Goal: Task Accomplishment & Management: Complete application form

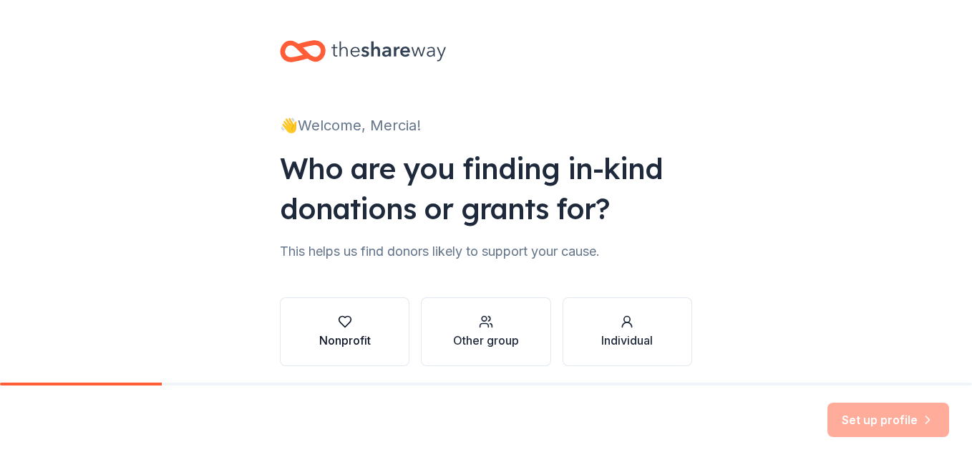
click at [343, 338] on div "Nonprofit" at bounding box center [345, 339] width 52 height 17
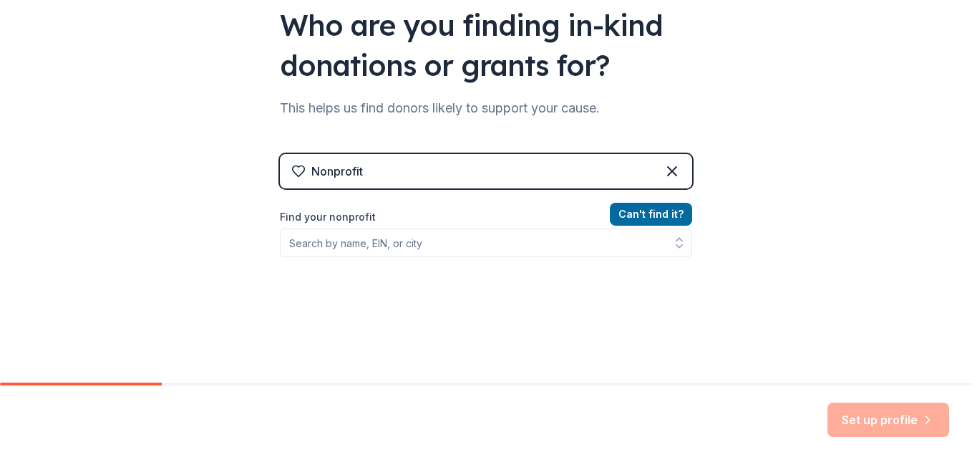
scroll to position [163, 0]
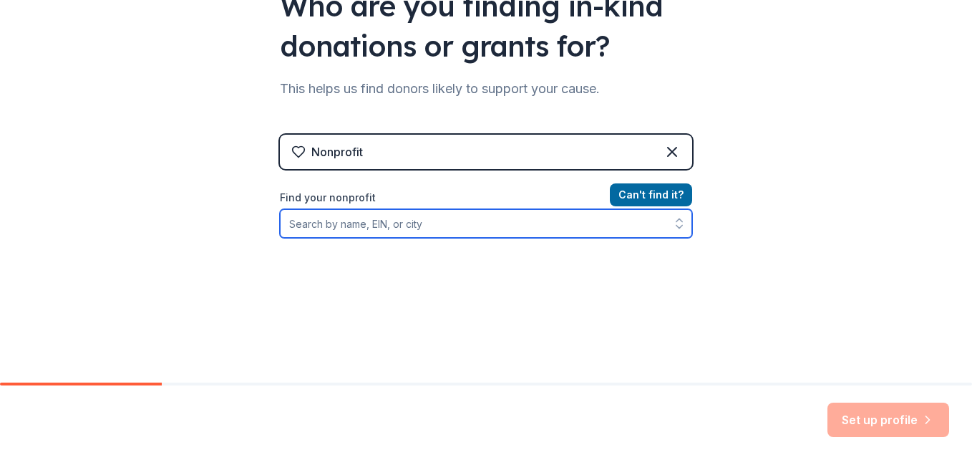
click at [389, 215] on input "Find your nonprofit" at bounding box center [486, 223] width 412 height 29
type input "991017568"
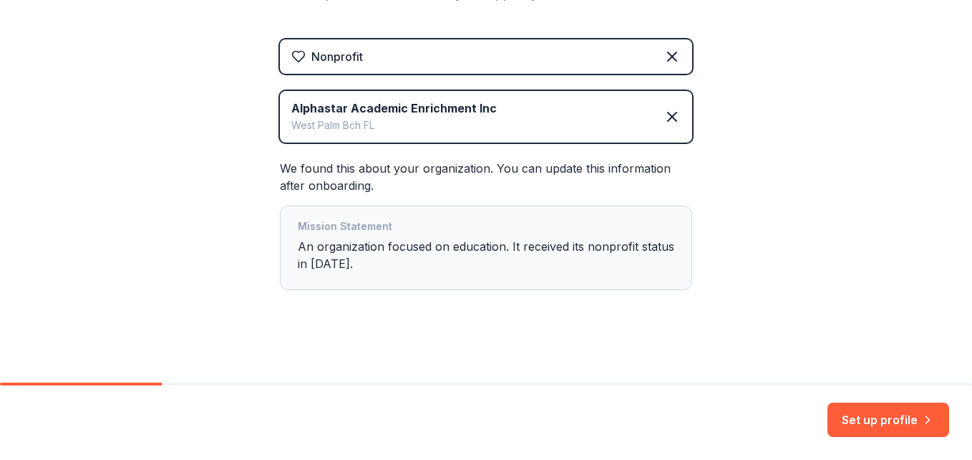
scroll to position [263, 0]
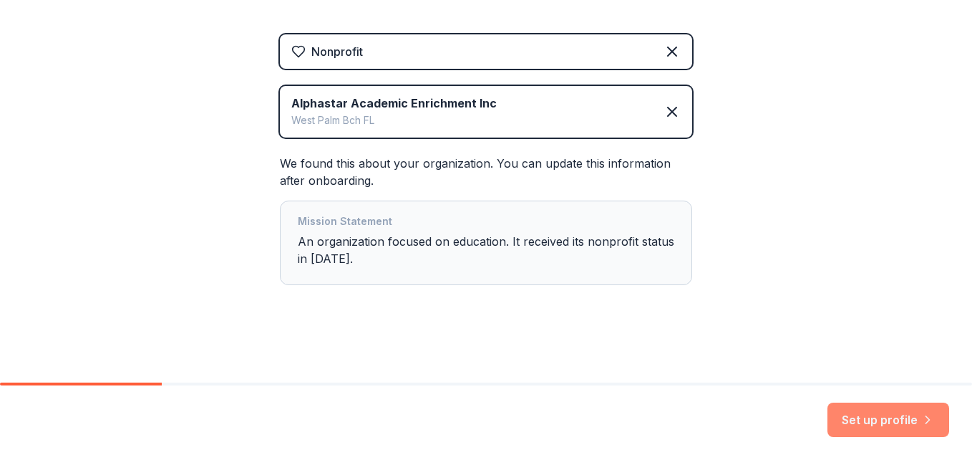
click at [903, 422] on button "Set up profile" at bounding box center [889, 419] width 122 height 34
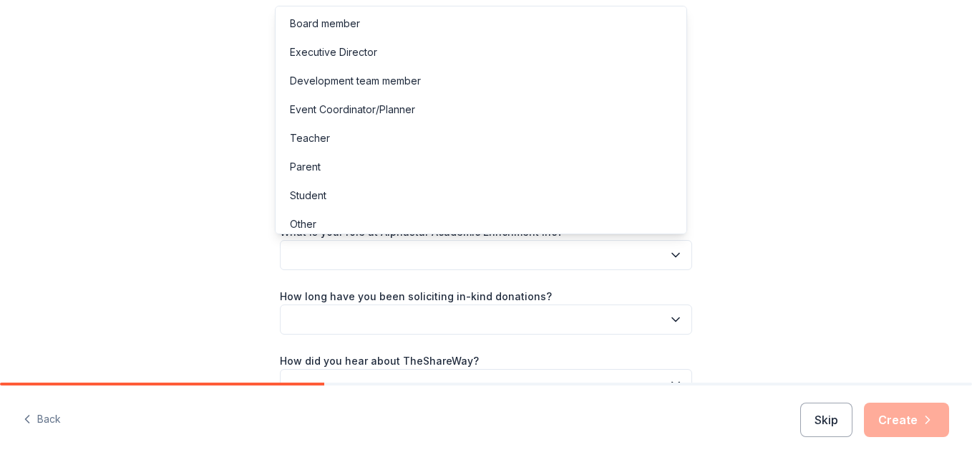
click at [669, 261] on icon "button" at bounding box center [676, 255] width 14 height 14
click at [415, 63] on div "Executive Director" at bounding box center [480, 52] width 405 height 29
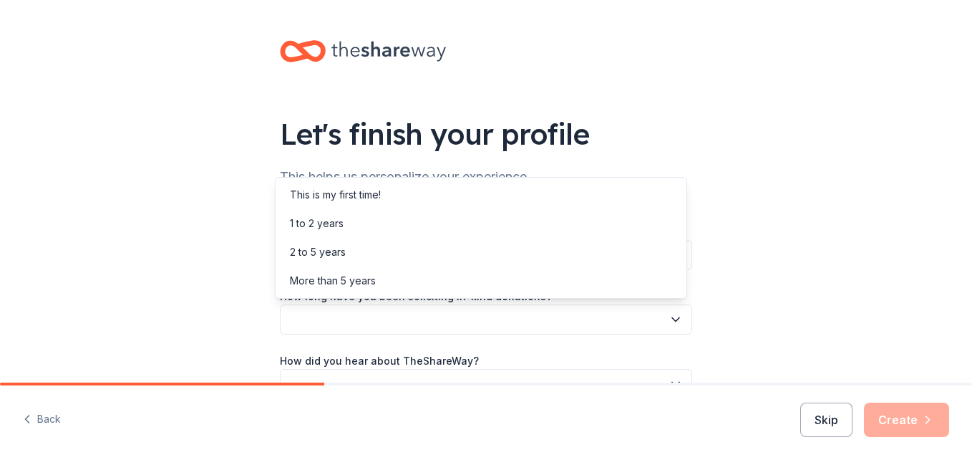
click at [456, 318] on button "button" at bounding box center [486, 319] width 412 height 30
click at [231, 288] on div "Let's finish your profile This helps us personalize your experience. What is yo…" at bounding box center [486, 233] width 972 height 467
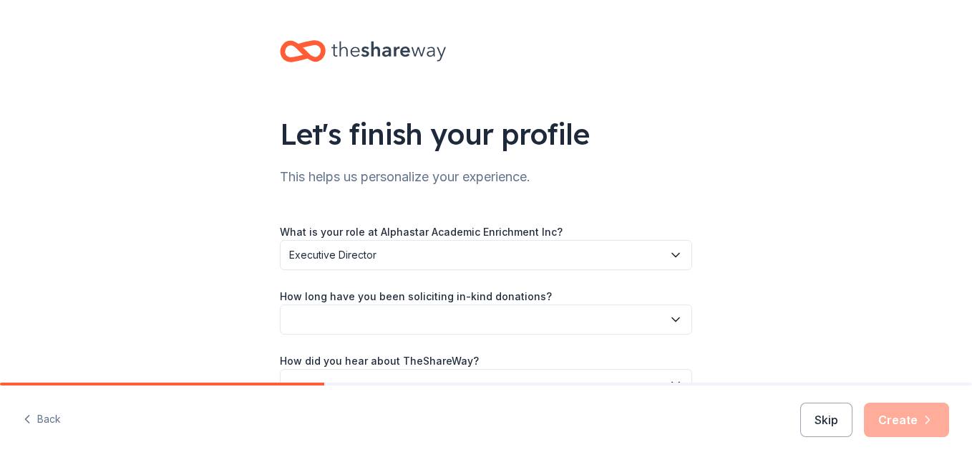
click at [669, 319] on icon "button" at bounding box center [676, 319] width 14 height 14
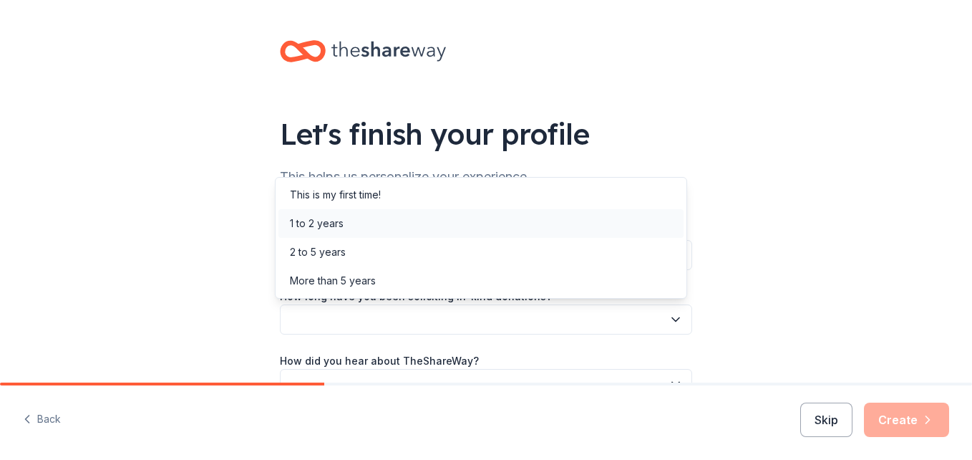
click at [359, 223] on div "1 to 2 years" at bounding box center [480, 223] width 405 height 29
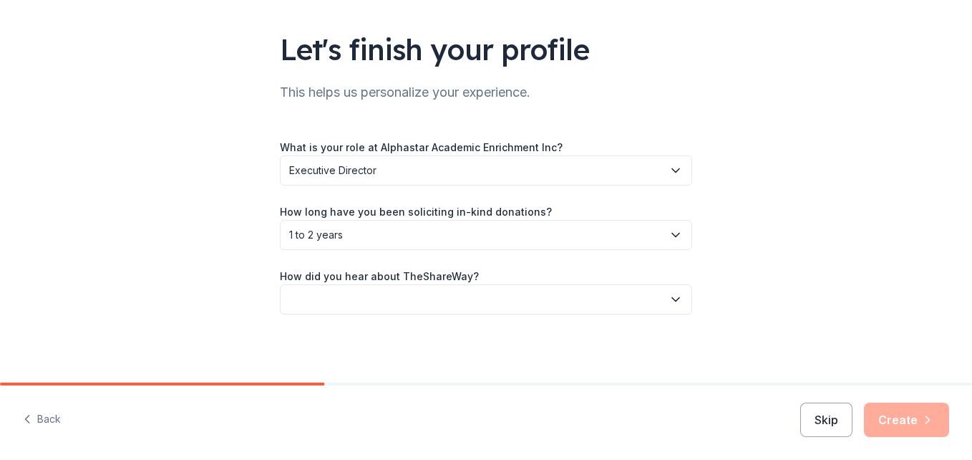
scroll to position [85, 0]
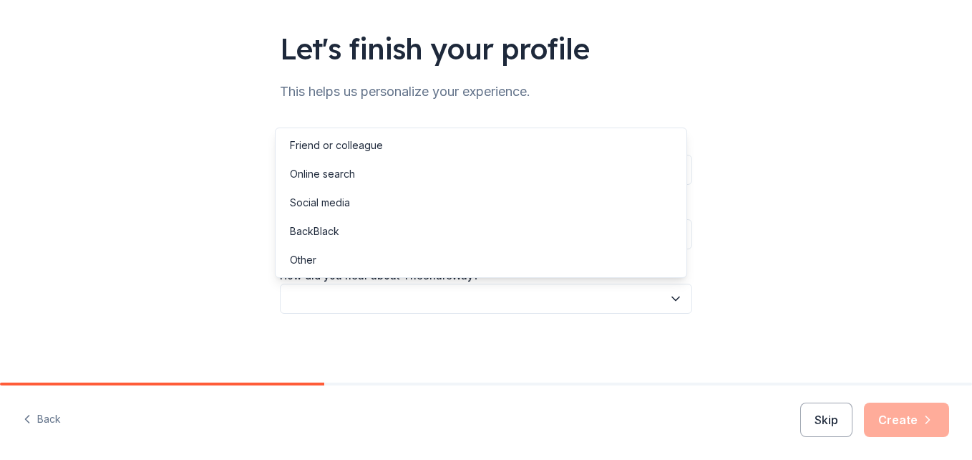
click at [672, 299] on icon "button" at bounding box center [675, 299] width 7 height 4
click at [445, 210] on div "Social media" at bounding box center [480, 202] width 405 height 29
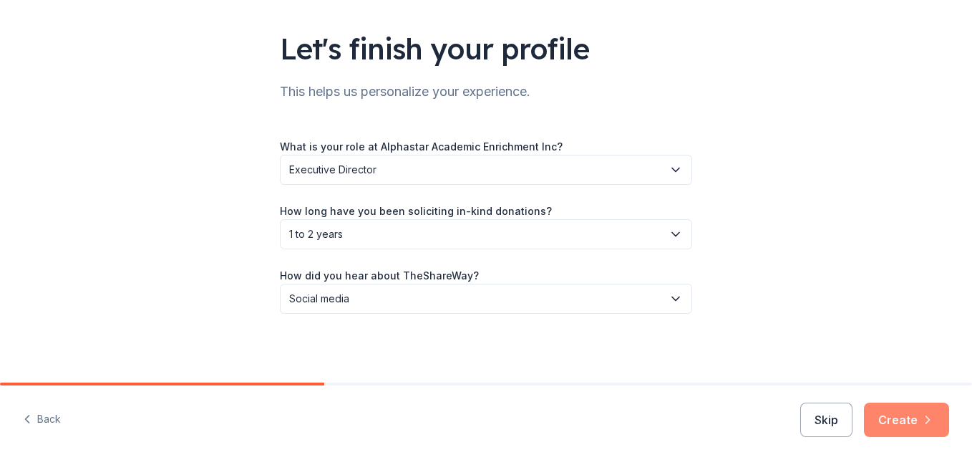
click at [915, 425] on button "Create" at bounding box center [906, 419] width 85 height 34
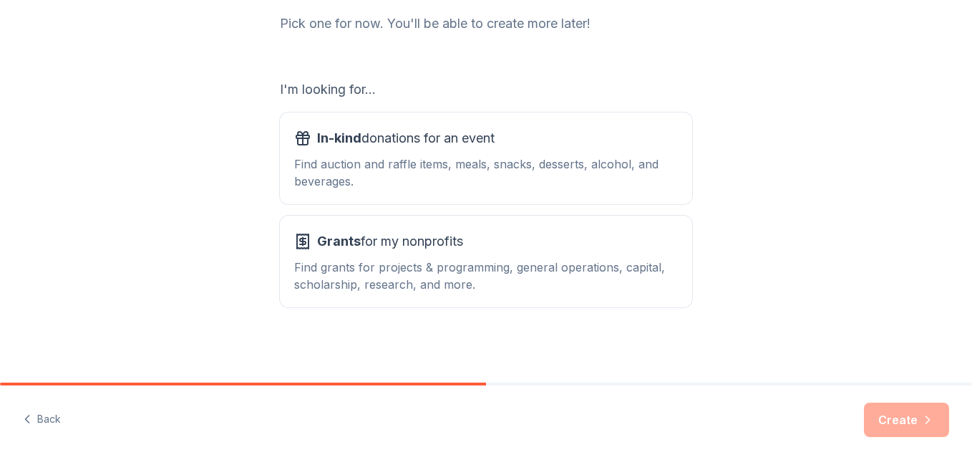
scroll to position [195, 0]
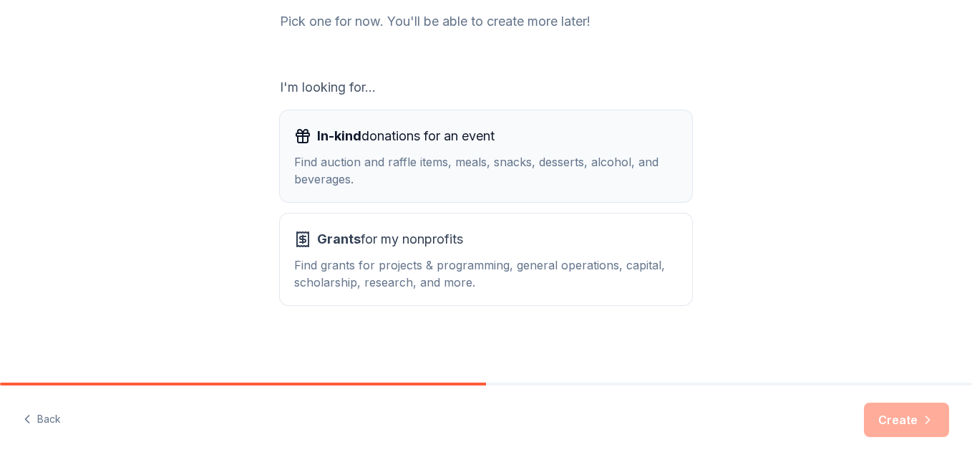
click at [507, 160] on div "Find auction and raffle items, meals, snacks, desserts, alcohol, and beverages." at bounding box center [486, 170] width 384 height 34
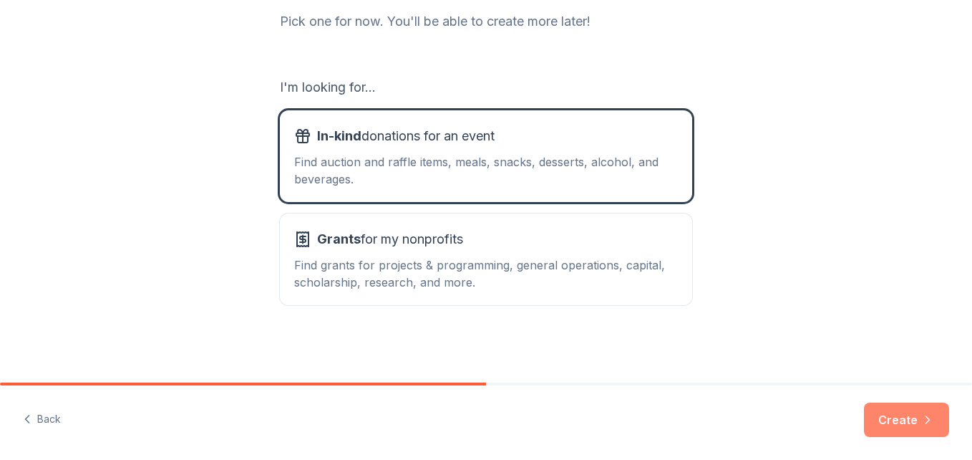
click at [895, 422] on button "Create" at bounding box center [906, 419] width 85 height 34
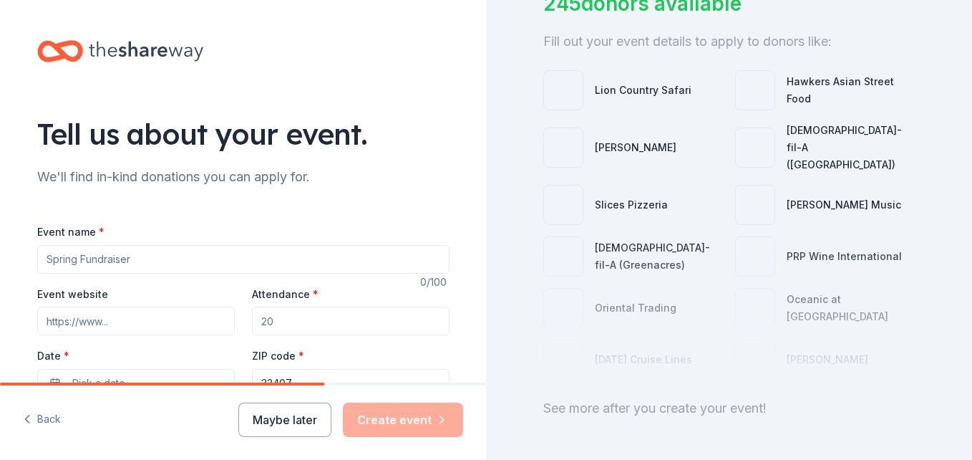
scroll to position [137, 0]
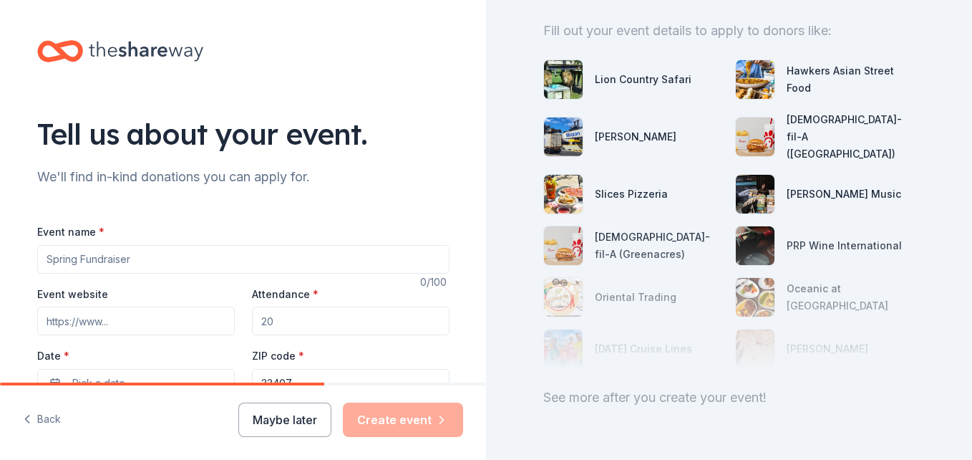
click at [291, 263] on input "Event name *" at bounding box center [243, 259] width 412 height 29
drag, startPoint x: 380, startPoint y: 221, endPoint x: 314, endPoint y: 105, distance: 134.3
click at [190, 254] on input "Event name *" at bounding box center [243, 259] width 412 height 29
click at [188, 266] on input "Event name *" at bounding box center [243, 259] width 412 height 29
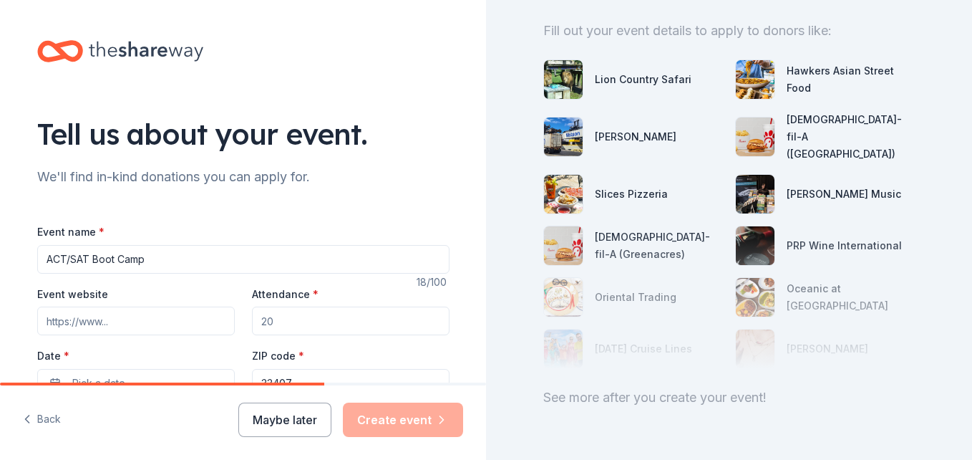
type input "ACT/SAT Boot Camp"
click at [135, 320] on input "Event website" at bounding box center [136, 320] width 198 height 29
type input "www.alphastaracademics.com"
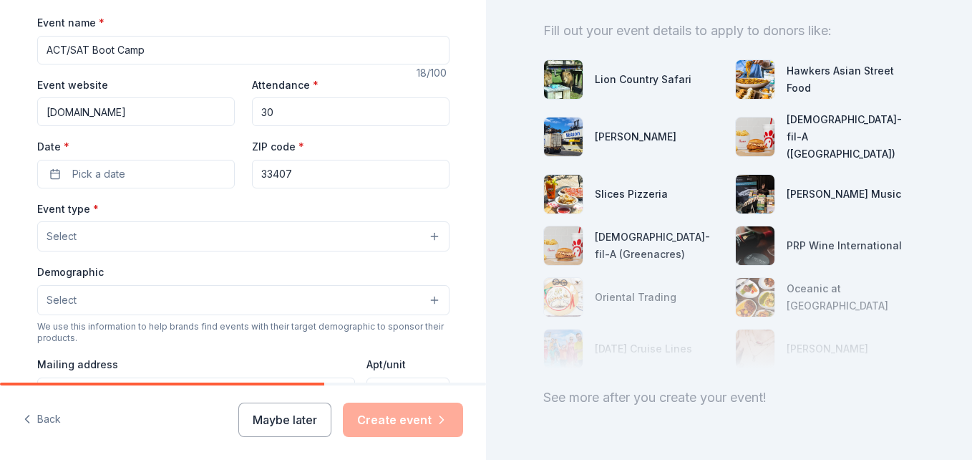
scroll to position [215, 0]
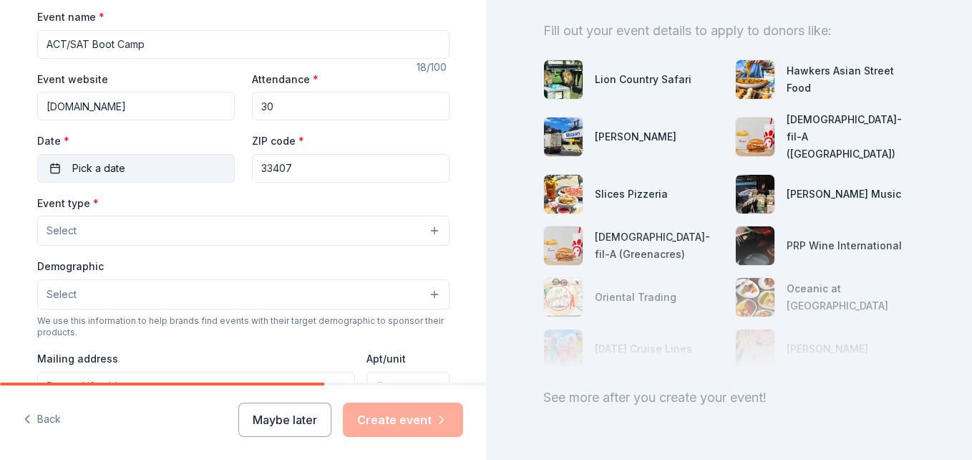
type input "30"
click at [123, 166] on button "Pick a date" at bounding box center [136, 168] width 198 height 29
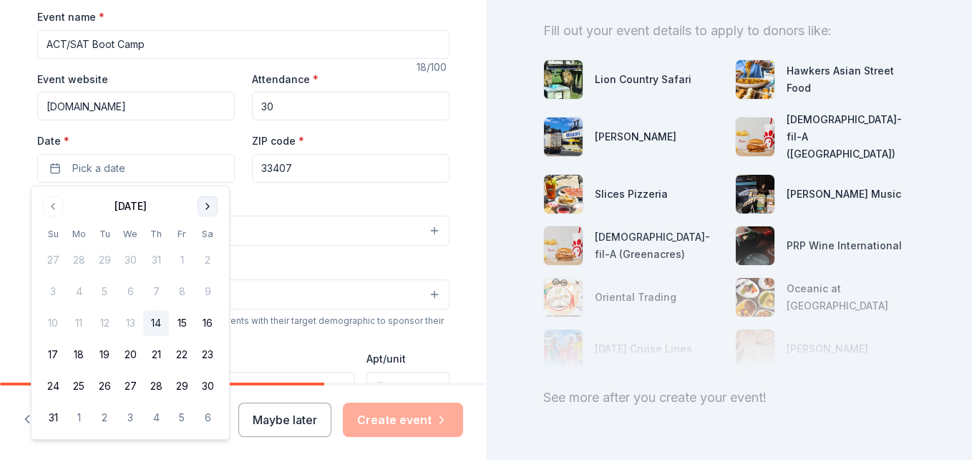
click at [205, 210] on button "Go to next month" at bounding box center [208, 206] width 20 height 20
click at [179, 287] on button "12" at bounding box center [182, 291] width 26 height 26
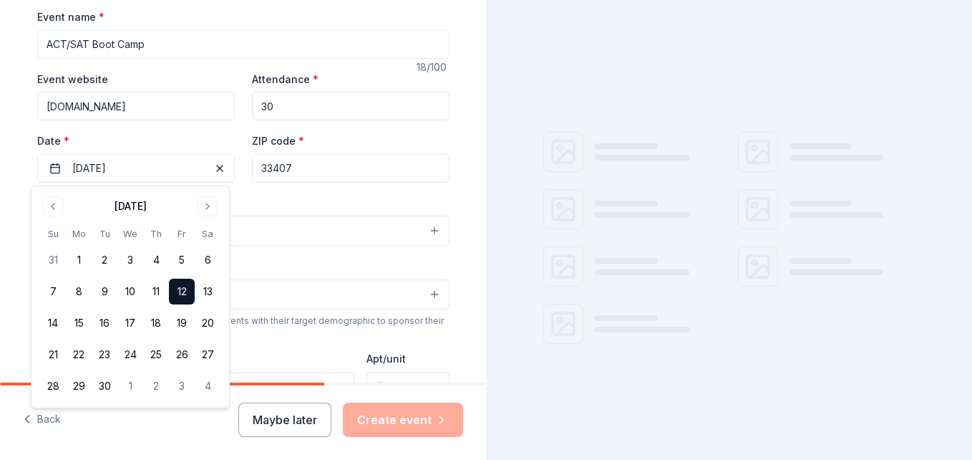
scroll to position [137, 0]
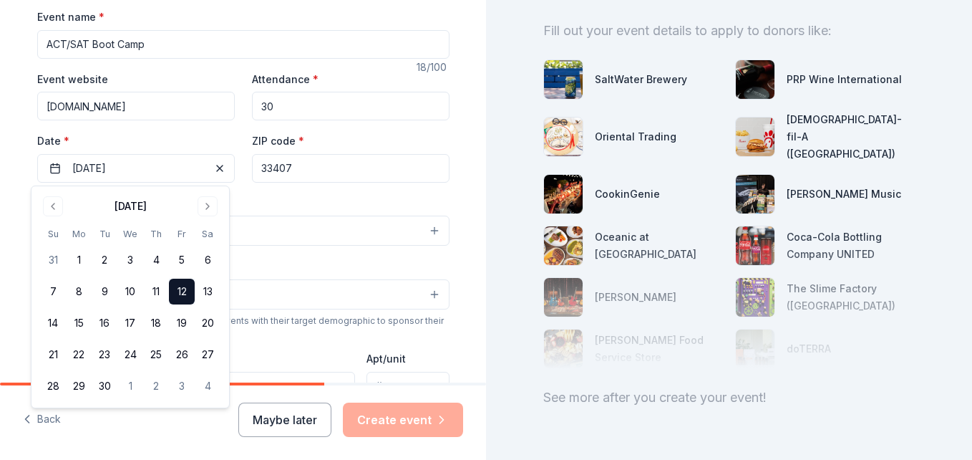
click at [254, 247] on div "Event type * Select Demographic Select We use this information to help brands f…" at bounding box center [243, 344] width 412 height 301
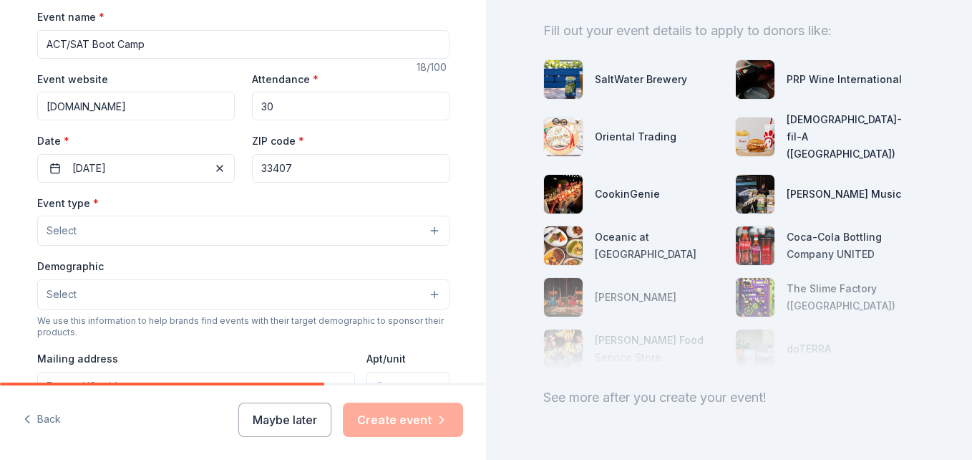
click at [169, 238] on button "Select" at bounding box center [243, 230] width 412 height 30
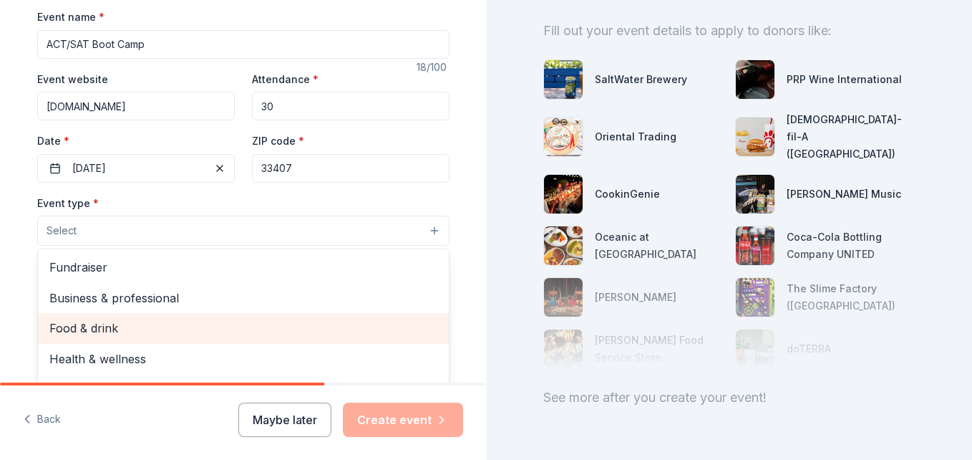
click at [120, 329] on span "Food & drink" at bounding box center [243, 328] width 388 height 19
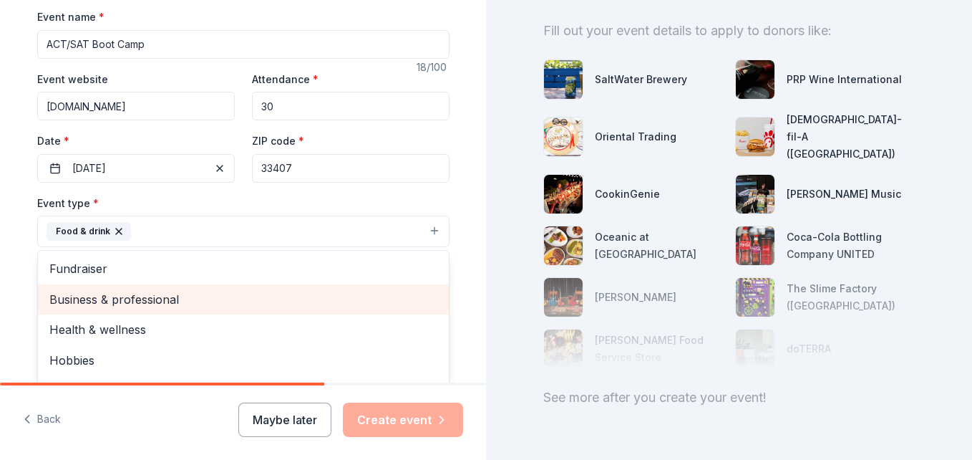
click at [125, 301] on span "Business & professional" at bounding box center [243, 299] width 388 height 19
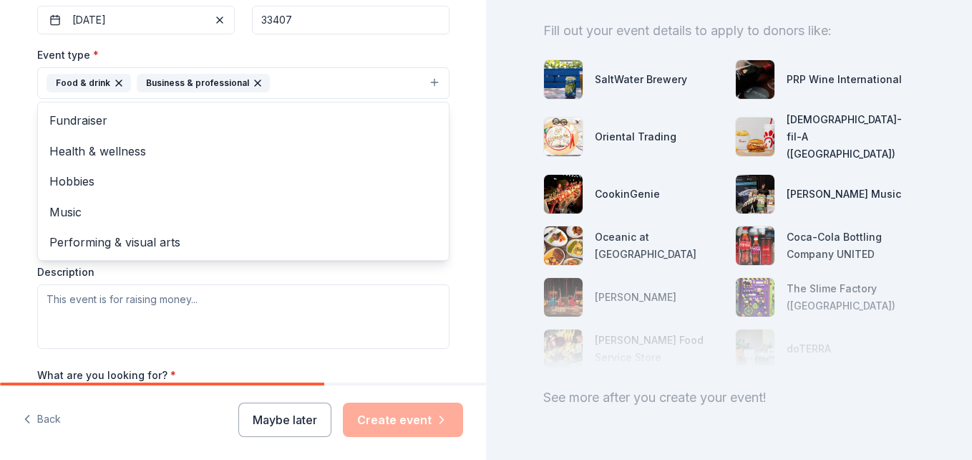
scroll to position [392, 0]
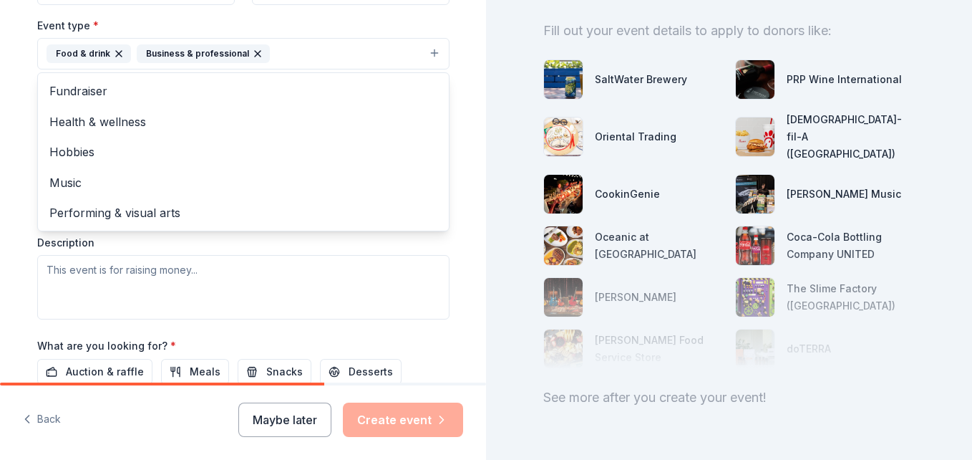
click at [224, 270] on div "Event type * Food & drink Business & professional Fundraiser Health & wellness …" at bounding box center [243, 167] width 412 height 303
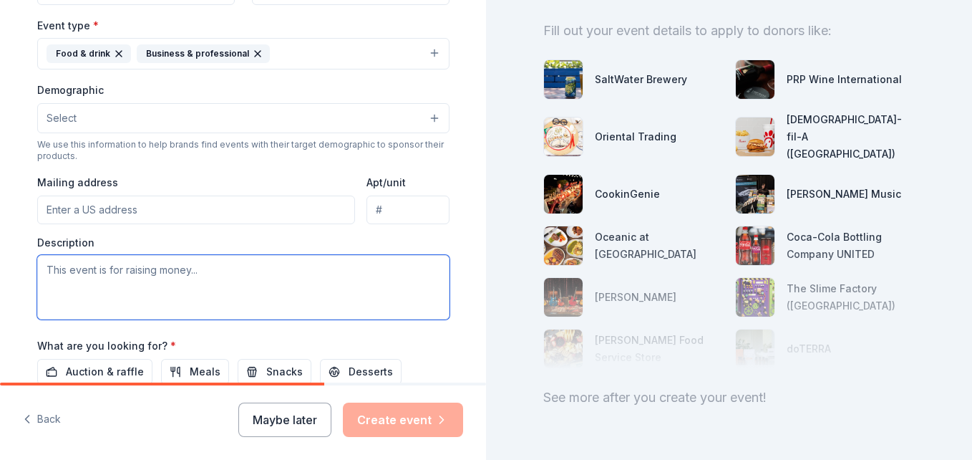
click at [223, 273] on textarea at bounding box center [243, 287] width 412 height 64
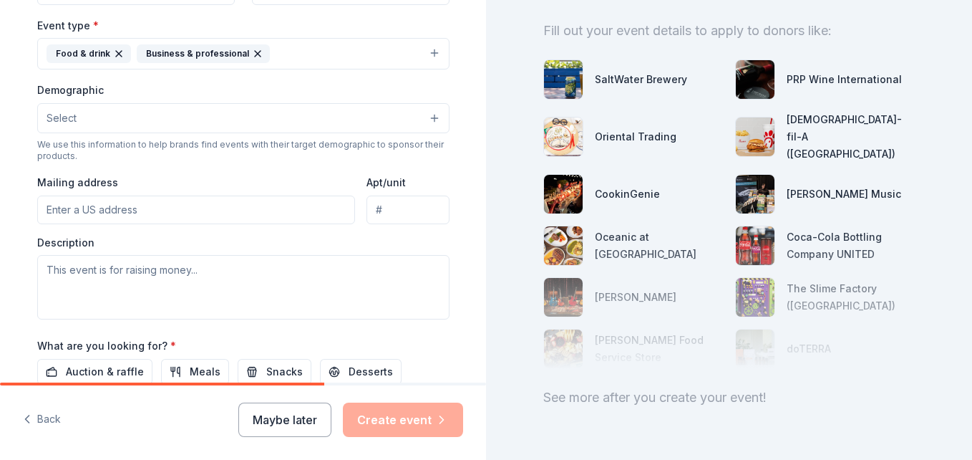
click at [168, 217] on input "Mailing address" at bounding box center [196, 209] width 319 height 29
type input "417 34th Street"
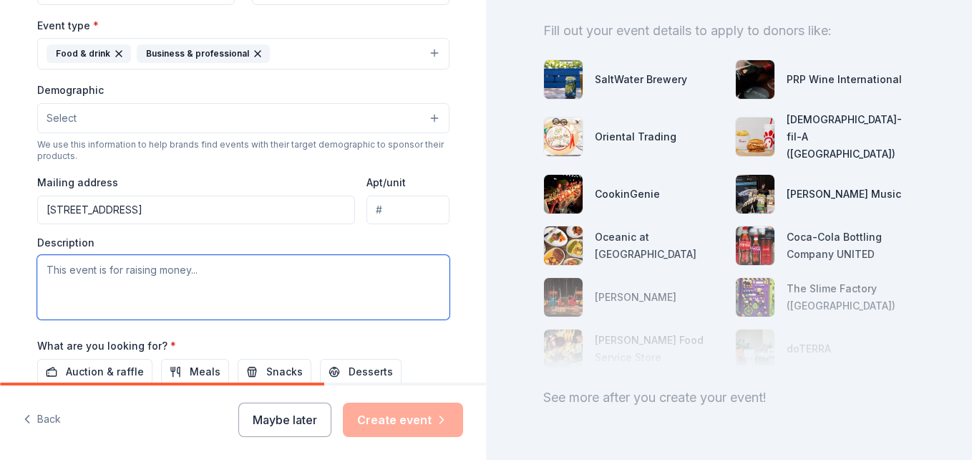
click at [213, 274] on textarea at bounding box center [243, 287] width 412 height 64
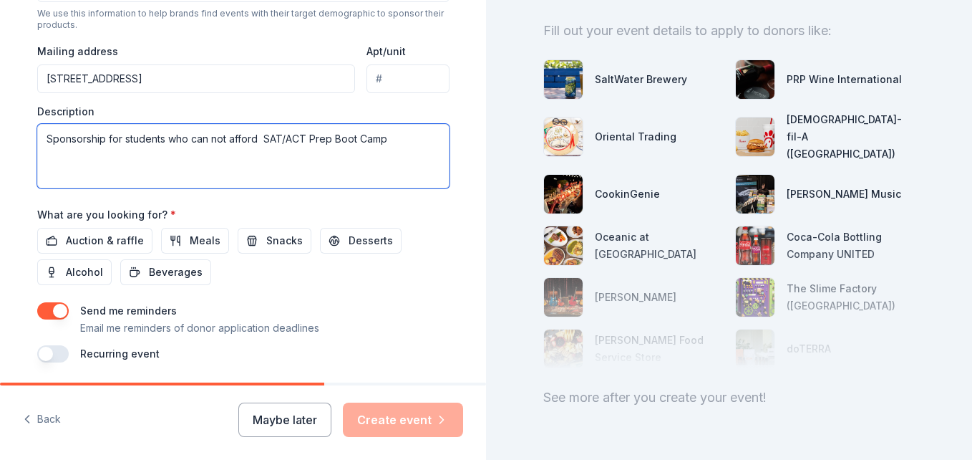
scroll to position [572, 0]
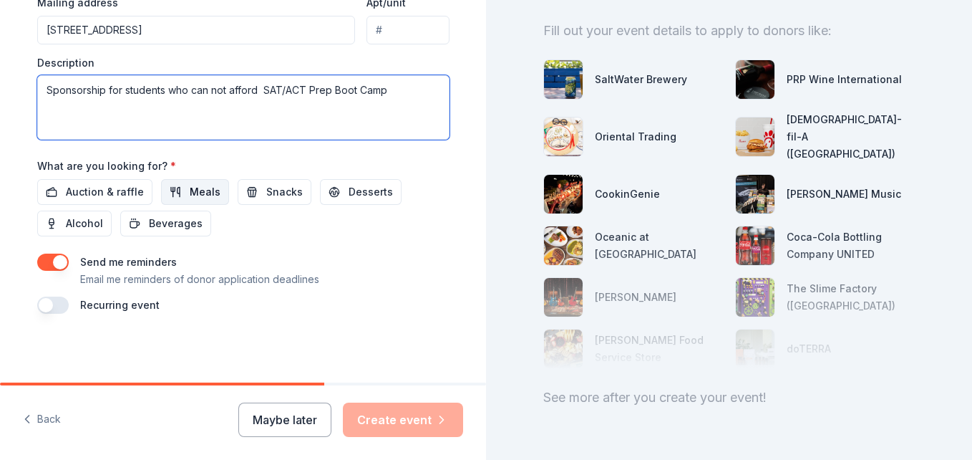
type textarea "Sponsorship for students who can not afford SAT/ACT Prep Boot Camp"
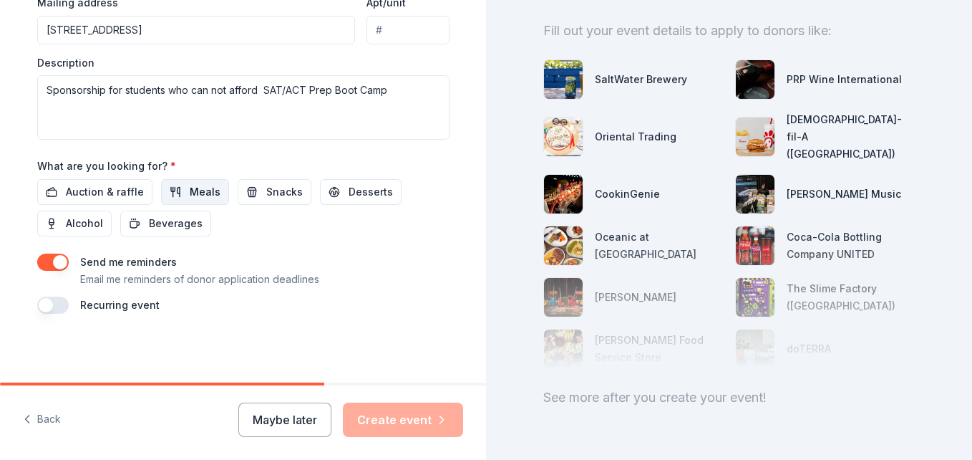
click at [190, 199] on span "Meals" at bounding box center [205, 191] width 31 height 17
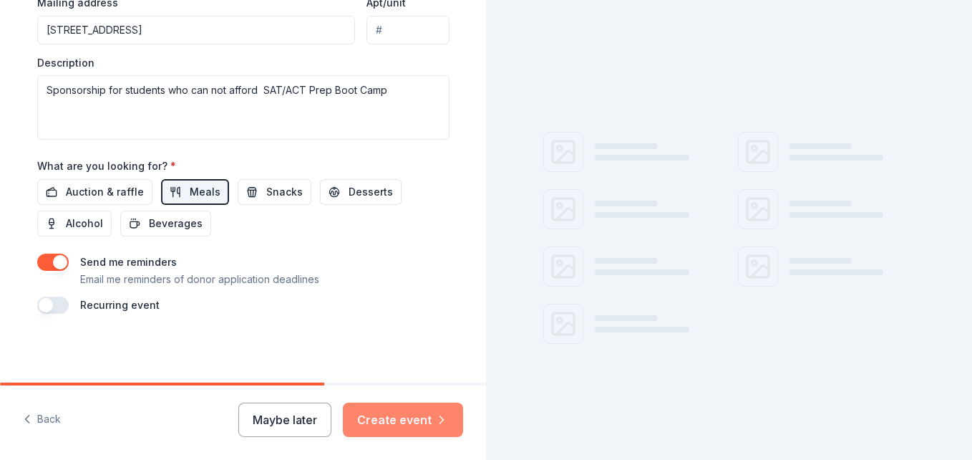
scroll to position [137, 0]
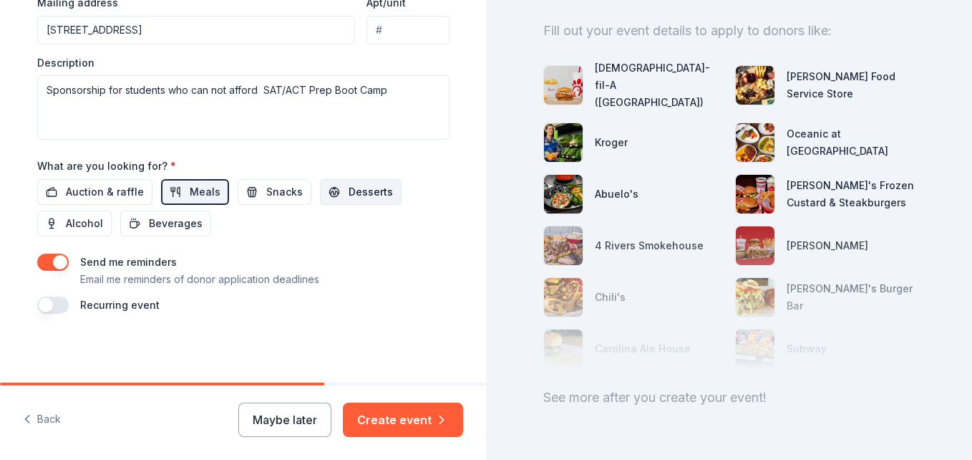
click at [349, 195] on span "Desserts" at bounding box center [371, 191] width 44 height 17
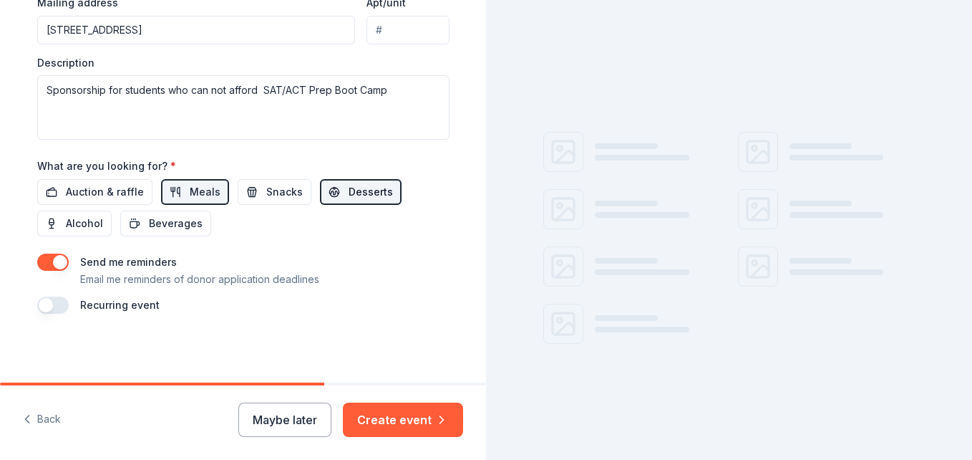
scroll to position [4, 0]
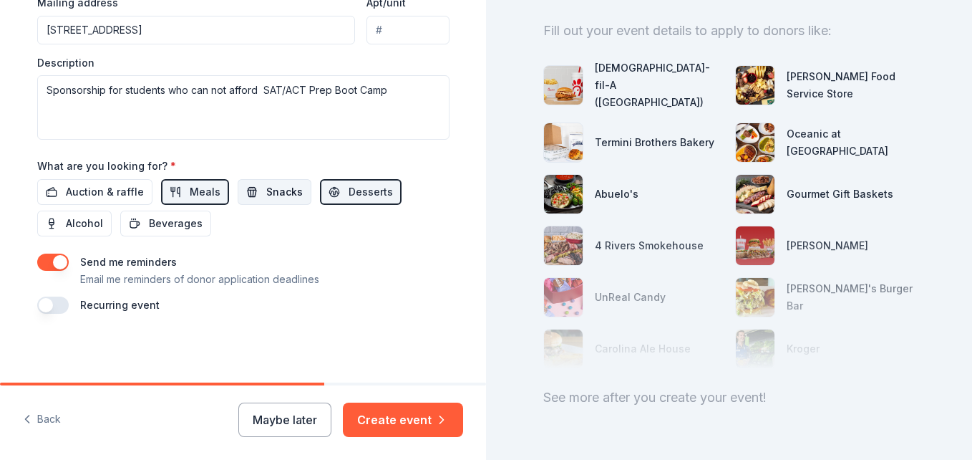
click at [268, 195] on span "Snacks" at bounding box center [284, 191] width 37 height 17
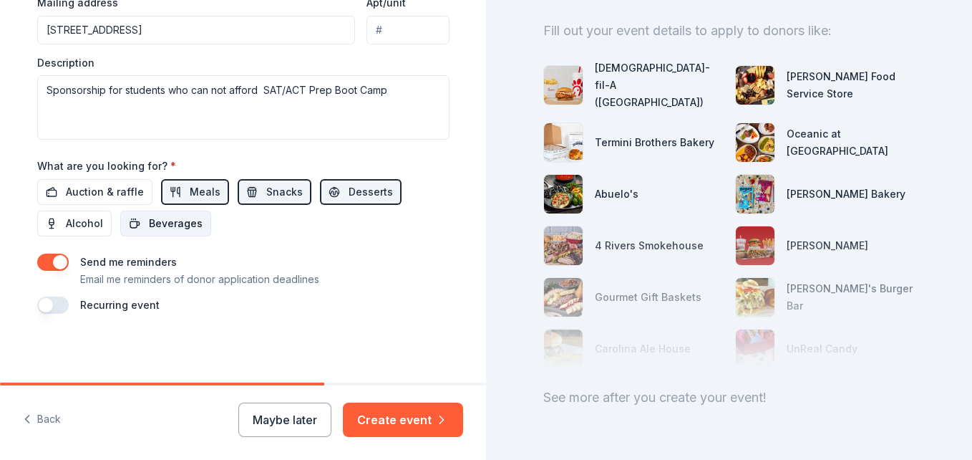
click at [154, 225] on span "Beverages" at bounding box center [176, 223] width 54 height 17
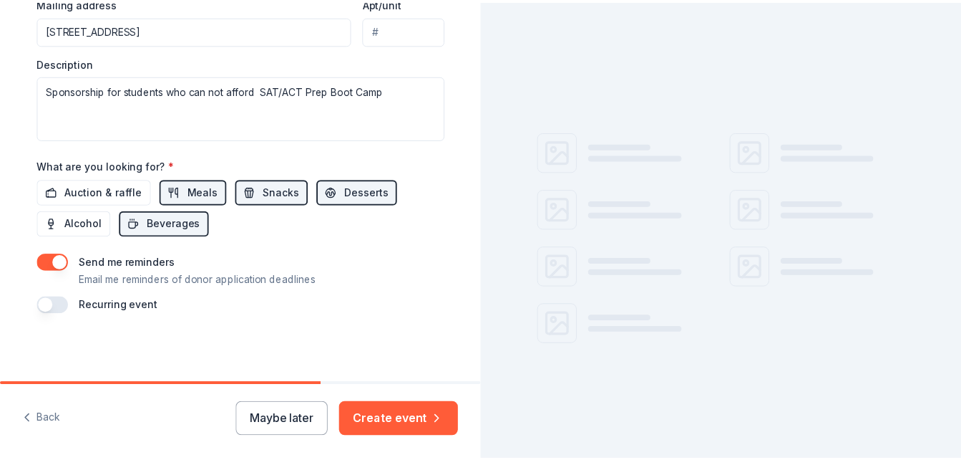
scroll to position [137, 0]
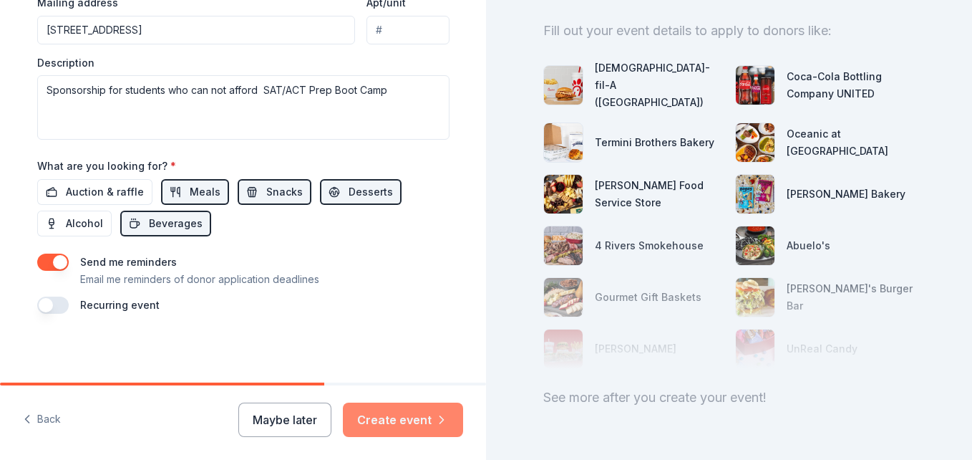
click at [395, 422] on button "Create event" at bounding box center [403, 419] width 120 height 34
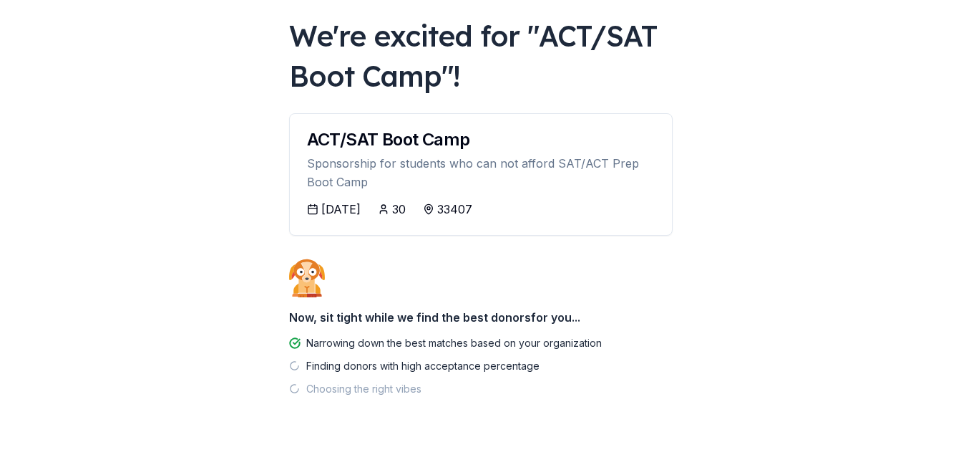
scroll to position [107, 0]
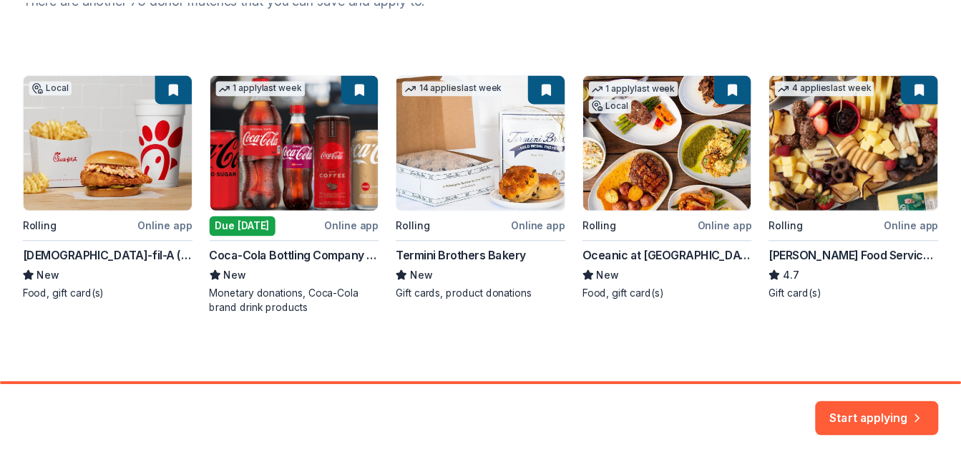
scroll to position [220, 0]
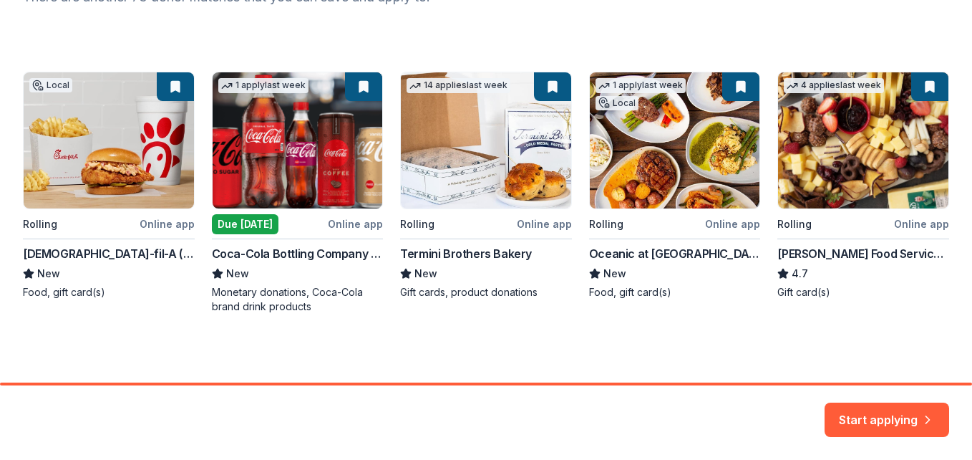
click at [289, 137] on div "Local Rolling Online app Chick-fil-A (Boca Raton) New Food, gift card(s) 1 appl…" at bounding box center [486, 193] width 926 height 242
click at [359, 226] on div "Local Rolling Online app Chick-fil-A (Boca Raton) New Food, gift card(s) 1 appl…" at bounding box center [486, 193] width 926 height 242
click at [288, 291] on div "Local Rolling Online app Chick-fil-A (Boca Raton) New Food, gift card(s) 1 appl…" at bounding box center [486, 193] width 926 height 242
click at [273, 256] on div "Local Rolling Online app Chick-fil-A (Boca Raton) New Food, gift card(s) 1 appl…" at bounding box center [486, 193] width 926 height 242
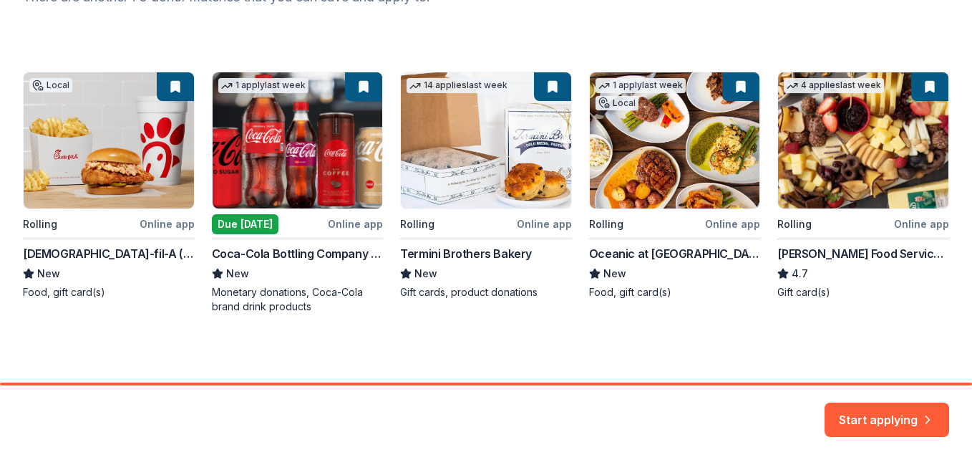
drag, startPoint x: 273, startPoint y: 256, endPoint x: 265, endPoint y: 301, distance: 45.1
click at [265, 301] on div "Local Rolling Online app Chick-fil-A (Boca Raton) New Food, gift card(s) 1 appl…" at bounding box center [486, 193] width 926 height 242
click at [886, 409] on button "Start applying" at bounding box center [887, 411] width 125 height 34
click at [887, 413] on div "Start applying" at bounding box center [887, 419] width 125 height 34
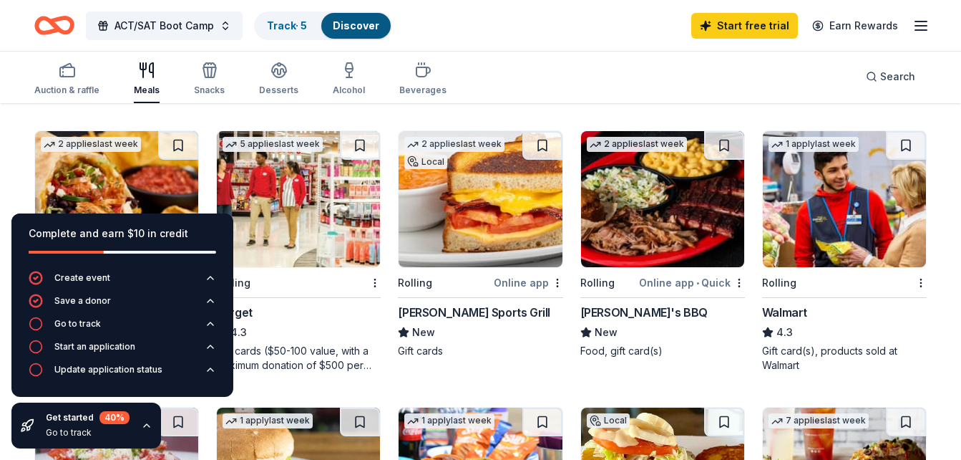
scroll to position [674, 0]
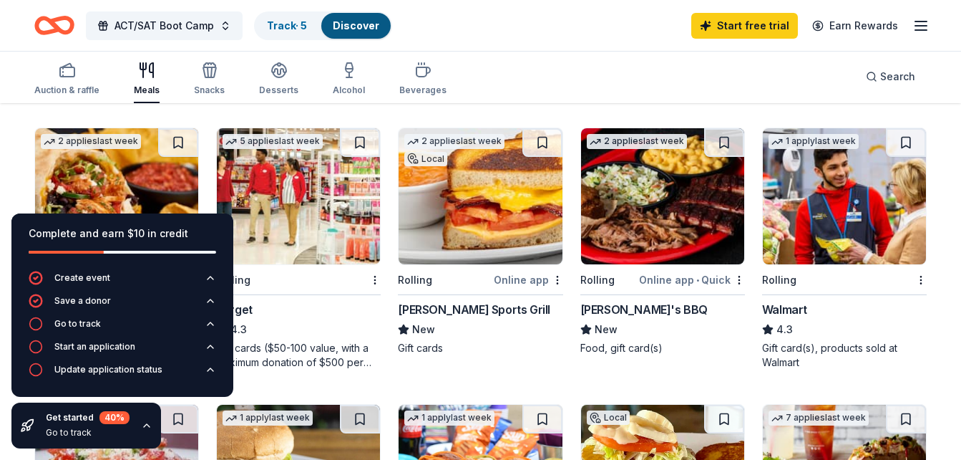
click at [834, 226] on img at bounding box center [844, 196] width 163 height 136
click at [134, 350] on div "Start an application" at bounding box center [94, 346] width 81 height 11
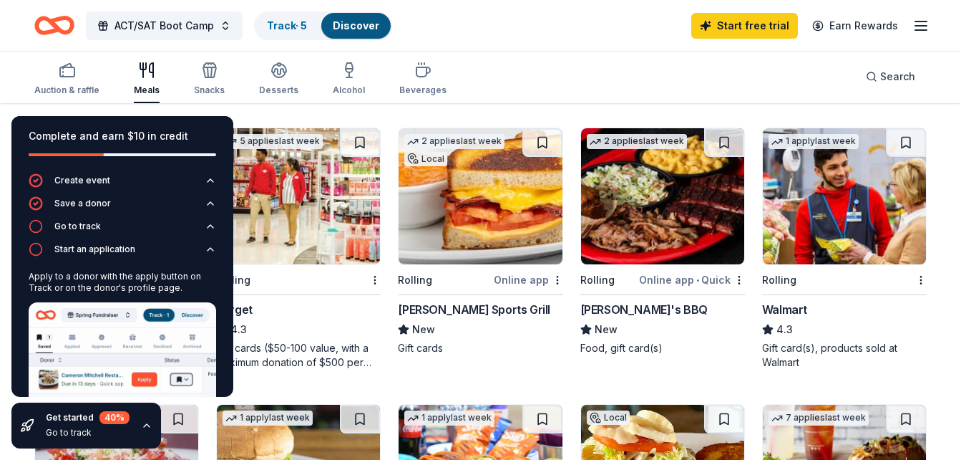
click at [495, 89] on div "Auction & raffle Meals Snacks Desserts Alcohol Beverages Search" at bounding box center [480, 76] width 893 height 53
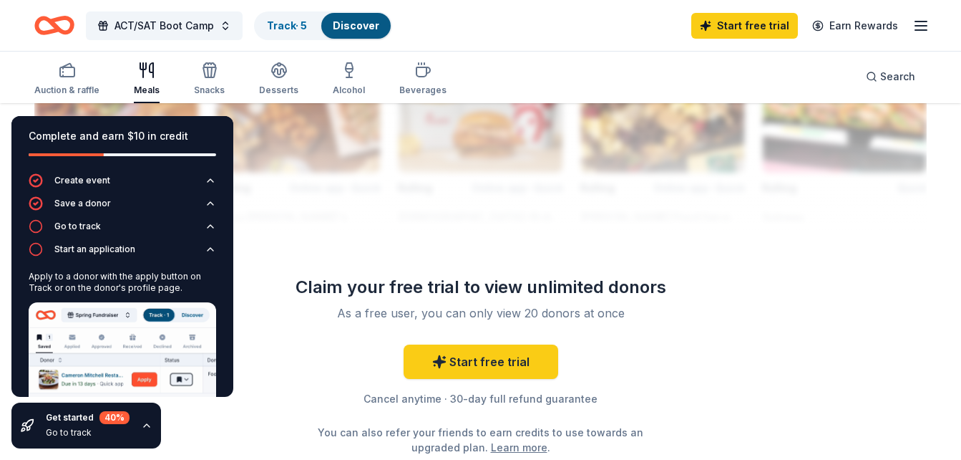
scroll to position [1342, 0]
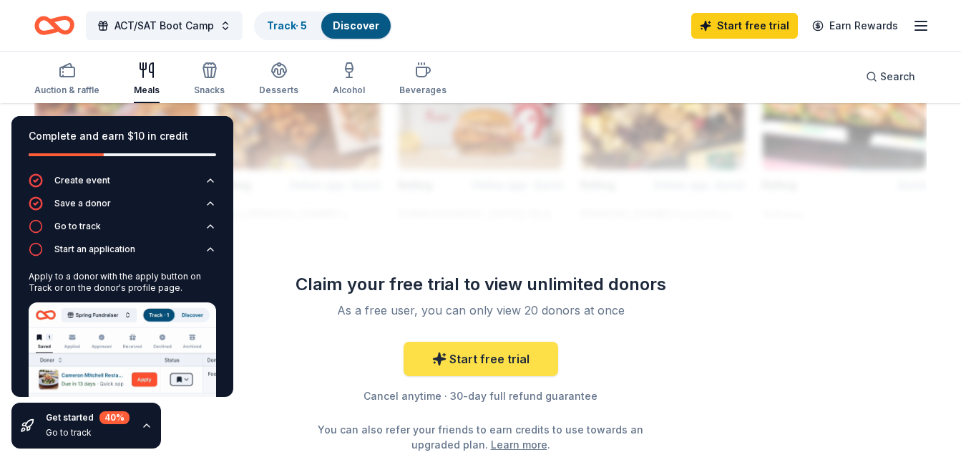
click at [488, 357] on link "Start free trial" at bounding box center [481, 358] width 155 height 34
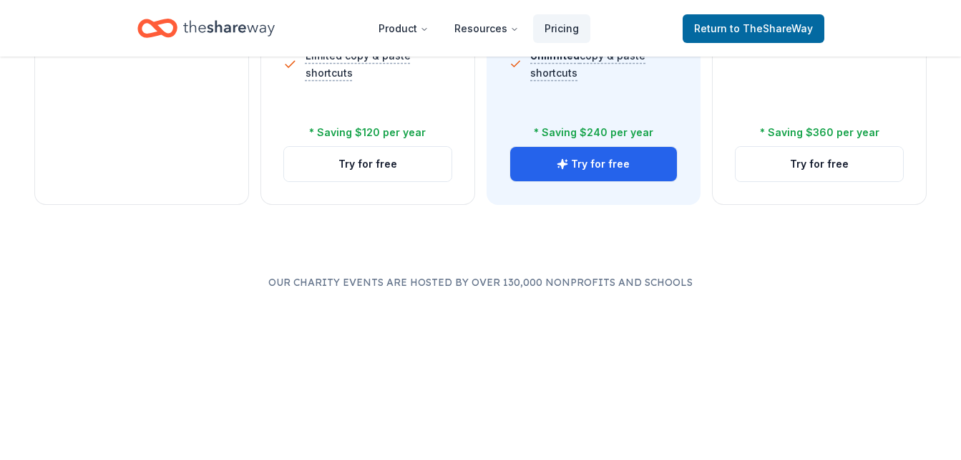
scroll to position [695, 0]
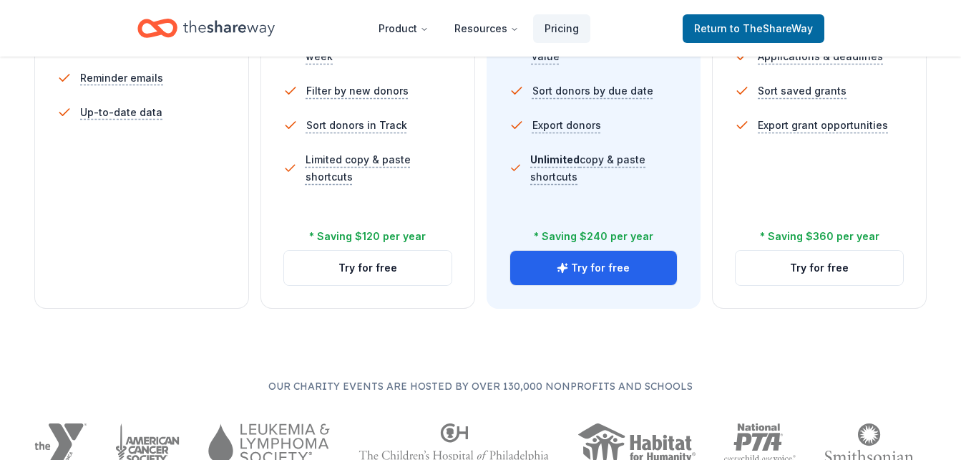
scroll to position [597, 0]
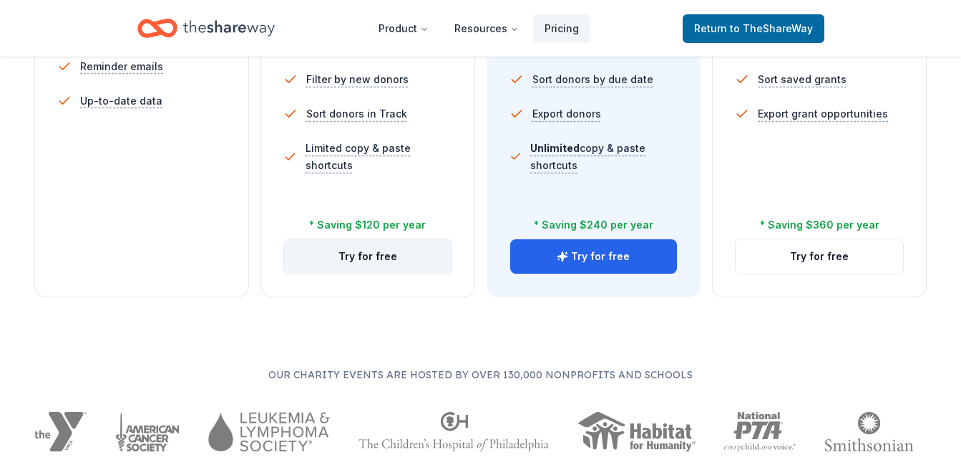
click at [376, 259] on button "Try for free" at bounding box center [368, 256] width 168 height 34
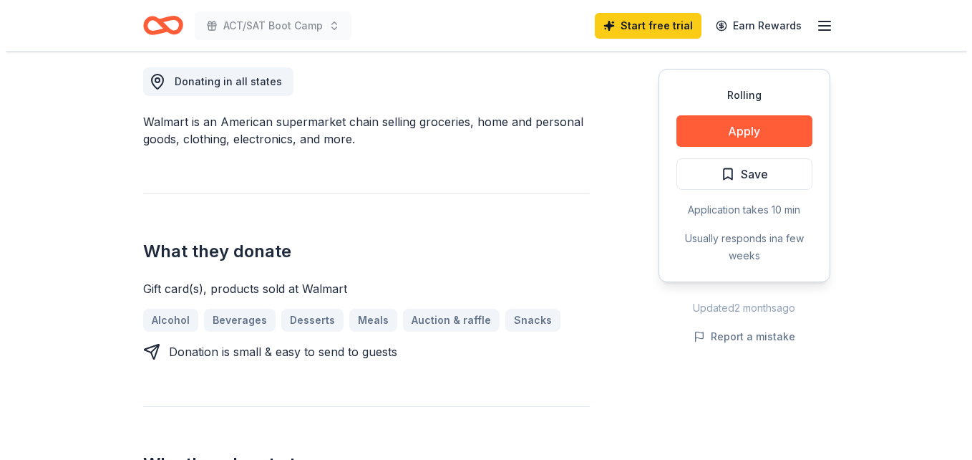
scroll to position [430, 0]
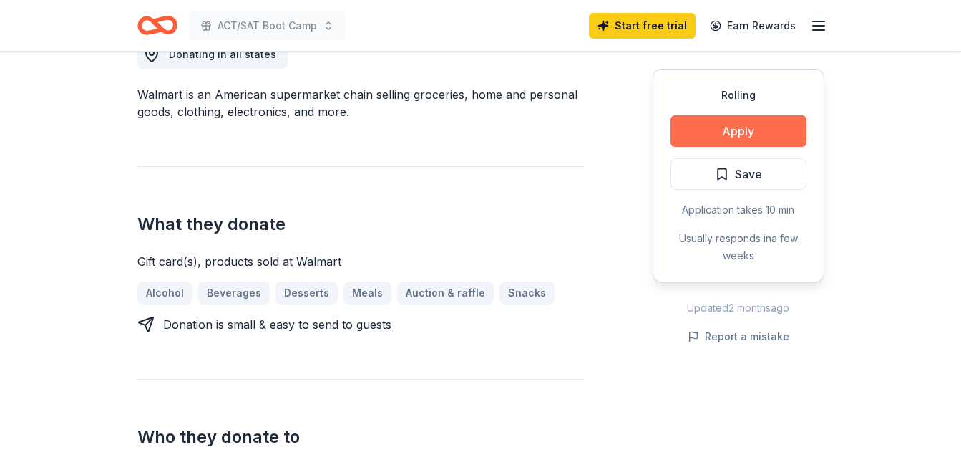
click at [732, 135] on button "Apply" at bounding box center [739, 130] width 136 height 31
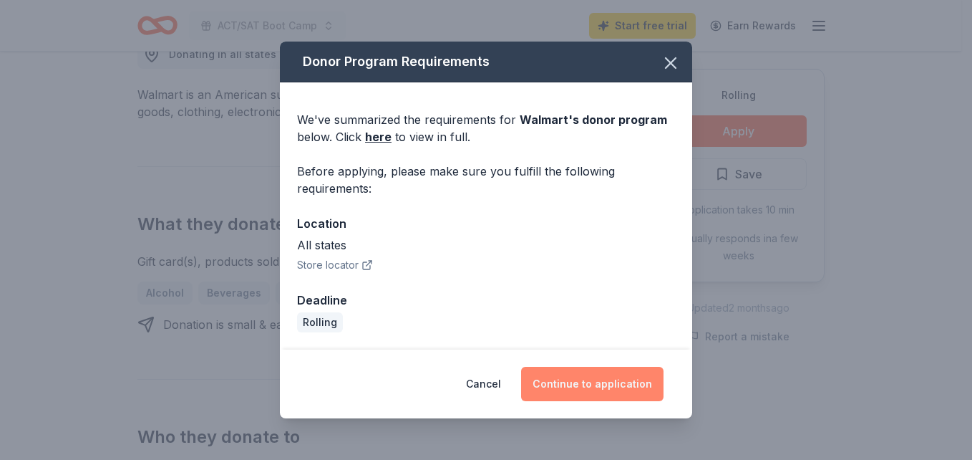
click at [593, 382] on button "Continue to application" at bounding box center [592, 384] width 142 height 34
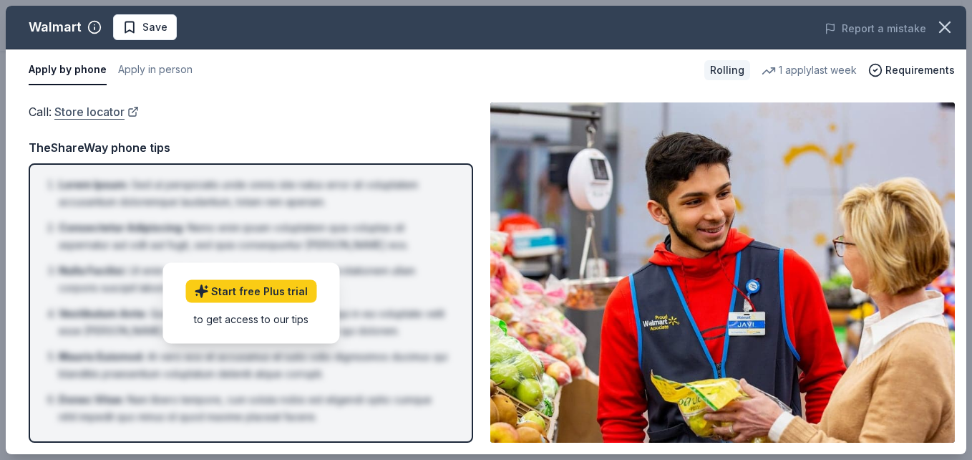
click at [118, 114] on link "Store locator" at bounding box center [96, 111] width 84 height 19
click at [801, 72] on div "1 apply last week" at bounding box center [809, 70] width 95 height 17
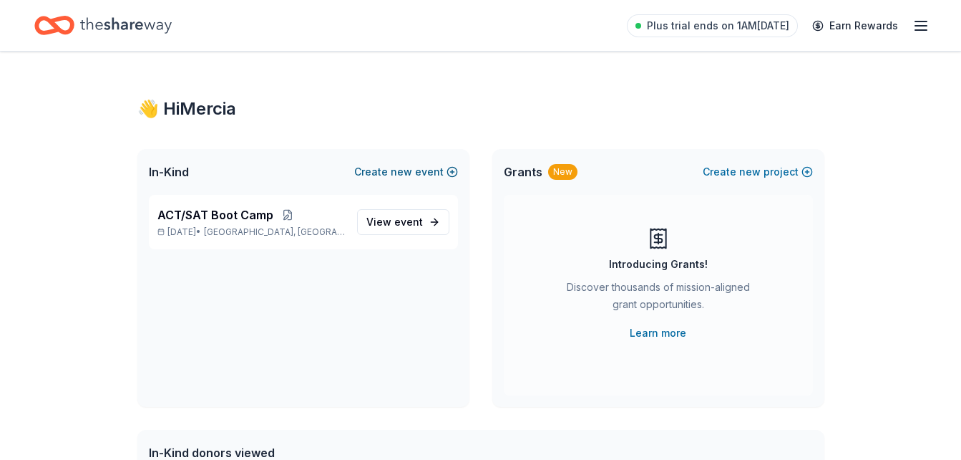
click at [402, 170] on span "new" at bounding box center [401, 171] width 21 height 17
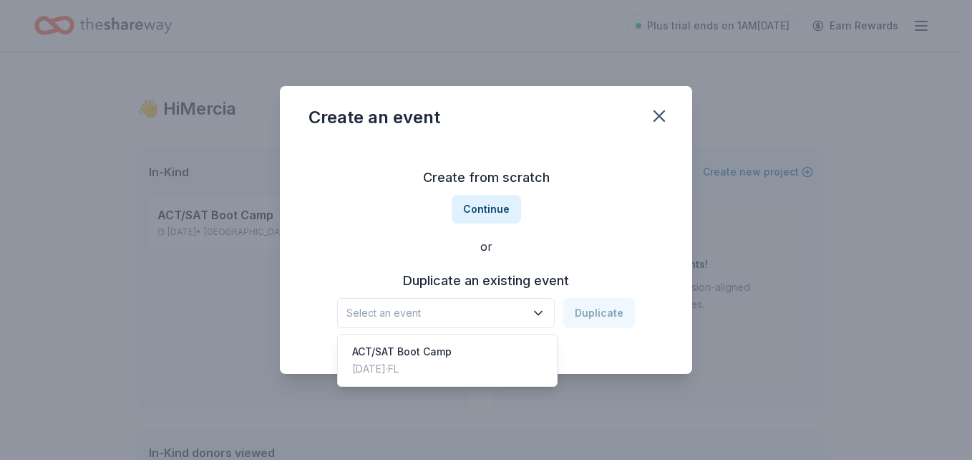
click at [543, 314] on icon "button" at bounding box center [538, 313] width 14 height 14
drag, startPoint x: 543, startPoint y: 314, endPoint x: 535, endPoint y: 311, distance: 9.3
click at [535, 311] on icon "button" at bounding box center [538, 313] width 14 height 14
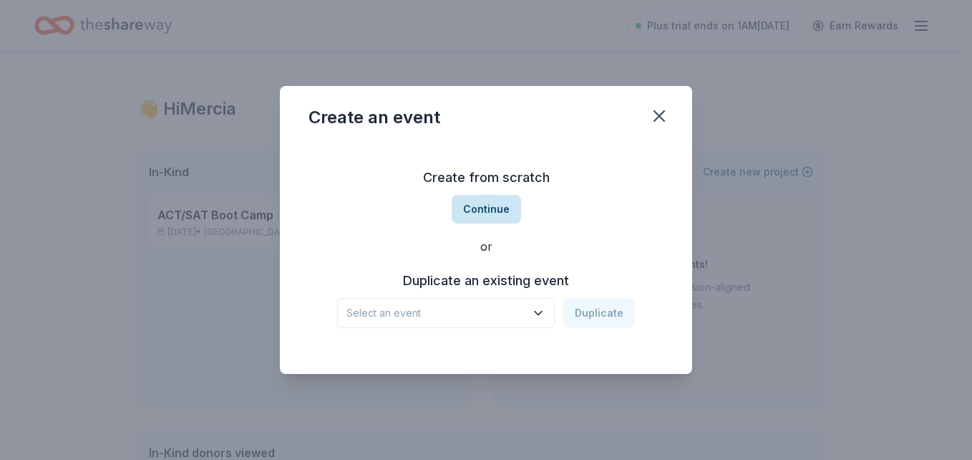
click at [474, 207] on button "Continue" at bounding box center [486, 209] width 69 height 29
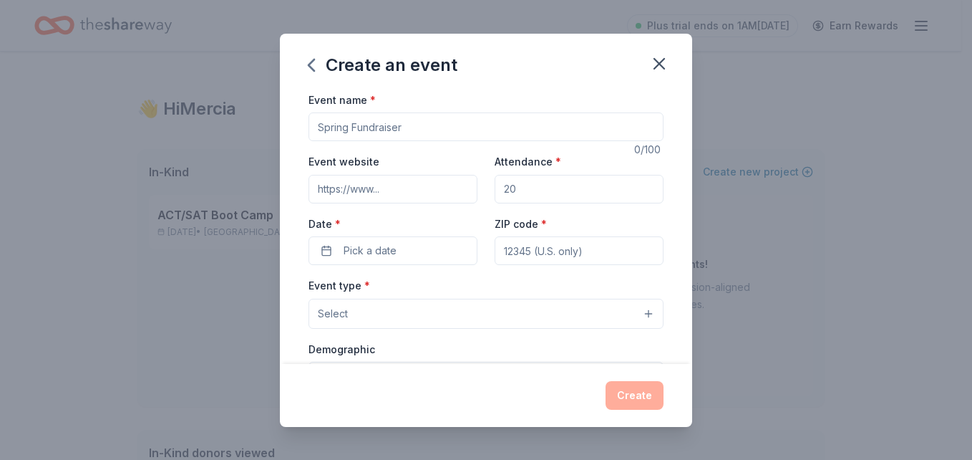
click at [403, 127] on input "Event name *" at bounding box center [486, 126] width 355 height 29
type input "T"
click at [448, 52] on div "Create an event" at bounding box center [486, 62] width 412 height 57
drag, startPoint x: 448, startPoint y: 52, endPoint x: 395, endPoint y: 135, distance: 97.9
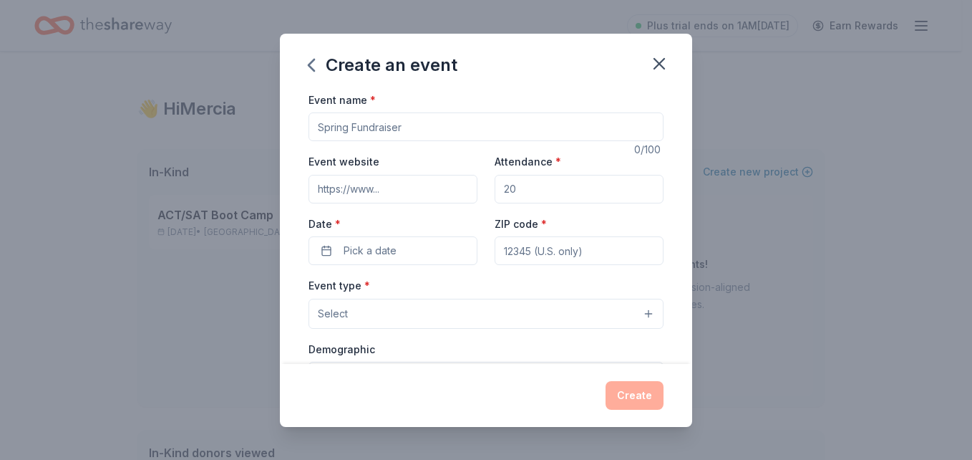
click at [395, 135] on input "Event name *" at bounding box center [486, 126] width 355 height 29
type input "c"
type input "Teacher College Football Kickoff AVID"
click at [356, 191] on input "Event website" at bounding box center [393, 189] width 169 height 29
type input "www.alphastaracademics.com"
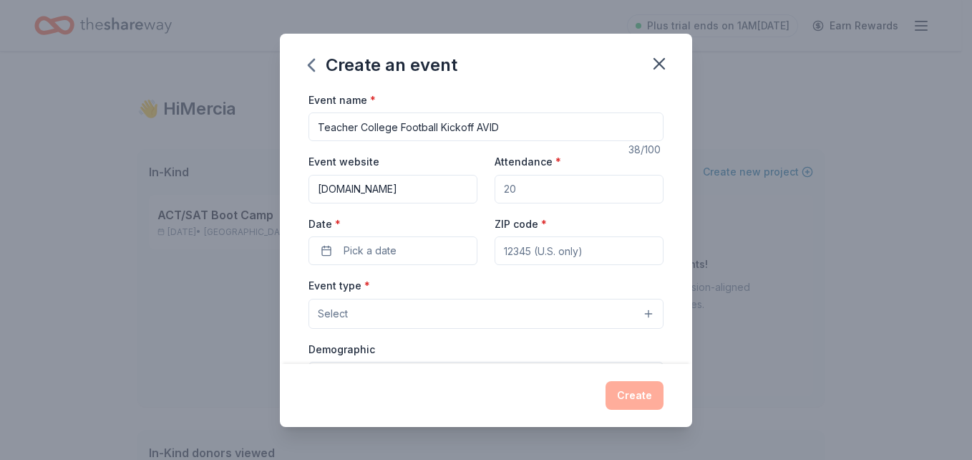
type input "30"
type input "33407"
type input "417 34th Street"
click at [387, 252] on span "Pick a date" at bounding box center [370, 250] width 53 height 17
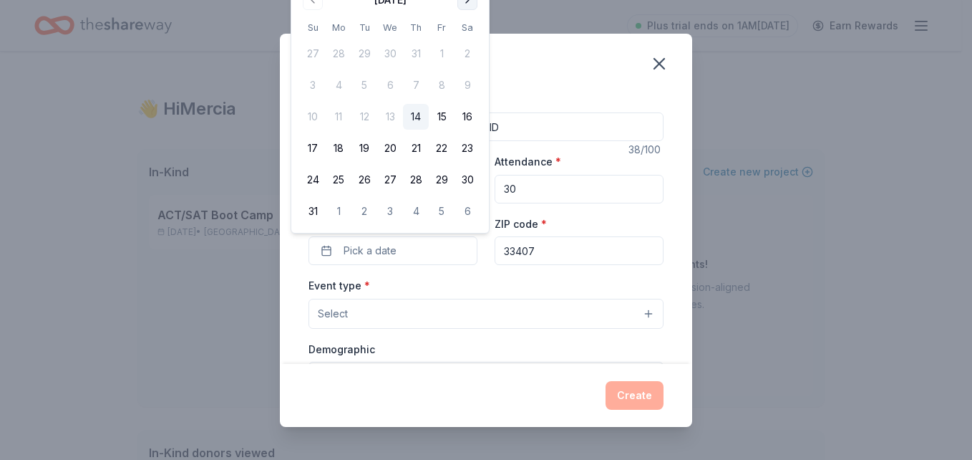
click at [470, 1] on button "Go to next month" at bounding box center [467, 0] width 20 height 20
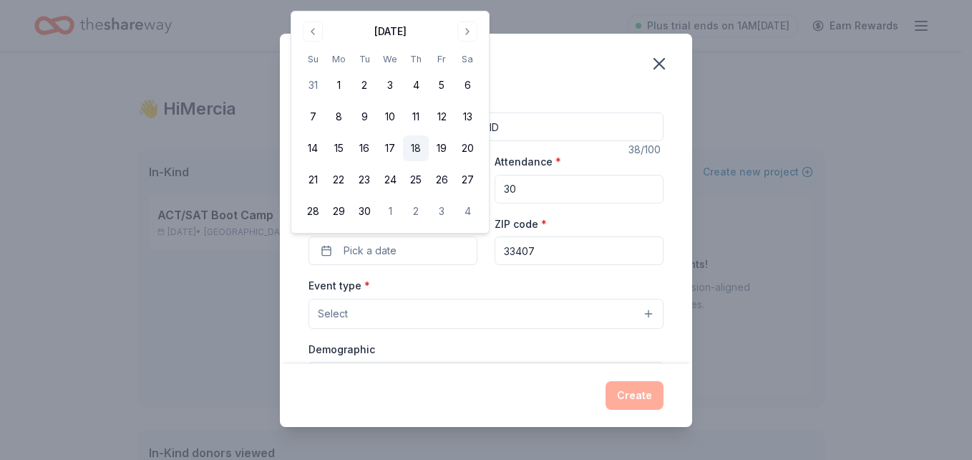
click at [416, 146] on button "18" at bounding box center [416, 148] width 26 height 26
click at [395, 311] on button "Select" at bounding box center [486, 314] width 355 height 30
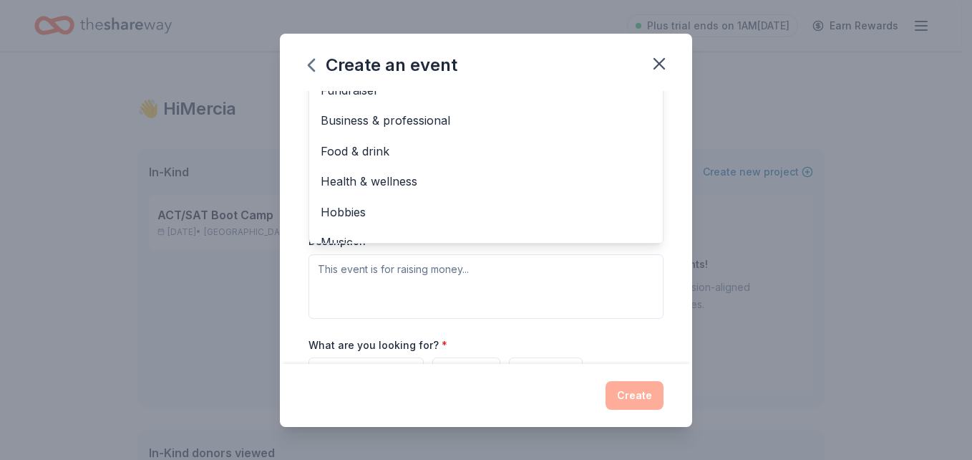
scroll to position [258, 0]
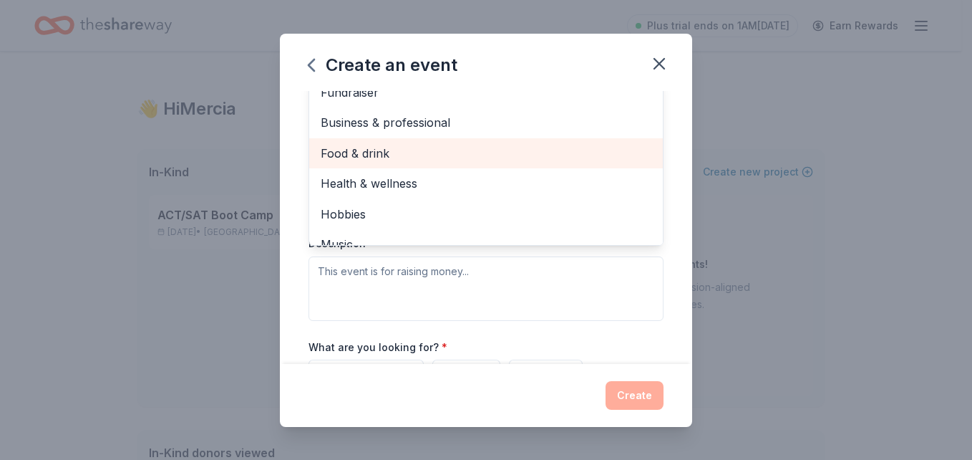
click at [380, 162] on span "Food & drink" at bounding box center [486, 153] width 331 height 19
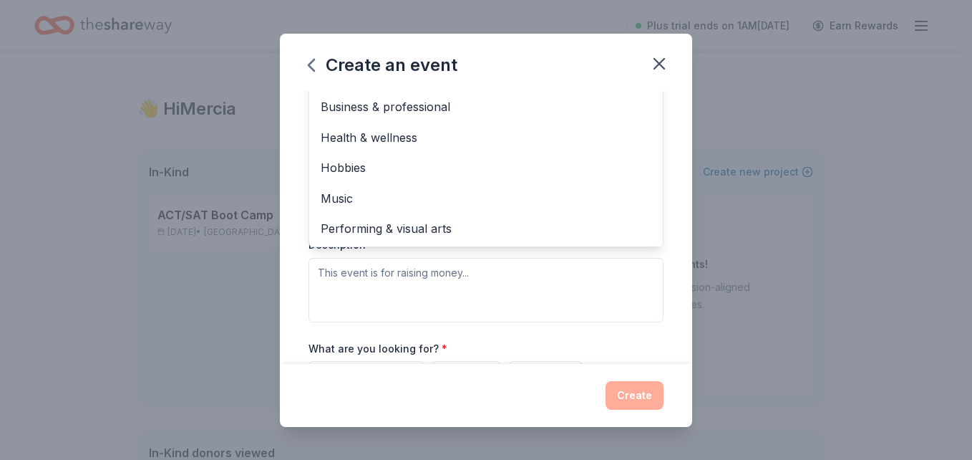
scroll to position [0, 0]
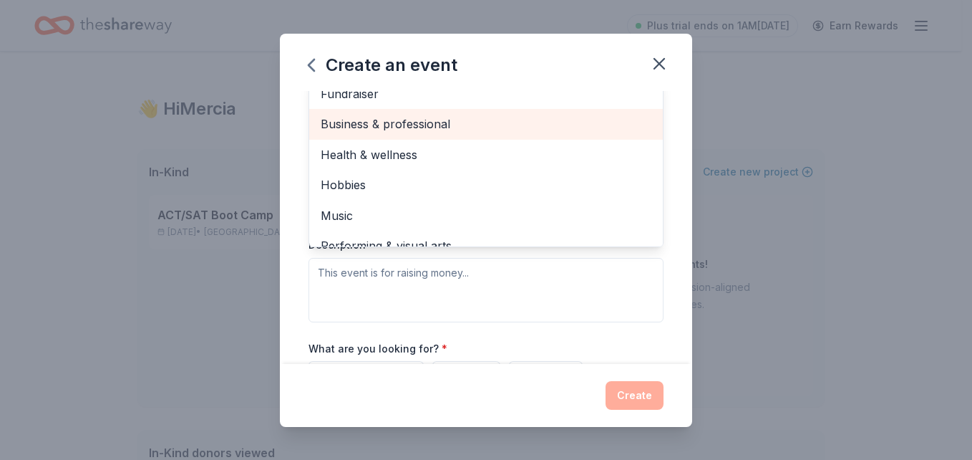
click at [414, 120] on span "Business & professional" at bounding box center [486, 124] width 331 height 19
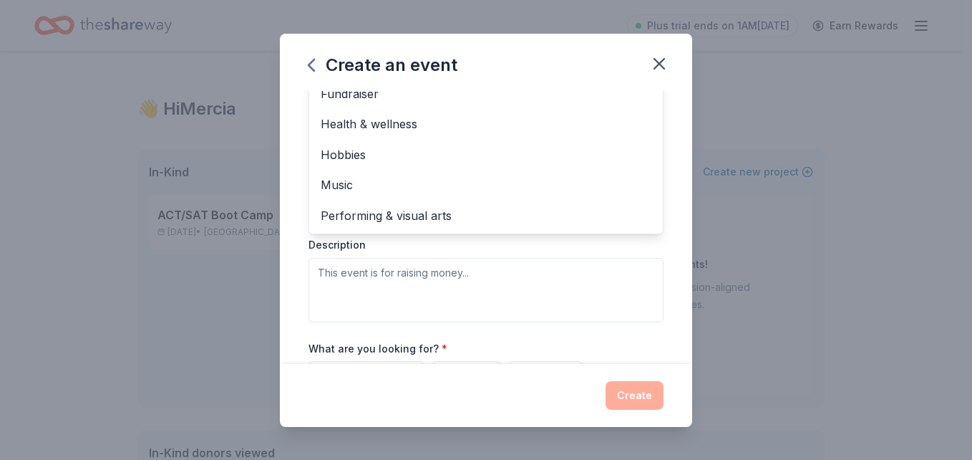
click at [600, 281] on div "Event type * Food & drink Business & professional Fundraiser Health & wellness …" at bounding box center [486, 170] width 355 height 303
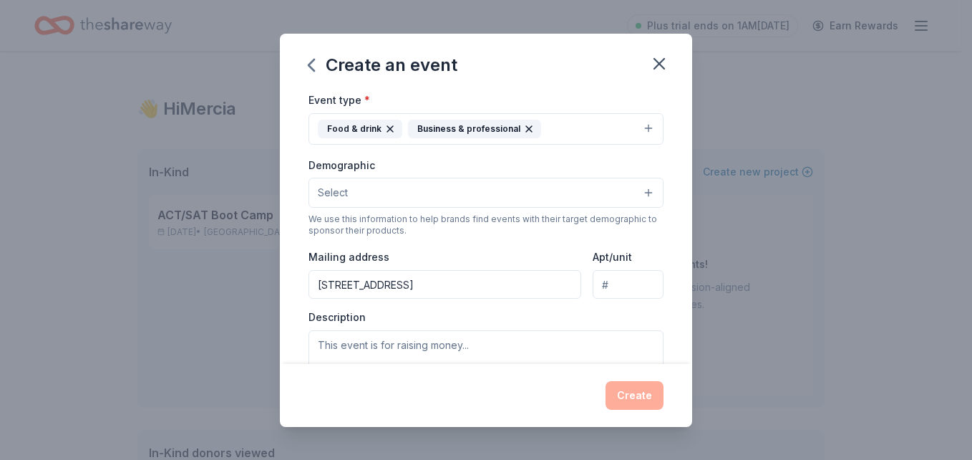
scroll to position [200, 0]
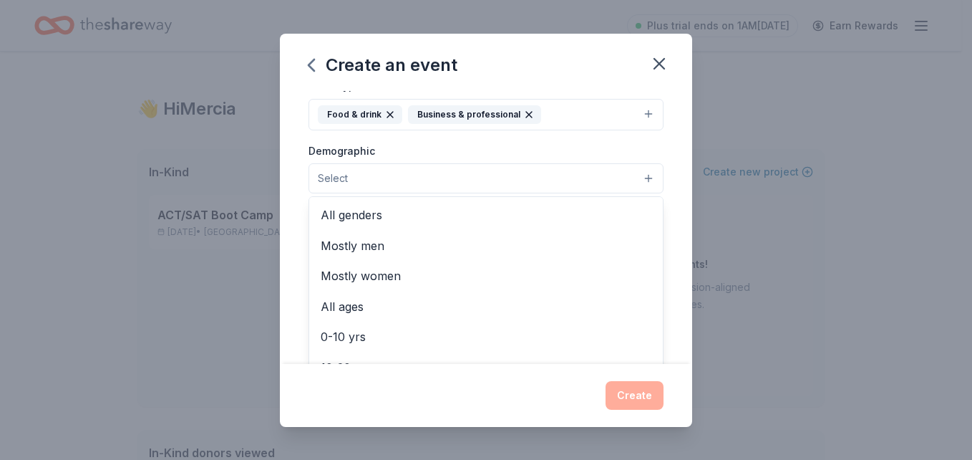
click at [576, 182] on button "Select" at bounding box center [486, 178] width 355 height 30
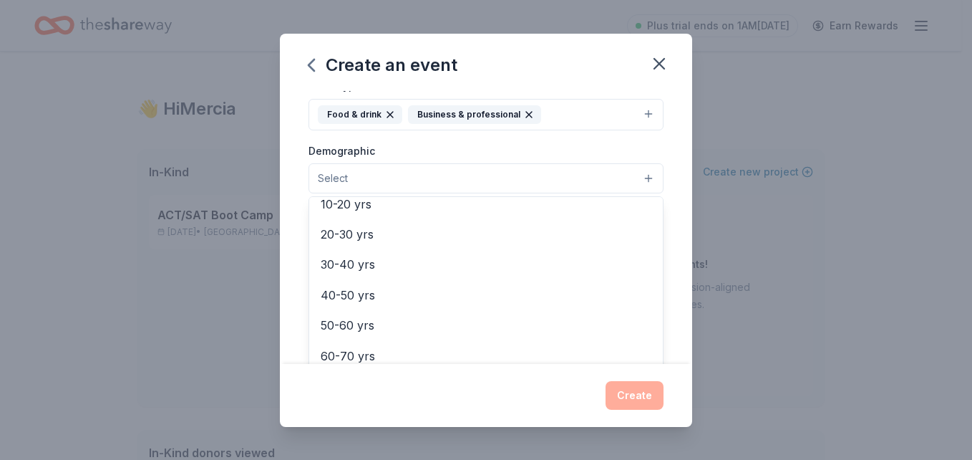
scroll to position [165, 0]
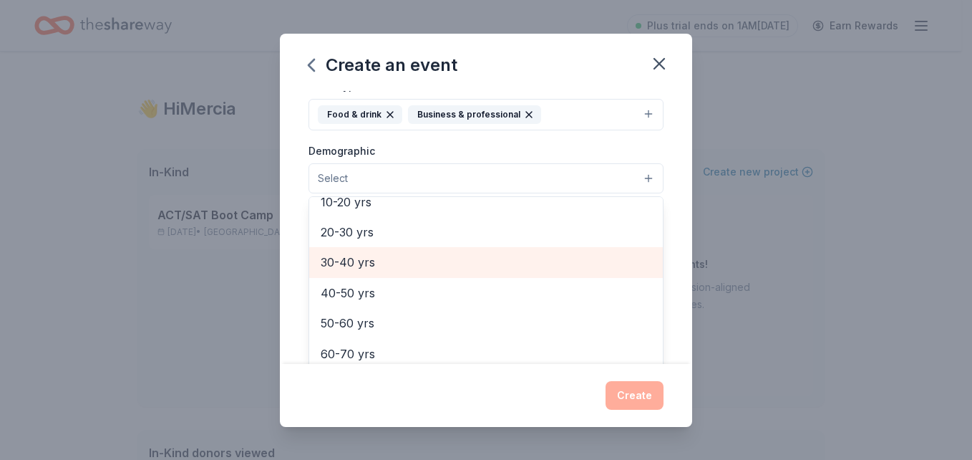
click at [361, 261] on span "30-40 yrs" at bounding box center [486, 262] width 331 height 19
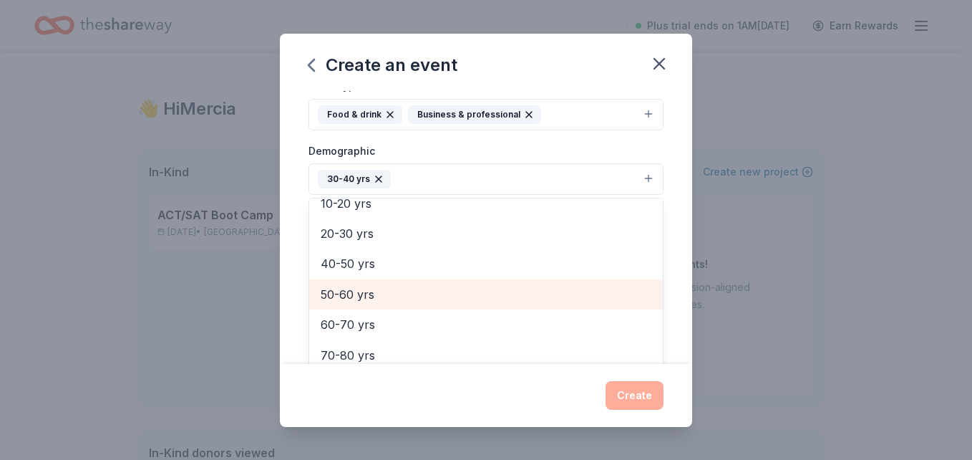
click at [352, 298] on span "50-60 yrs" at bounding box center [486, 294] width 331 height 19
click at [348, 293] on span "60-70 yrs" at bounding box center [486, 294] width 331 height 19
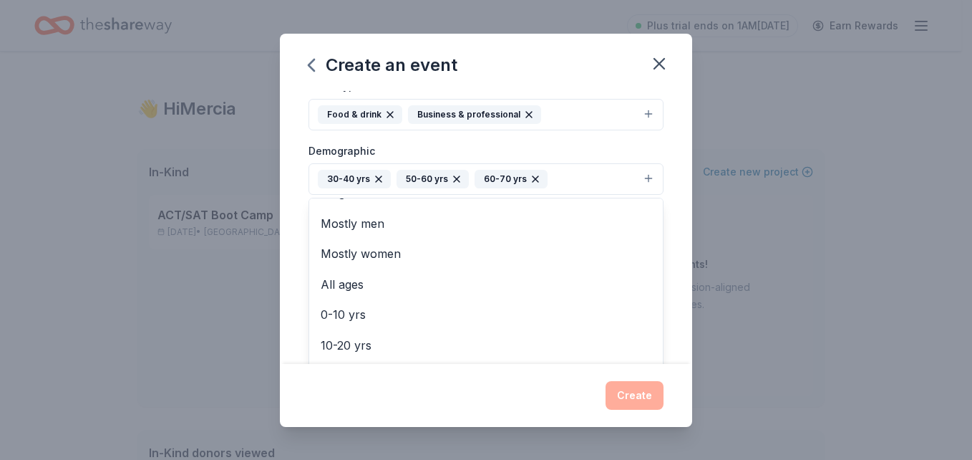
scroll to position [0, 0]
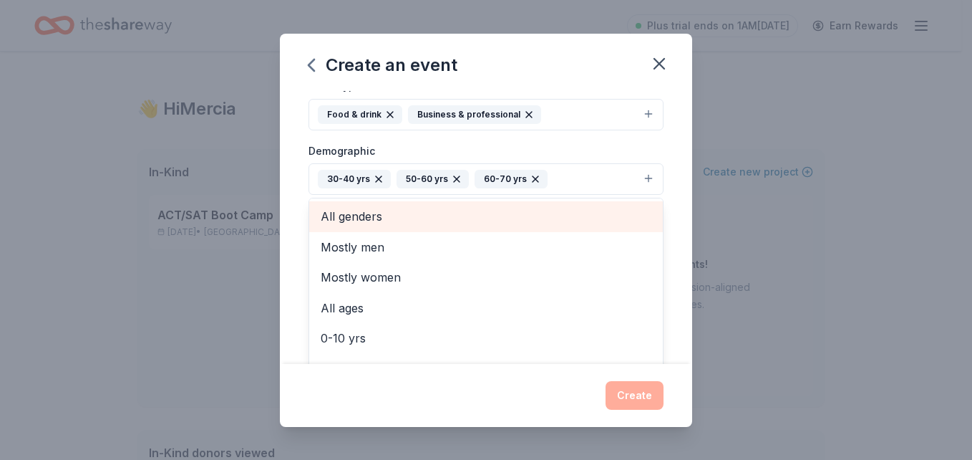
click at [331, 215] on span "All genders" at bounding box center [486, 216] width 331 height 19
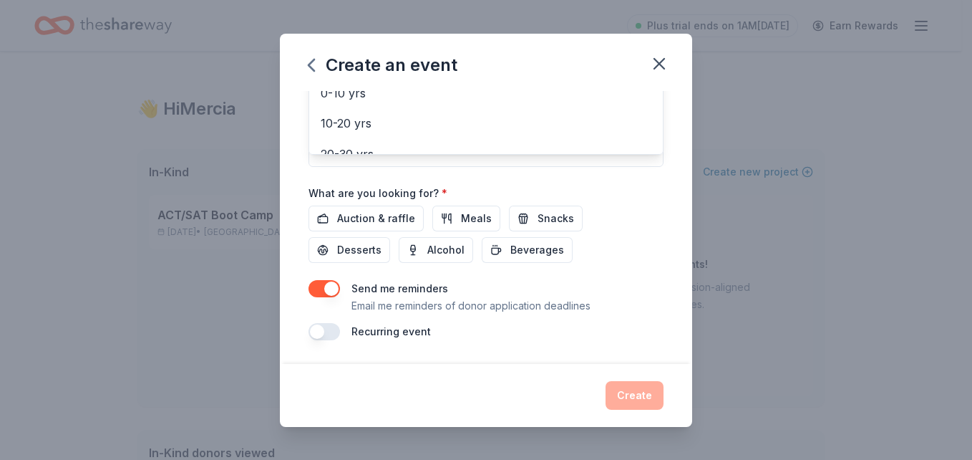
scroll to position [430, 0]
click at [465, 226] on div "Event name * Teacher College Football Kickoff AVID 38 /100 Event website www.al…" at bounding box center [486, 8] width 355 height 664
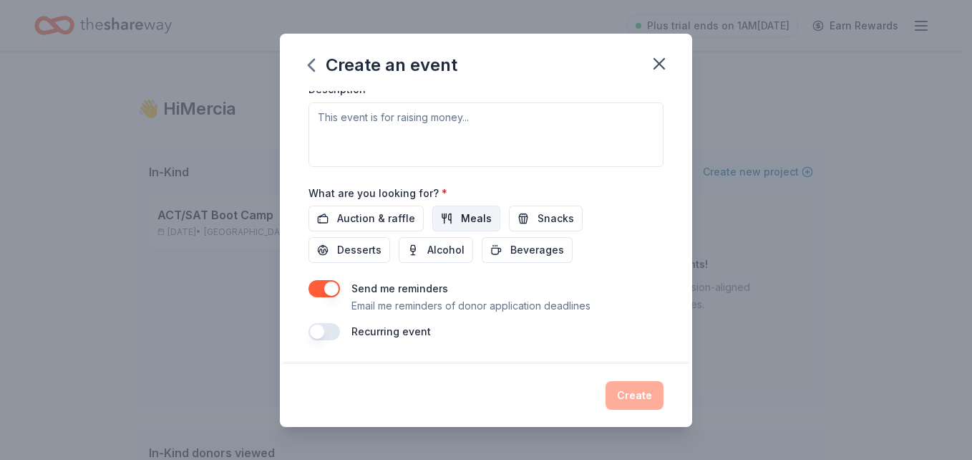
click at [447, 226] on button "Meals" at bounding box center [466, 218] width 68 height 26
click at [538, 227] on span "Snacks" at bounding box center [556, 218] width 37 height 17
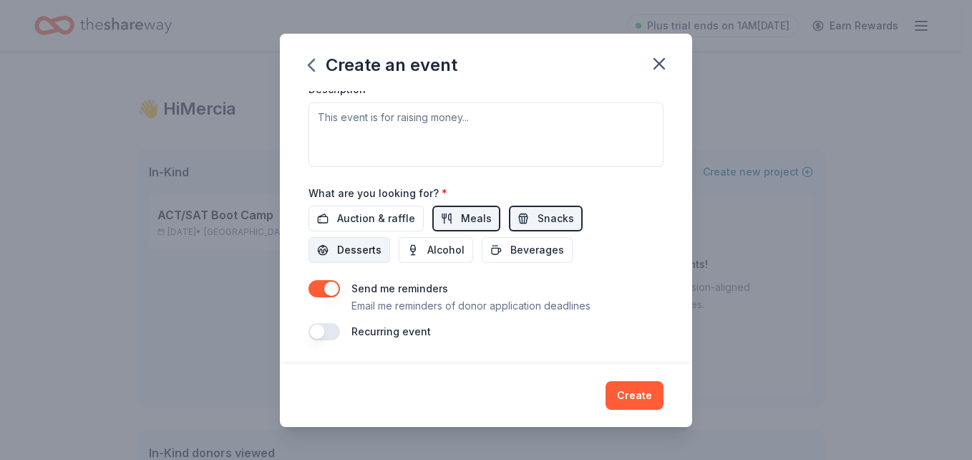
click at [345, 253] on span "Desserts" at bounding box center [359, 249] width 44 height 17
click at [551, 251] on span "Beverages" at bounding box center [537, 249] width 54 height 17
click at [332, 336] on button "button" at bounding box center [324, 331] width 31 height 17
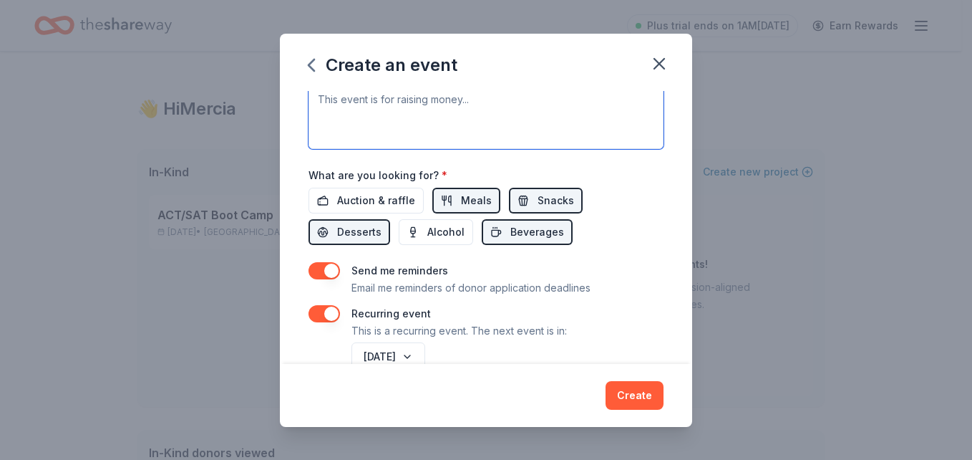
click at [437, 138] on textarea at bounding box center [486, 116] width 355 height 64
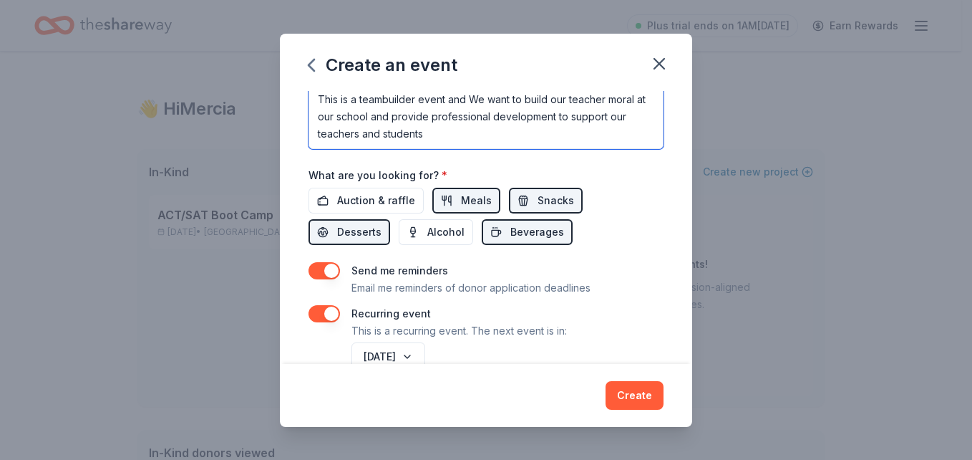
type textarea "This is a teambuilder event and We want to build our teacher moral at our schoo…"
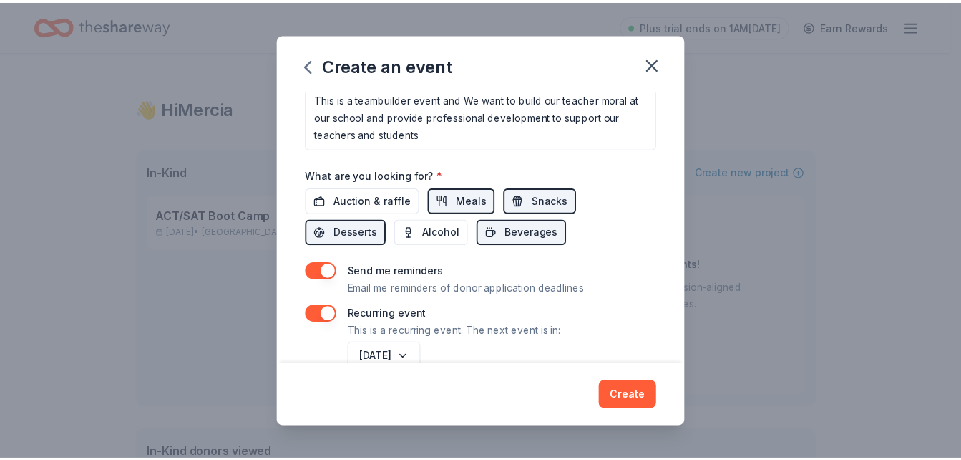
scroll to position [490, 0]
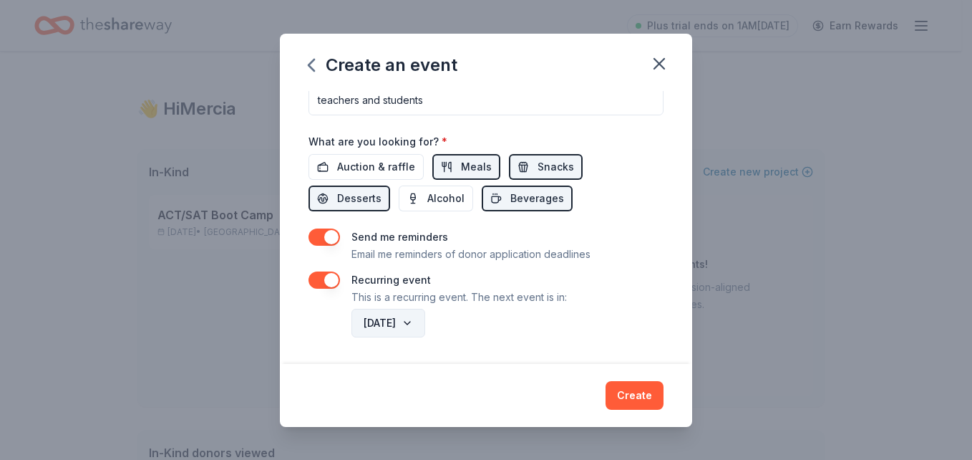
click at [425, 321] on button "September 2026" at bounding box center [389, 323] width 74 height 29
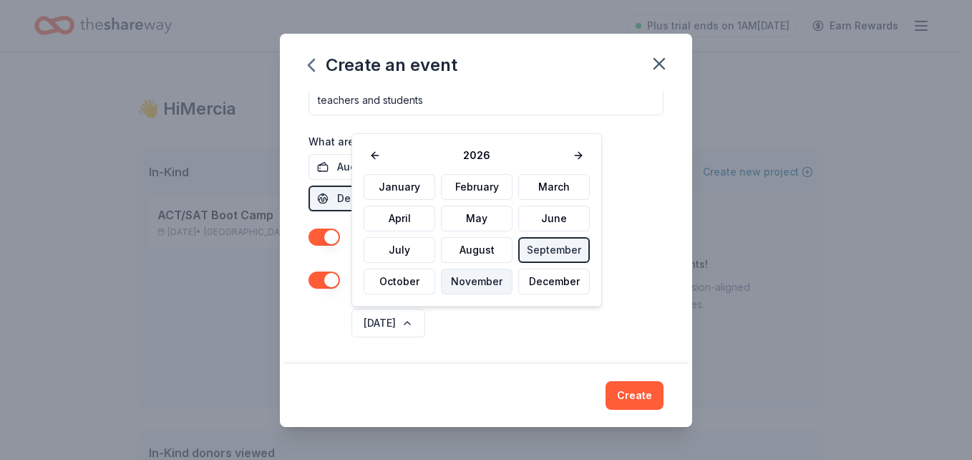
click at [459, 281] on button "November" at bounding box center [477, 281] width 72 height 26
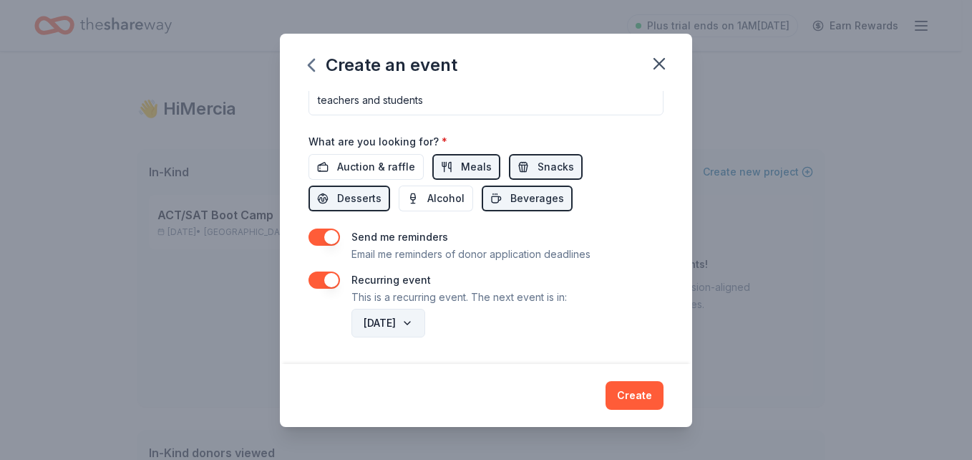
click at [425, 325] on button "November 2026" at bounding box center [389, 323] width 74 height 29
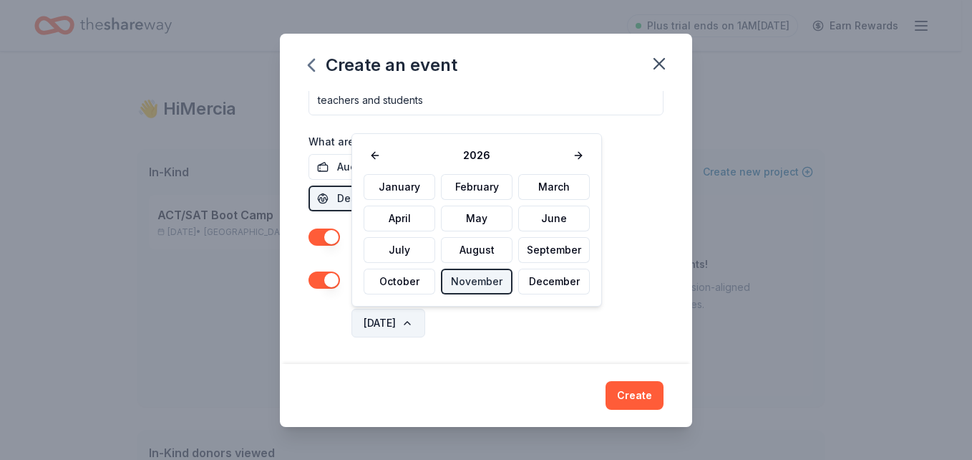
click at [425, 319] on button "November 2026" at bounding box center [389, 323] width 74 height 29
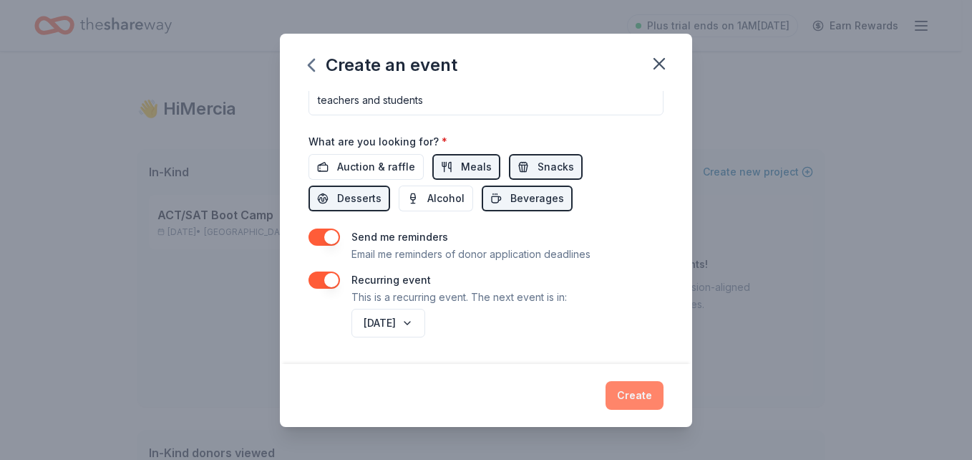
click at [633, 395] on button "Create" at bounding box center [635, 395] width 58 height 29
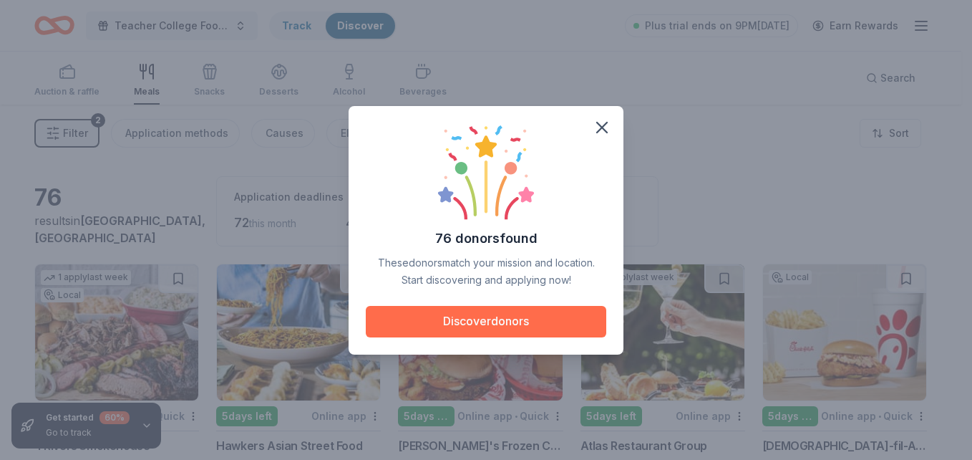
click at [515, 317] on button "Discover donors" at bounding box center [486, 321] width 241 height 31
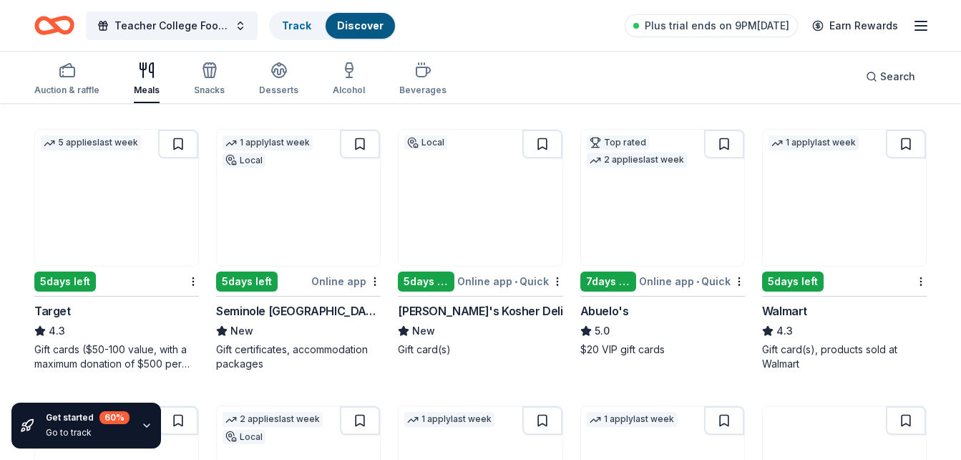
scroll to position [716, 0]
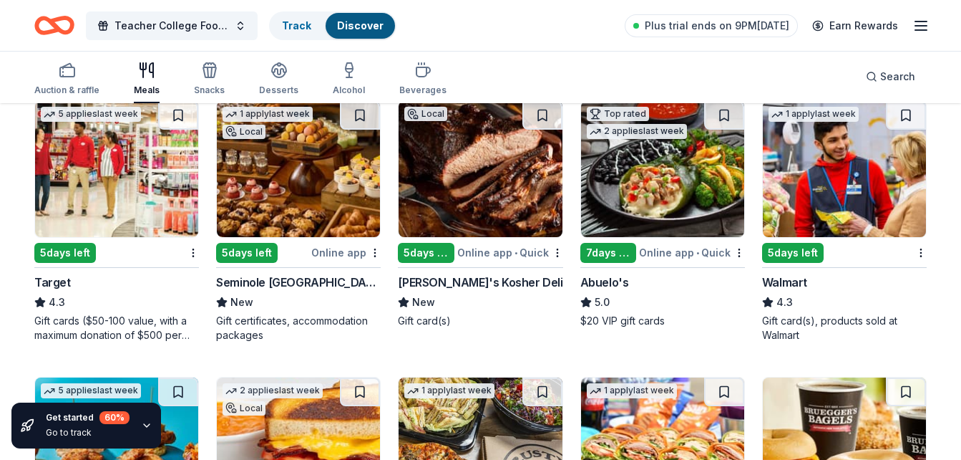
click at [81, 253] on div "5 days left" at bounding box center [65, 253] width 62 height 20
click at [341, 252] on div "Online app" at bounding box center [345, 252] width 69 height 18
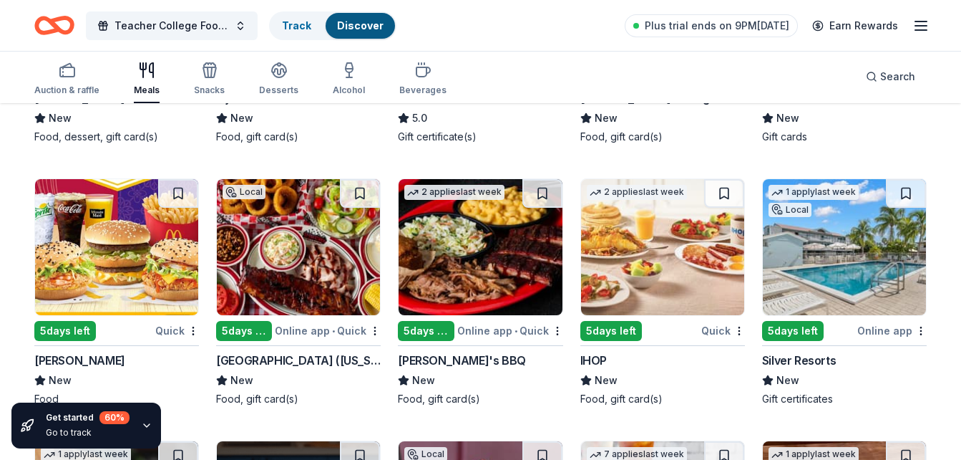
scroll to position [1433, 0]
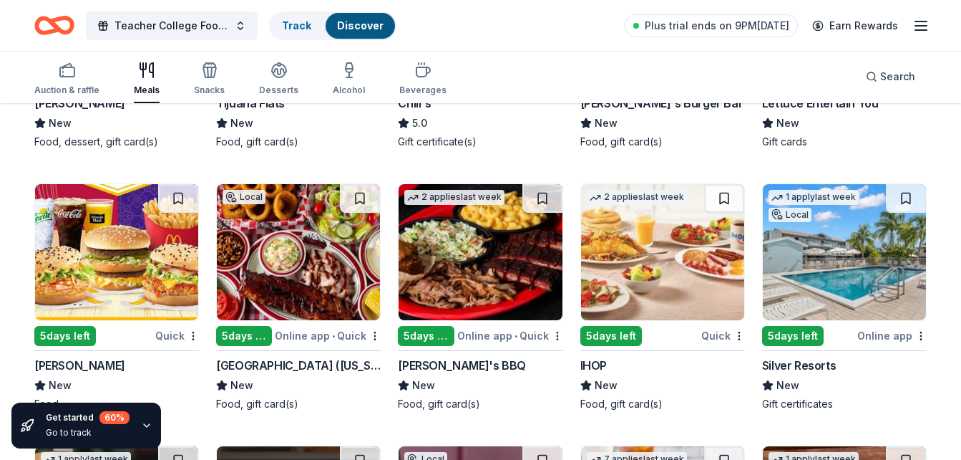
click at [451, 274] on img at bounding box center [480, 252] width 163 height 136
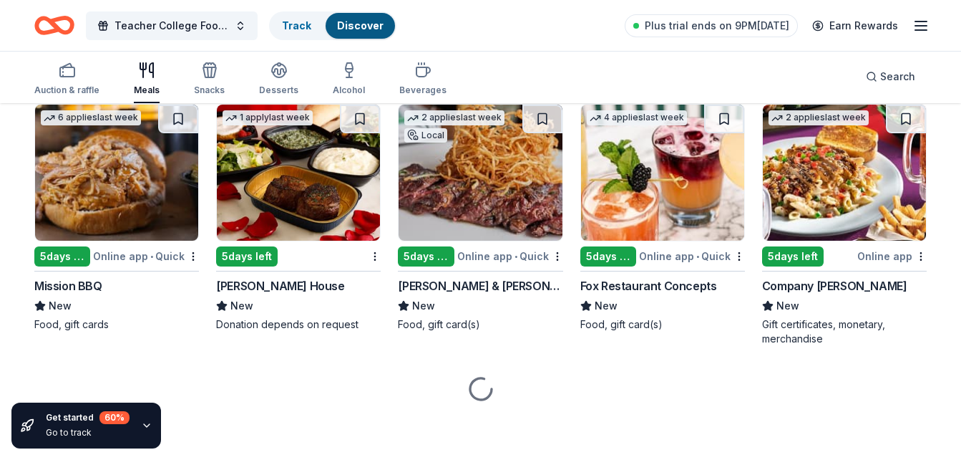
scroll to position [2576, 0]
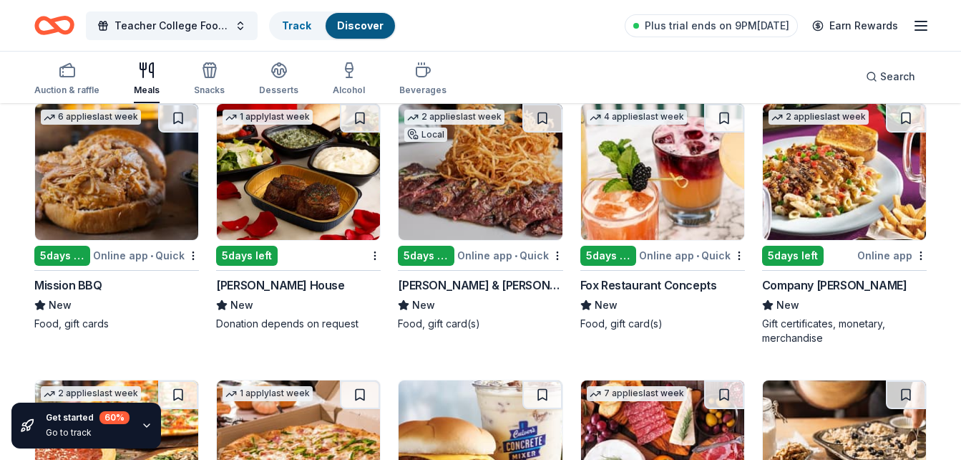
click at [273, 208] on img at bounding box center [298, 172] width 163 height 136
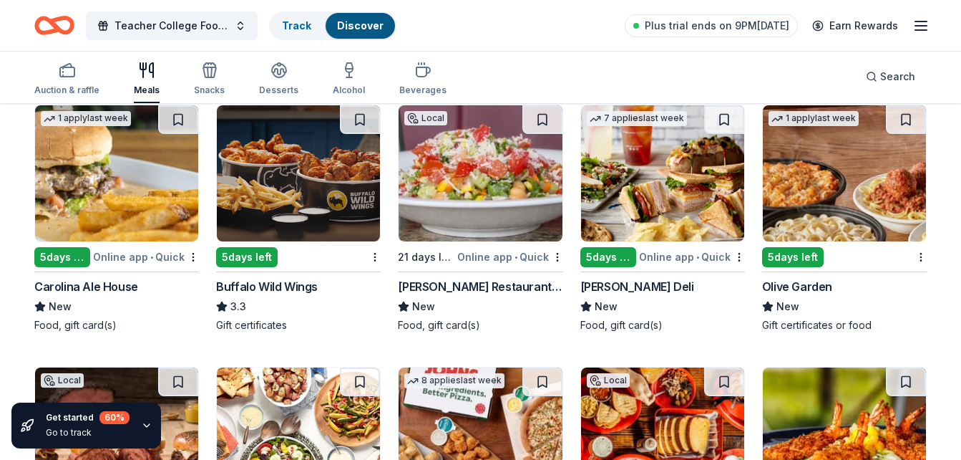
scroll to position [1728, 0]
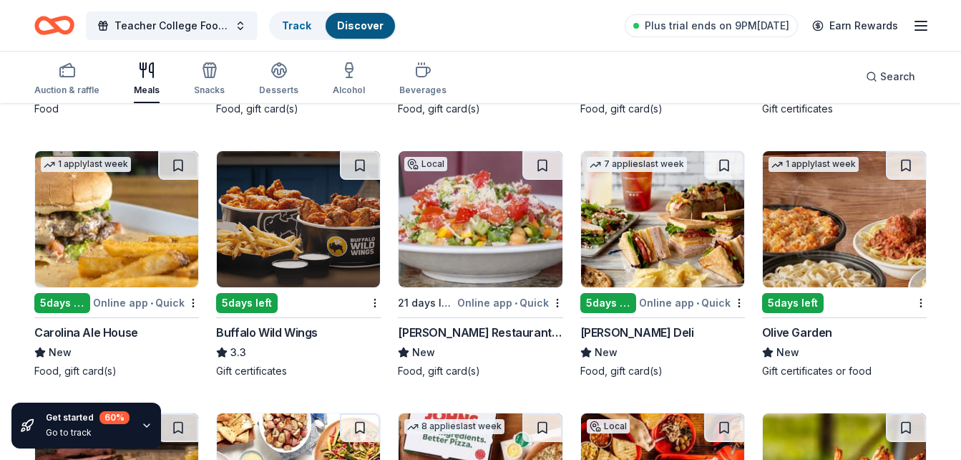
click at [816, 243] on img at bounding box center [844, 219] width 163 height 136
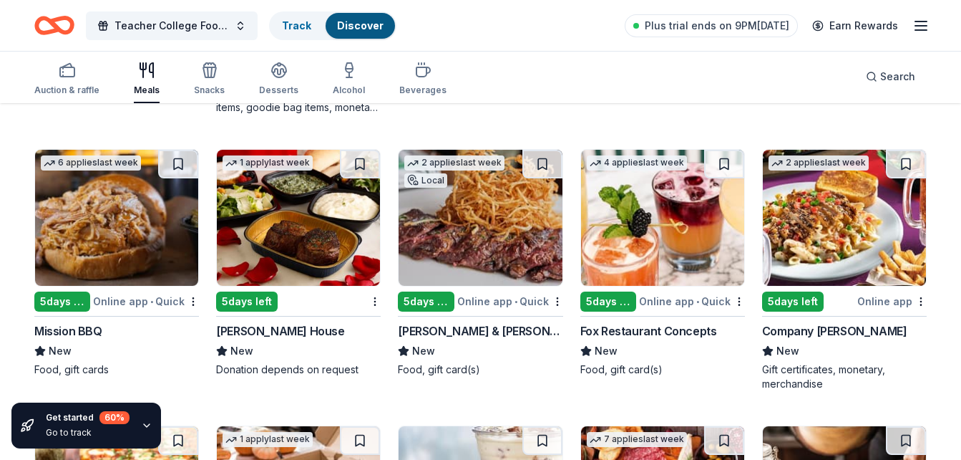
scroll to position [2587, 0]
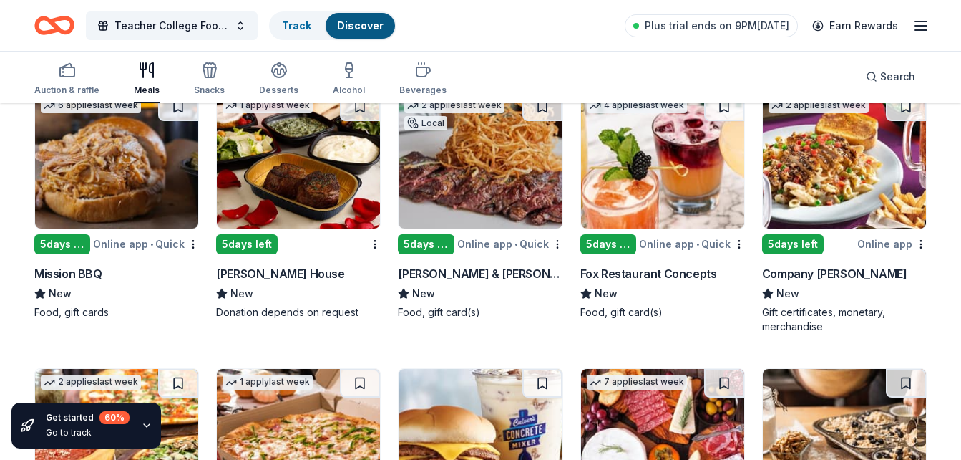
click at [110, 190] on img at bounding box center [116, 160] width 163 height 136
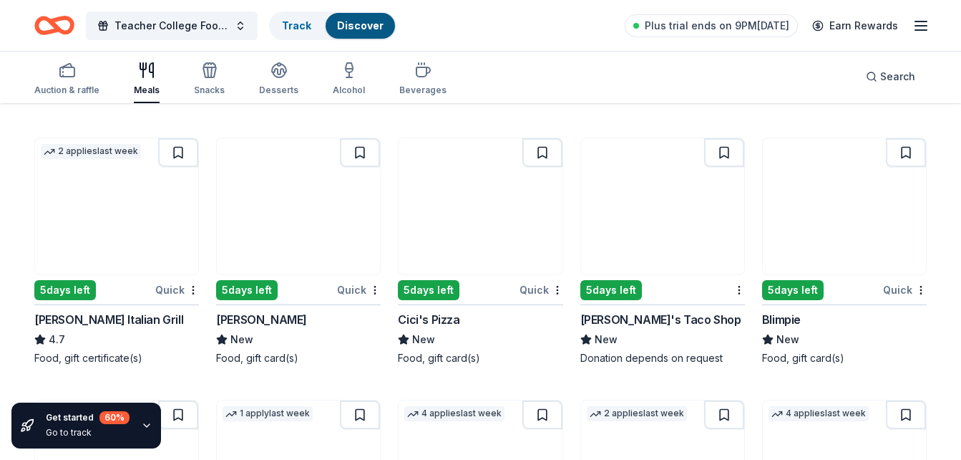
scroll to position [3589, 0]
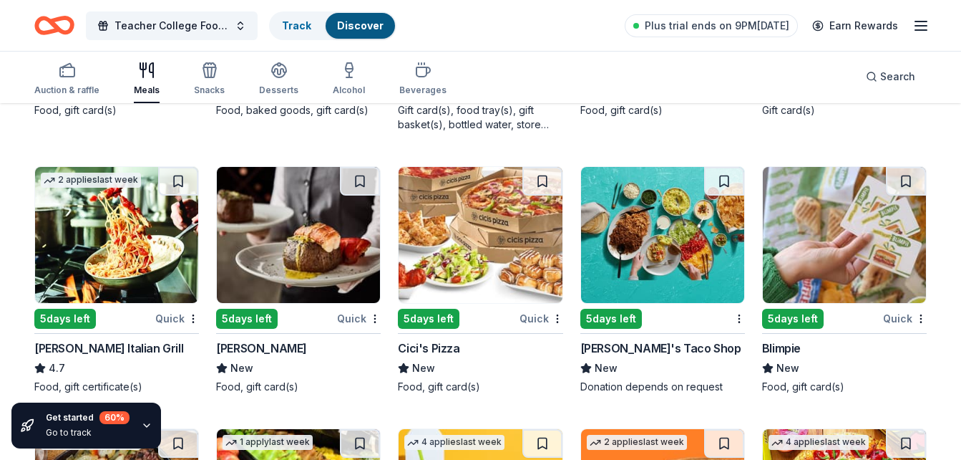
click at [87, 272] on img at bounding box center [116, 235] width 163 height 136
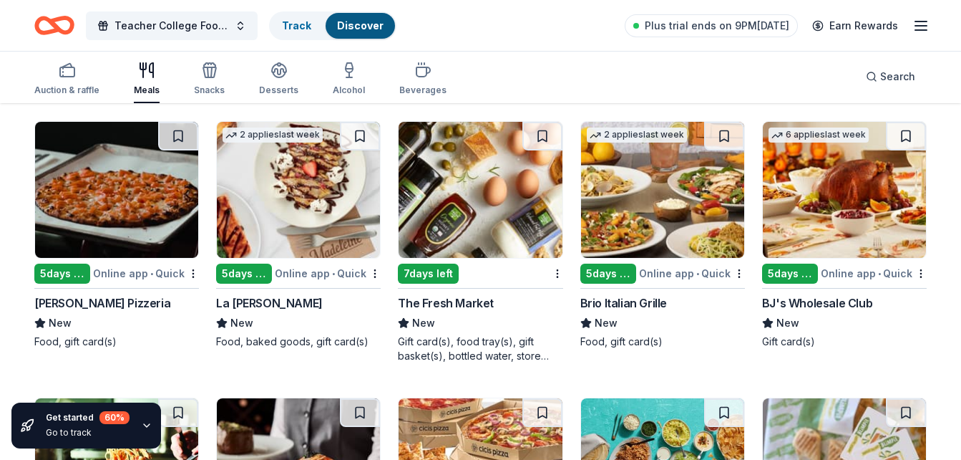
scroll to position [3360, 0]
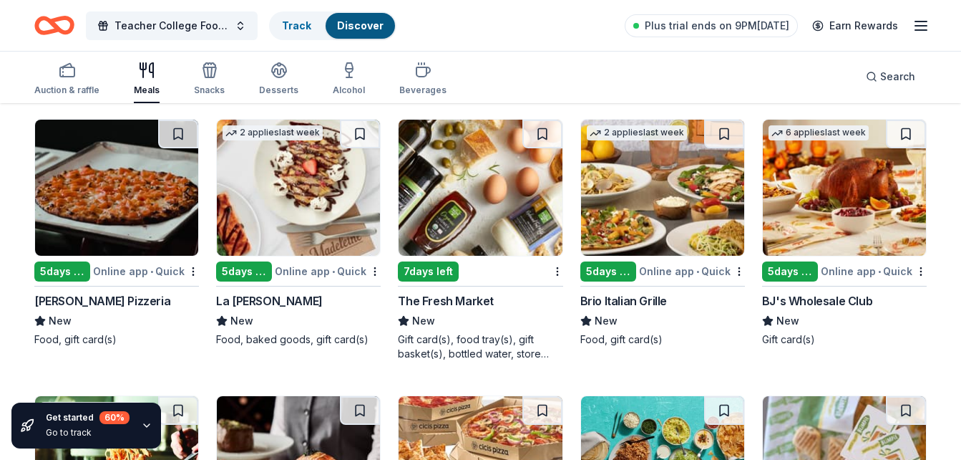
click at [826, 195] on img at bounding box center [844, 188] width 163 height 136
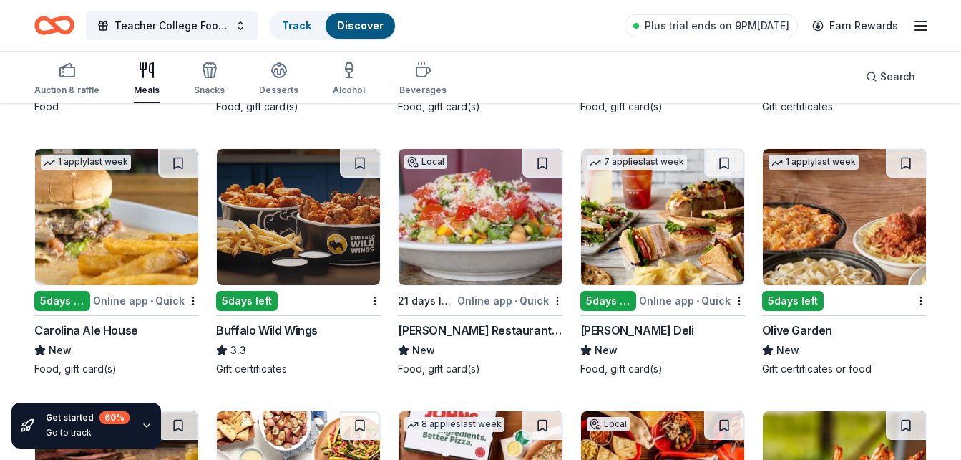
scroll to position [1728, 0]
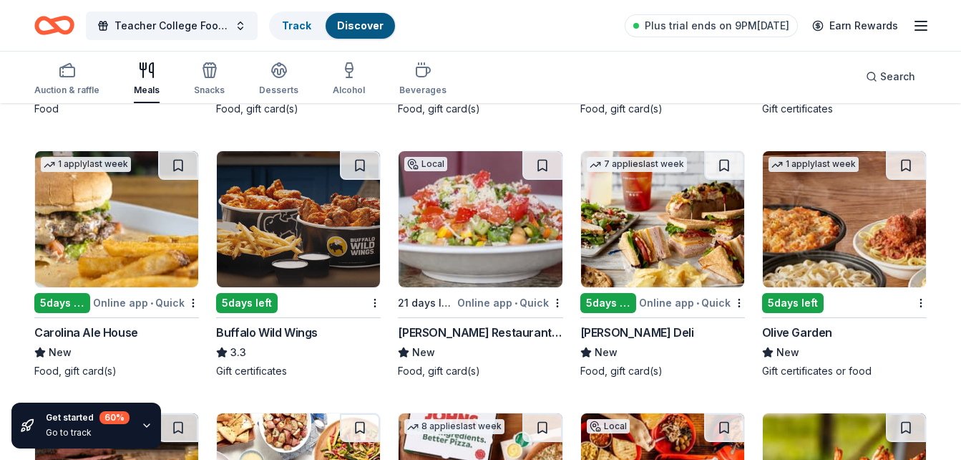
click at [314, 241] on img at bounding box center [298, 219] width 163 height 136
click at [200, 83] on div "Snacks" at bounding box center [209, 79] width 31 height 34
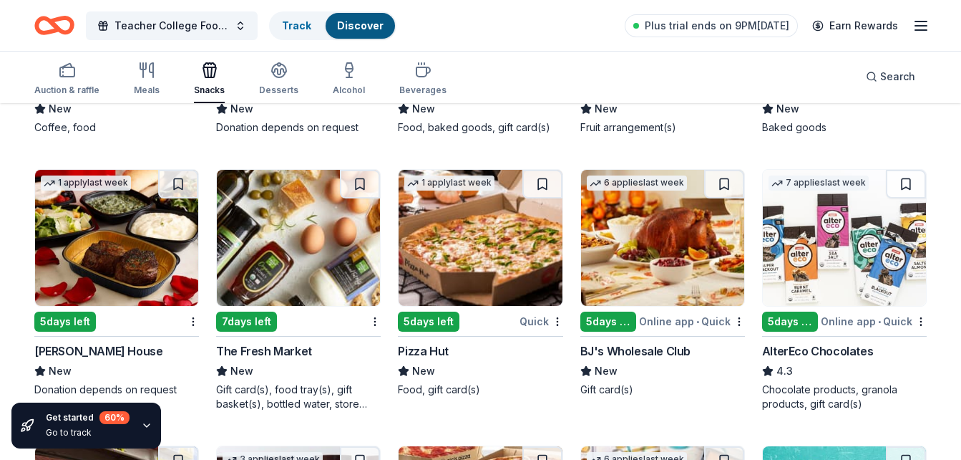
scroll to position [2521, 0]
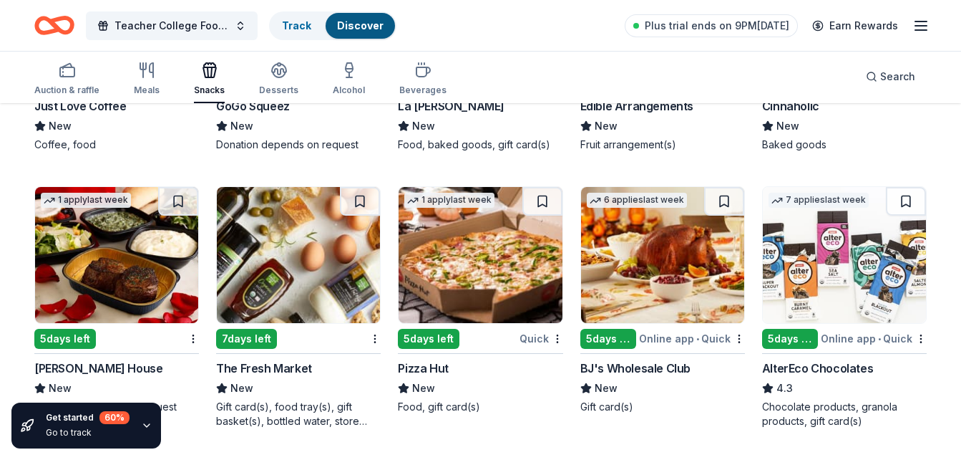
click at [449, 271] on img at bounding box center [480, 255] width 163 height 136
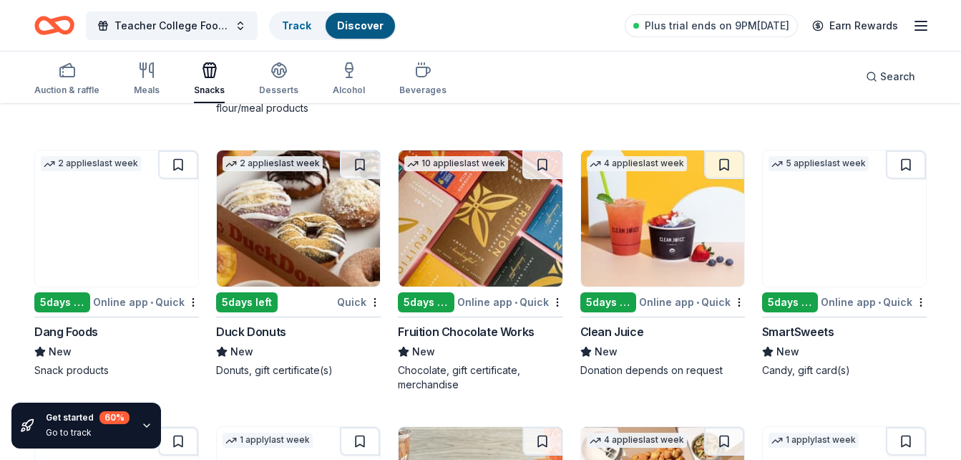
scroll to position [3123, 0]
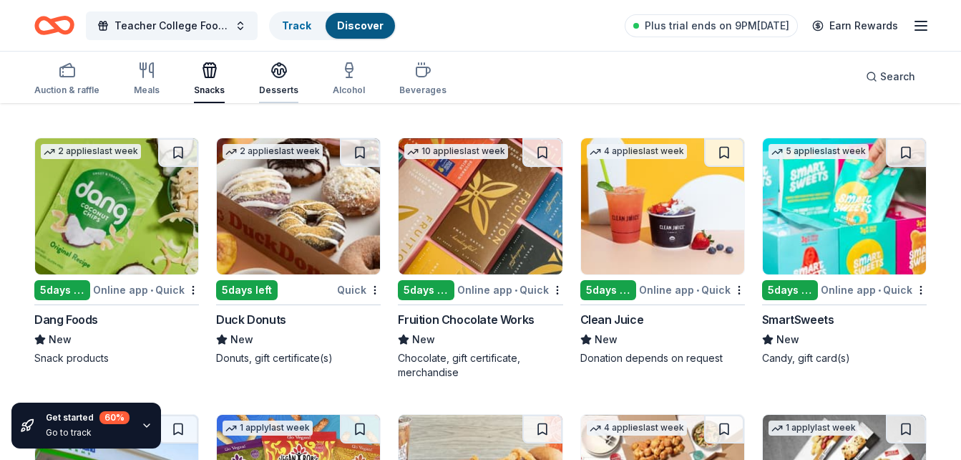
click at [276, 78] on icon "button" at bounding box center [279, 70] width 17 height 17
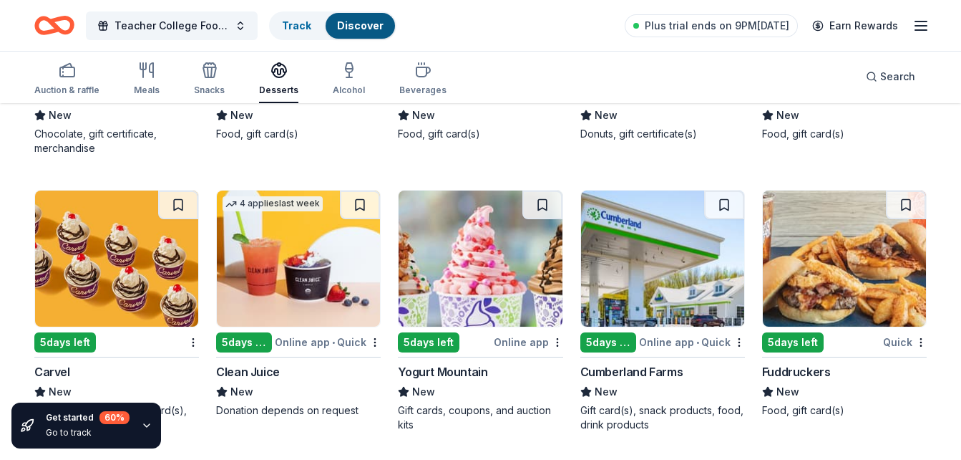
scroll to position [2271, 0]
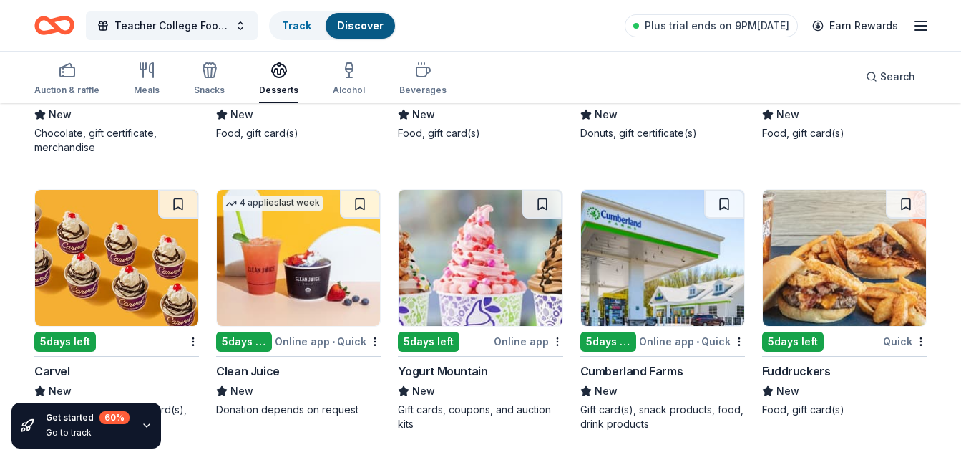
click at [112, 276] on img at bounding box center [116, 258] width 163 height 136
click at [151, 83] on div "Meals" at bounding box center [147, 79] width 26 height 34
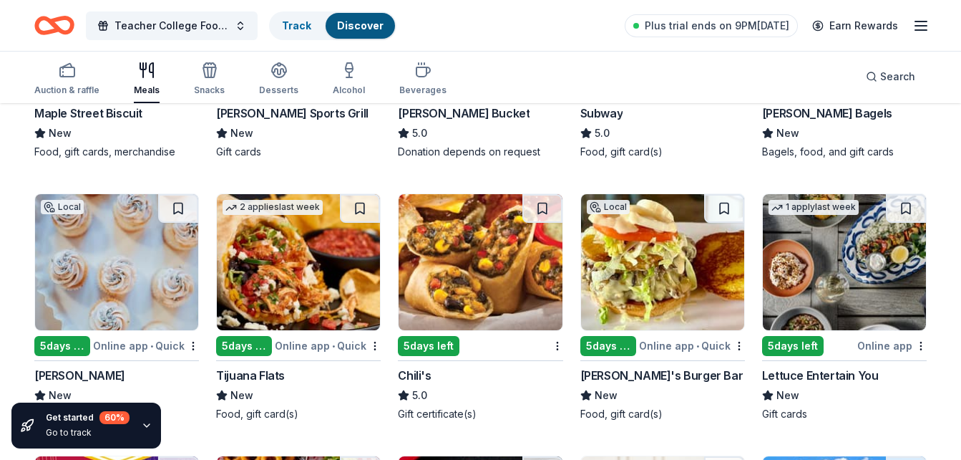
scroll to position [1231, 0]
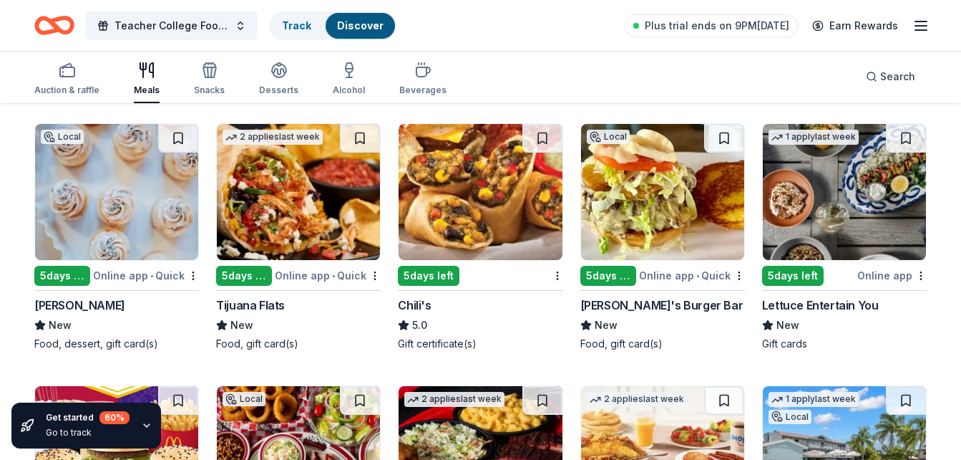
click at [497, 231] on img at bounding box center [480, 192] width 163 height 136
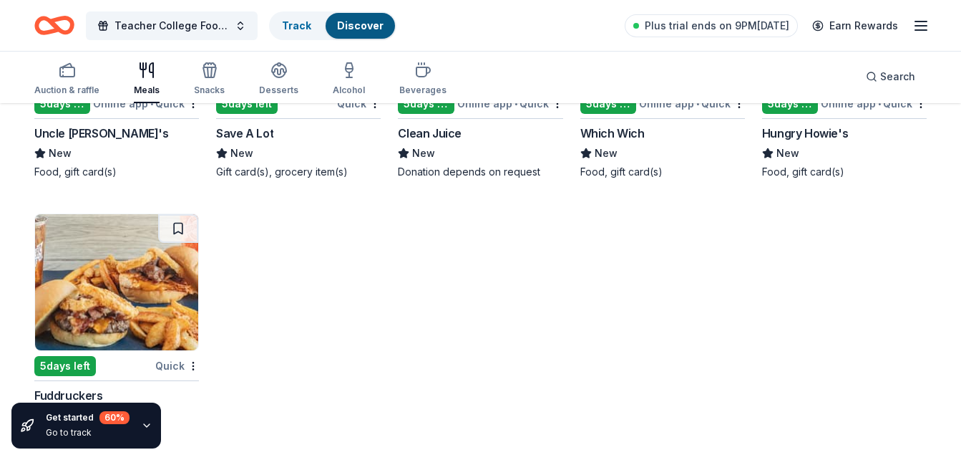
scroll to position [4076, 0]
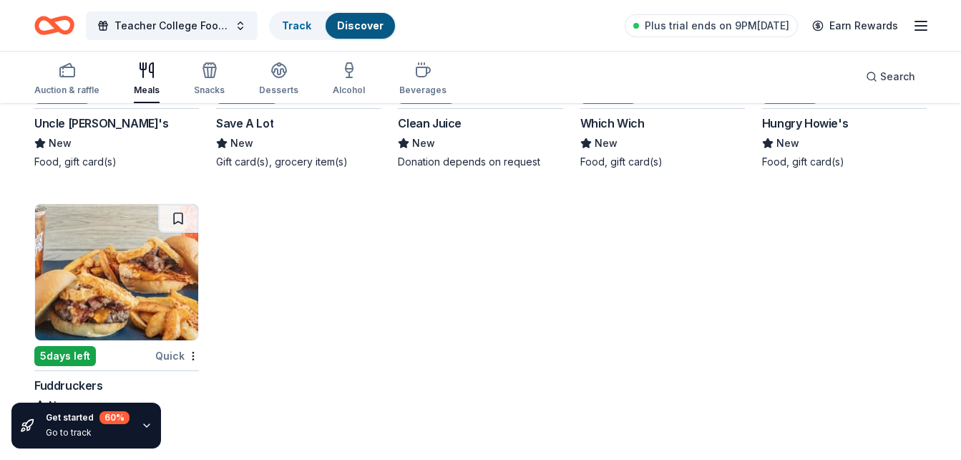
click at [145, 422] on icon "button" at bounding box center [146, 425] width 11 height 11
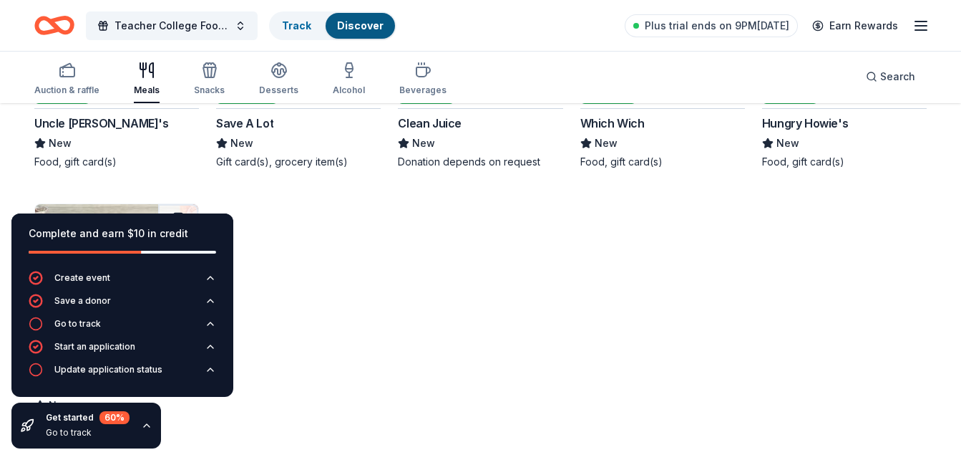
click at [495, 30] on div "Teacher College Football Kickoff AVID Track Discover Plus trial ends on 9PM, 8/…" at bounding box center [480, 26] width 893 height 34
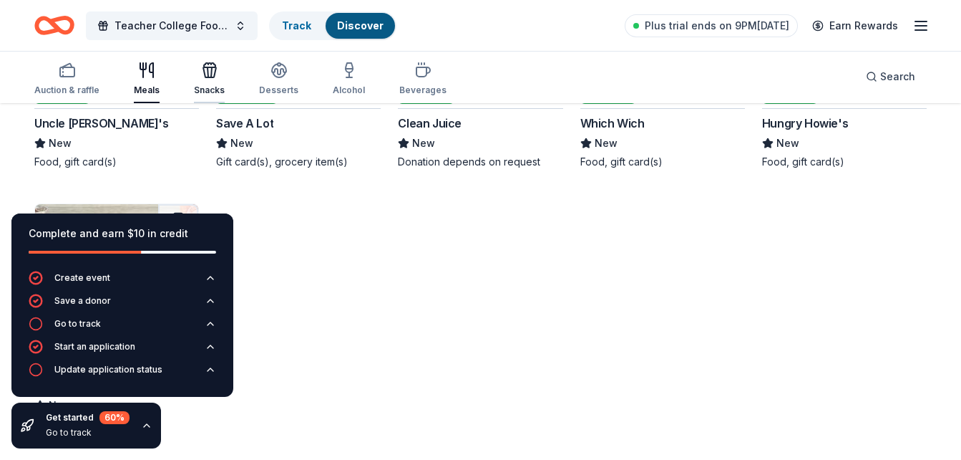
click at [218, 82] on div "Snacks" at bounding box center [209, 79] width 31 height 34
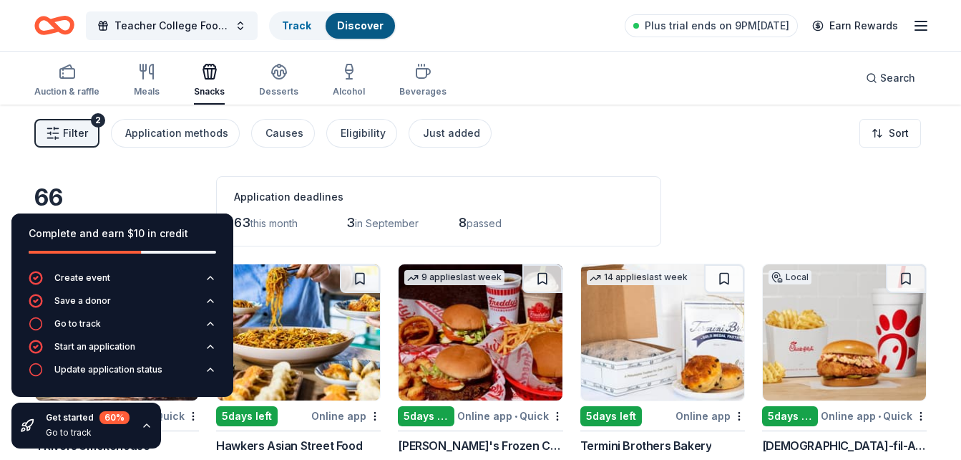
click at [169, 181] on div "66 results in Riviera Beach, FL Application deadlines 63 this month 3 in Septem…" at bounding box center [480, 211] width 893 height 70
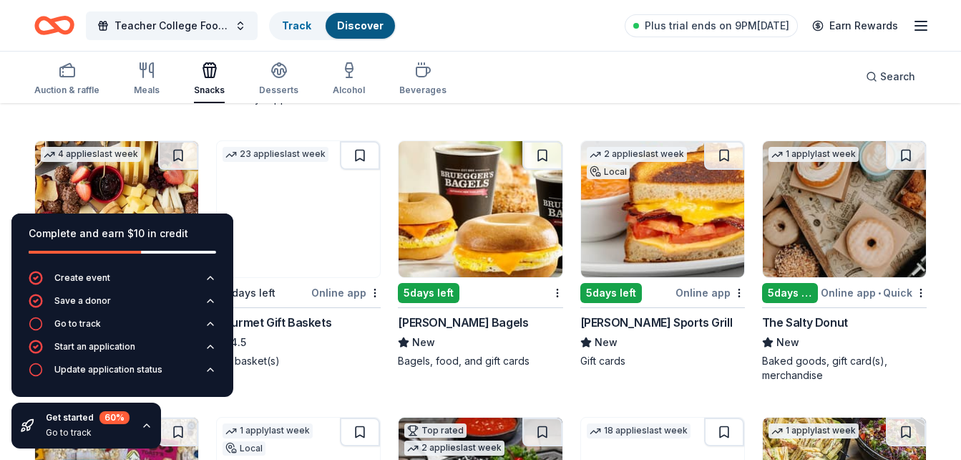
scroll to position [372, 0]
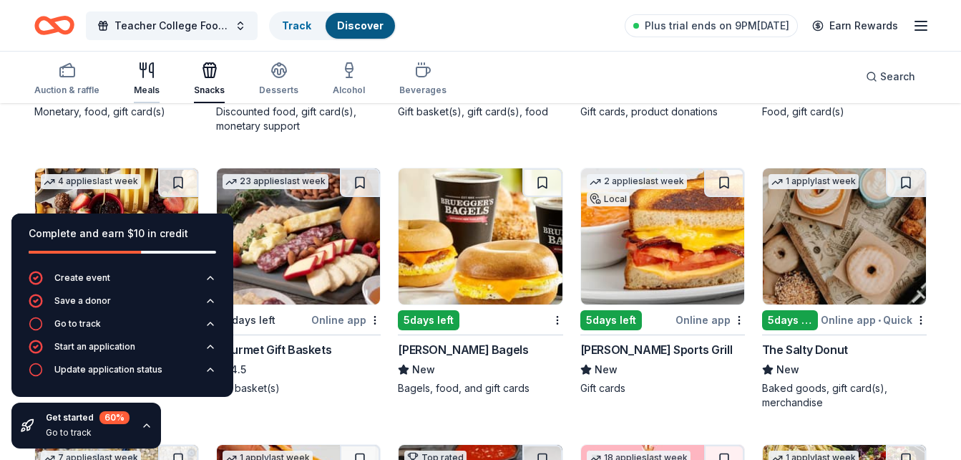
click at [150, 67] on icon "button" at bounding box center [146, 70] width 17 height 17
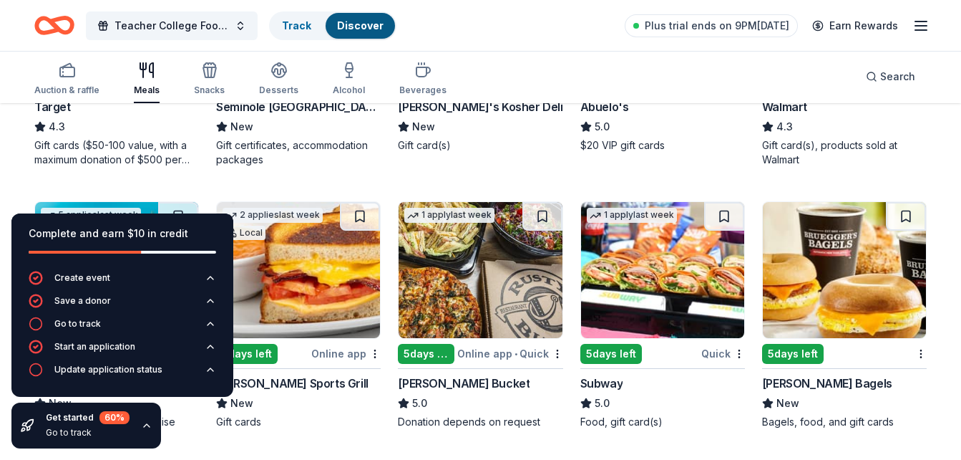
scroll to position [916, 0]
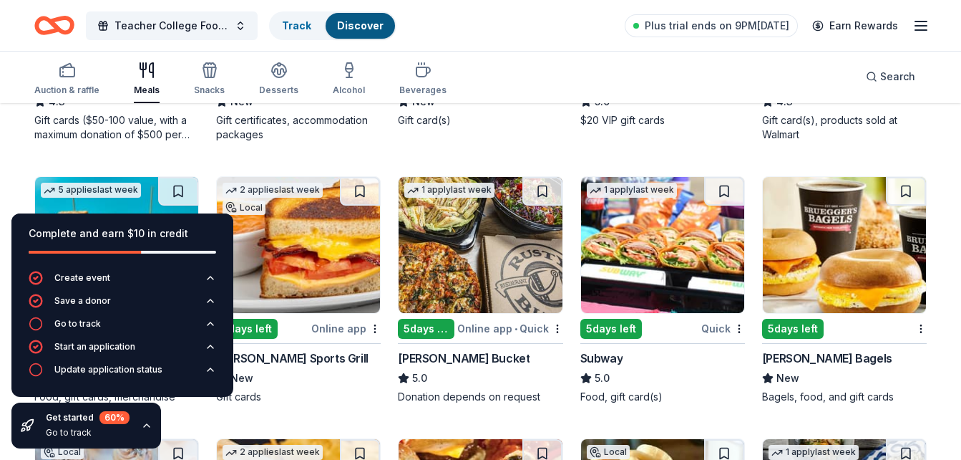
click at [195, 414] on div "Complete and earn $10 in credit Create event Save a donor Go to track Start an …" at bounding box center [122, 331] width 245 height 258
click at [43, 374] on div "Update application status" at bounding box center [96, 369] width 134 height 14
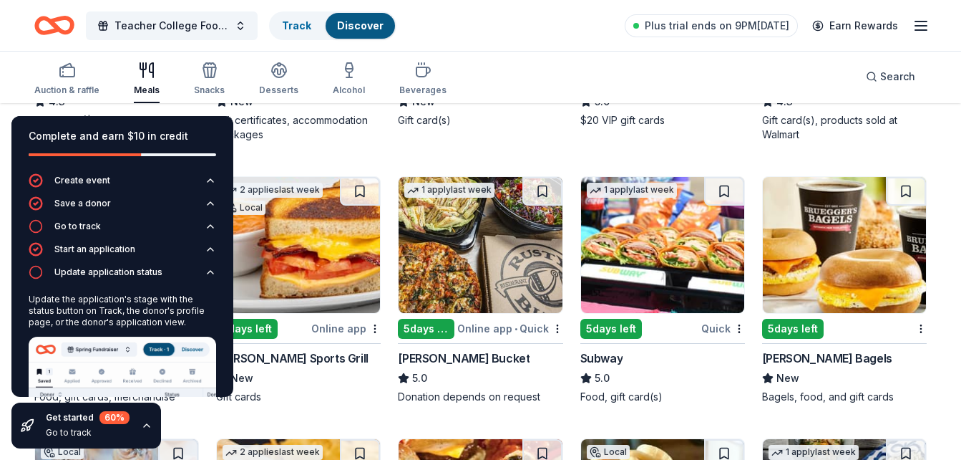
click at [208, 106] on div "Complete and earn $10 in credit Create event Save a donor Go to track Start an …" at bounding box center [122, 282] width 245 height 355
click at [226, 106] on div "Complete and earn $10 in credit Create event Save a donor Go to track Start an …" at bounding box center [122, 282] width 245 height 355
click at [144, 428] on icon "button" at bounding box center [146, 425] width 11 height 11
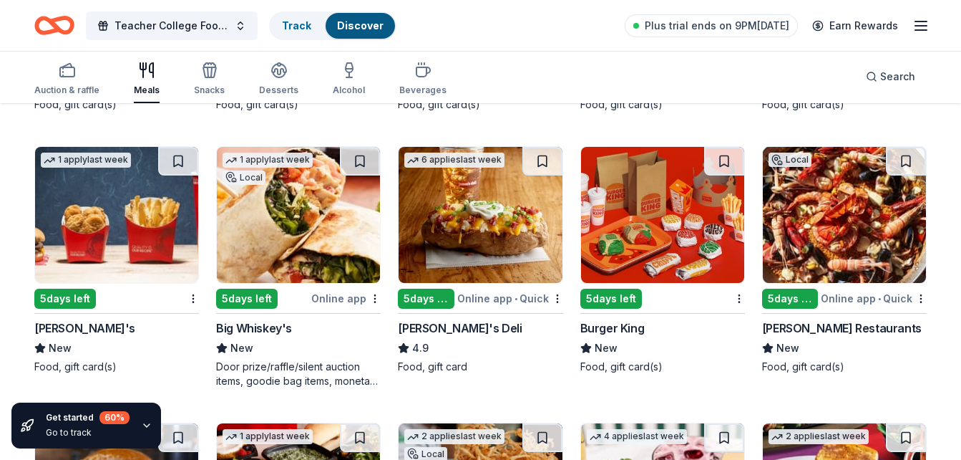
scroll to position [2215, 0]
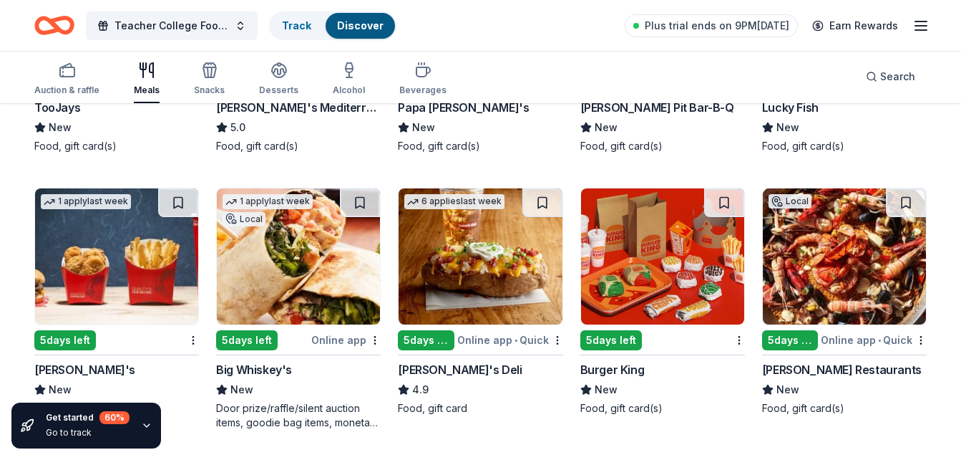
click at [487, 266] on img at bounding box center [480, 256] width 163 height 136
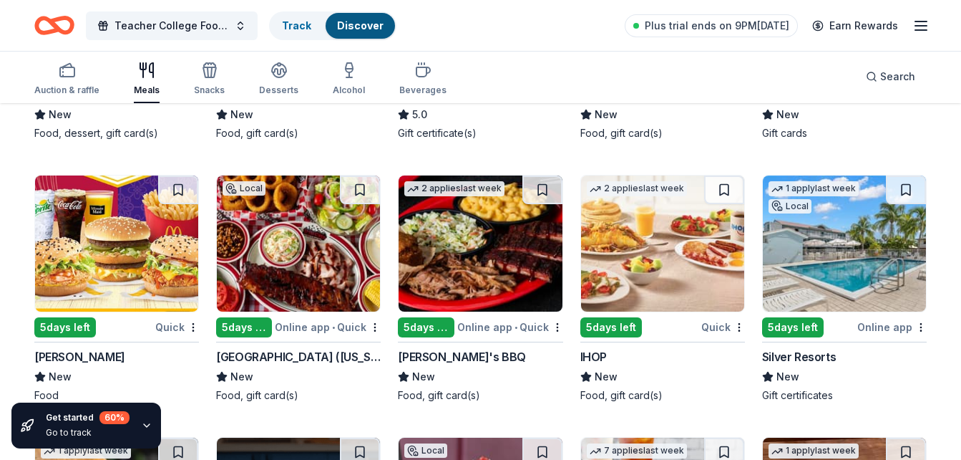
scroll to position [1413, 0]
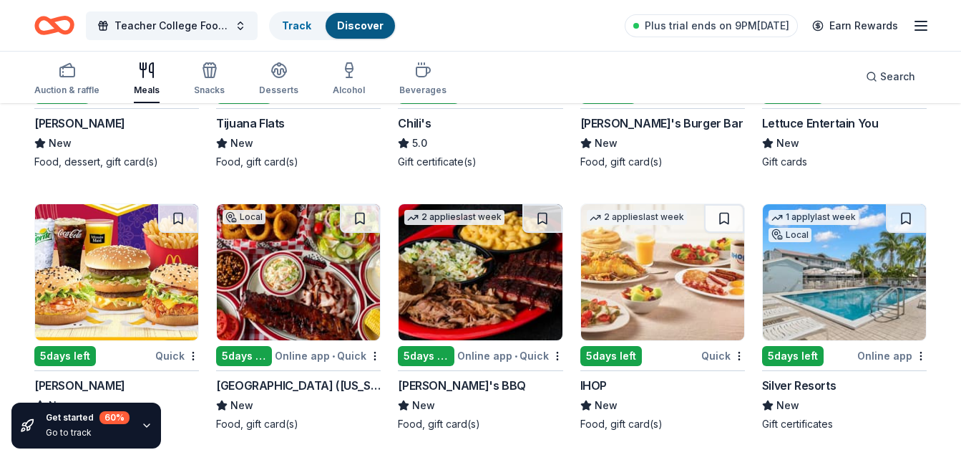
click at [318, 263] on img at bounding box center [298, 272] width 163 height 136
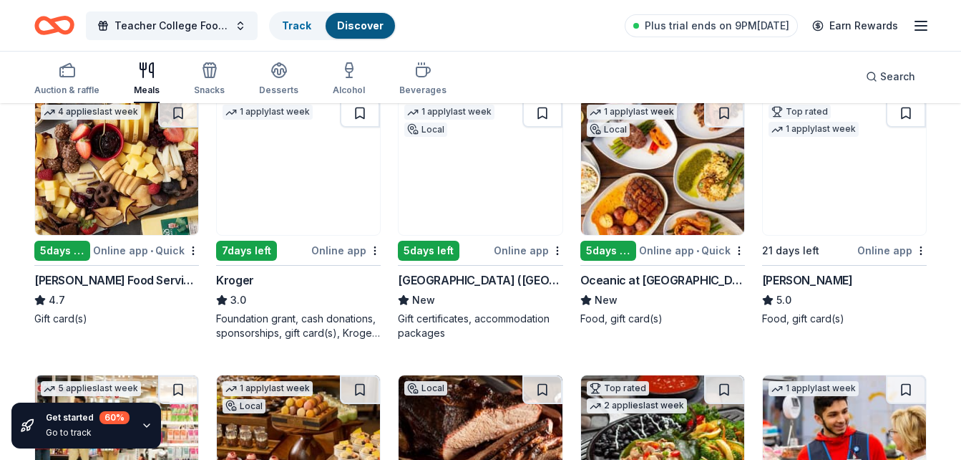
scroll to position [440, 0]
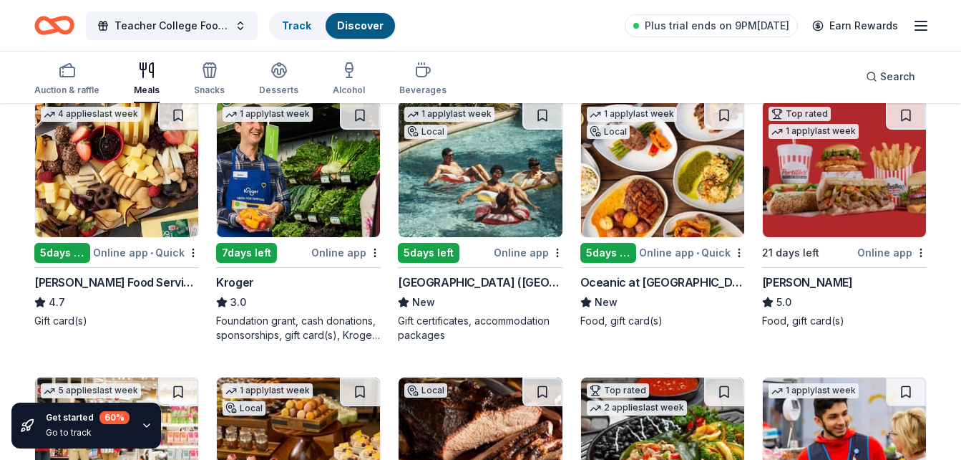
click at [73, 195] on img at bounding box center [116, 169] width 163 height 136
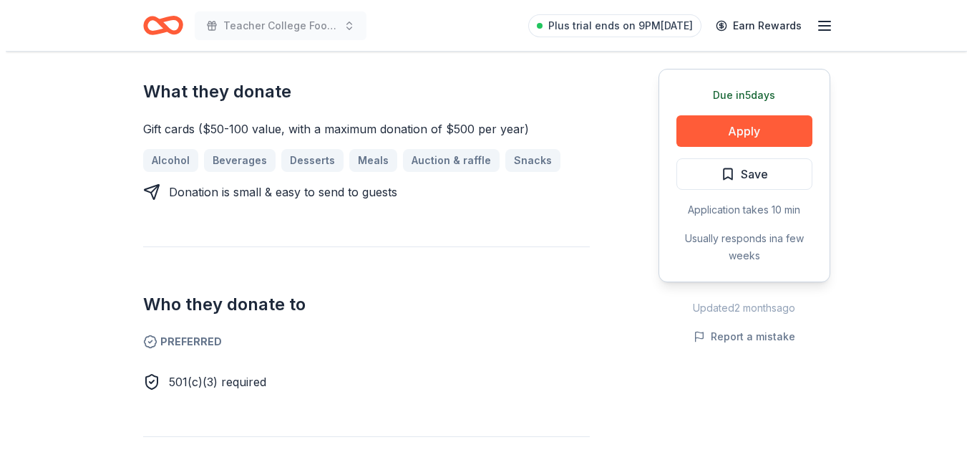
scroll to position [568, 0]
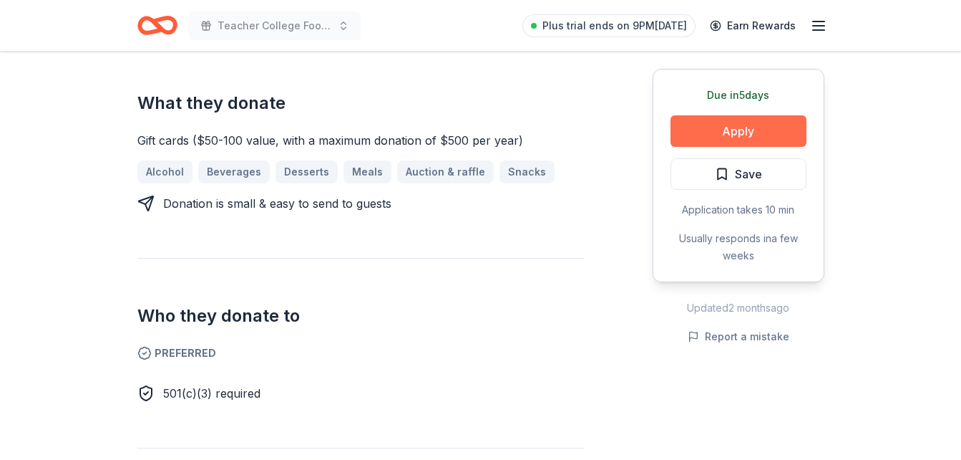
click at [732, 138] on button "Apply" at bounding box center [739, 130] width 136 height 31
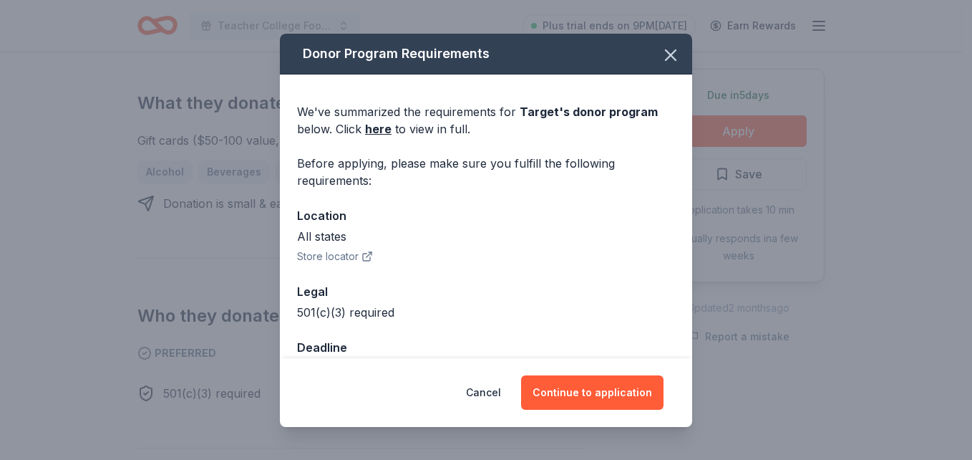
scroll to position [39, 0]
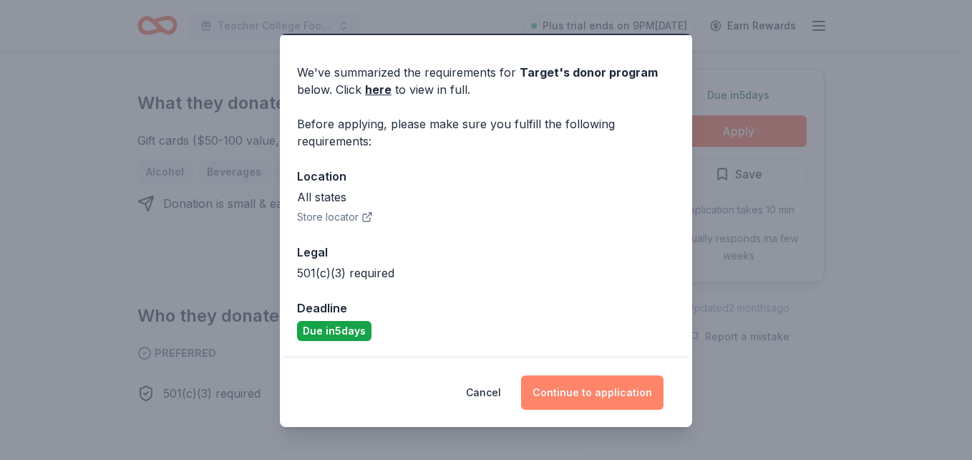
click at [598, 392] on button "Continue to application" at bounding box center [592, 392] width 142 height 34
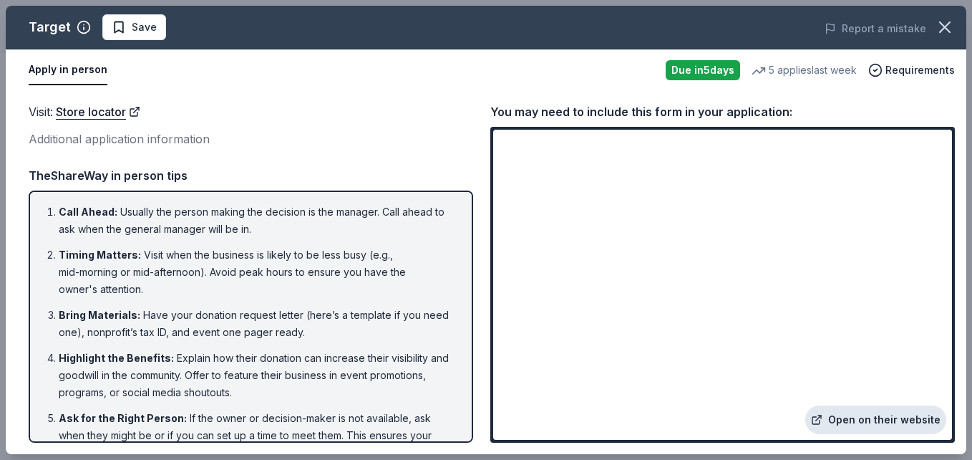
click at [855, 422] on link "Open on their website" at bounding box center [875, 419] width 141 height 29
click at [405, 158] on div "Visit : Store locator Additional application information TheShareWay in person …" at bounding box center [251, 272] width 445 height 340
drag, startPoint x: 969, startPoint y: 78, endPoint x: 974, endPoint y: 156, distance: 78.2
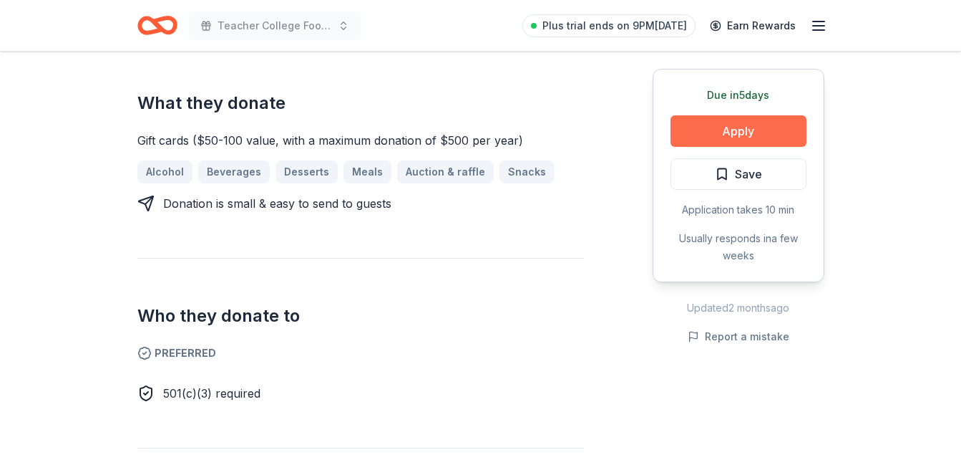
click at [702, 124] on button "Apply" at bounding box center [739, 130] width 136 height 31
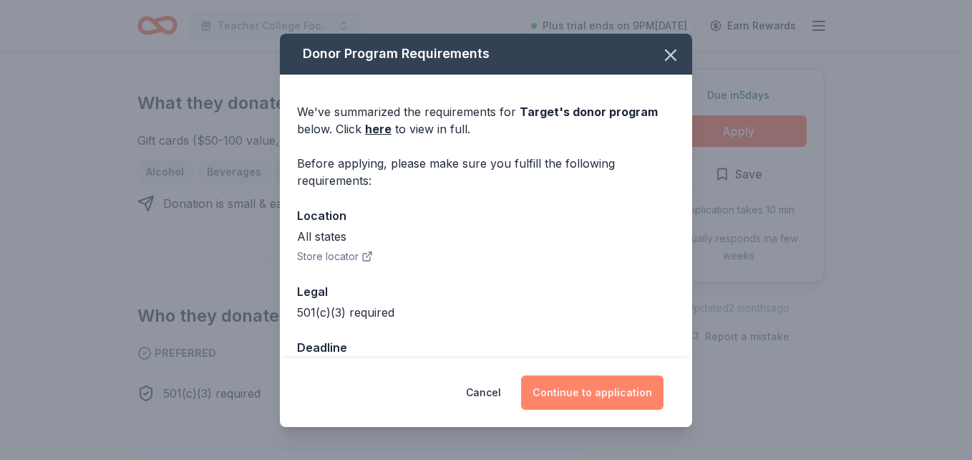
click at [585, 394] on button "Continue to application" at bounding box center [592, 392] width 142 height 34
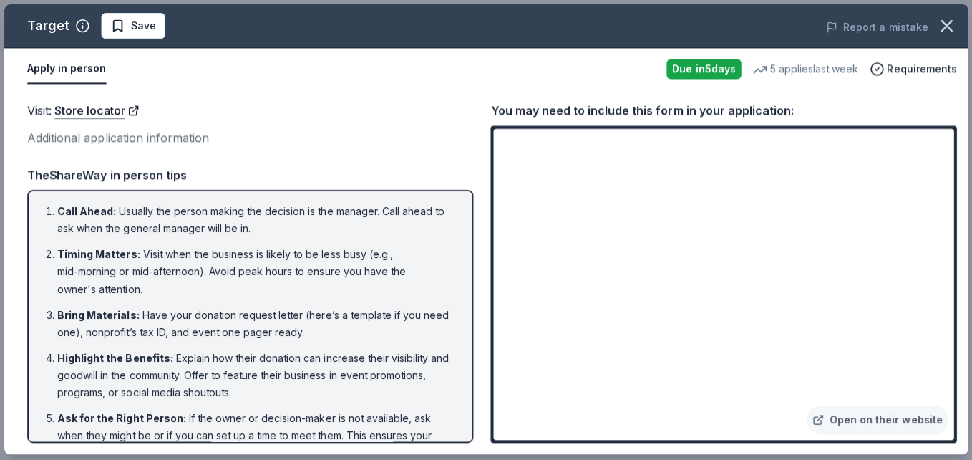
scroll to position [567, 0]
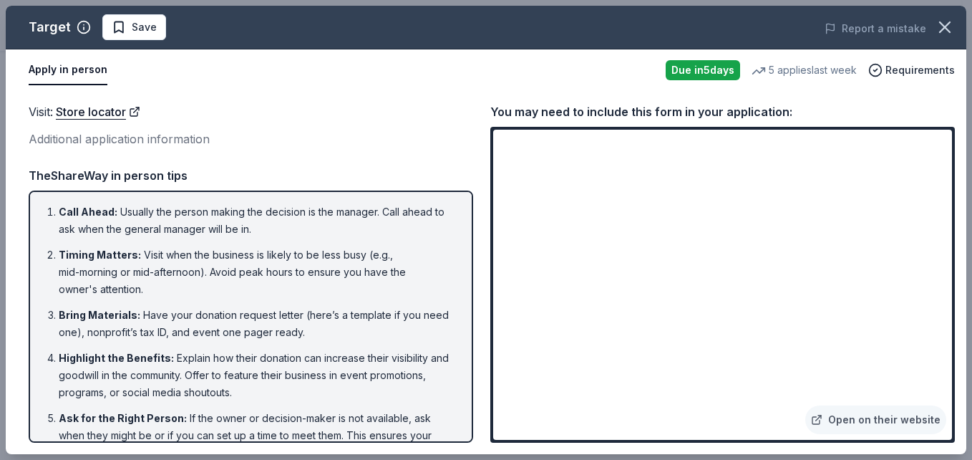
click at [157, 142] on div "Additional application information" at bounding box center [251, 139] width 445 height 19
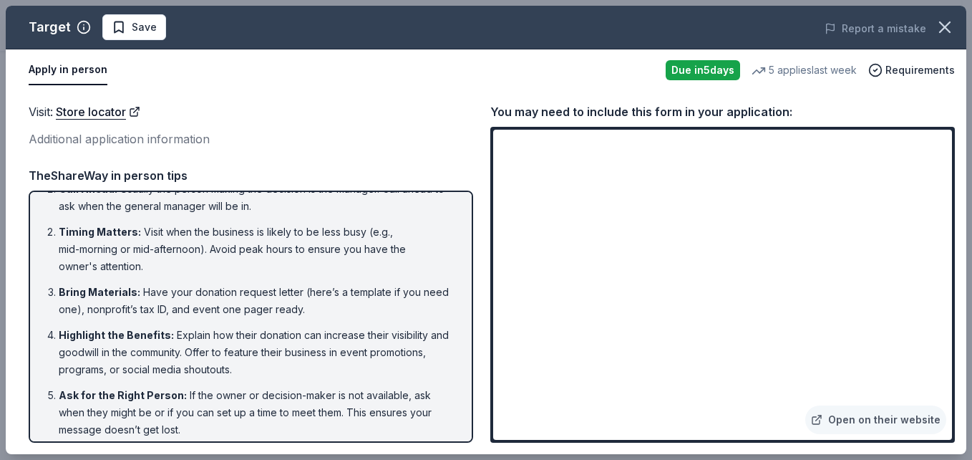
scroll to position [0, 0]
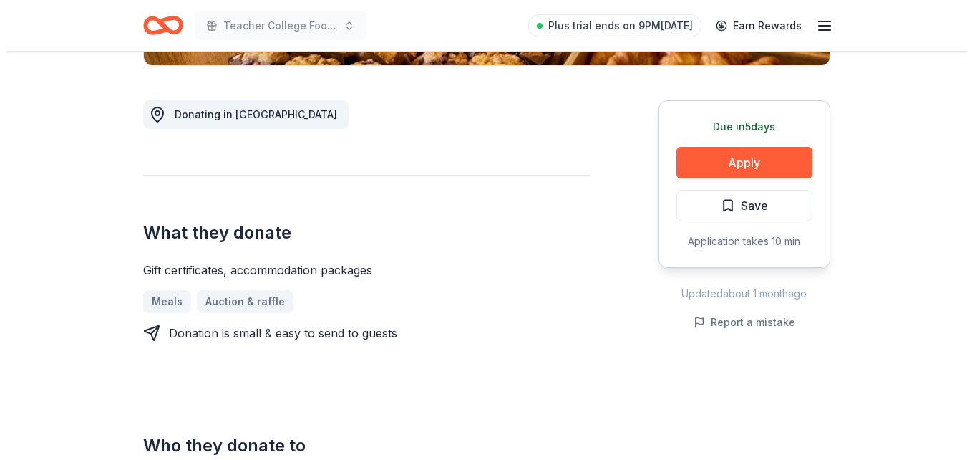
scroll to position [372, 0]
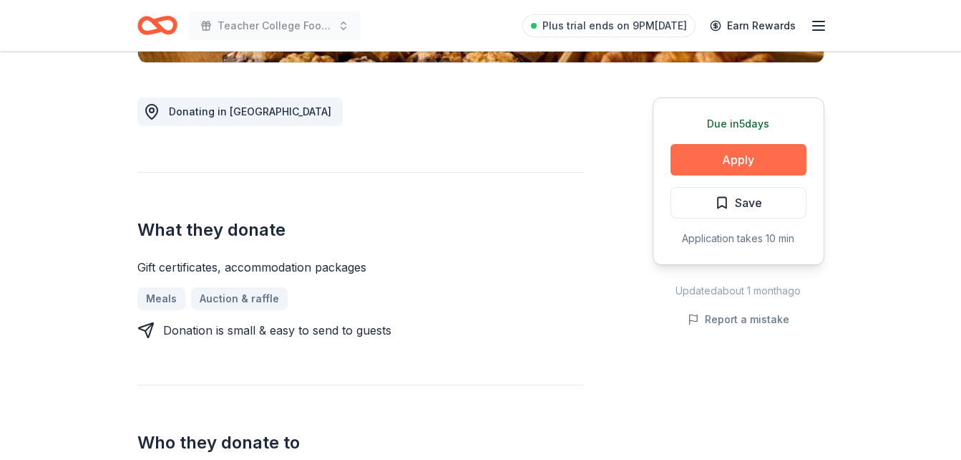
click at [732, 163] on button "Apply" at bounding box center [739, 159] width 136 height 31
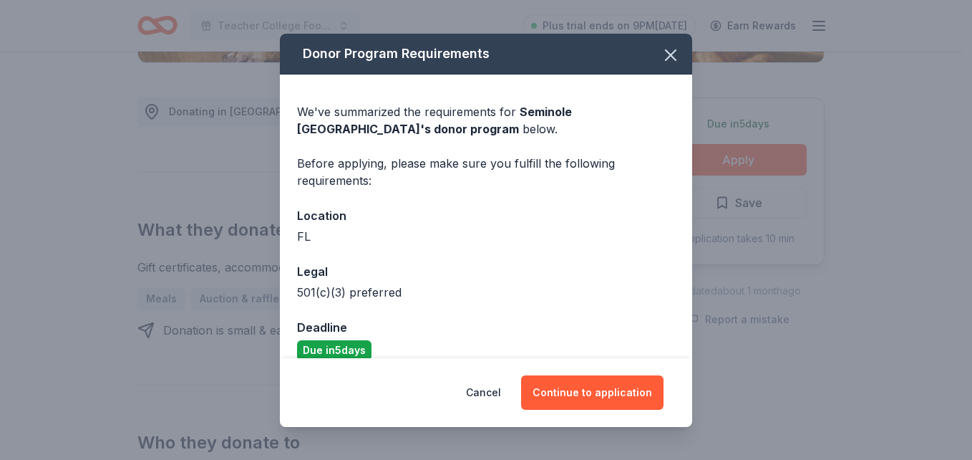
scroll to position [19, 0]
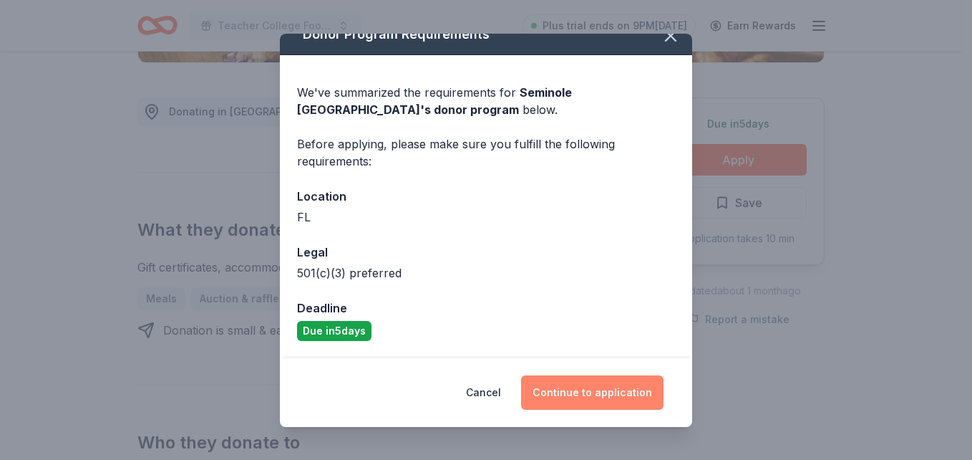
click at [591, 393] on button "Continue to application" at bounding box center [592, 392] width 142 height 34
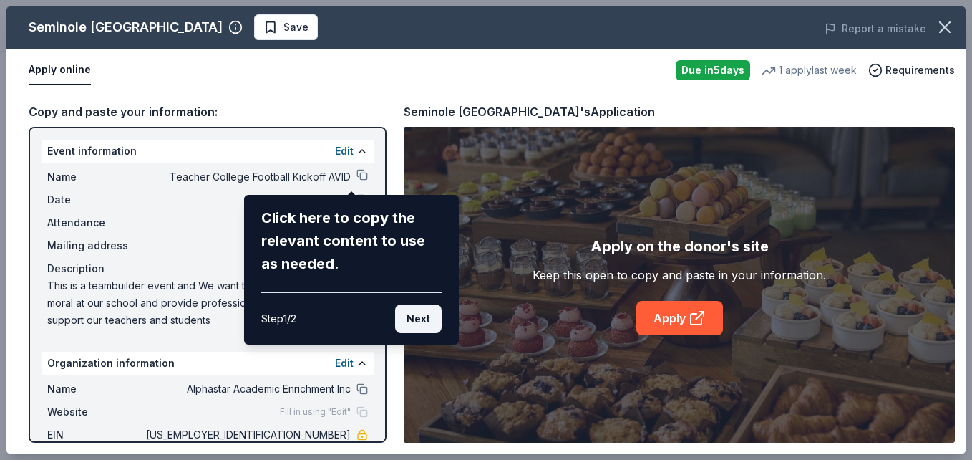
click at [433, 317] on button "Next" at bounding box center [418, 318] width 47 height 29
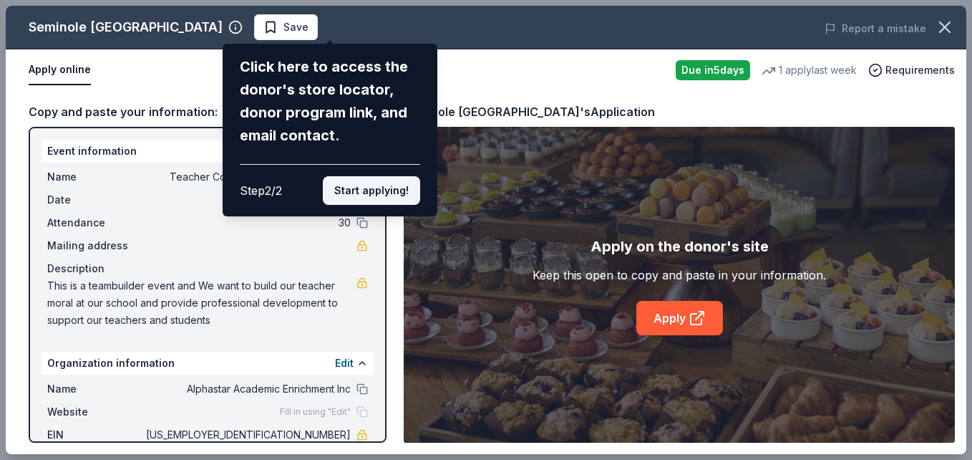
click at [384, 190] on button "Start applying!" at bounding box center [371, 190] width 97 height 29
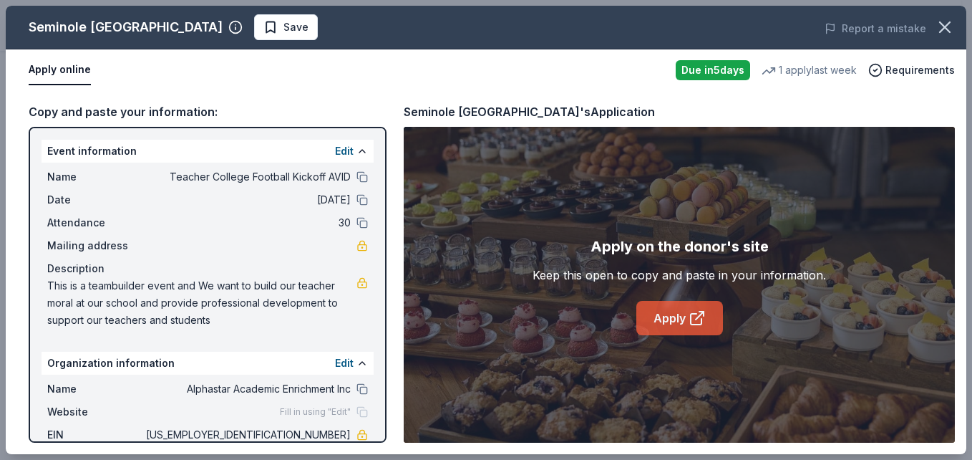
click at [689, 315] on icon at bounding box center [697, 317] width 17 height 17
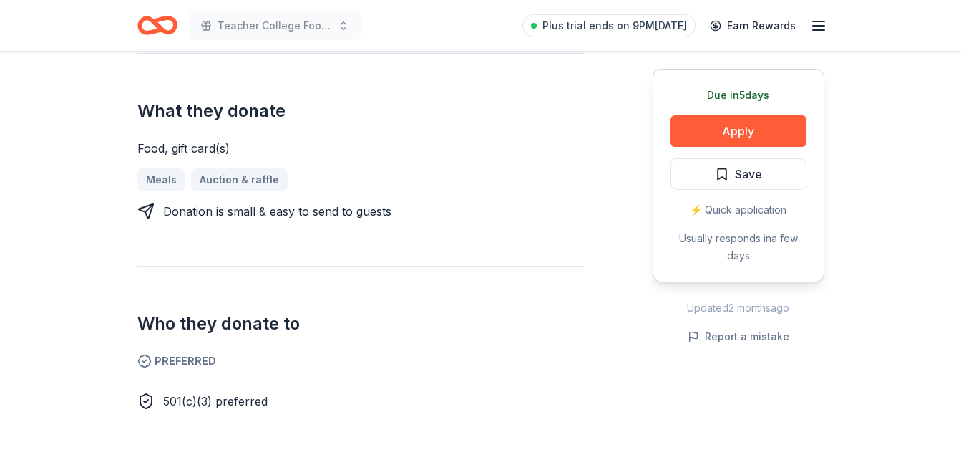
scroll to position [630, 0]
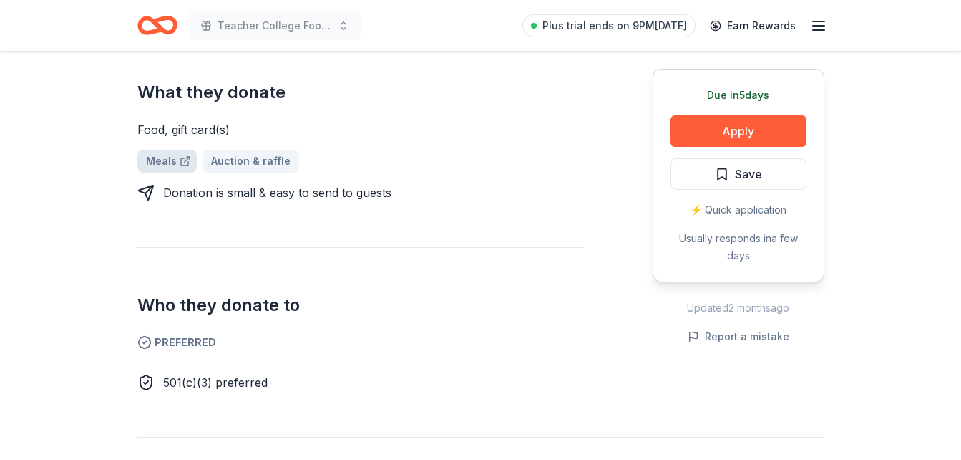
click at [157, 150] on link "Meals" at bounding box center [166, 161] width 59 height 23
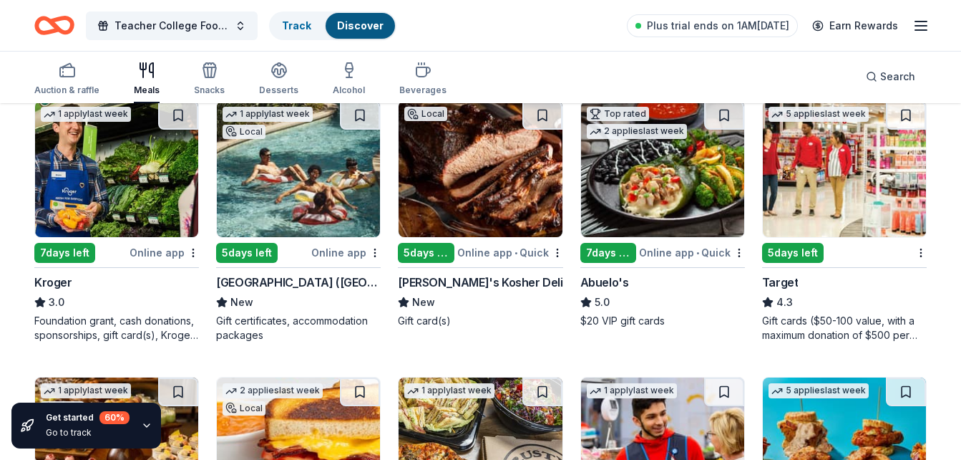
scroll to position [745, 0]
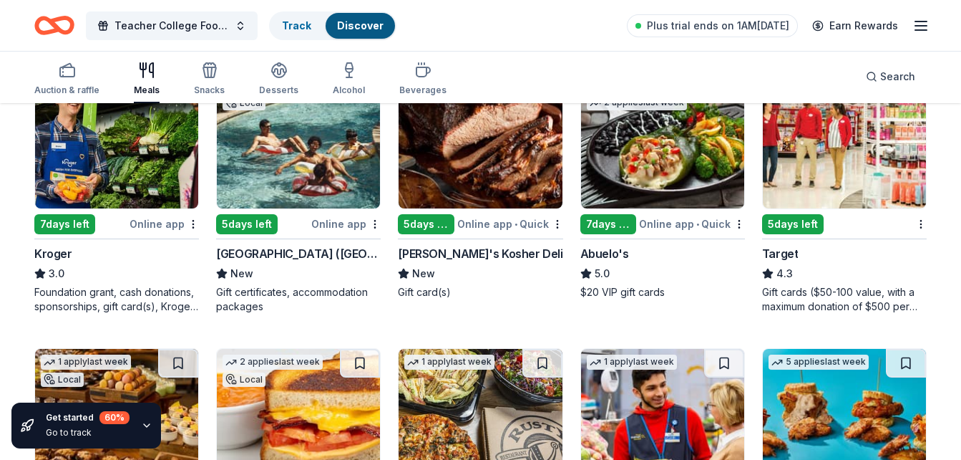
click at [285, 182] on img at bounding box center [298, 140] width 163 height 136
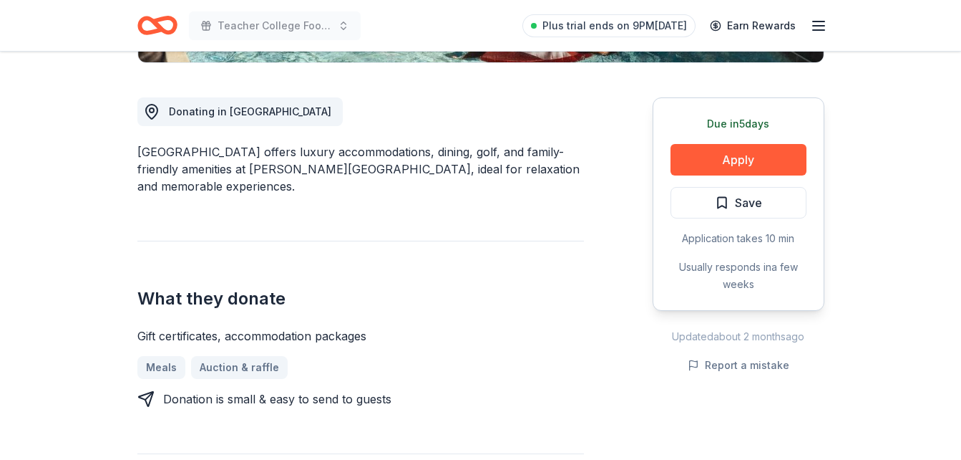
scroll to position [401, 0]
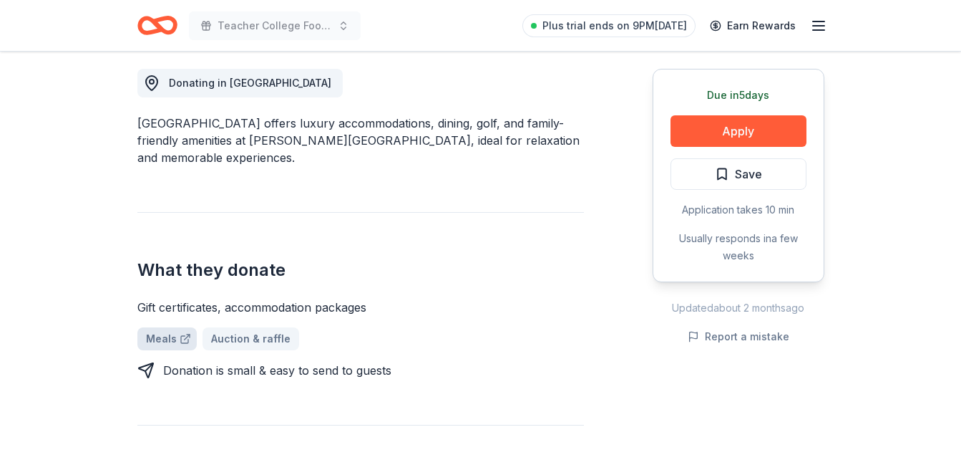
click at [169, 336] on link "Meals" at bounding box center [166, 338] width 59 height 23
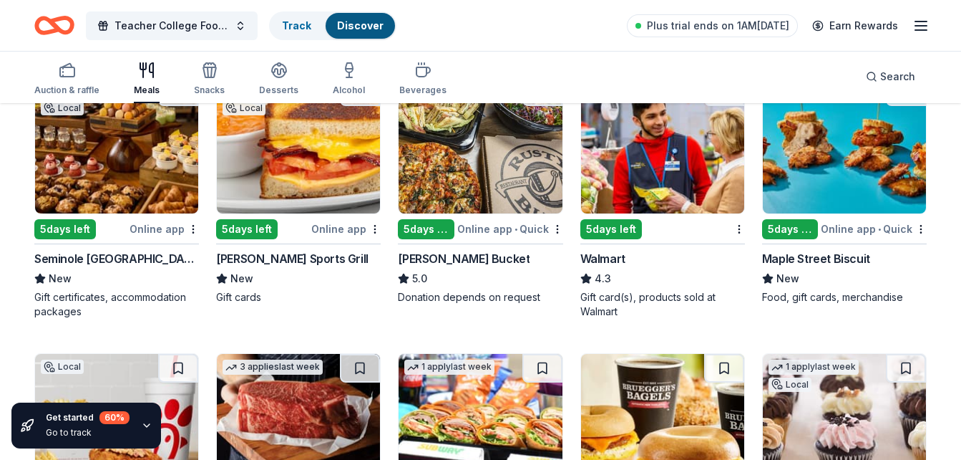
scroll to position [1018, 0]
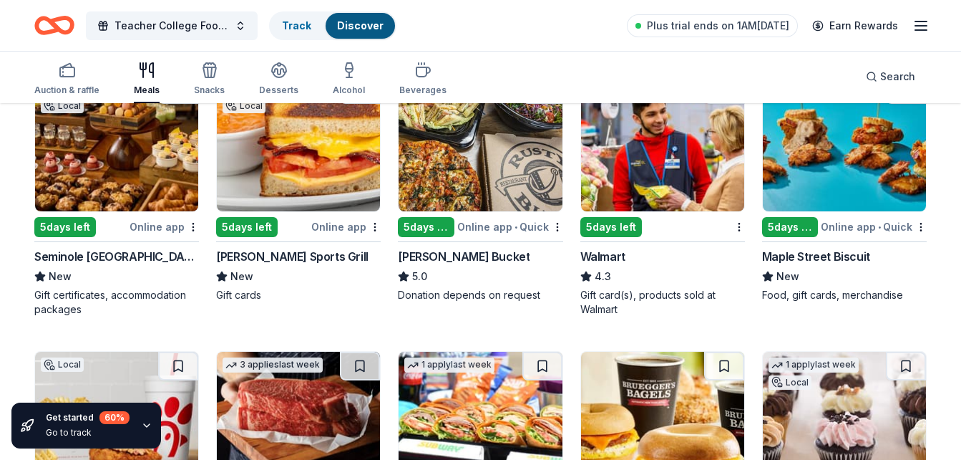
click at [302, 166] on img at bounding box center [298, 143] width 163 height 136
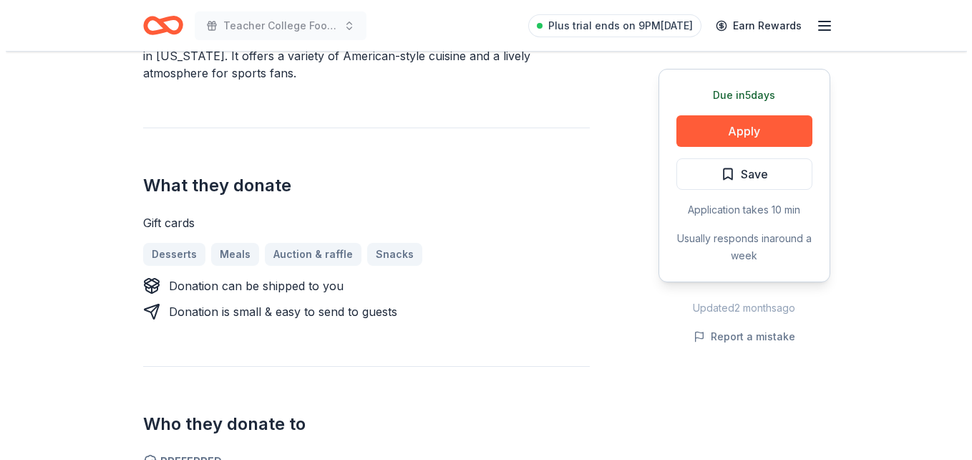
scroll to position [487, 0]
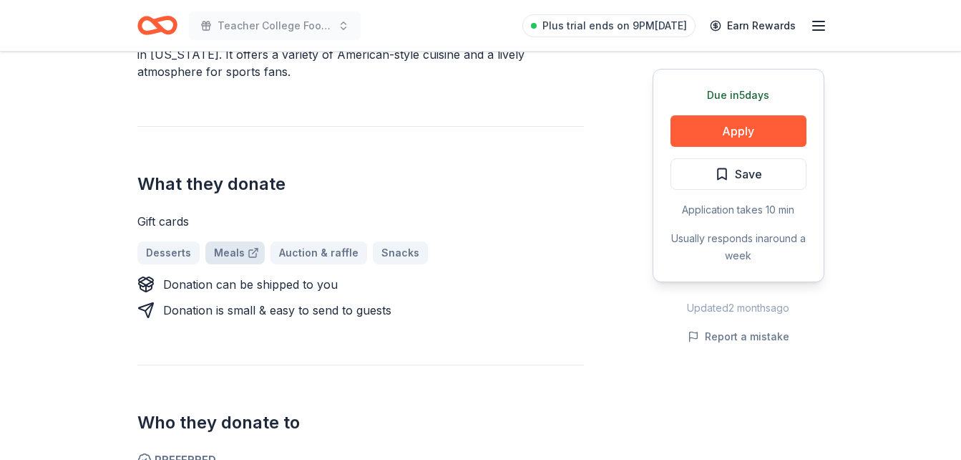
click at [228, 241] on link "Meals" at bounding box center [234, 252] width 59 height 23
click at [724, 127] on button "Apply" at bounding box center [739, 130] width 136 height 31
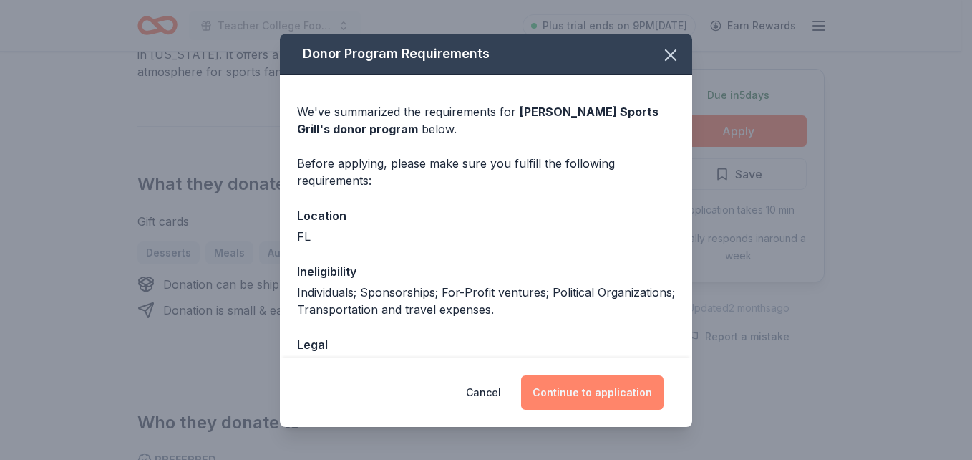
click at [554, 392] on button "Continue to application" at bounding box center [592, 392] width 142 height 34
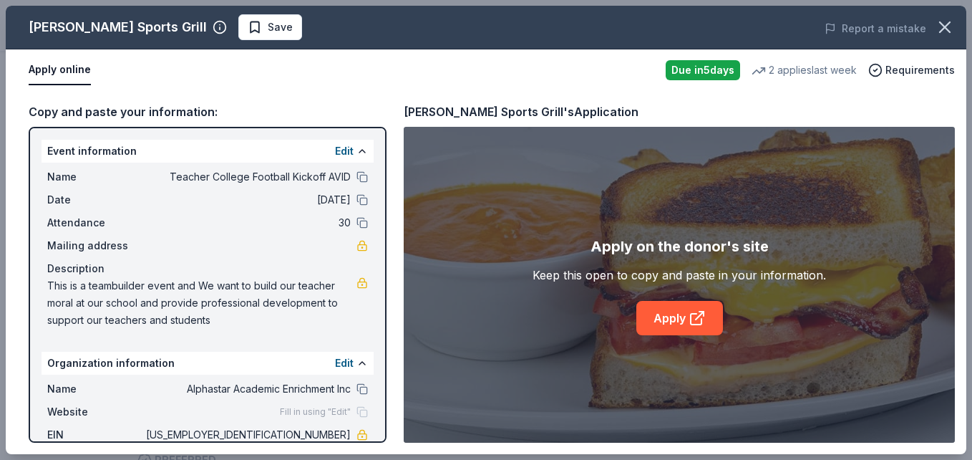
scroll to position [77, 0]
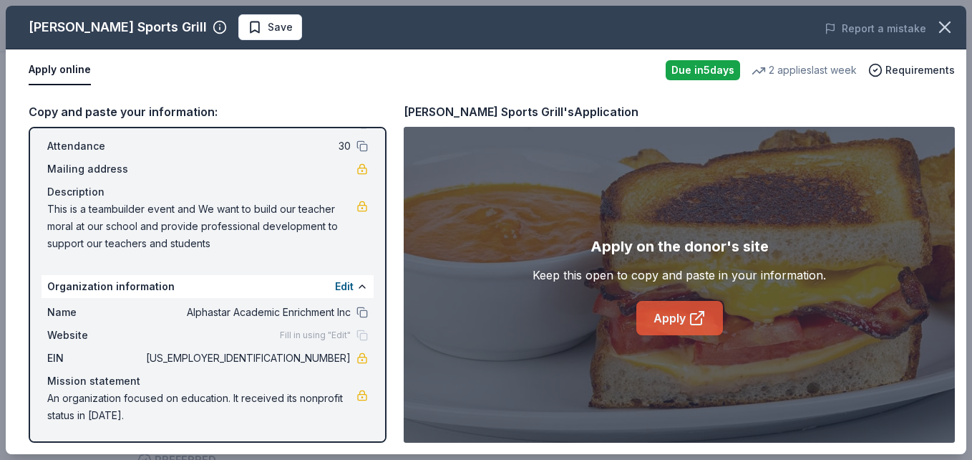
click at [671, 316] on link "Apply" at bounding box center [679, 318] width 87 height 34
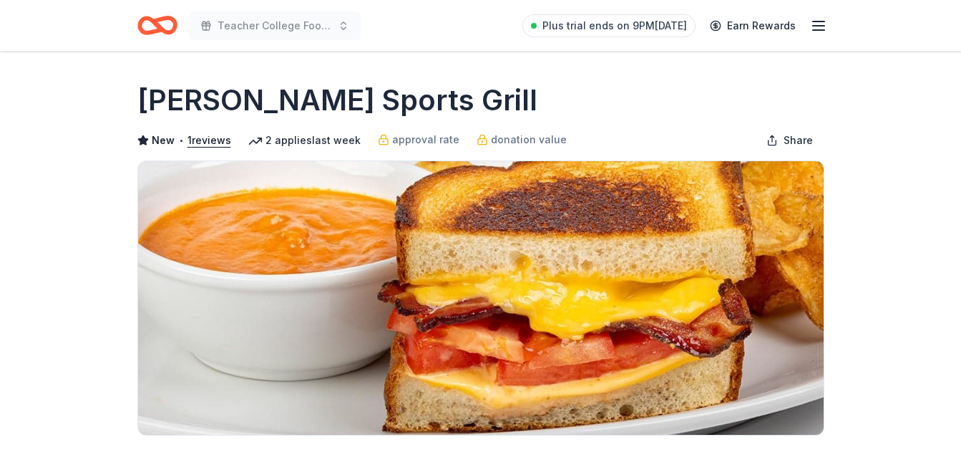
scroll to position [487, 0]
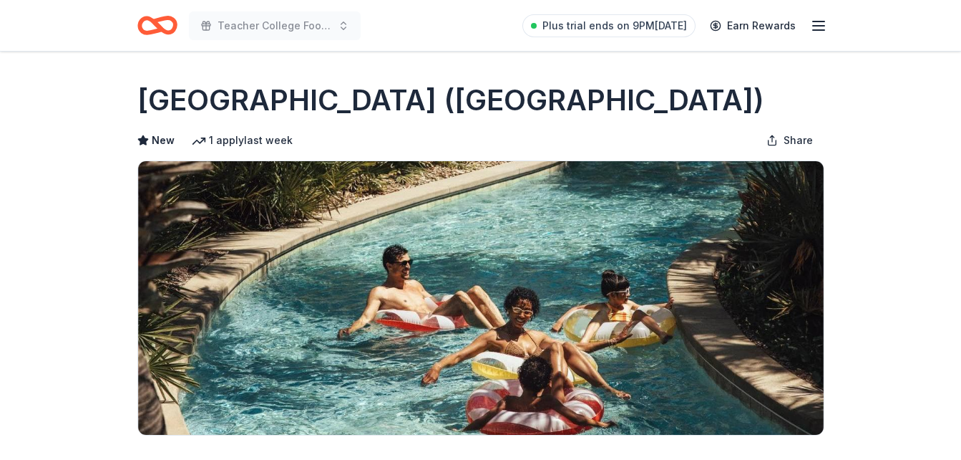
scroll to position [401, 0]
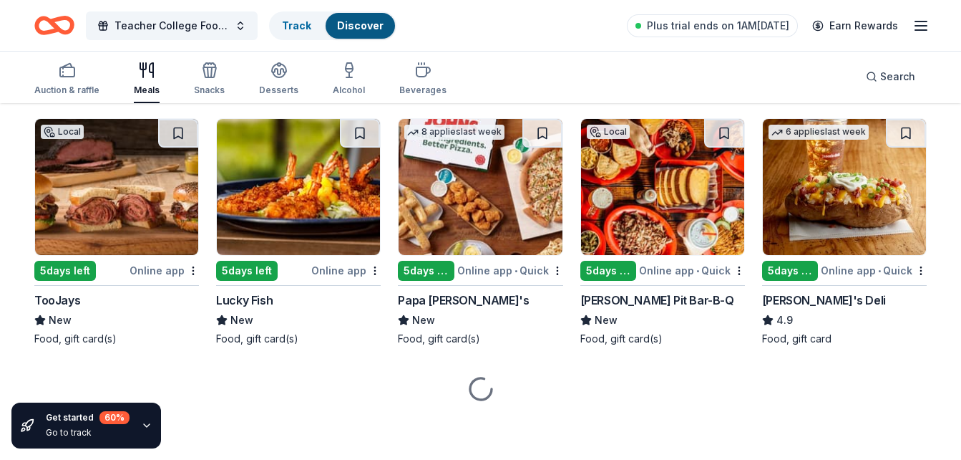
scroll to position [2604, 0]
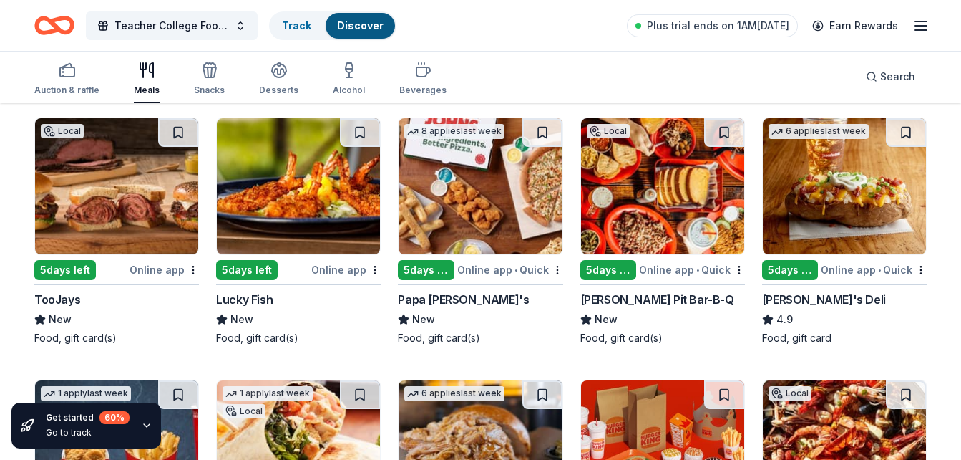
click at [62, 268] on div "5 days left" at bounding box center [65, 270] width 62 height 20
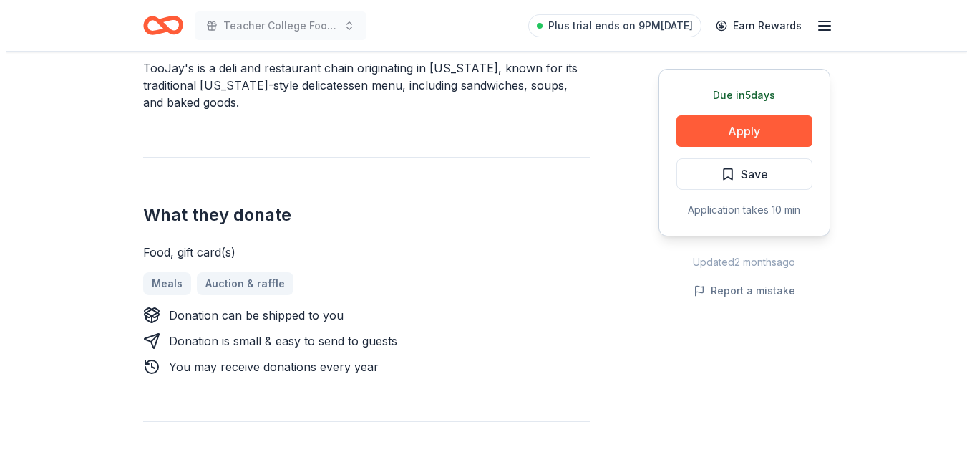
scroll to position [458, 0]
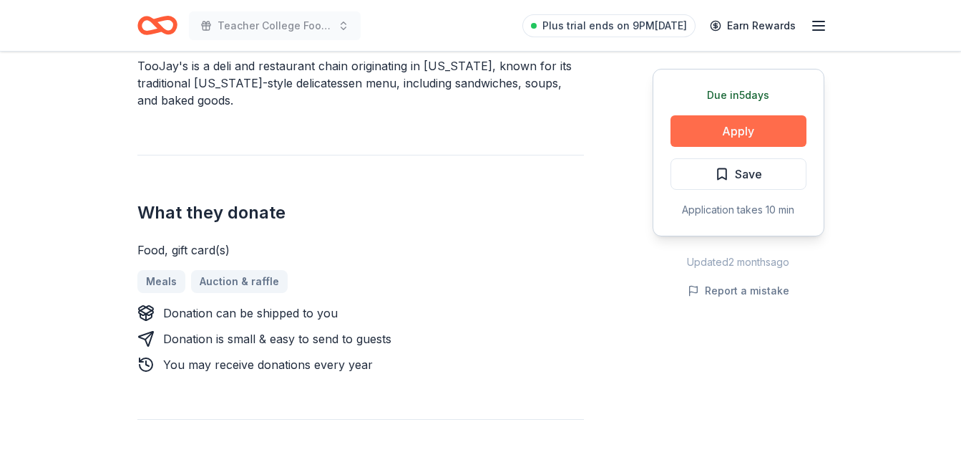
click at [741, 132] on button "Apply" at bounding box center [739, 130] width 136 height 31
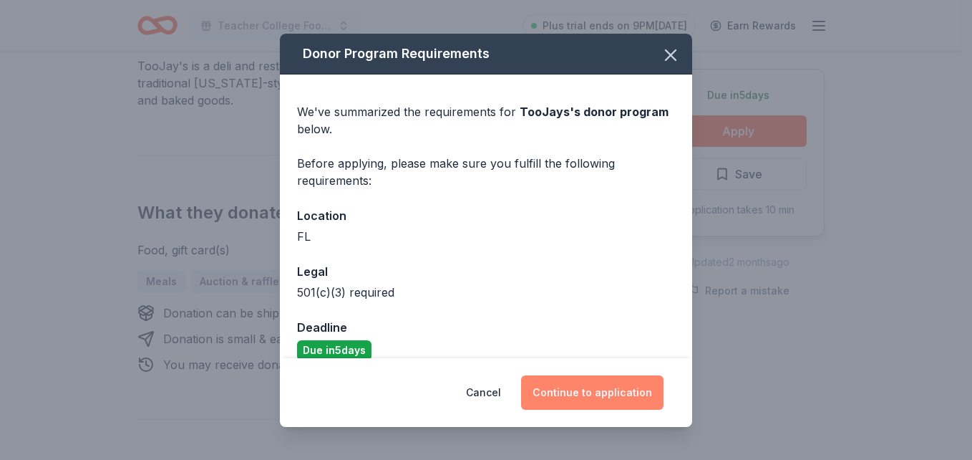
click at [603, 392] on button "Continue to application" at bounding box center [592, 392] width 142 height 34
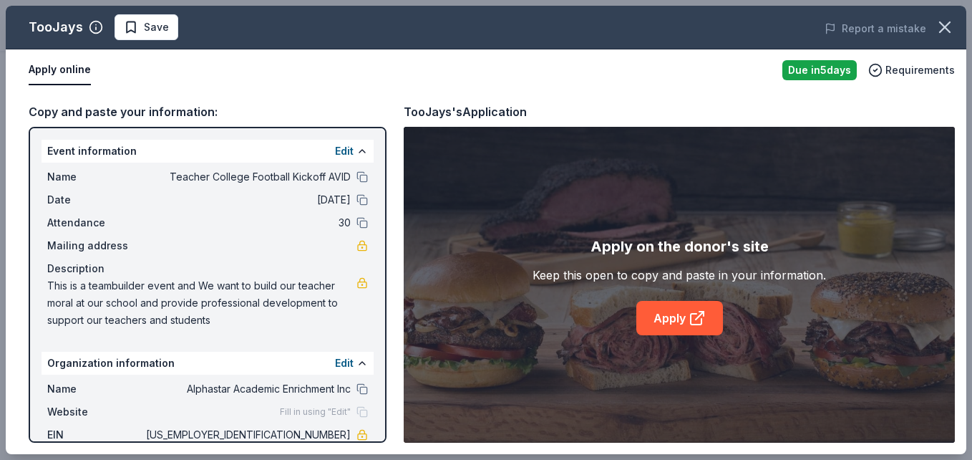
click at [693, 67] on div "Apply online" at bounding box center [400, 70] width 742 height 30
click at [675, 316] on link "Apply" at bounding box center [679, 318] width 87 height 34
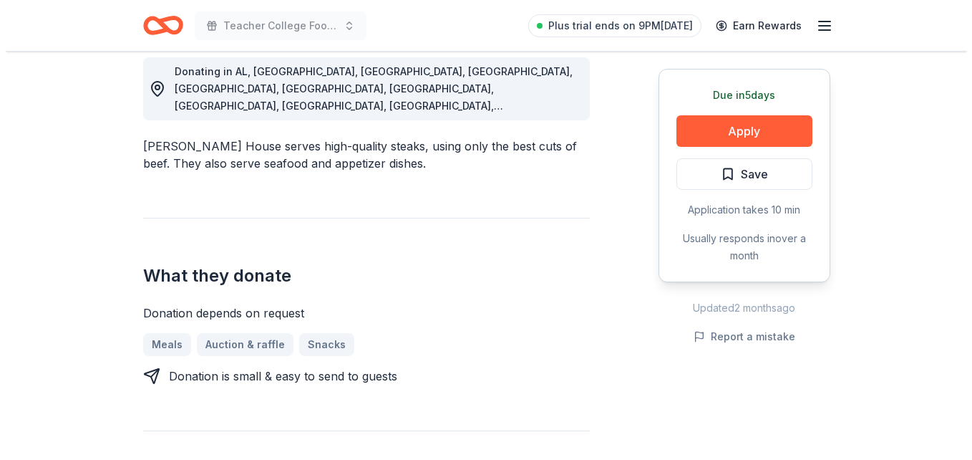
scroll to position [430, 0]
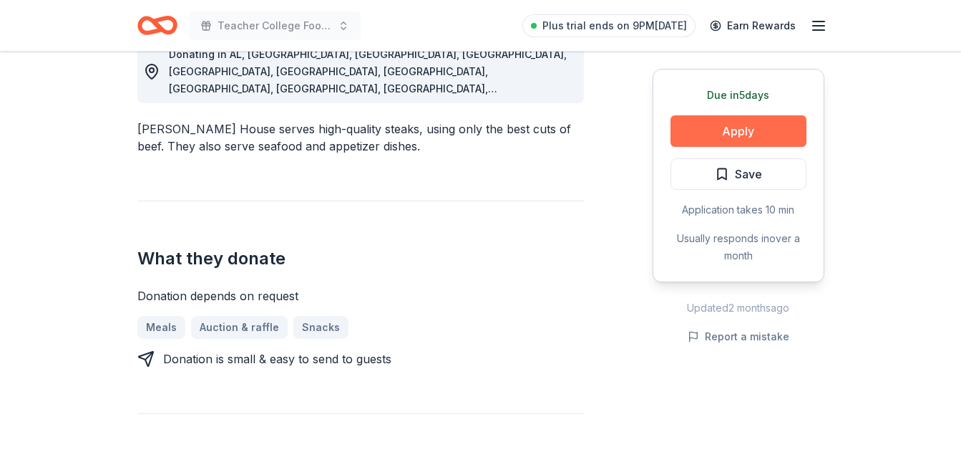
click at [749, 134] on button "Apply" at bounding box center [739, 130] width 136 height 31
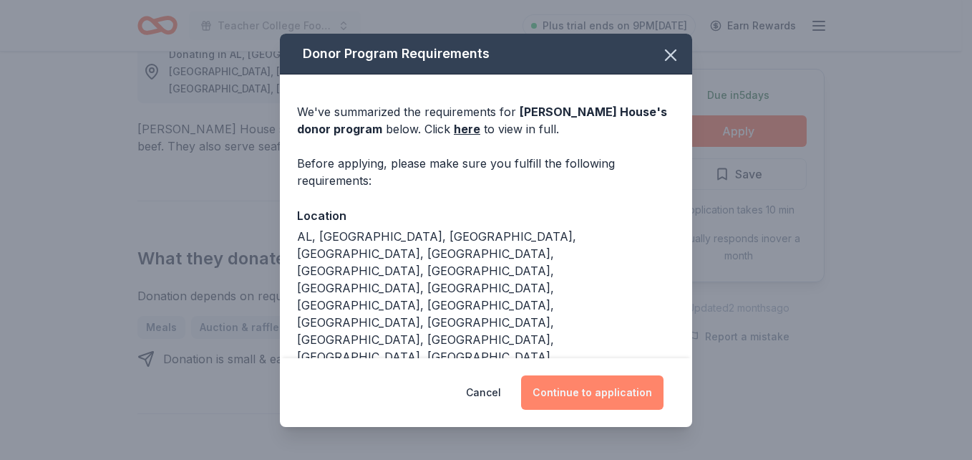
click at [575, 391] on button "Continue to application" at bounding box center [592, 392] width 142 height 34
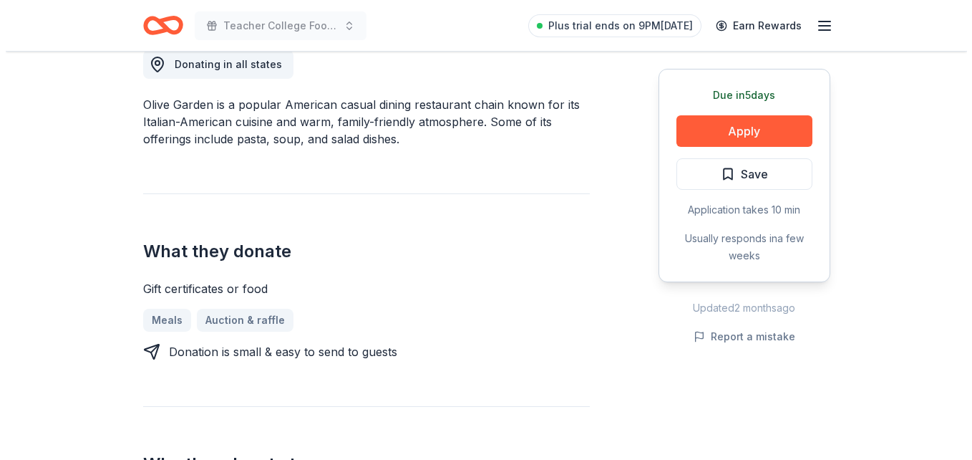
scroll to position [515, 0]
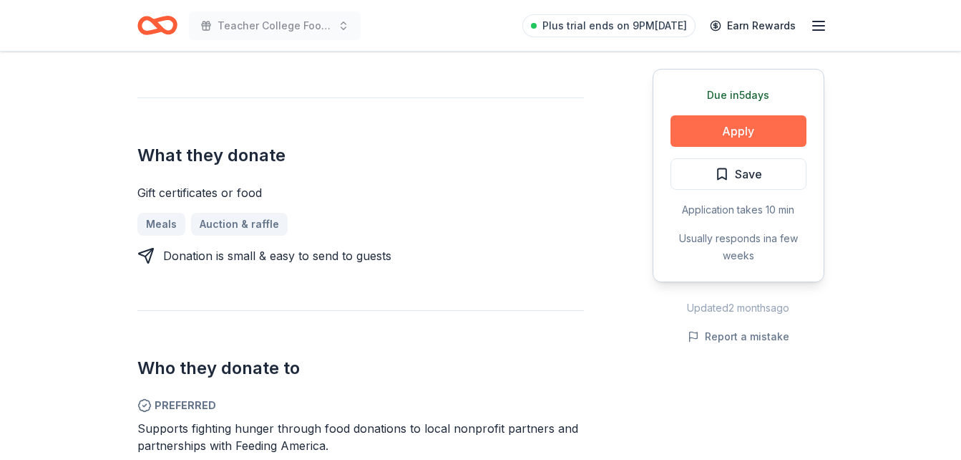
click at [730, 137] on button "Apply" at bounding box center [739, 130] width 136 height 31
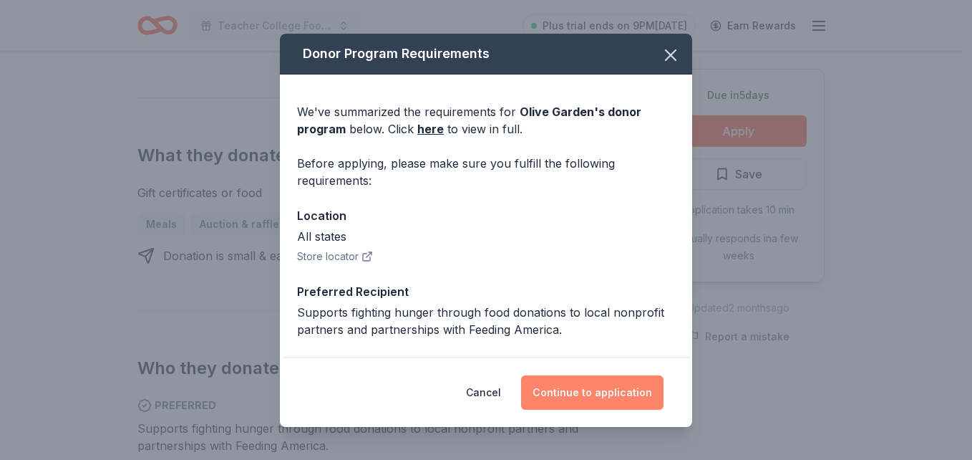
click at [583, 393] on button "Continue to application" at bounding box center [592, 392] width 142 height 34
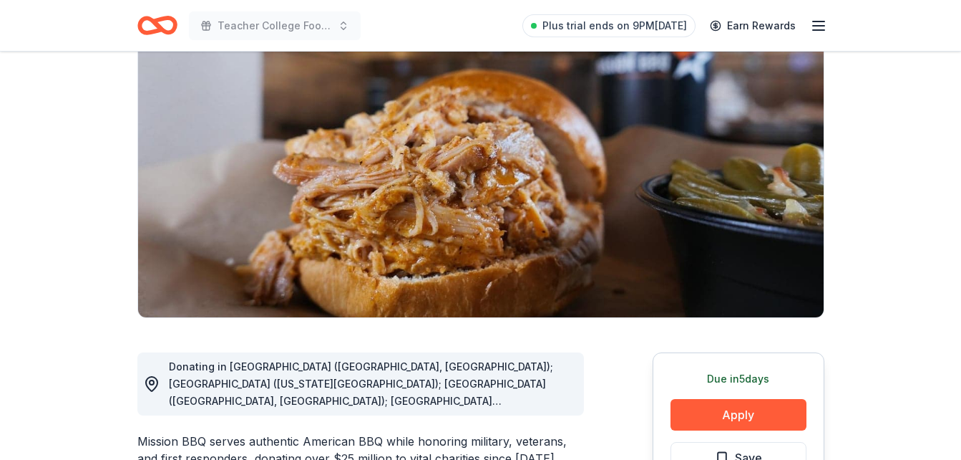
scroll to position [115, 0]
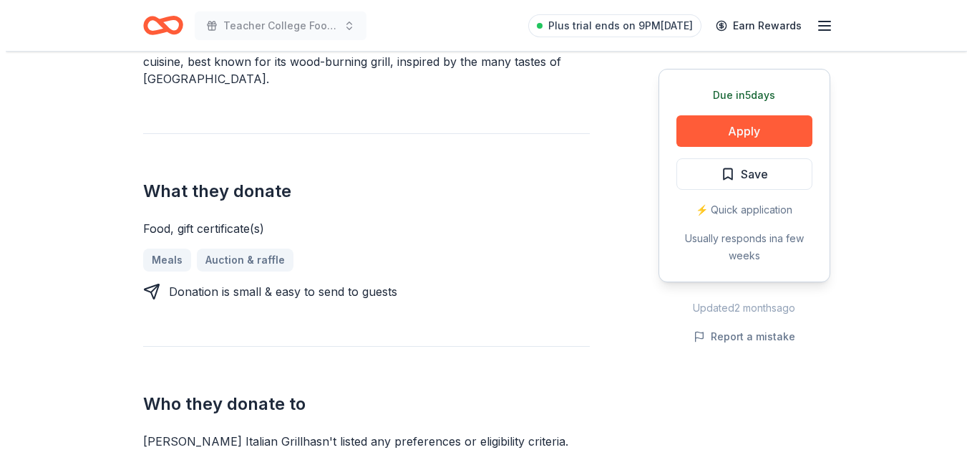
scroll to position [515, 0]
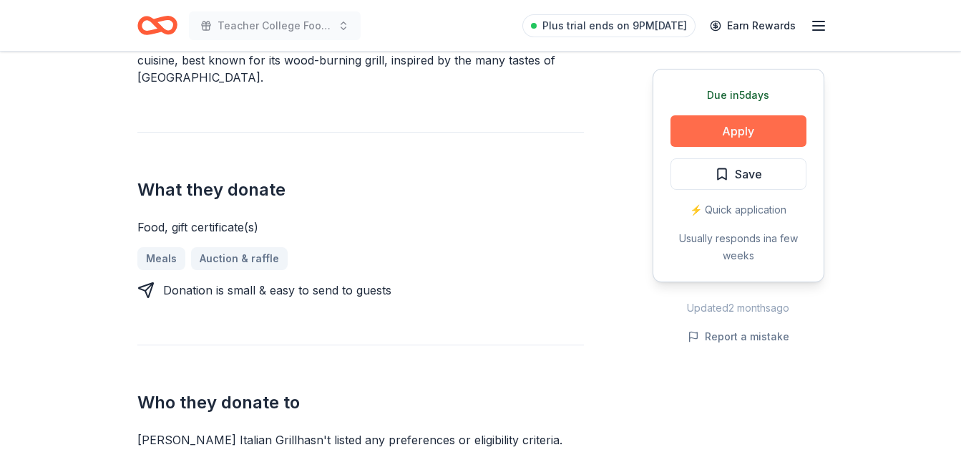
click at [742, 128] on button "Apply" at bounding box center [739, 130] width 136 height 31
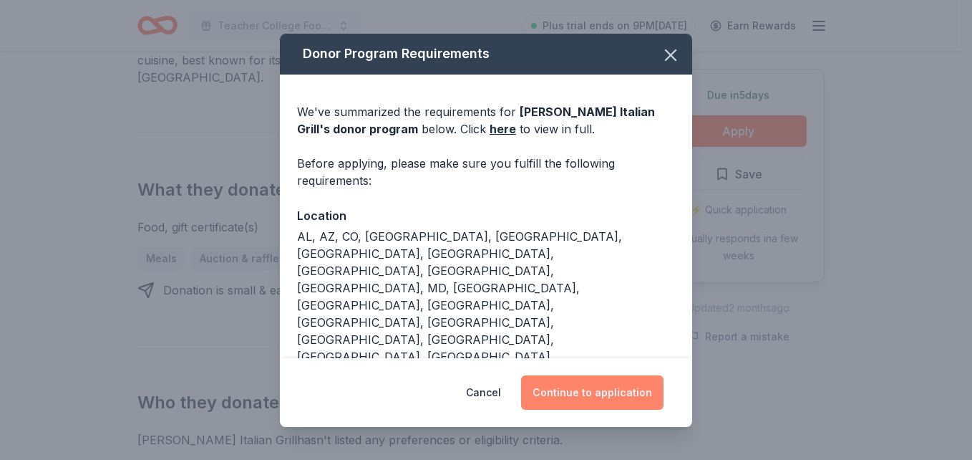
click at [597, 397] on button "Continue to application" at bounding box center [592, 392] width 142 height 34
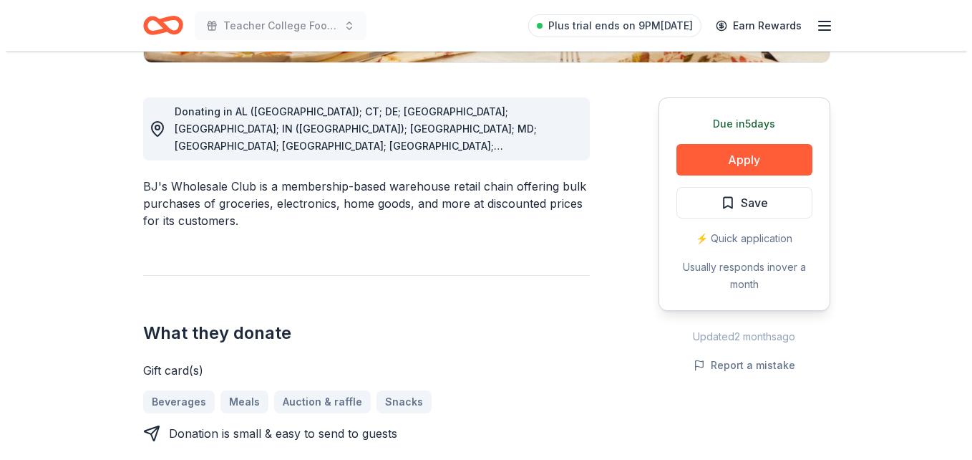
scroll to position [401, 0]
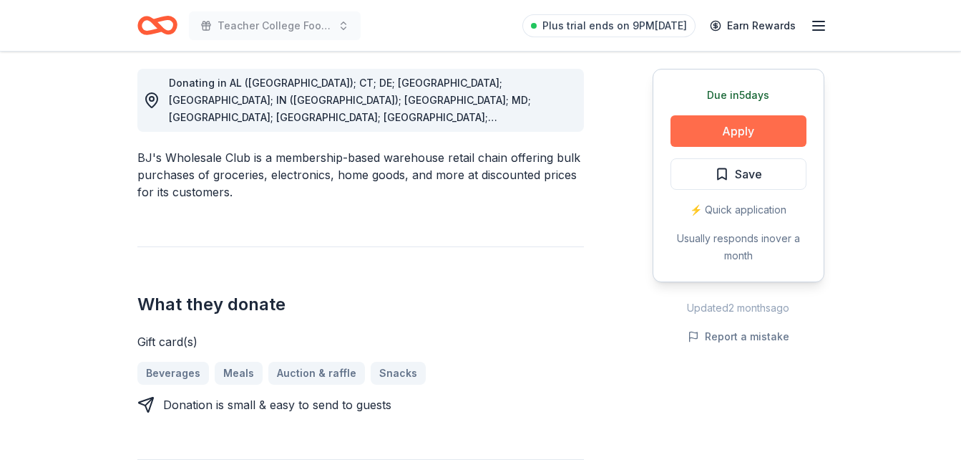
click at [732, 137] on button "Apply" at bounding box center [739, 130] width 136 height 31
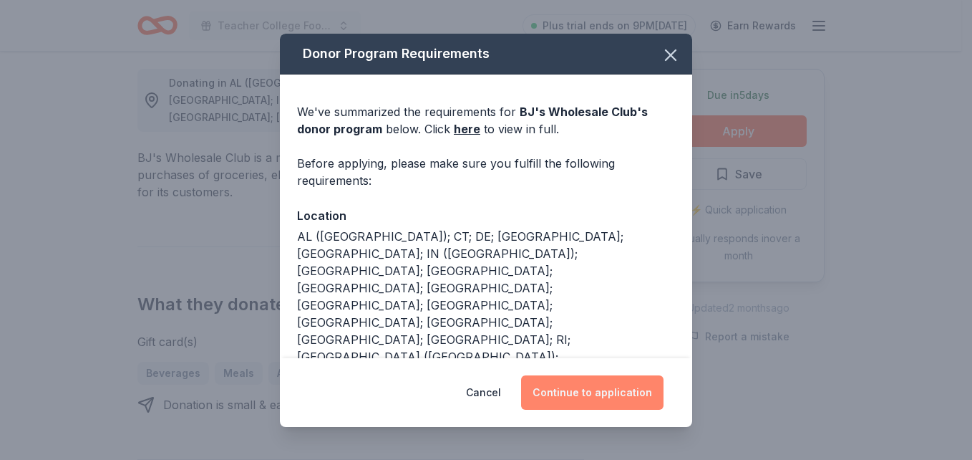
click at [595, 385] on button "Continue to application" at bounding box center [592, 392] width 142 height 34
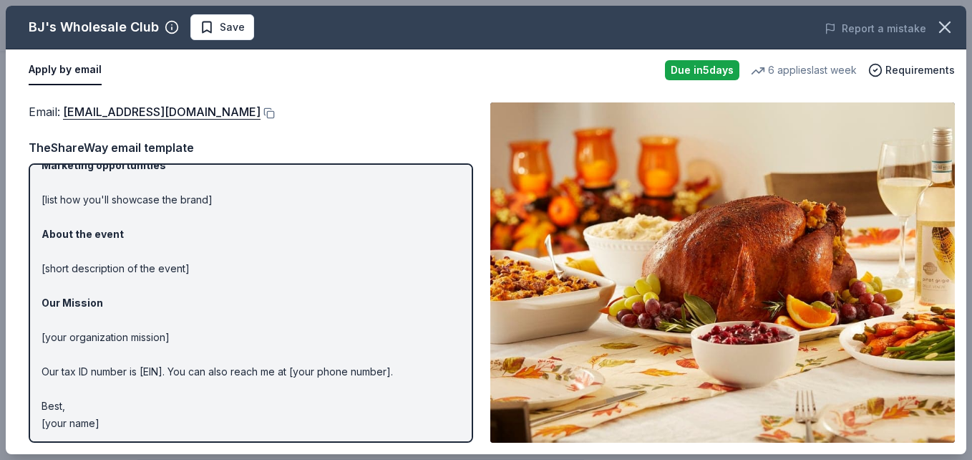
scroll to position [107, 0]
drag, startPoint x: 472, startPoint y: 369, endPoint x: 477, endPoint y: 340, distance: 29.9
click at [477, 340] on div "Email : community@bjs.com Email : community@bjs.com TheShareWay email template …" at bounding box center [486, 272] width 961 height 363
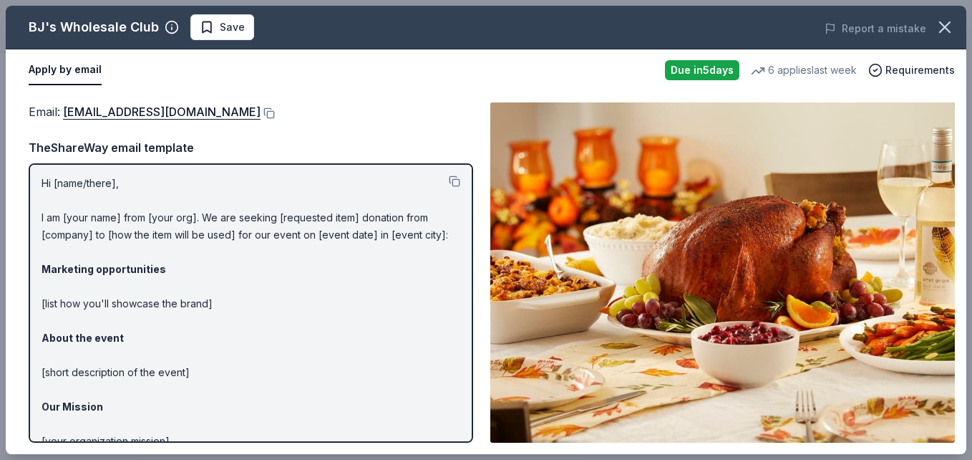
scroll to position [0, 0]
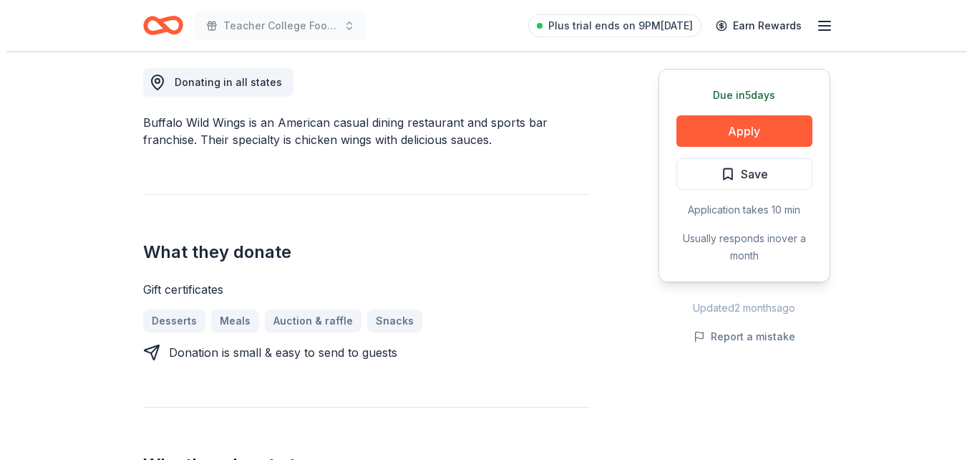
scroll to position [430, 0]
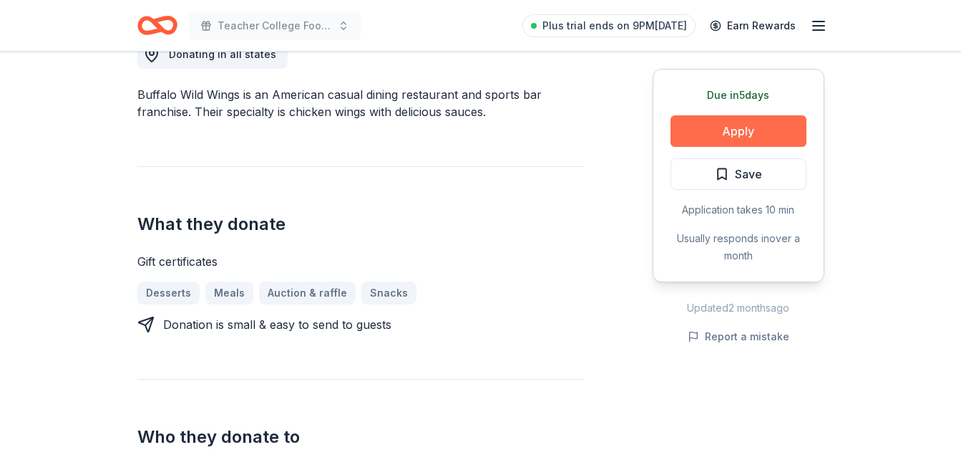
click at [749, 128] on button "Apply" at bounding box center [739, 130] width 136 height 31
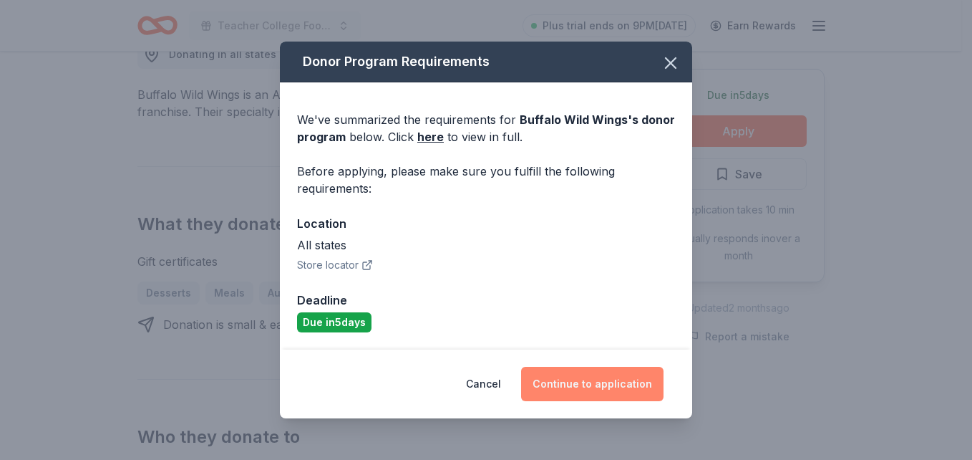
click at [598, 387] on button "Continue to application" at bounding box center [592, 384] width 142 height 34
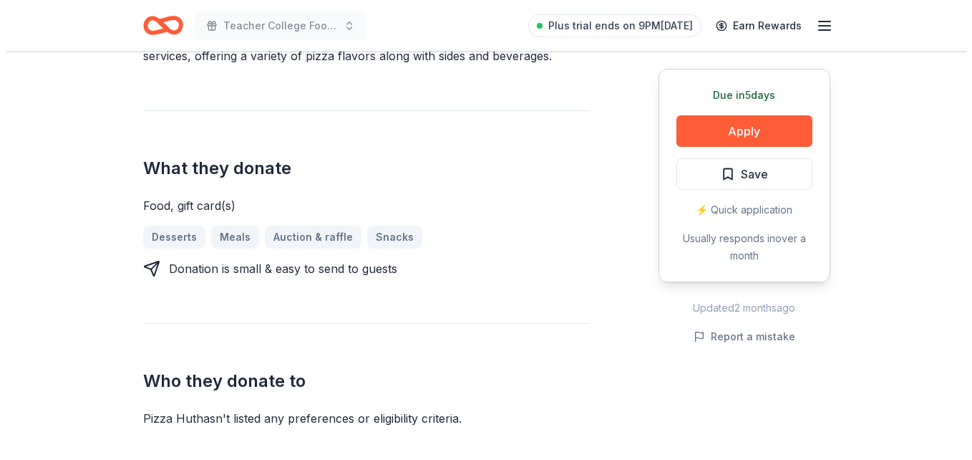
scroll to position [487, 0]
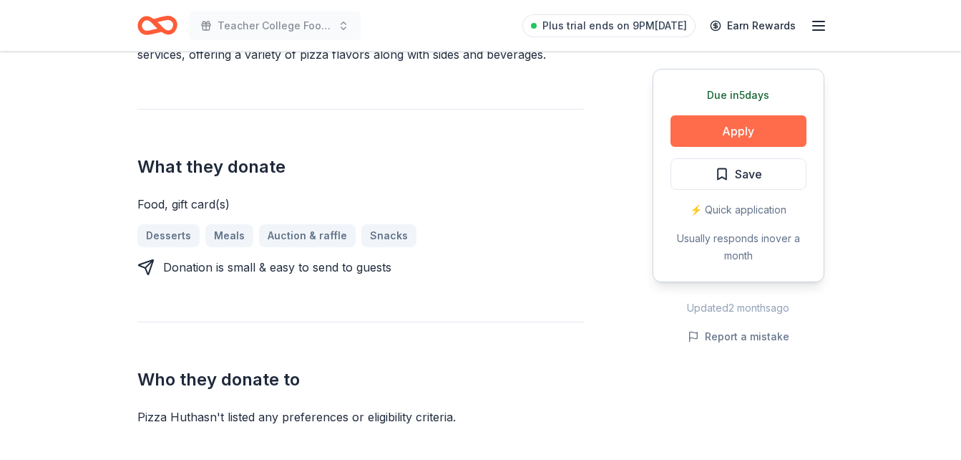
click at [747, 125] on button "Apply" at bounding box center [739, 130] width 136 height 31
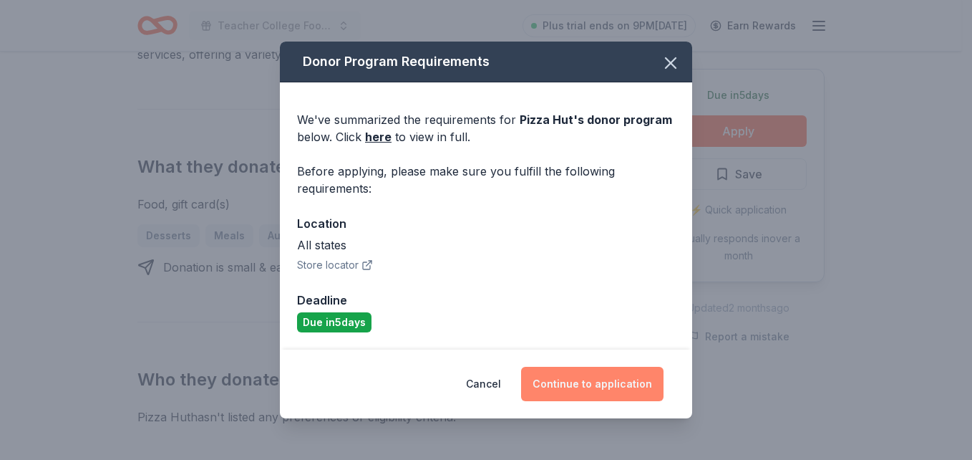
click at [569, 384] on button "Continue to application" at bounding box center [592, 384] width 142 height 34
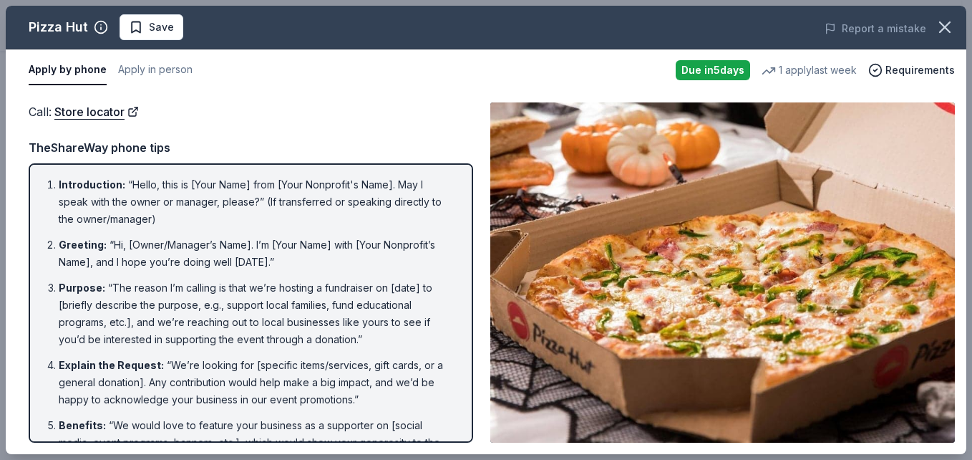
click at [569, 384] on img at bounding box center [722, 272] width 465 height 340
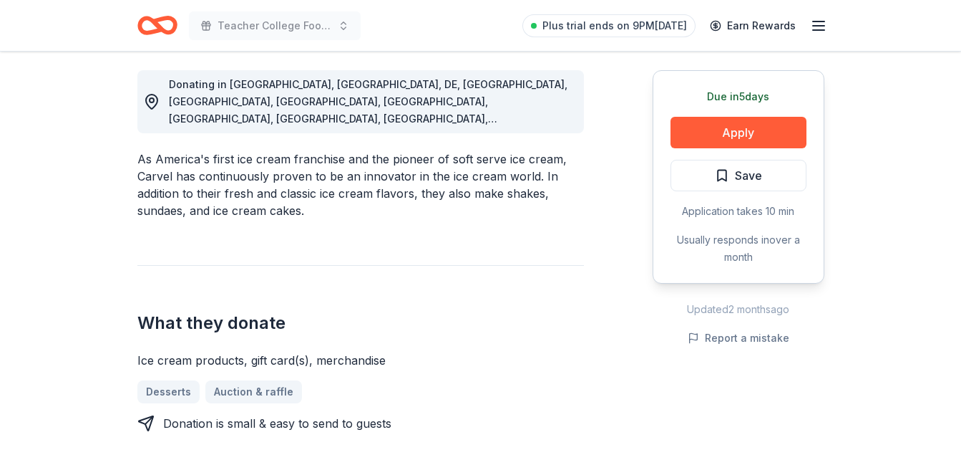
scroll to position [401, 0]
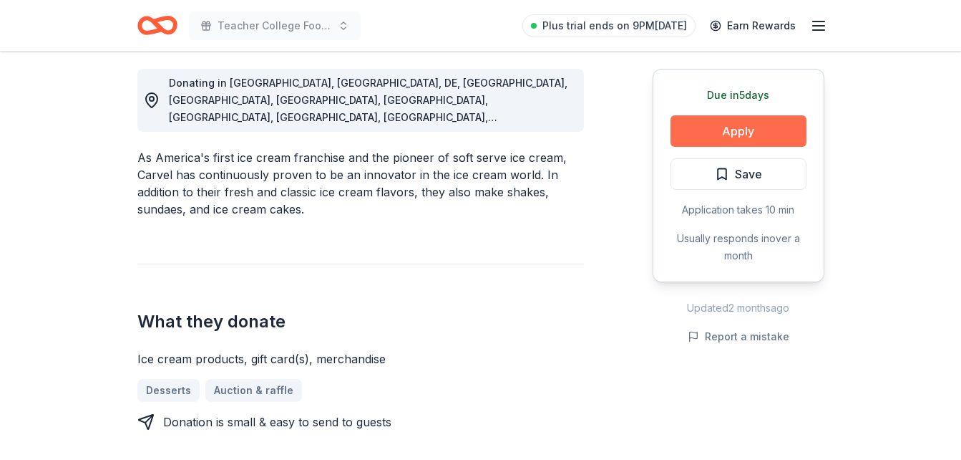
click at [731, 126] on button "Apply" at bounding box center [739, 130] width 136 height 31
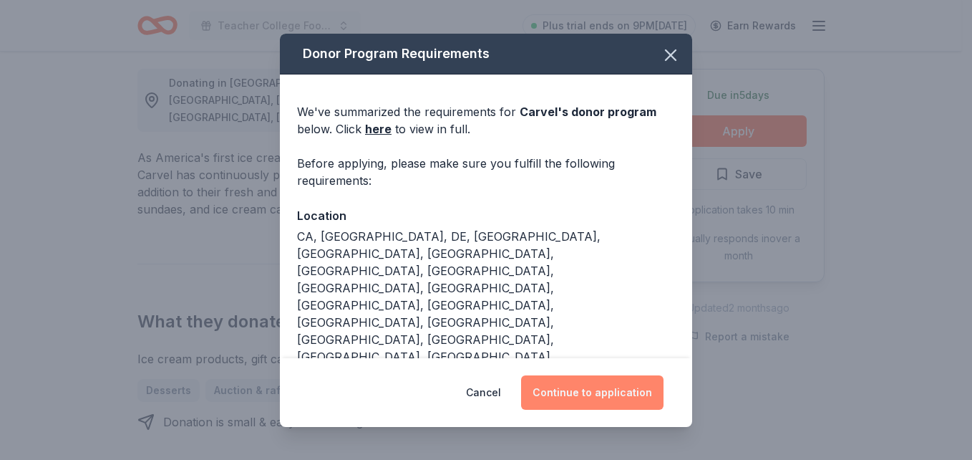
click at [615, 404] on button "Continue to application" at bounding box center [592, 392] width 142 height 34
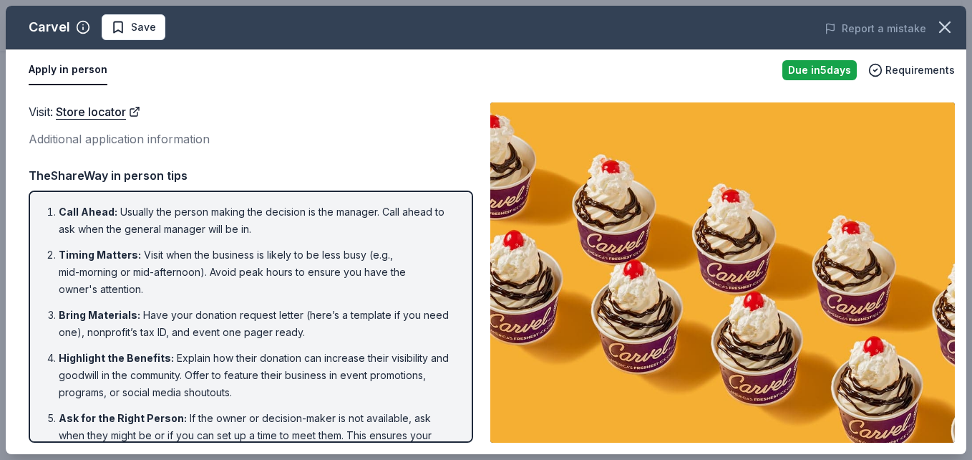
drag, startPoint x: 971, startPoint y: 189, endPoint x: 968, endPoint y: 253, distance: 64.5
click at [961, 253] on div "Carvel Save Report a mistake Apply in person Due in 5 days Requirements Visit :…" at bounding box center [486, 230] width 972 height 460
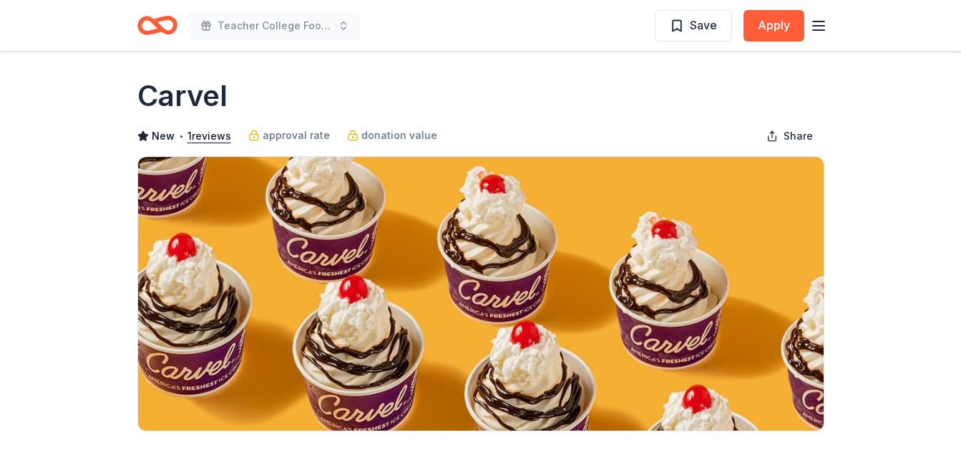
scroll to position [0, 0]
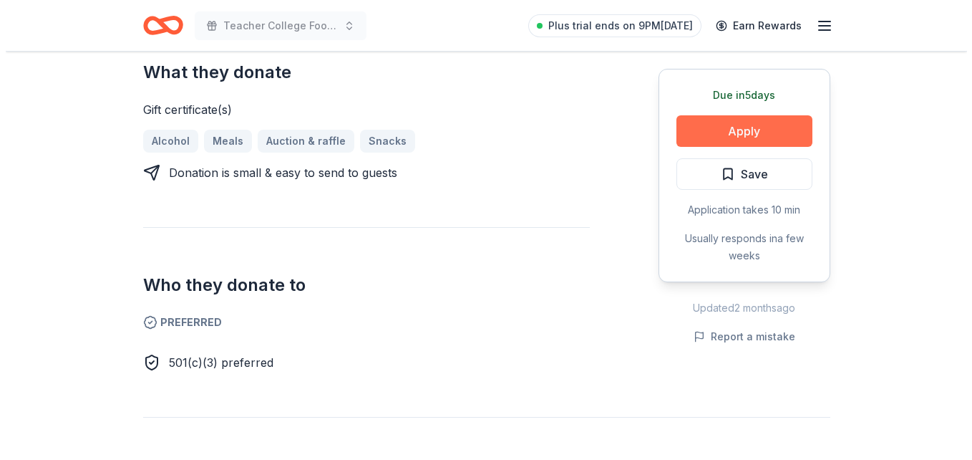
scroll to position [544, 0]
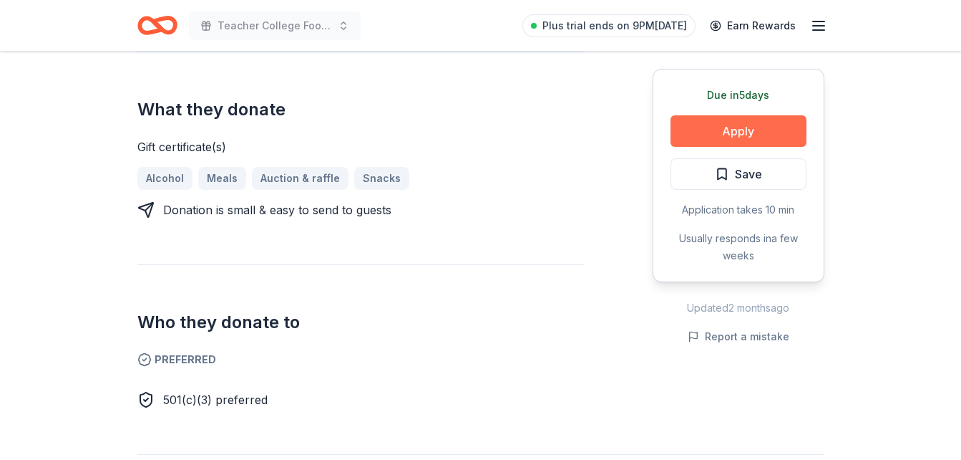
click at [730, 133] on button "Apply" at bounding box center [739, 130] width 136 height 31
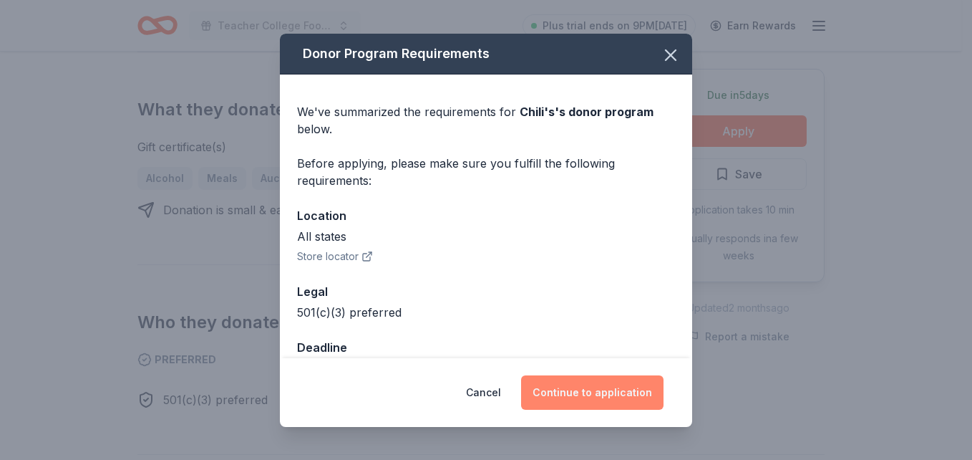
click at [598, 398] on button "Continue to application" at bounding box center [592, 392] width 142 height 34
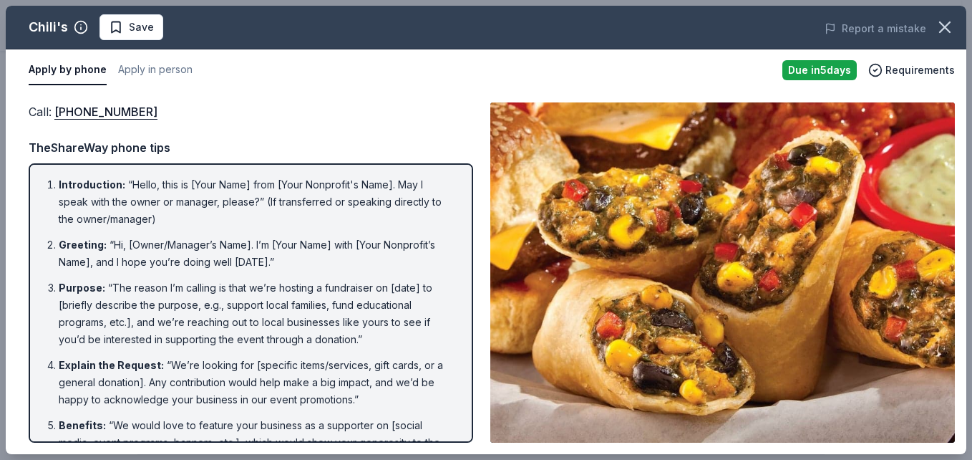
drag, startPoint x: 54, startPoint y: 182, endPoint x: 118, endPoint y: 246, distance: 90.6
click at [148, 296] on ol "Introduction : “Hello, this is [Your Name] from [Your Nonprofit's Name]. May I …" at bounding box center [251, 441] width 419 height 530
drag, startPoint x: 51, startPoint y: 183, endPoint x: 330, endPoint y: 275, distance: 294.1
click at [178, 278] on ol "Introduction : “Hello, this is [Your Name] from [Your Nonprofit's Name]. May I …" at bounding box center [251, 441] width 419 height 530
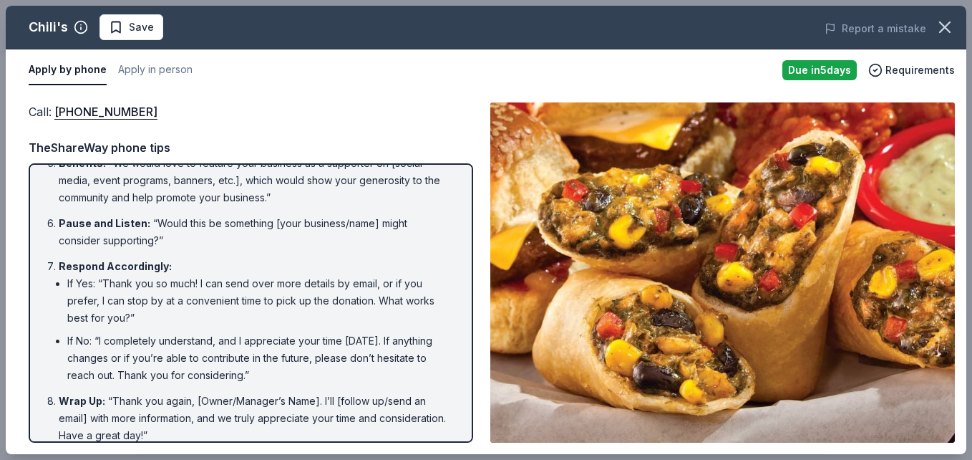
scroll to position [276, 0]
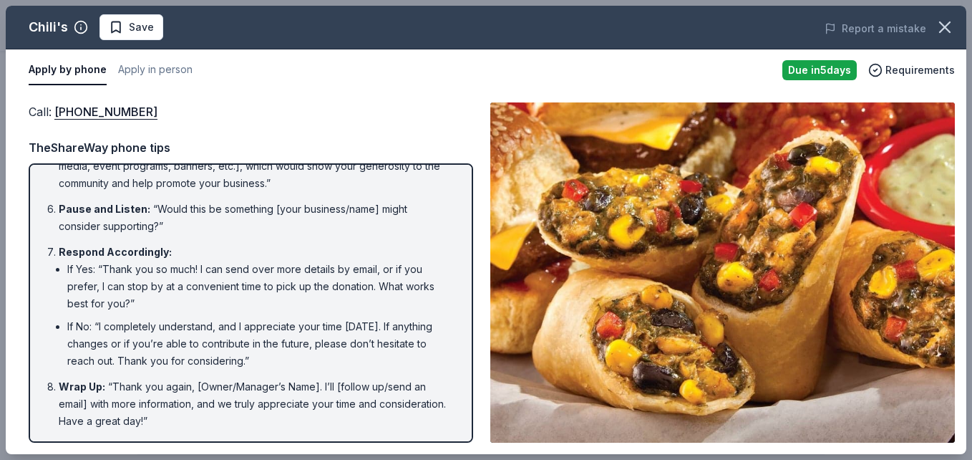
drag, startPoint x: 225, startPoint y: 420, endPoint x: 137, endPoint y: 394, distance: 91.6
click at [137, 394] on li "Wrap Up : “Thank you again, [Owner/Manager’s Name]. I’ll [follow up/send an ema…" at bounding box center [255, 404] width 393 height 52
drag, startPoint x: 227, startPoint y: 412, endPoint x: 177, endPoint y: 398, distance: 52.1
click at [177, 399] on li "Wrap Up : “Thank you again, [Owner/Manager’s Name]. I’ll [follow up/send an ema…" at bounding box center [255, 404] width 393 height 52
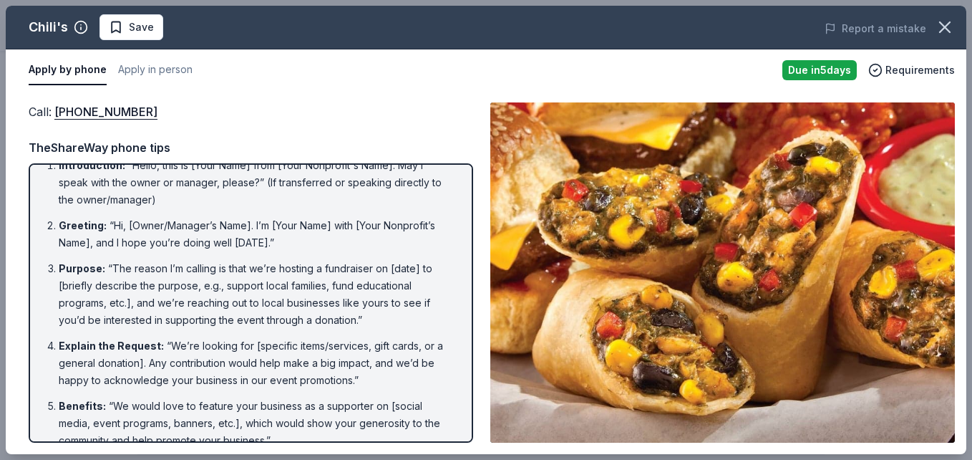
scroll to position [0, 0]
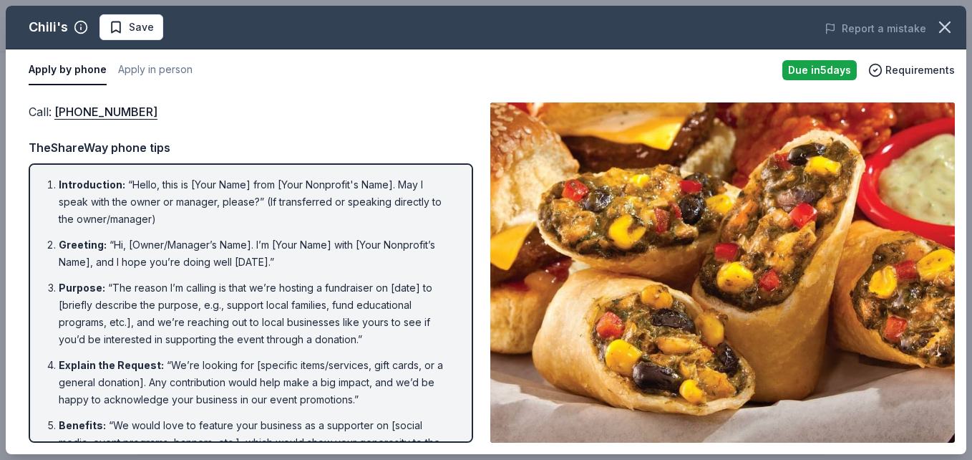
drag, startPoint x: 42, startPoint y: 175, endPoint x: 230, endPoint y: 200, distance: 189.8
click at [230, 200] on ol "Introduction : “Hello, this is [Your Name] from [Your Nonprofit's Name]. May I …" at bounding box center [251, 441] width 419 height 530
drag, startPoint x: 64, startPoint y: 178, endPoint x: 197, endPoint y: 248, distance: 150.8
click at [197, 248] on ol "Introduction : “Hello, this is [Your Name] from [Your Nonprofit's Name]. May I …" at bounding box center [251, 441] width 419 height 530
click at [201, 259] on li "Greeting : “Hi, [Owner/Manager’s Name]. I’m [Your Name] with [Your Nonprofit’s …" at bounding box center [255, 253] width 393 height 34
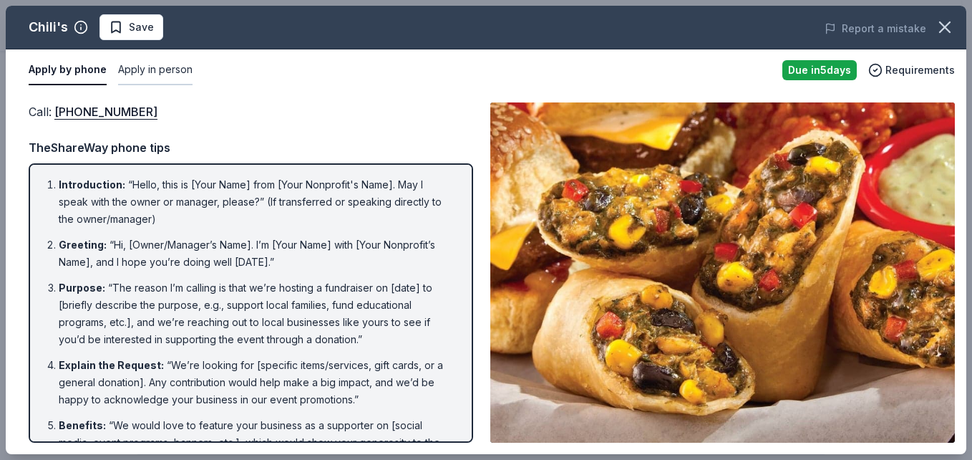
click at [144, 67] on button "Apply in person" at bounding box center [155, 70] width 74 height 30
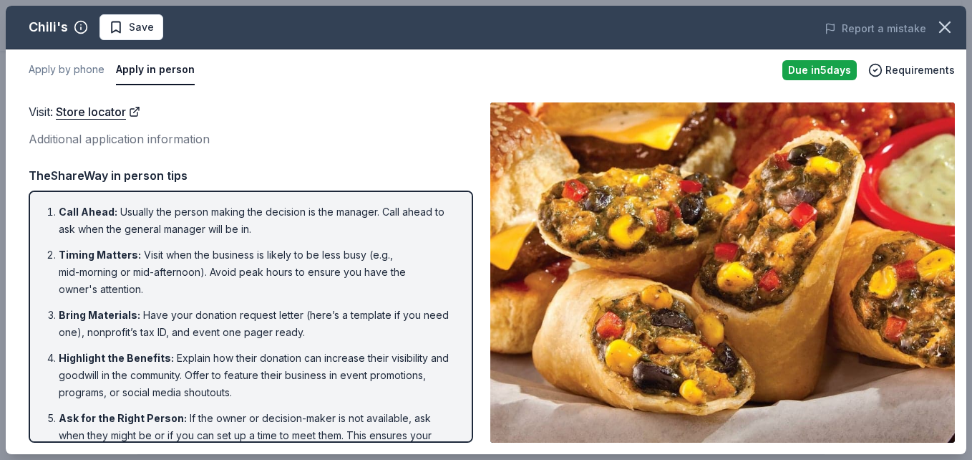
drag, startPoint x: 57, startPoint y: 209, endPoint x: 334, endPoint y: 268, distance: 284.1
click at [334, 268] on ol "Call Ahead : Usually the person making the decision is the manager. Call ahead …" at bounding box center [251, 362] width 419 height 318
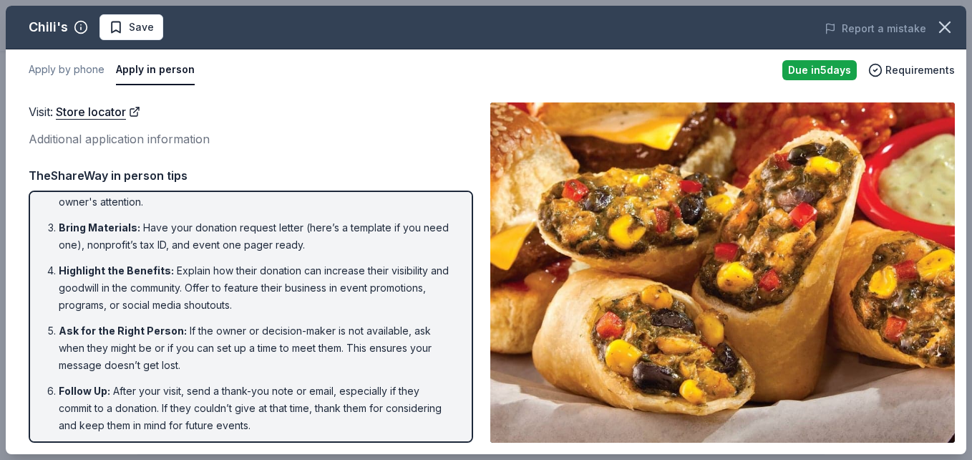
scroll to position [92, 0]
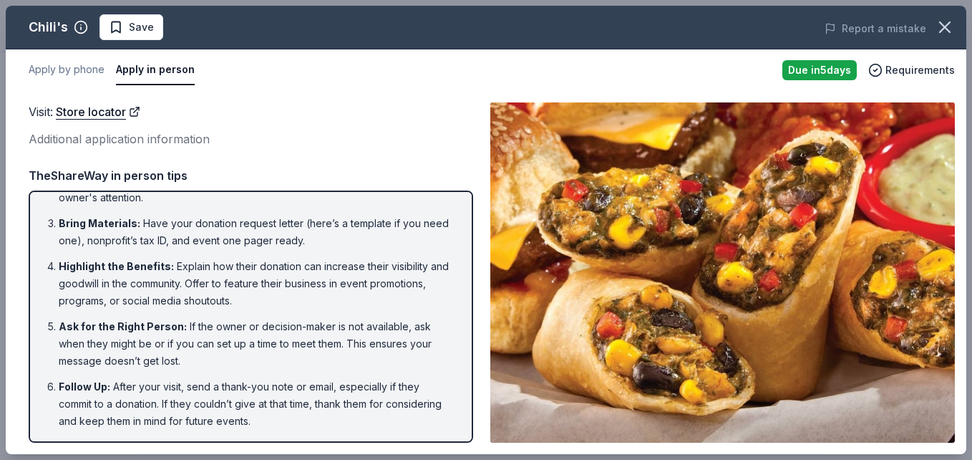
drag, startPoint x: 331, startPoint y: 425, endPoint x: 190, endPoint y: 323, distance: 174.3
click at [190, 323] on ol "Call Ahead : Usually the person making the decision is the manager. Call ahead …" at bounding box center [251, 271] width 419 height 318
drag, startPoint x: 878, startPoint y: 1, endPoint x: 344, endPoint y: 282, distance: 603.0
click at [344, 282] on li "Highlight the Benefits : Explain how their donation can increase their visibili…" at bounding box center [255, 284] width 393 height 52
drag, startPoint x: 324, startPoint y: 238, endPoint x: 226, endPoint y: 230, distance: 99.2
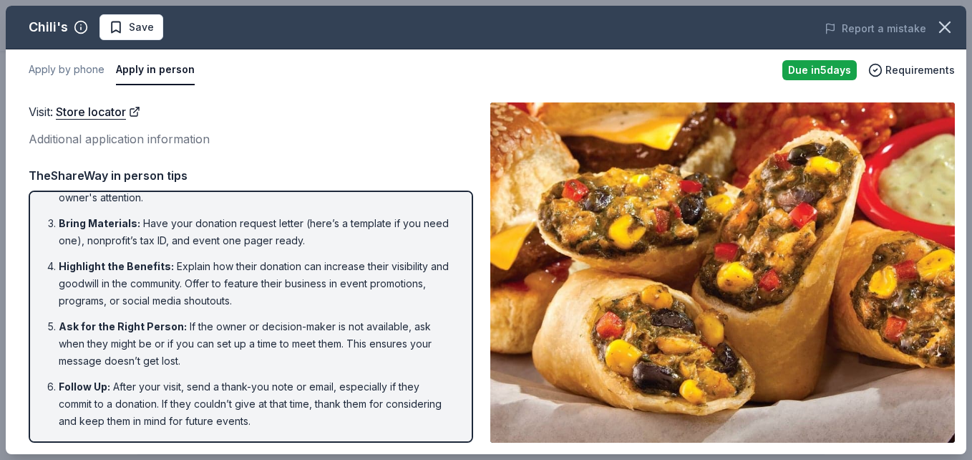
click at [226, 230] on li "Bring Materials : Have your donation request letter (here’s a template if you n…" at bounding box center [255, 232] width 393 height 34
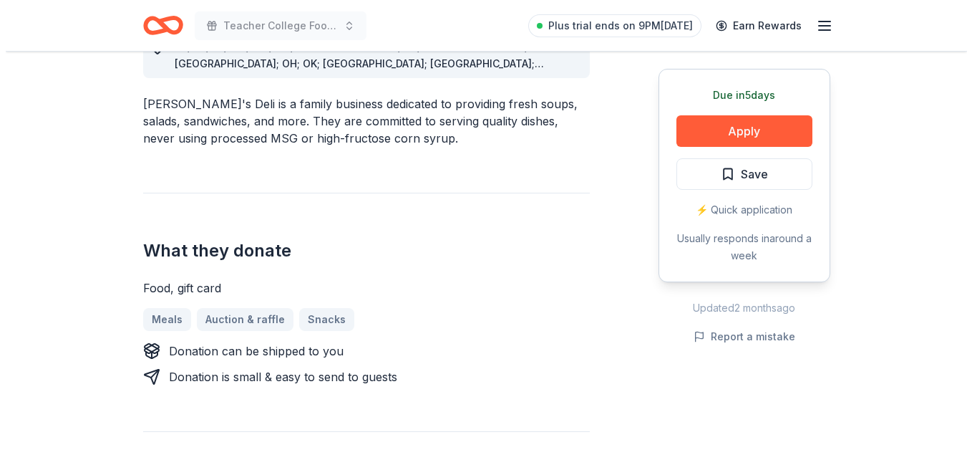
scroll to position [487, 0]
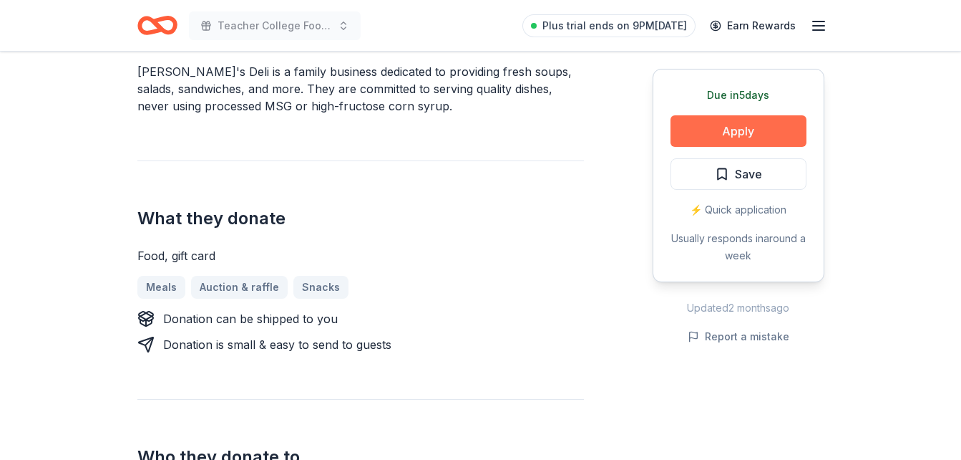
click at [746, 132] on button "Apply" at bounding box center [739, 130] width 136 height 31
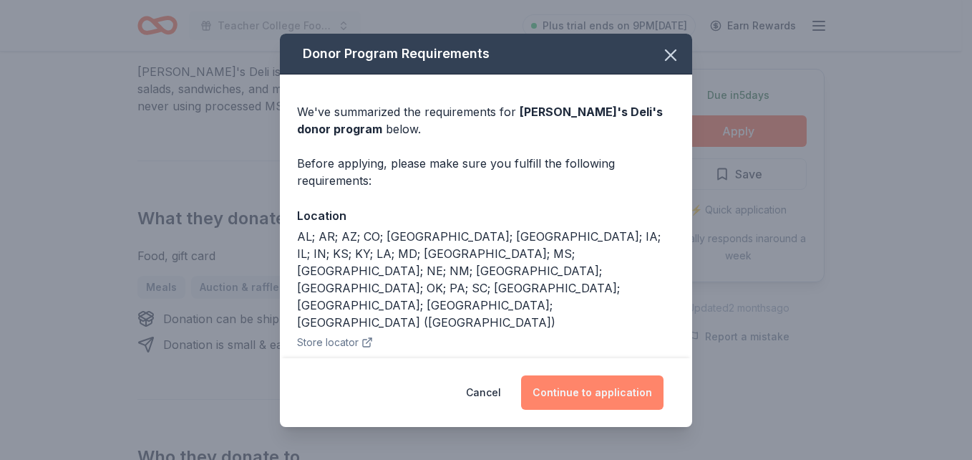
click at [605, 386] on button "Continue to application" at bounding box center [592, 392] width 142 height 34
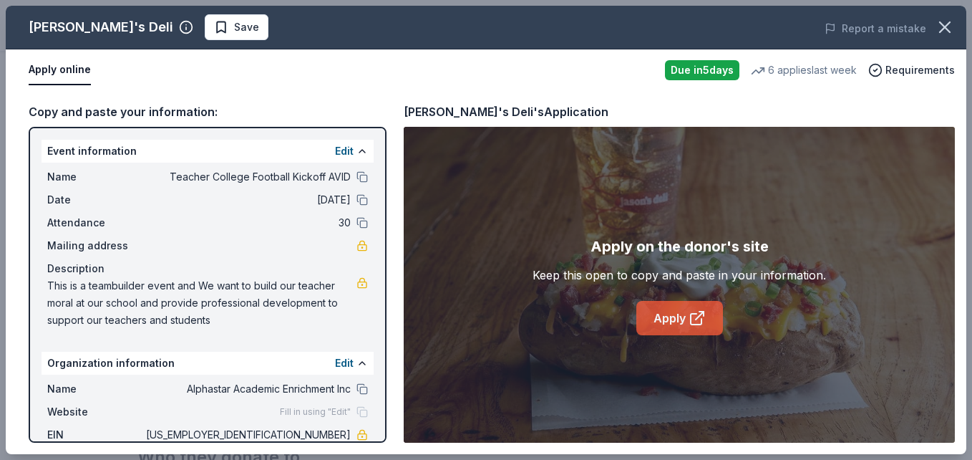
click at [684, 317] on link "Apply" at bounding box center [679, 318] width 87 height 34
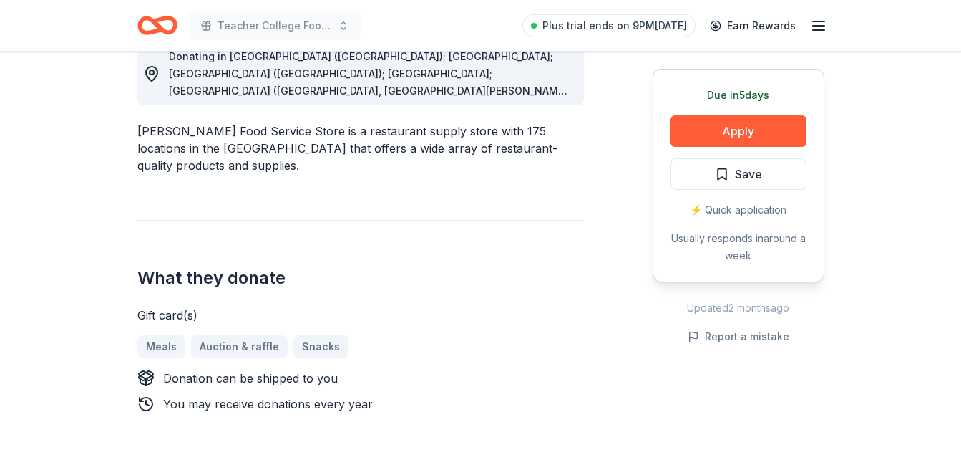
scroll to position [458, 0]
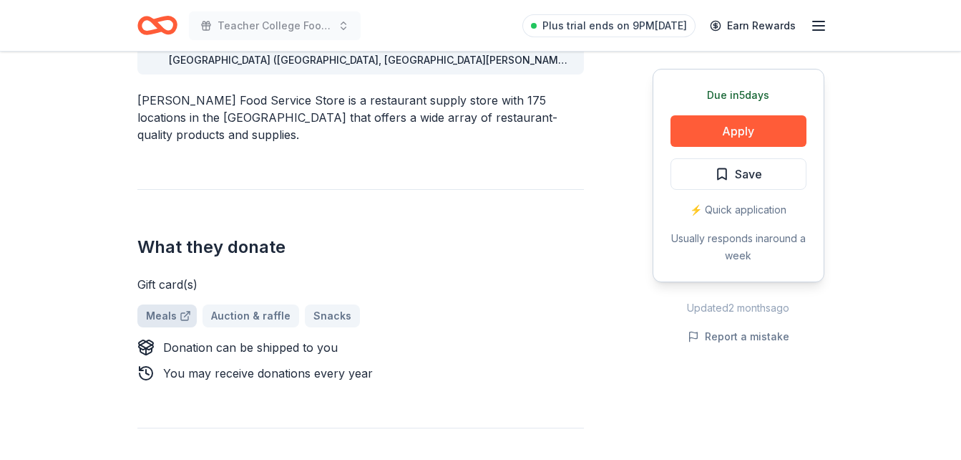
click at [163, 304] on link "Meals" at bounding box center [166, 315] width 59 height 23
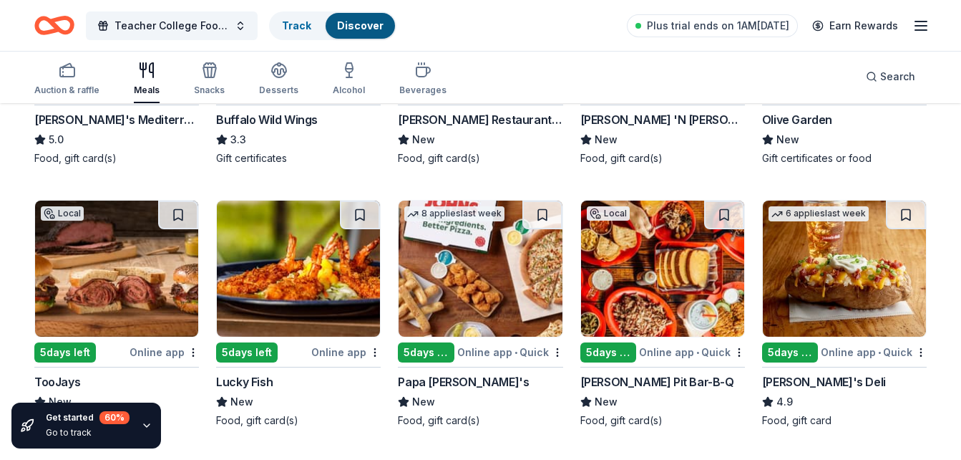
scroll to position [2514, 0]
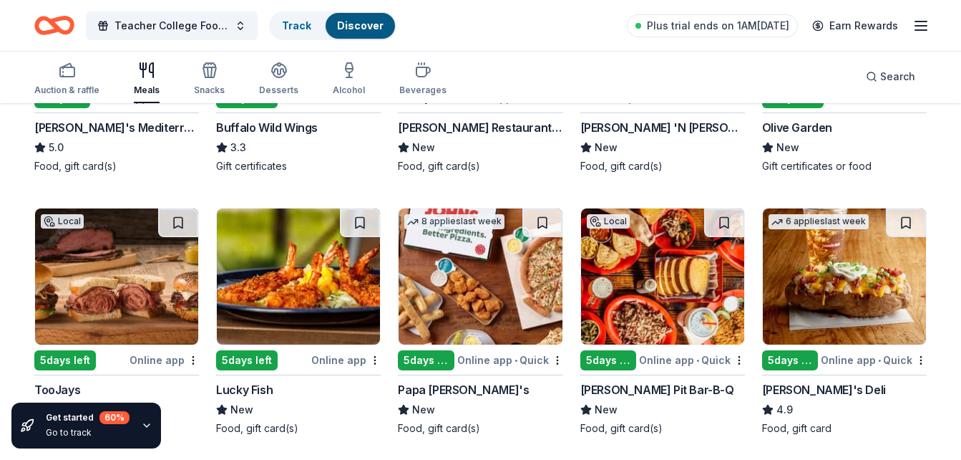
click at [485, 261] on img at bounding box center [480, 276] width 163 height 136
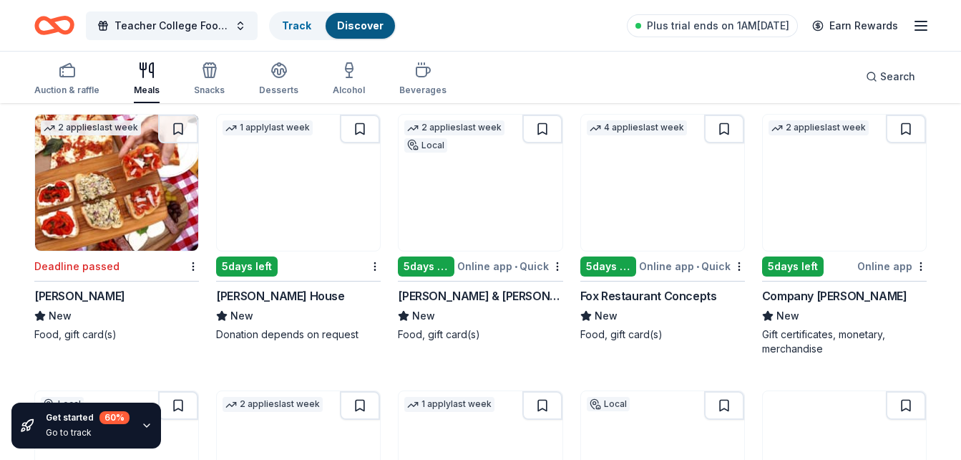
scroll to position [3144, 0]
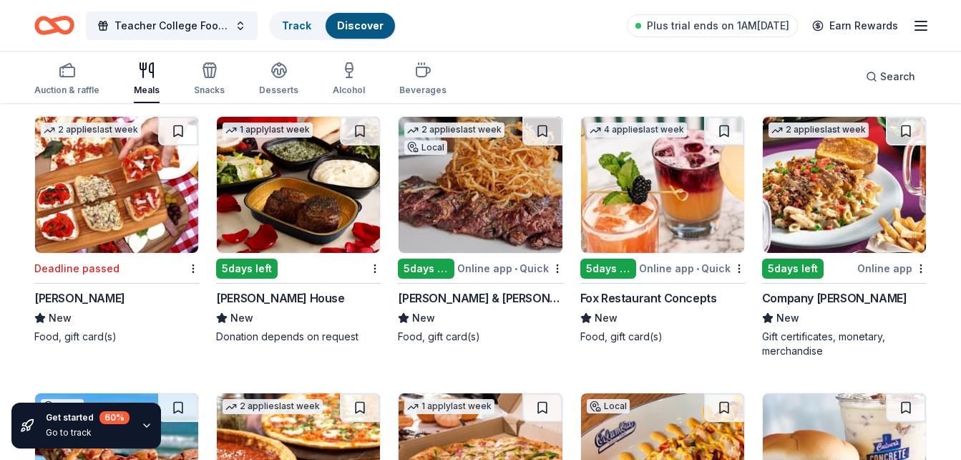
click at [275, 298] on div "Ruth's Chris Steak House" at bounding box center [280, 297] width 128 height 17
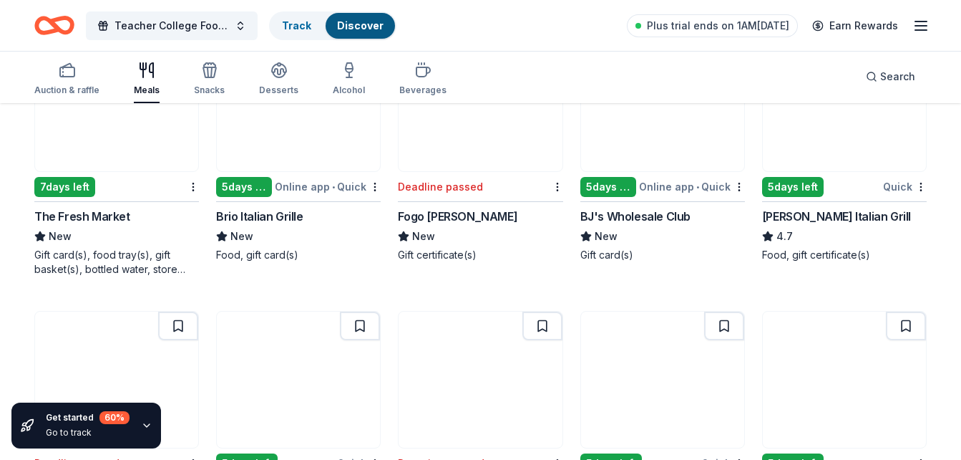
scroll to position [4290, 0]
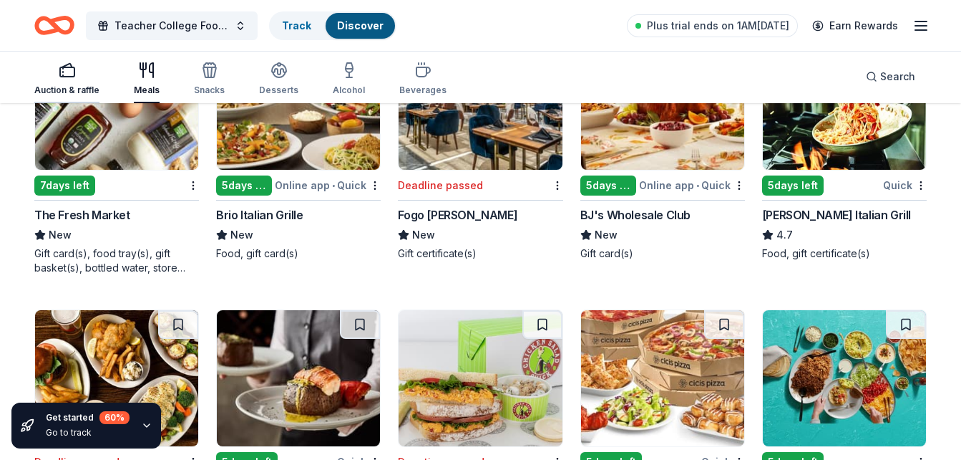
click at [77, 84] on div "Auction & raffle" at bounding box center [66, 79] width 65 height 34
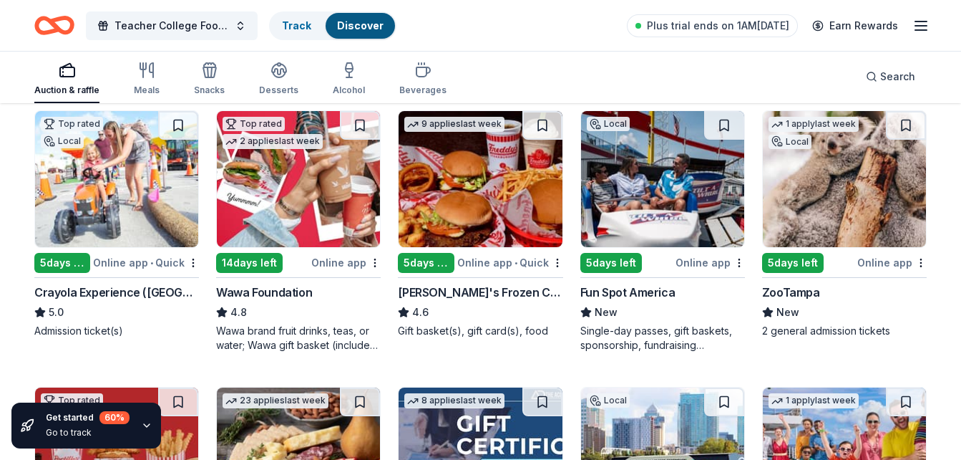
scroll to position [1260, 0]
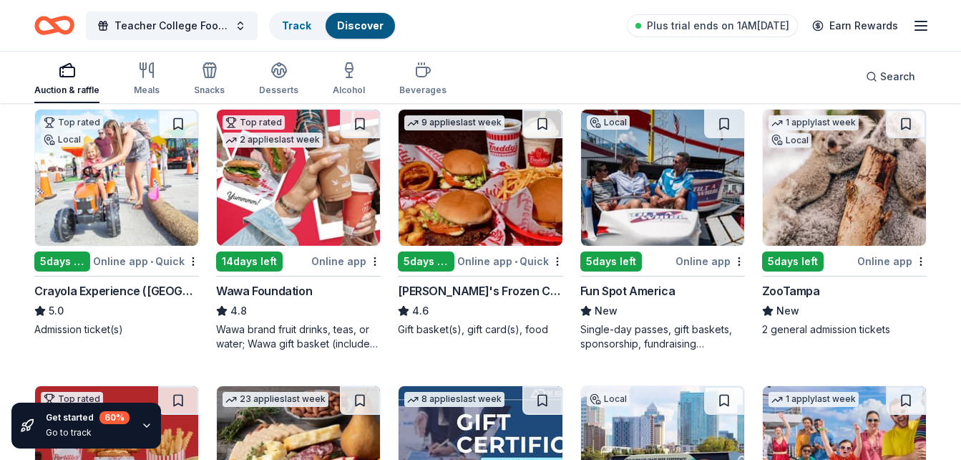
click at [261, 202] on img at bounding box center [298, 178] width 163 height 136
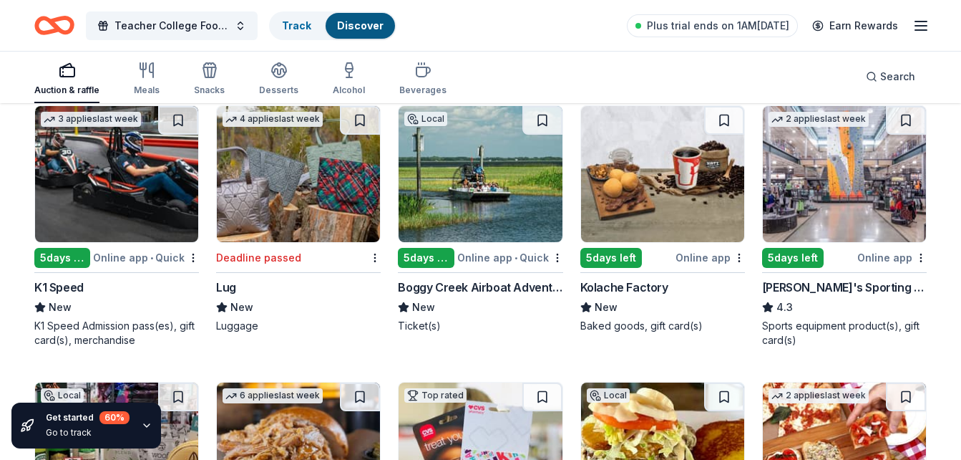
scroll to position [6198, 0]
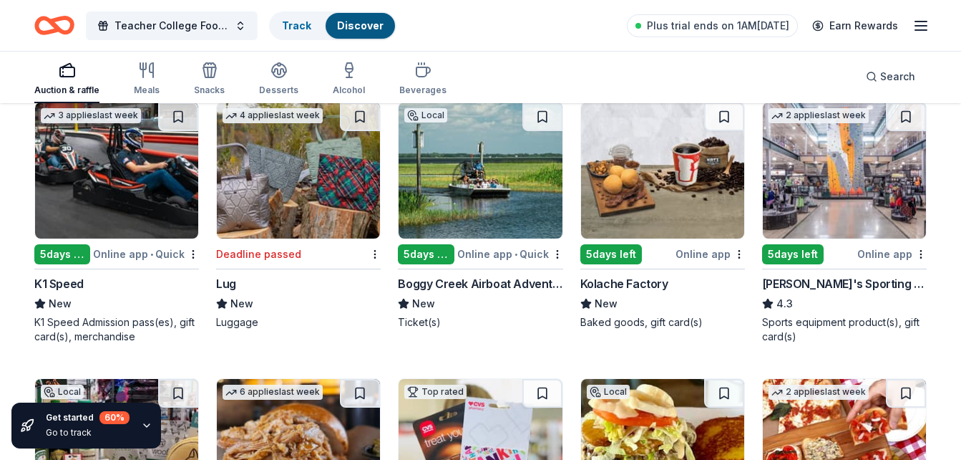
click at [823, 184] on img at bounding box center [844, 170] width 163 height 136
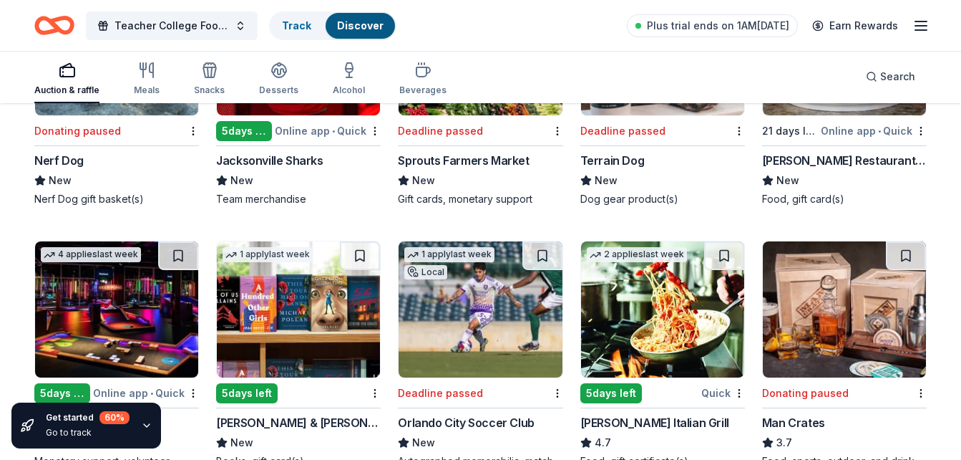
scroll to position [10262, 0]
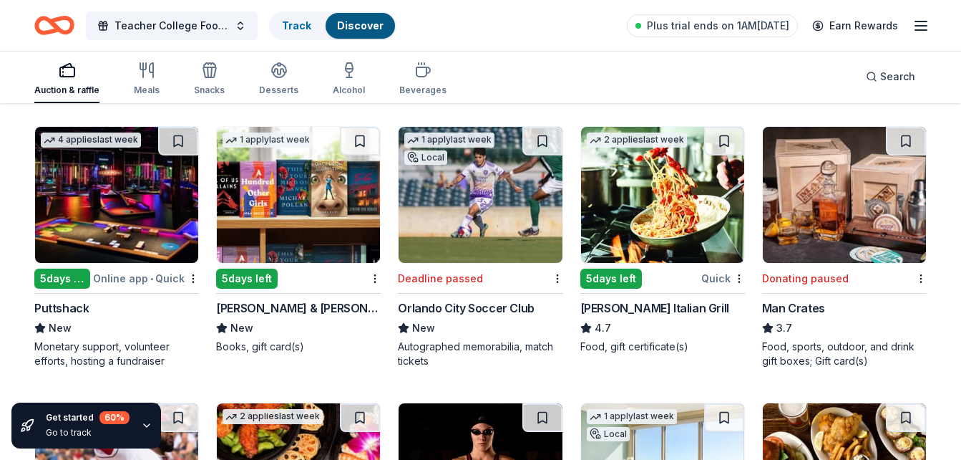
click at [260, 210] on img at bounding box center [298, 195] width 163 height 136
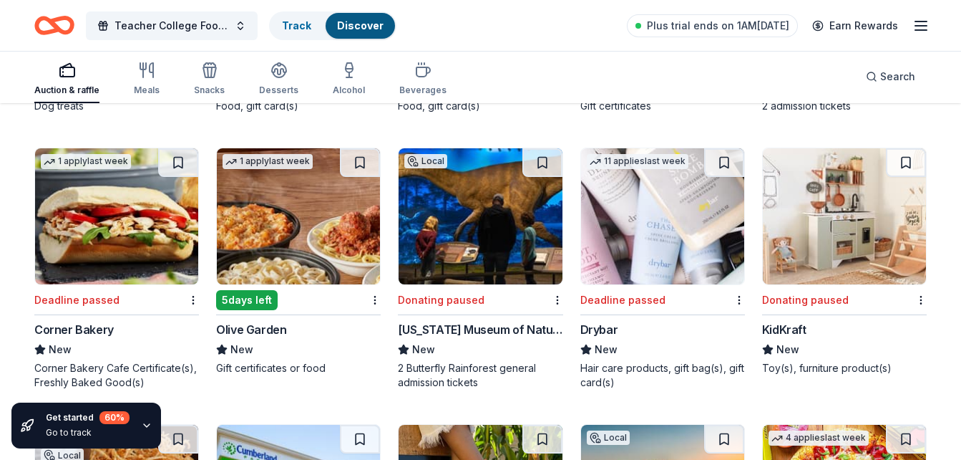
scroll to position [14399, 0]
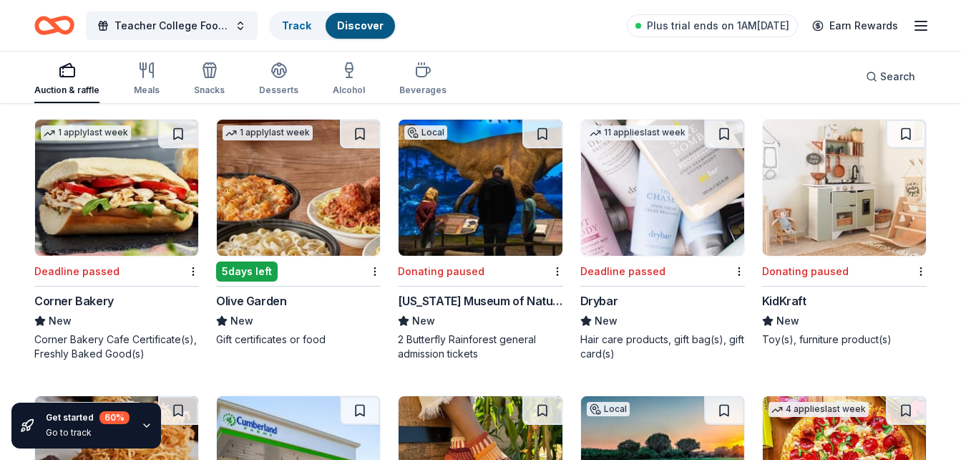
click at [260, 178] on img at bounding box center [298, 188] width 163 height 136
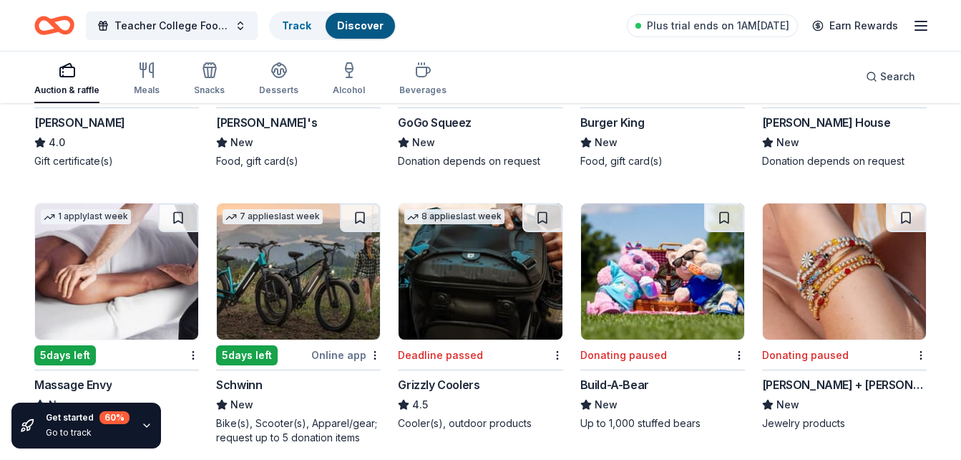
scroll to position [16284, 0]
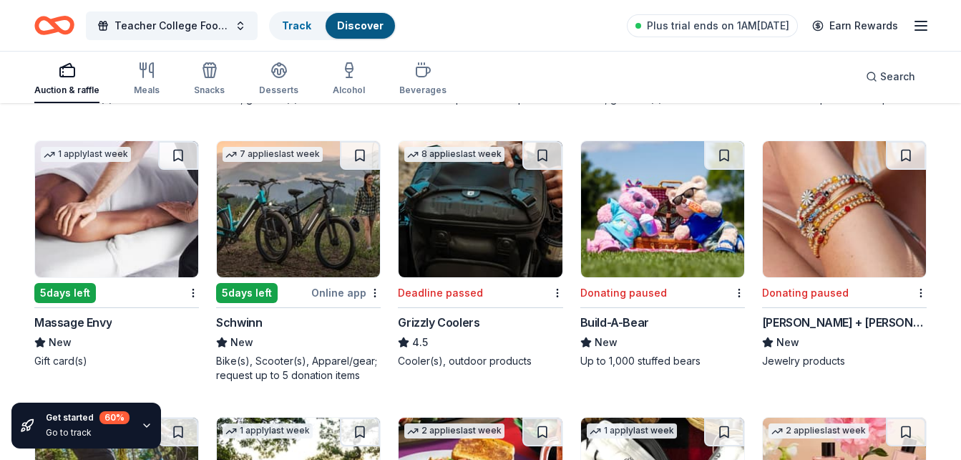
click at [74, 212] on img at bounding box center [116, 209] width 163 height 136
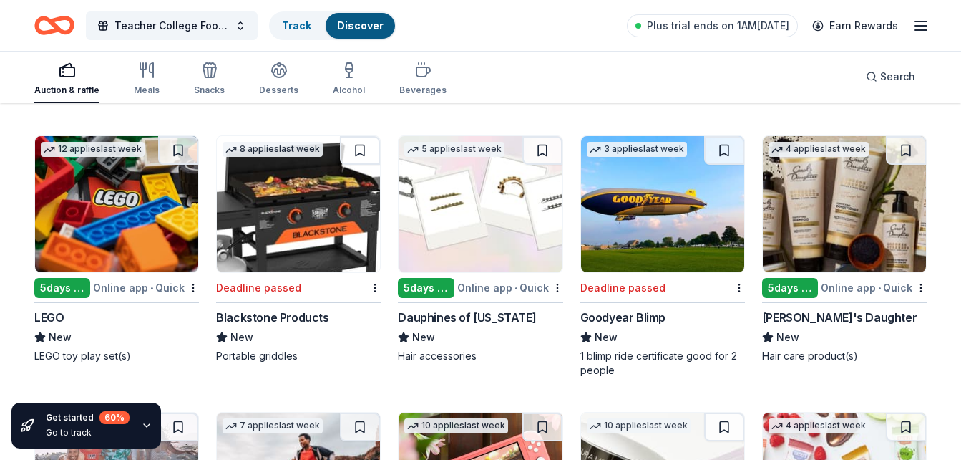
scroll to position [18755, 0]
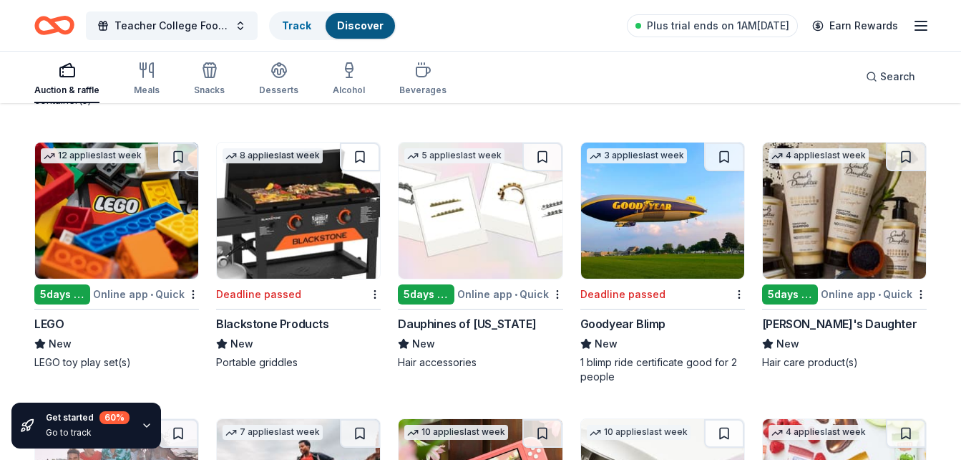
click at [869, 203] on img at bounding box center [844, 210] width 163 height 136
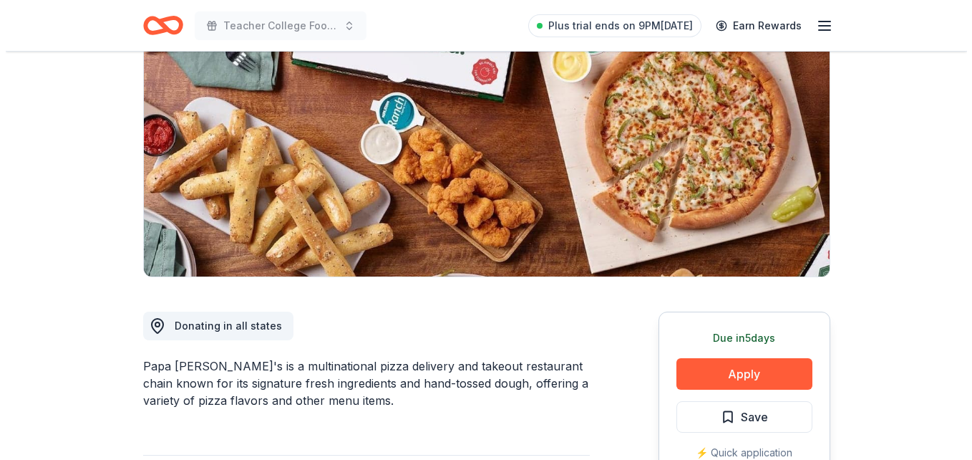
scroll to position [315, 0]
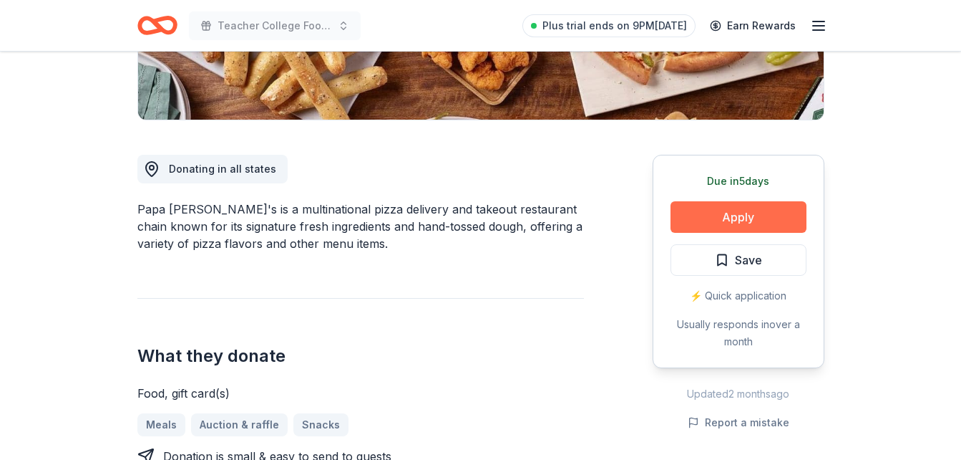
click at [734, 223] on button "Apply" at bounding box center [739, 216] width 136 height 31
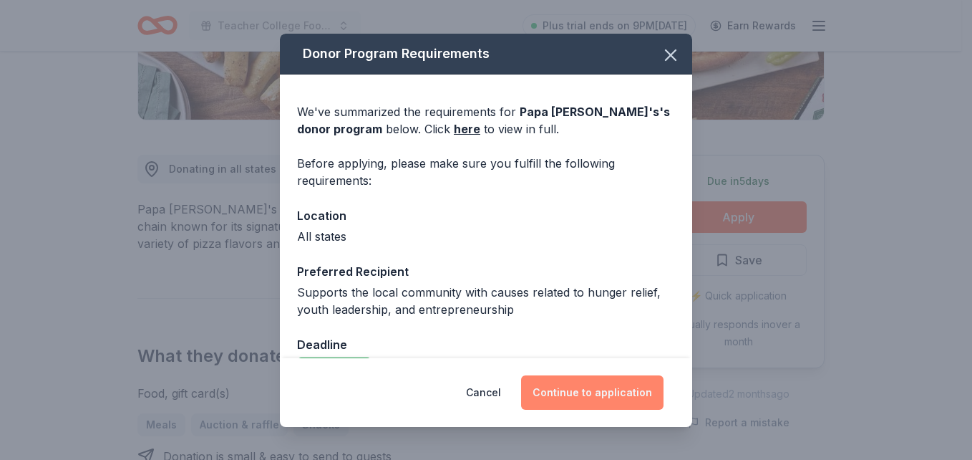
click at [616, 392] on button "Continue to application" at bounding box center [592, 392] width 142 height 34
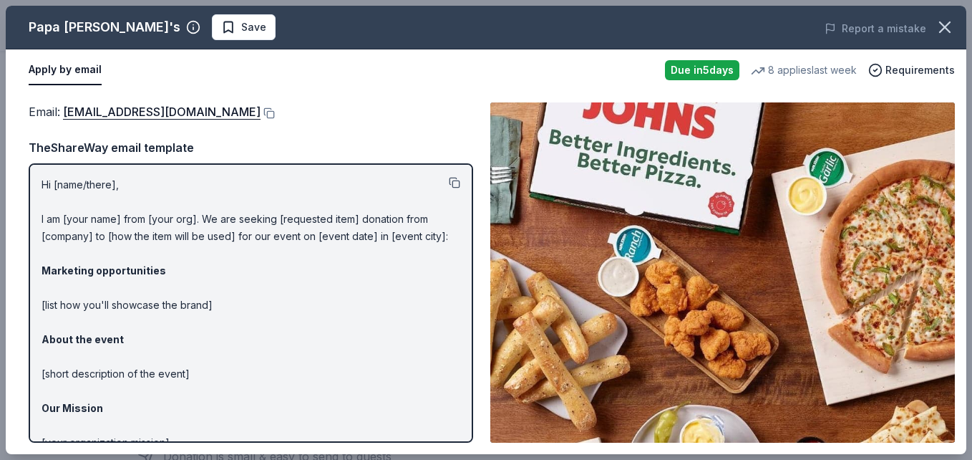
click at [449, 183] on button at bounding box center [454, 182] width 11 height 11
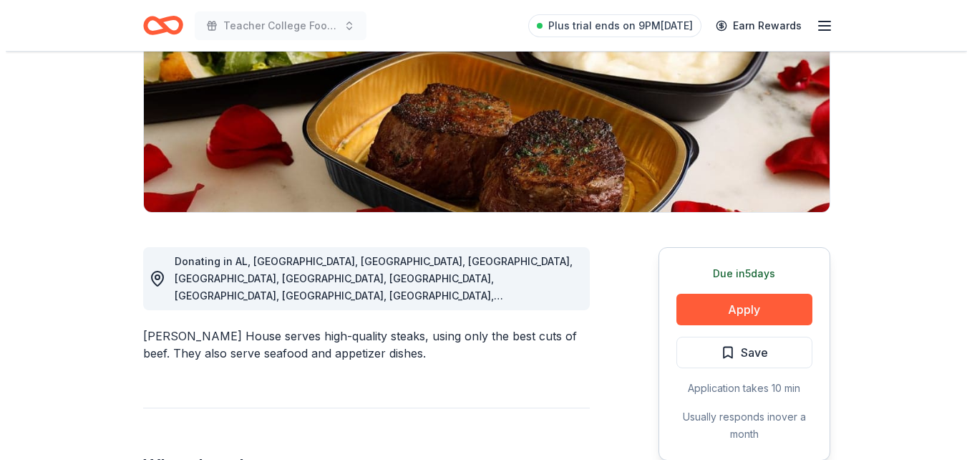
scroll to position [344, 0]
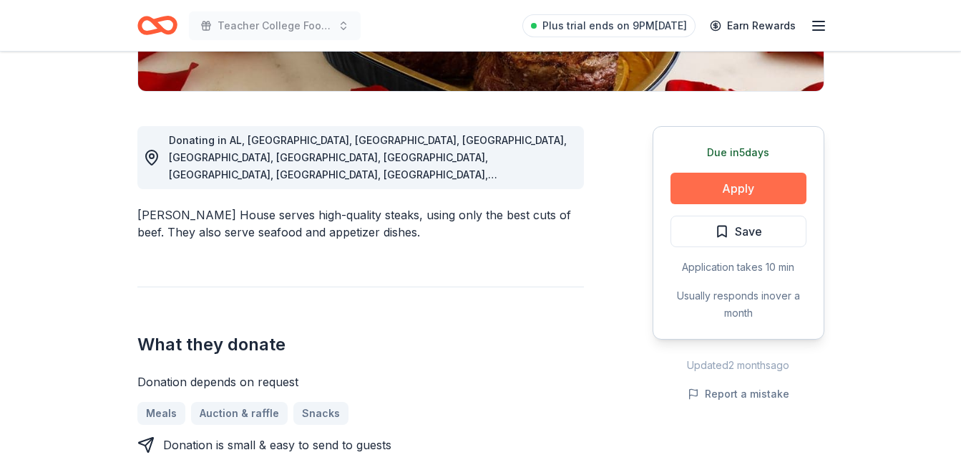
click at [740, 179] on button "Apply" at bounding box center [739, 188] width 136 height 31
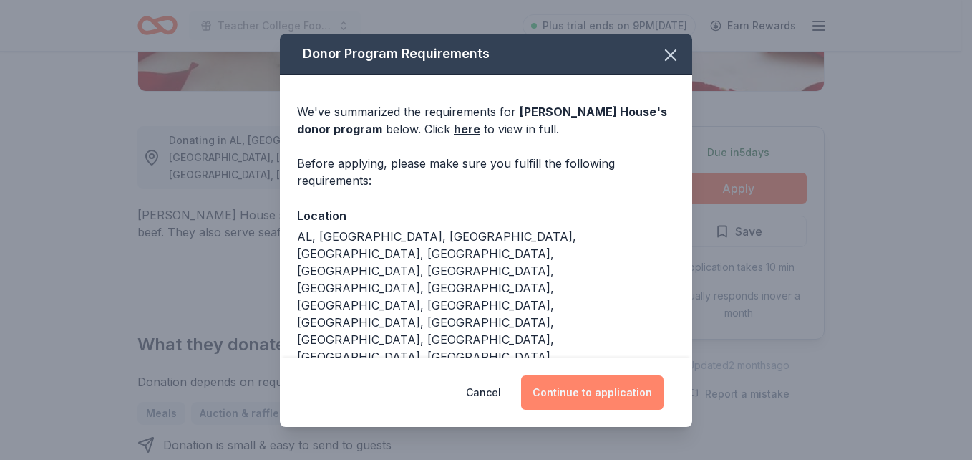
click at [574, 392] on button "Continue to application" at bounding box center [592, 392] width 142 height 34
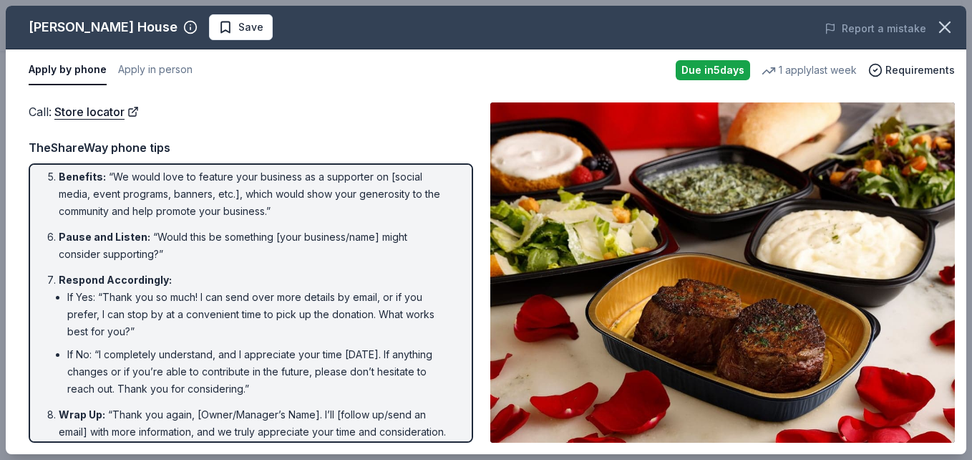
scroll to position [276, 0]
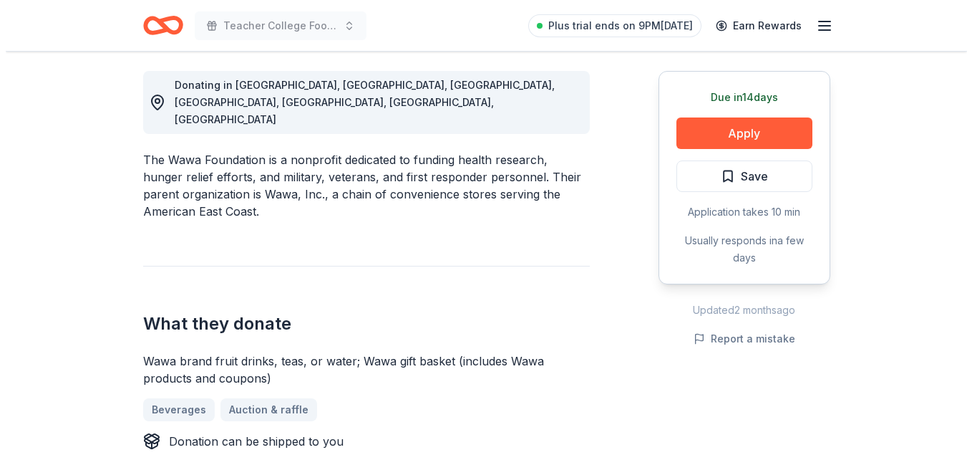
scroll to position [401, 0]
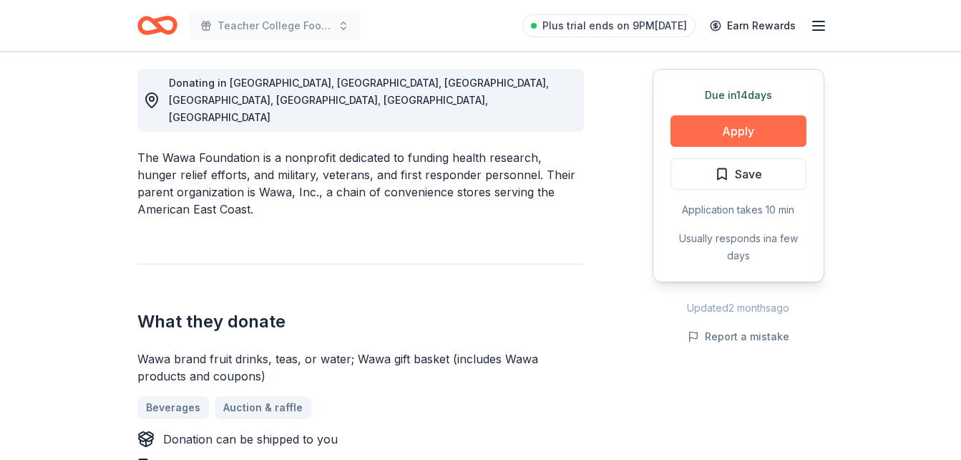
click at [731, 128] on button "Apply" at bounding box center [739, 130] width 136 height 31
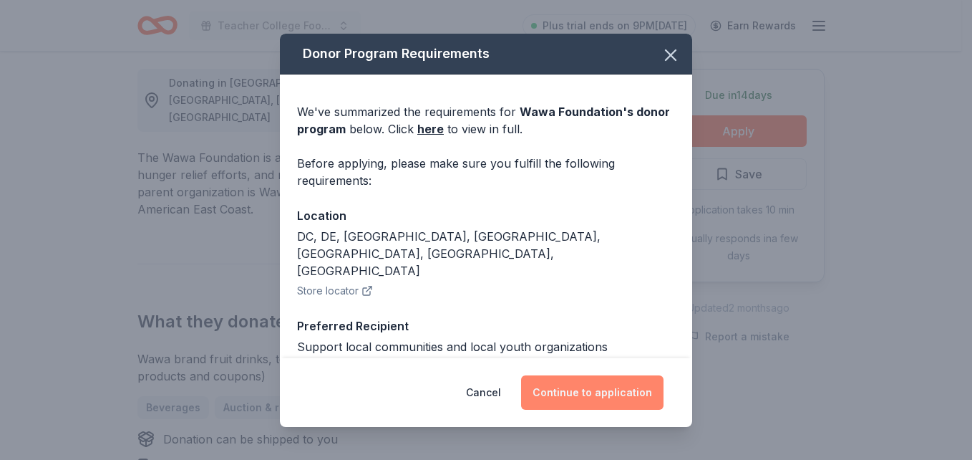
click at [569, 394] on button "Continue to application" at bounding box center [592, 392] width 142 height 34
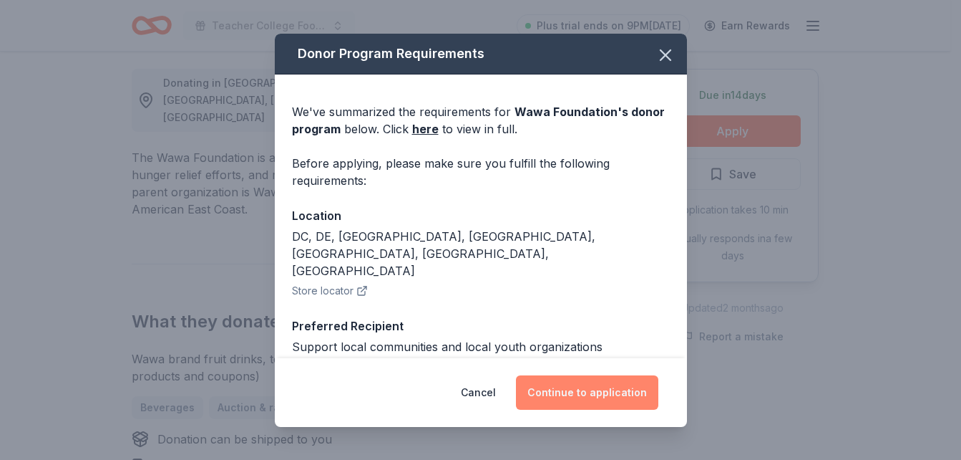
click at [569, 394] on button "Continue to application" at bounding box center [587, 392] width 142 height 34
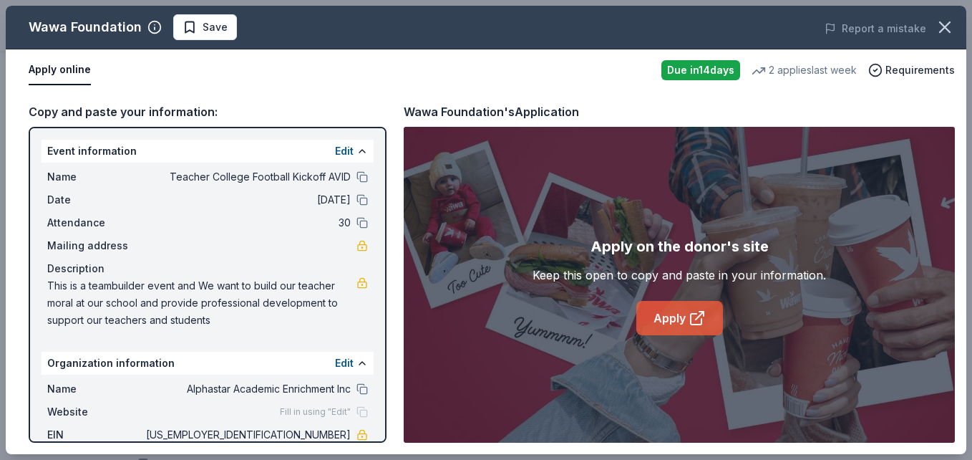
click at [662, 322] on link "Apply" at bounding box center [679, 318] width 87 height 34
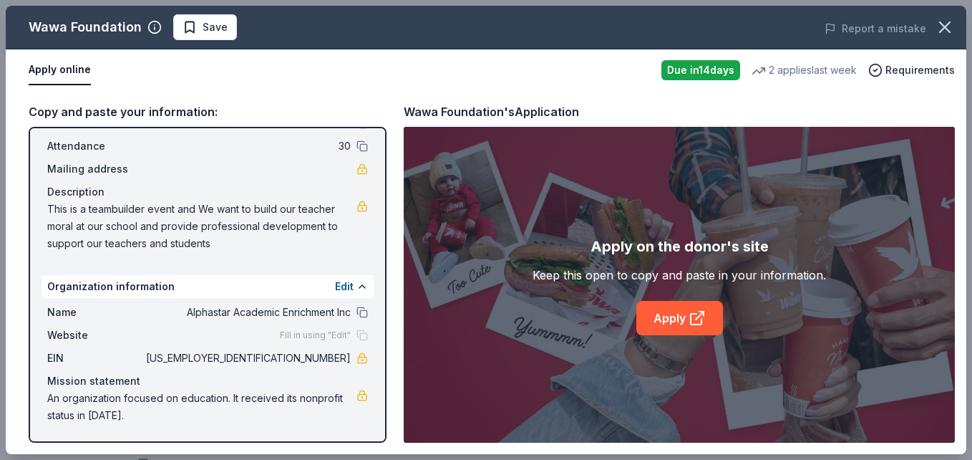
scroll to position [0, 0]
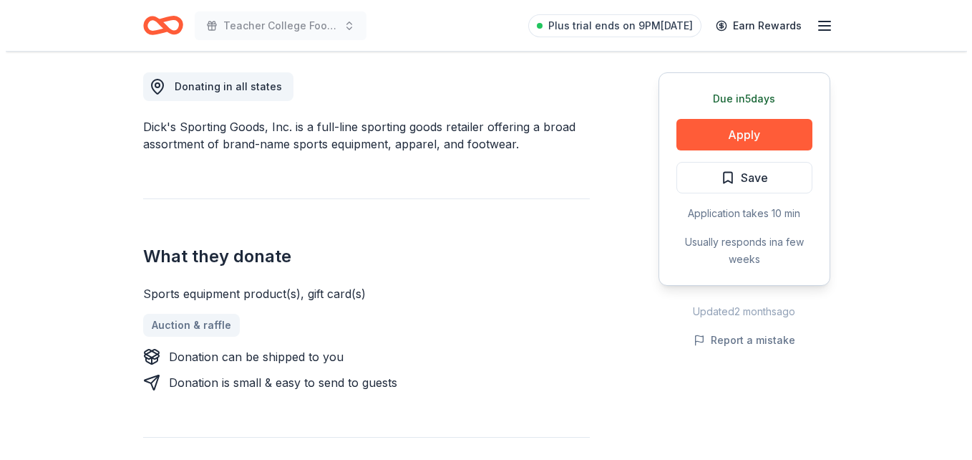
scroll to position [401, 0]
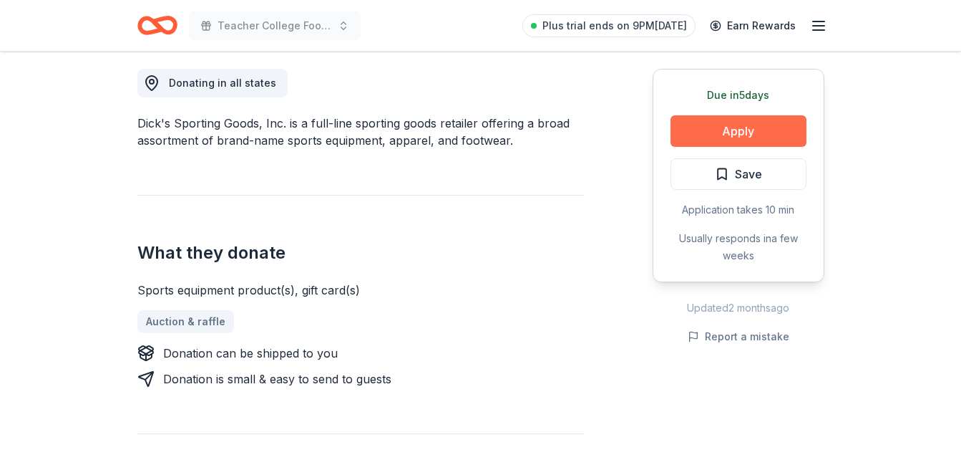
click at [737, 127] on button "Apply" at bounding box center [739, 130] width 136 height 31
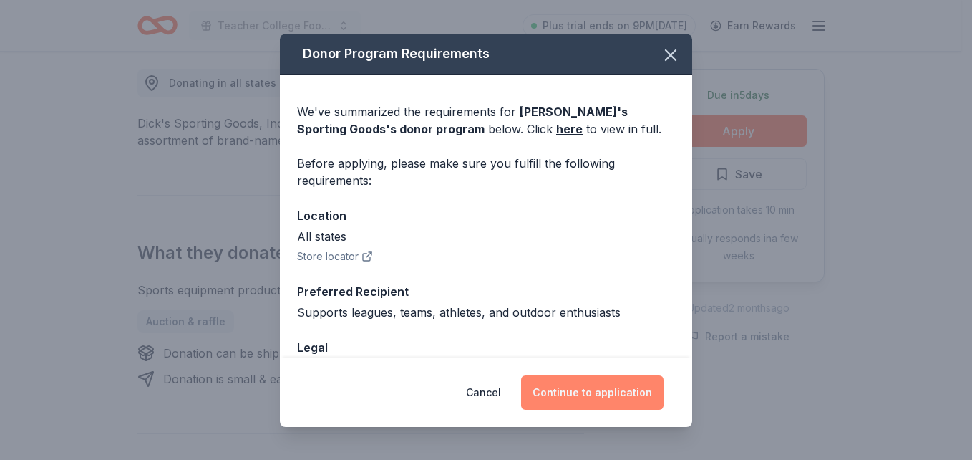
click at [596, 391] on button "Continue to application" at bounding box center [592, 392] width 142 height 34
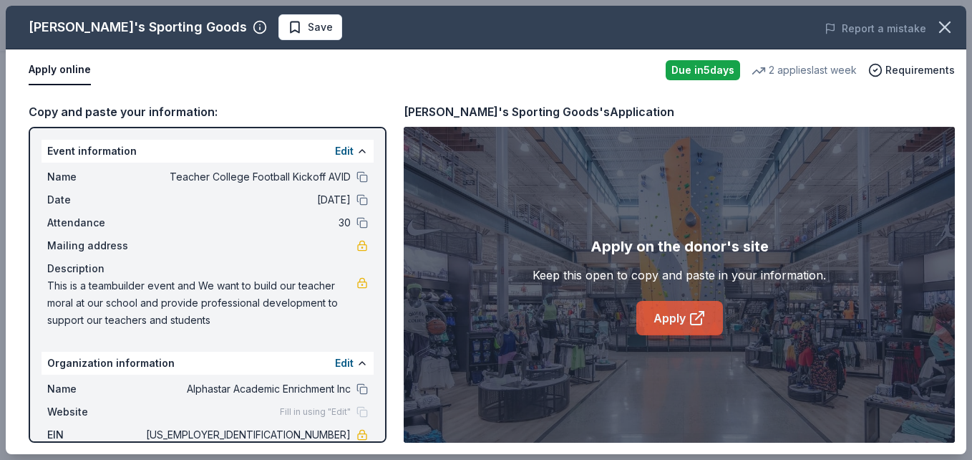
click at [673, 321] on link "Apply" at bounding box center [679, 318] width 87 height 34
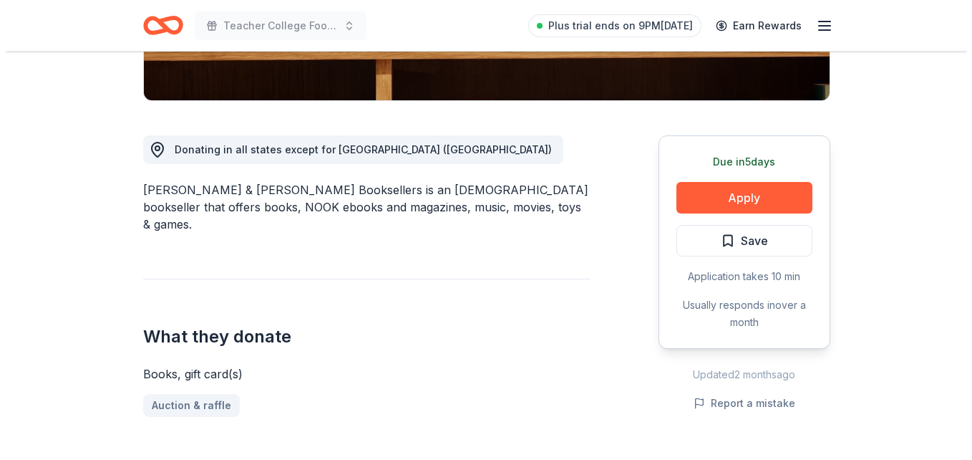
scroll to position [430, 0]
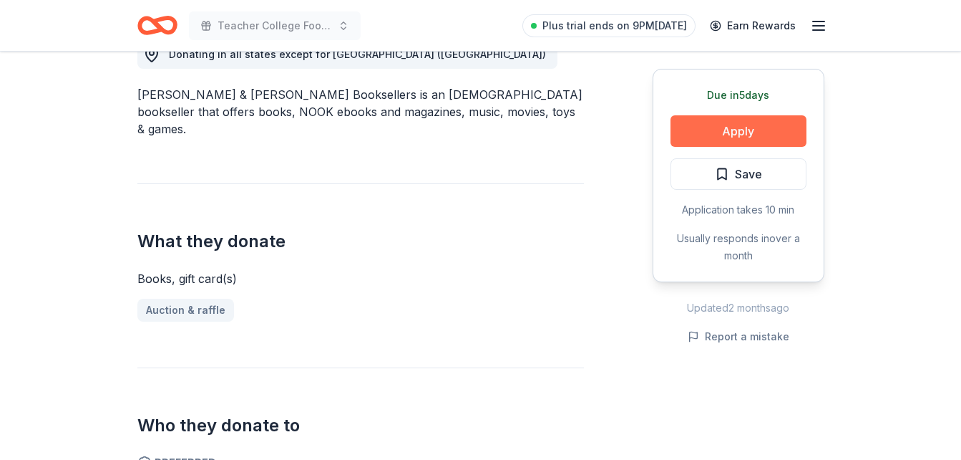
click at [732, 135] on button "Apply" at bounding box center [739, 130] width 136 height 31
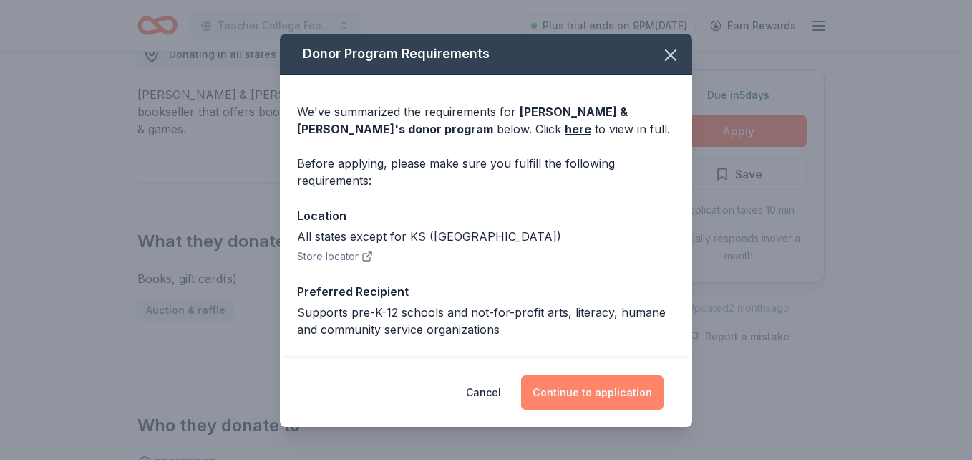
click at [598, 398] on button "Continue to application" at bounding box center [592, 392] width 142 height 34
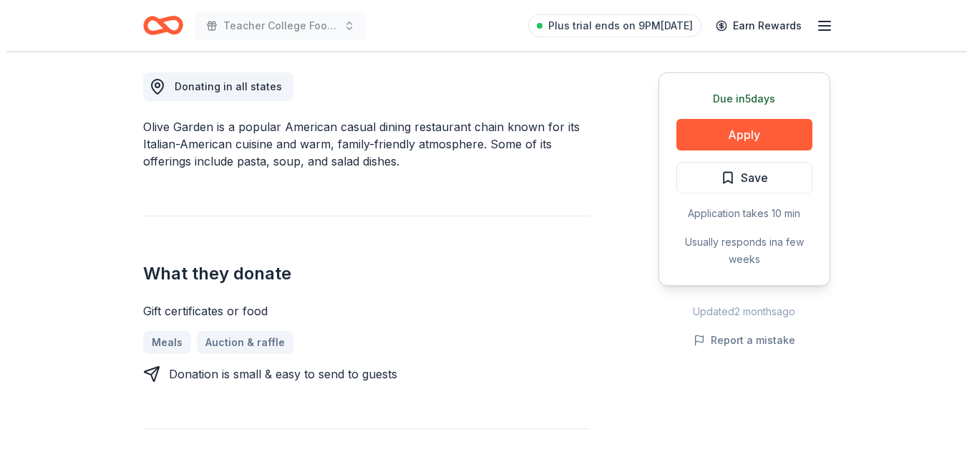
scroll to position [401, 0]
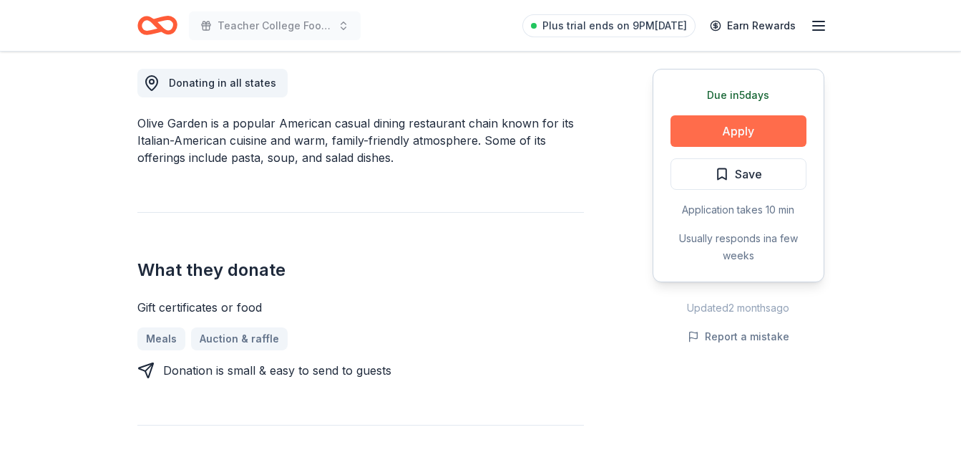
click at [715, 134] on button "Apply" at bounding box center [739, 130] width 136 height 31
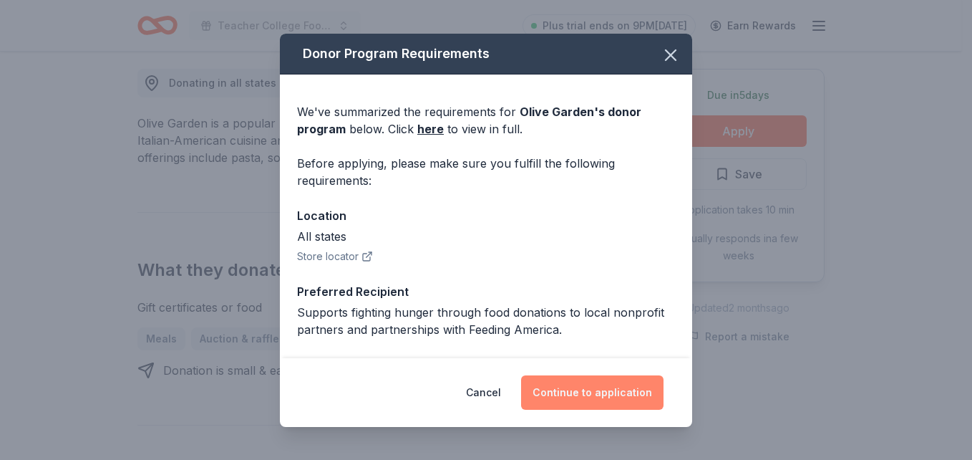
click at [597, 394] on button "Continue to application" at bounding box center [592, 392] width 142 height 34
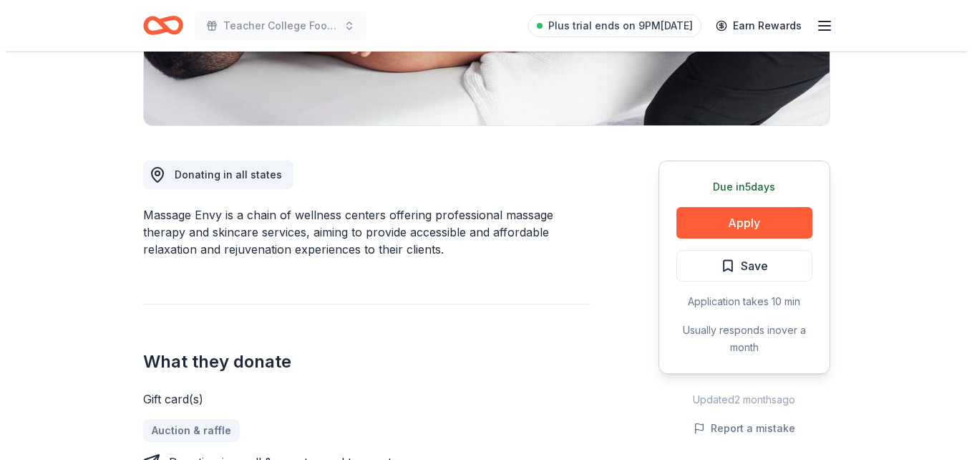
scroll to position [372, 0]
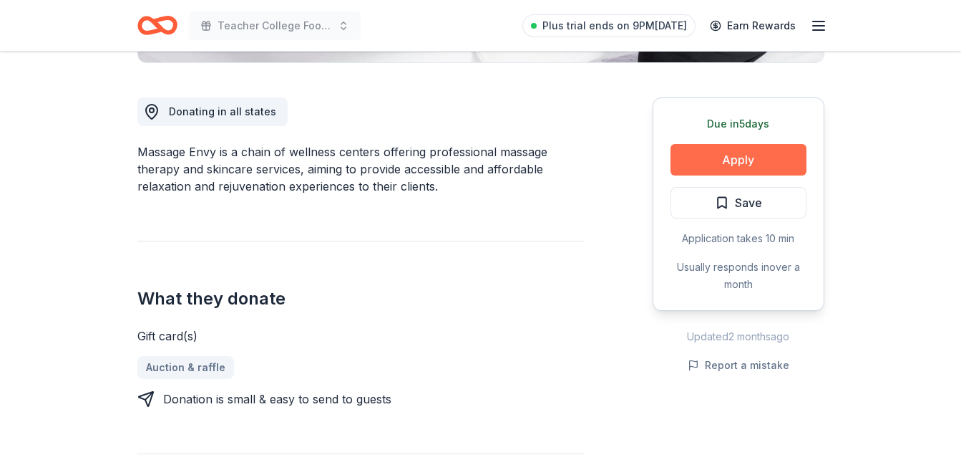
click at [735, 163] on button "Apply" at bounding box center [739, 159] width 136 height 31
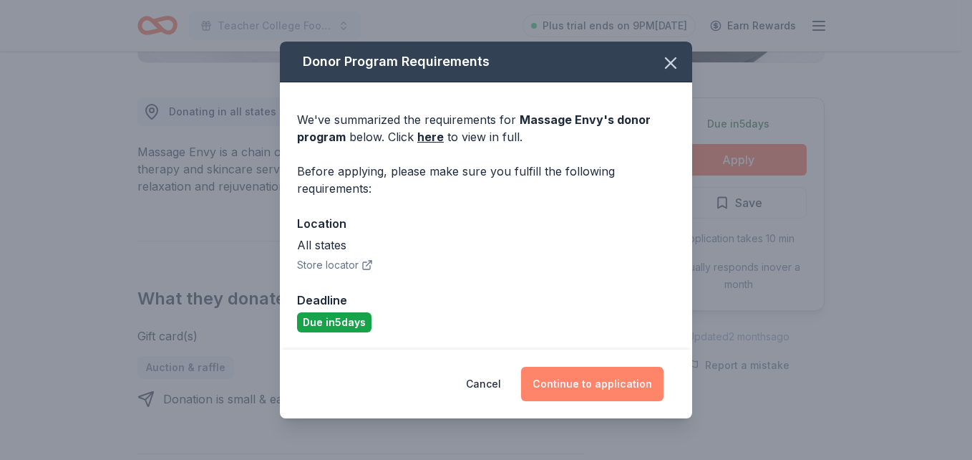
click at [593, 384] on button "Continue to application" at bounding box center [592, 384] width 142 height 34
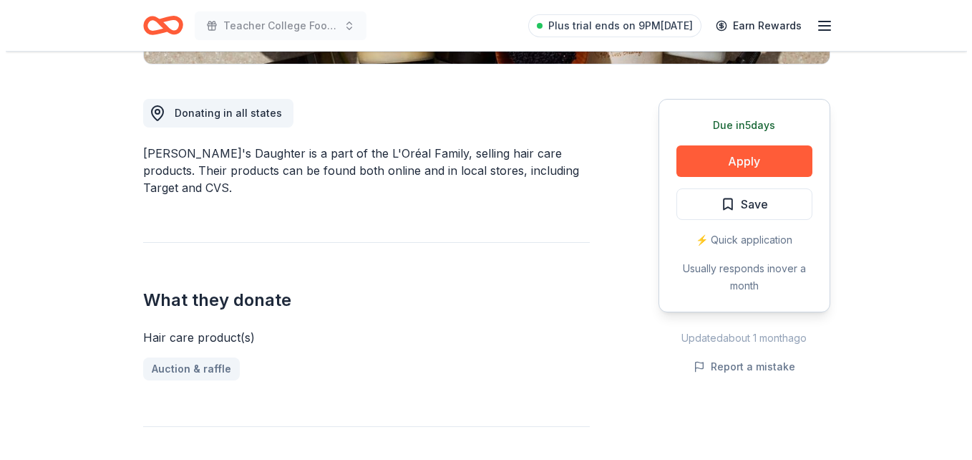
scroll to position [372, 0]
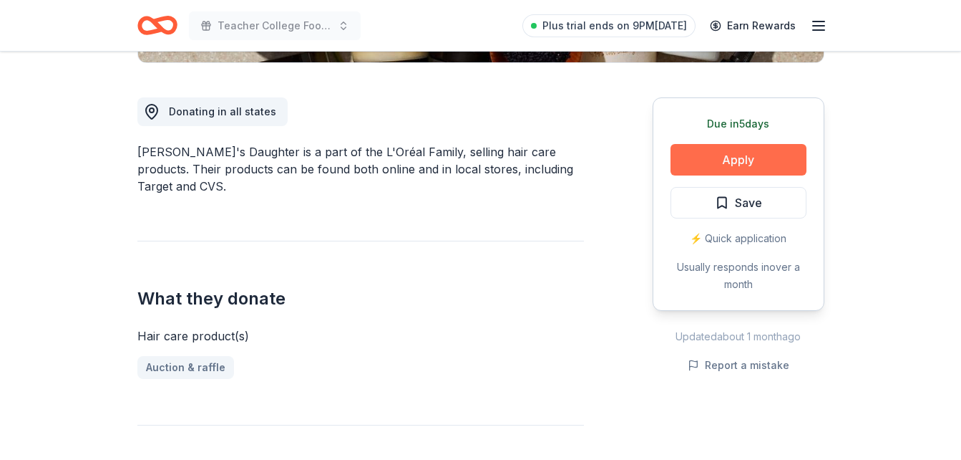
click at [736, 158] on button "Apply" at bounding box center [739, 159] width 136 height 31
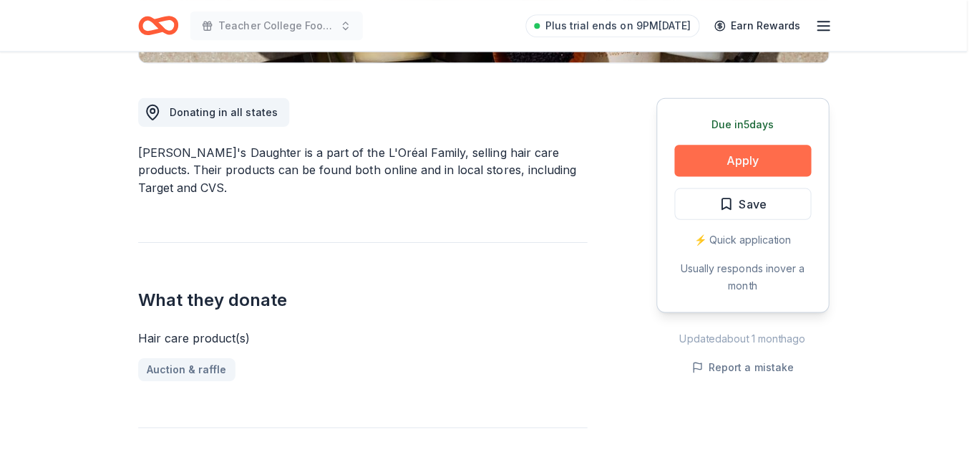
click at [736, 158] on div "Donor Program Requirements We've summarized the requirements for Carol's Daught…" at bounding box center [486, 230] width 972 height 460
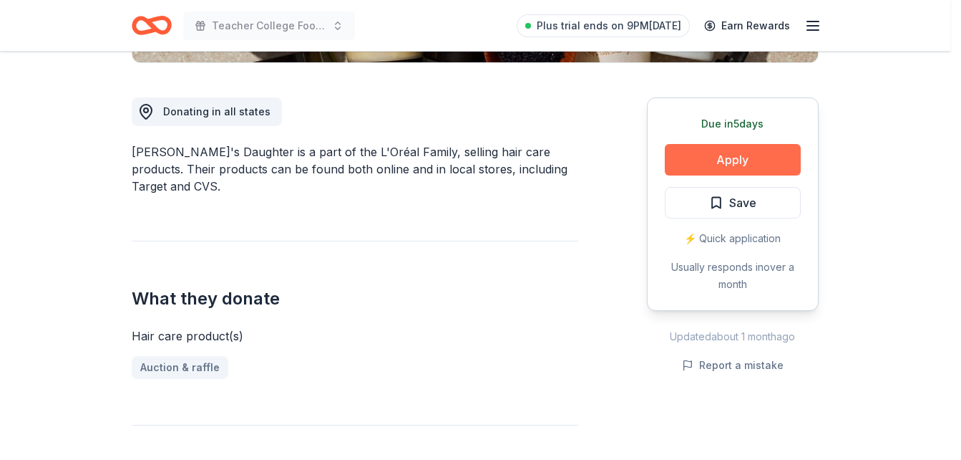
click at [736, 158] on div "Donor Program Requirements We've summarized the requirements for Carol's Daught…" at bounding box center [480, 230] width 961 height 460
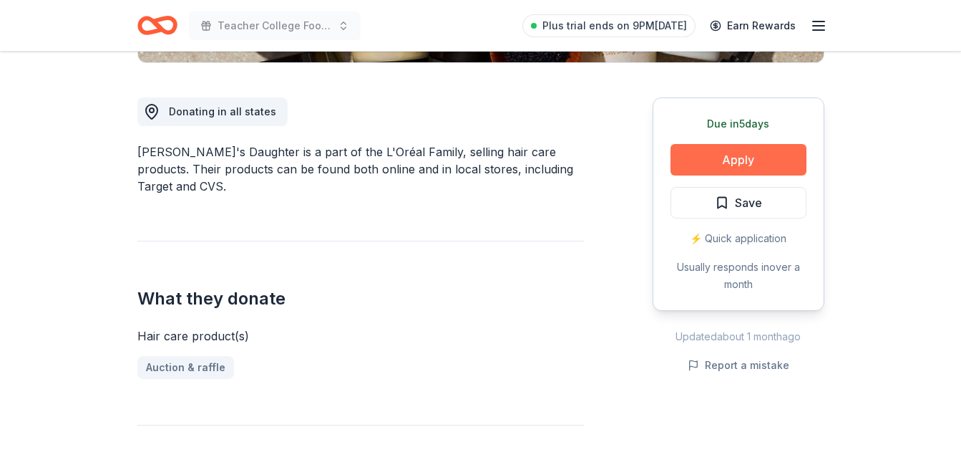
click at [735, 160] on button "Apply" at bounding box center [739, 159] width 136 height 31
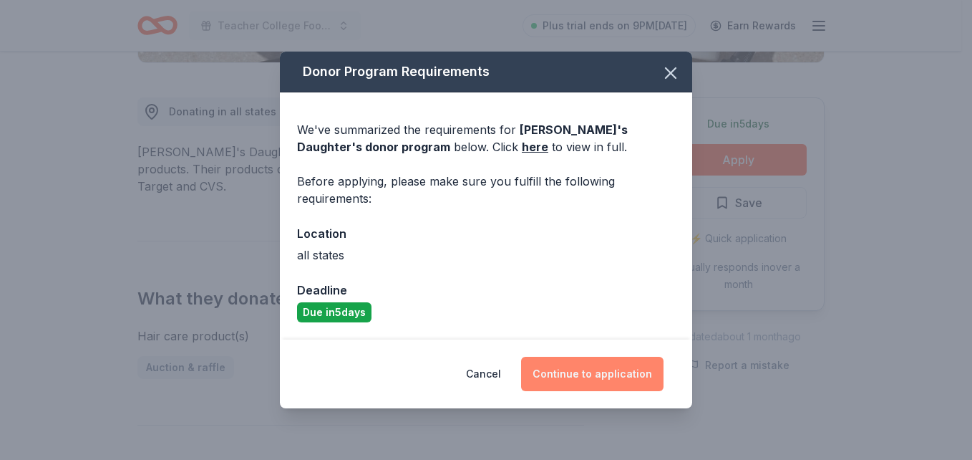
click at [587, 374] on button "Continue to application" at bounding box center [592, 374] width 142 height 34
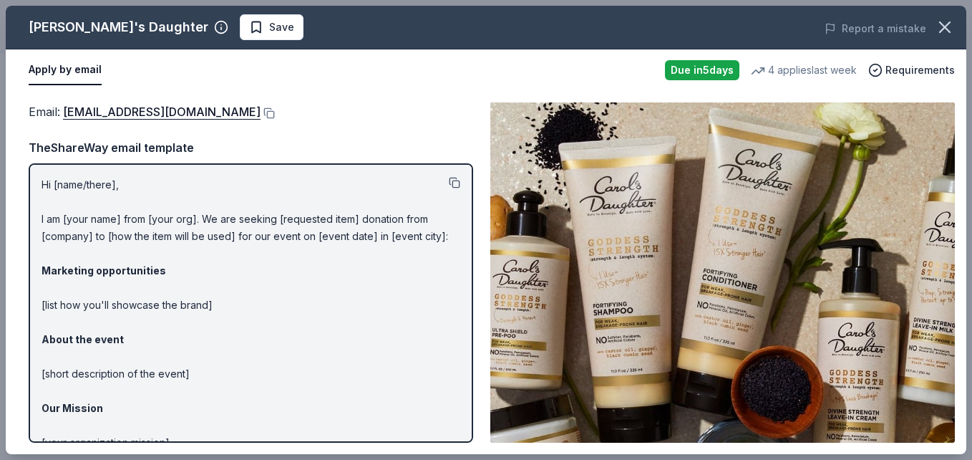
click at [449, 178] on button at bounding box center [454, 182] width 11 height 11
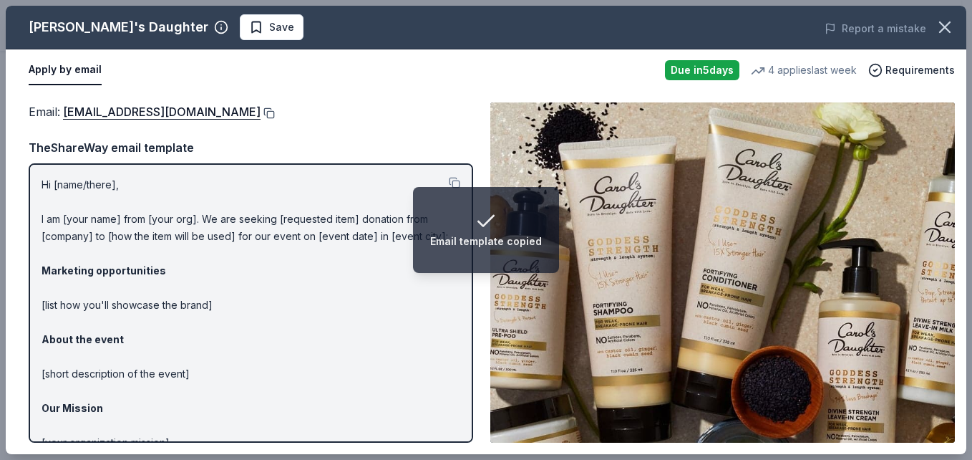
click at [268, 113] on button at bounding box center [268, 112] width 14 height 11
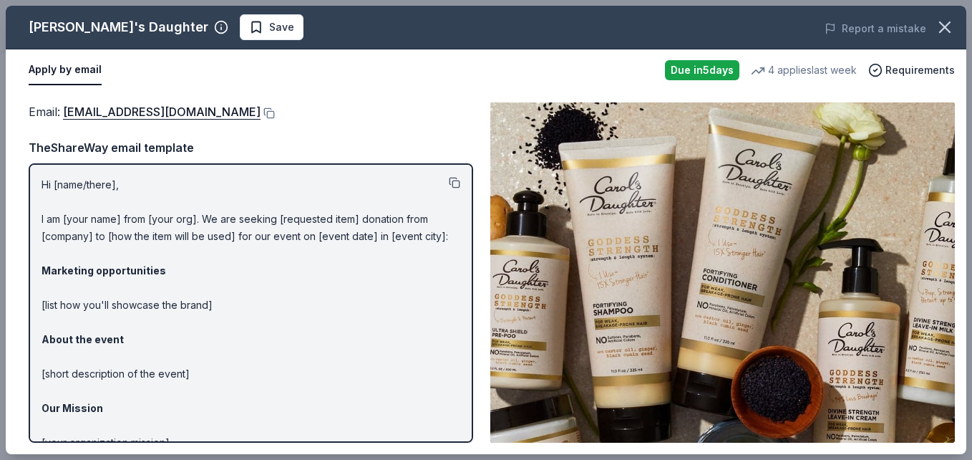
click at [449, 183] on button at bounding box center [454, 182] width 11 height 11
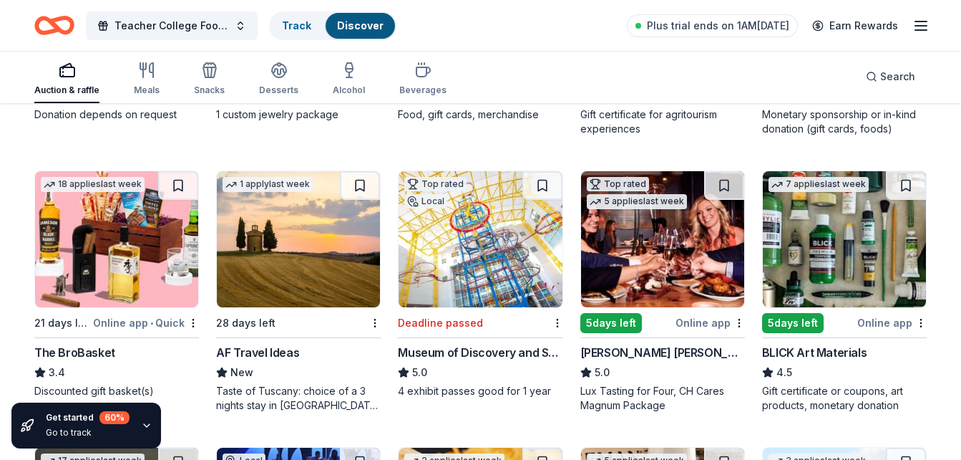
scroll to position [2849, 0]
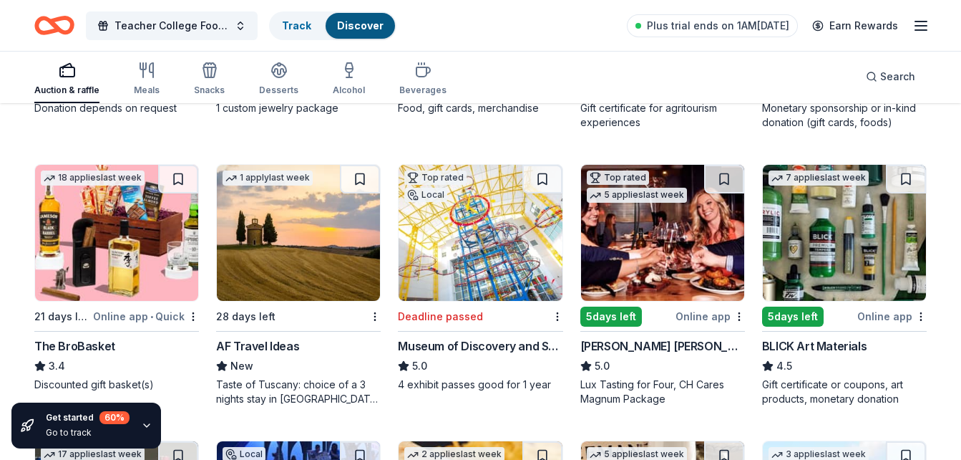
click at [658, 252] on img at bounding box center [662, 233] width 163 height 136
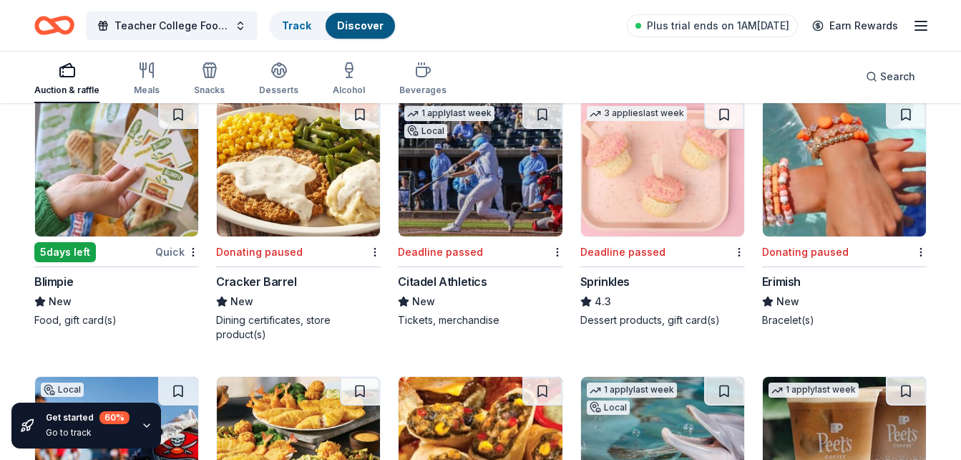
scroll to position [11948, 0]
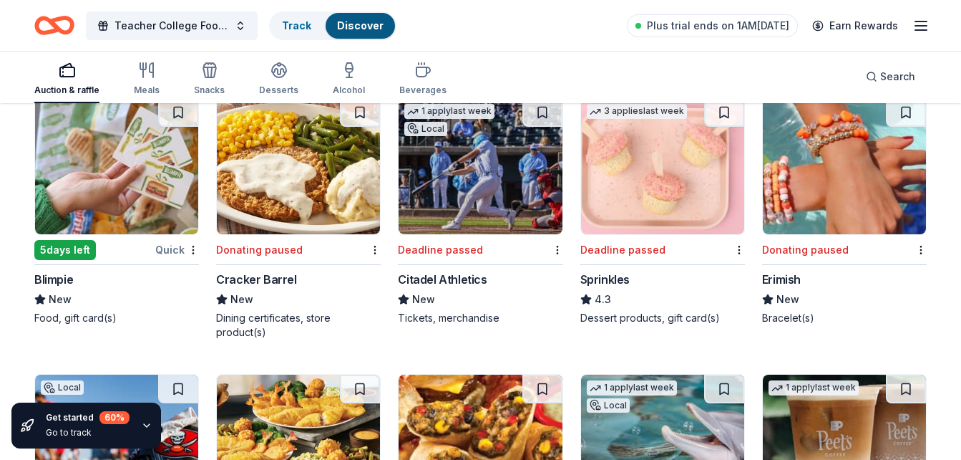
click at [123, 157] on img at bounding box center [116, 166] width 163 height 136
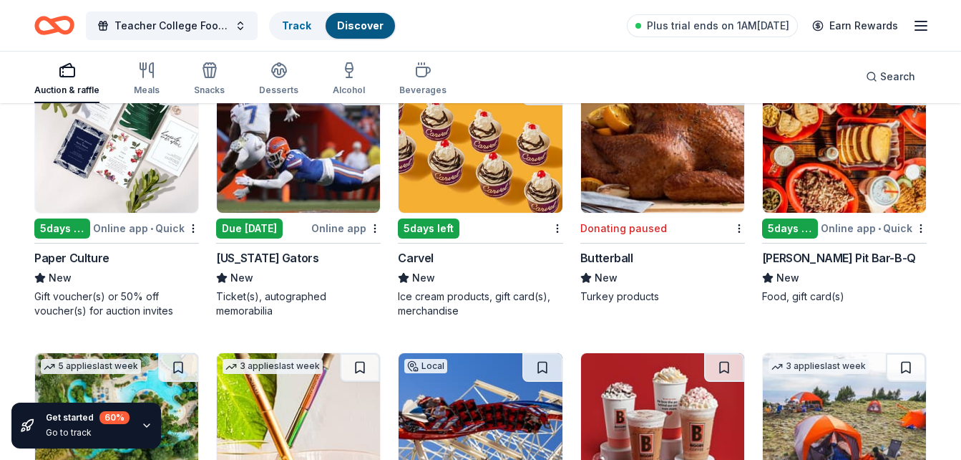
scroll to position [13323, 0]
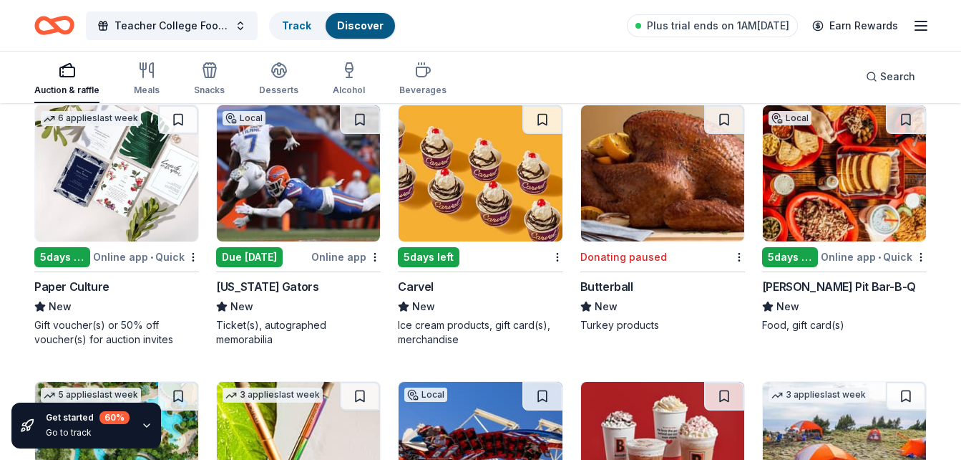
click at [260, 149] on img at bounding box center [298, 173] width 163 height 136
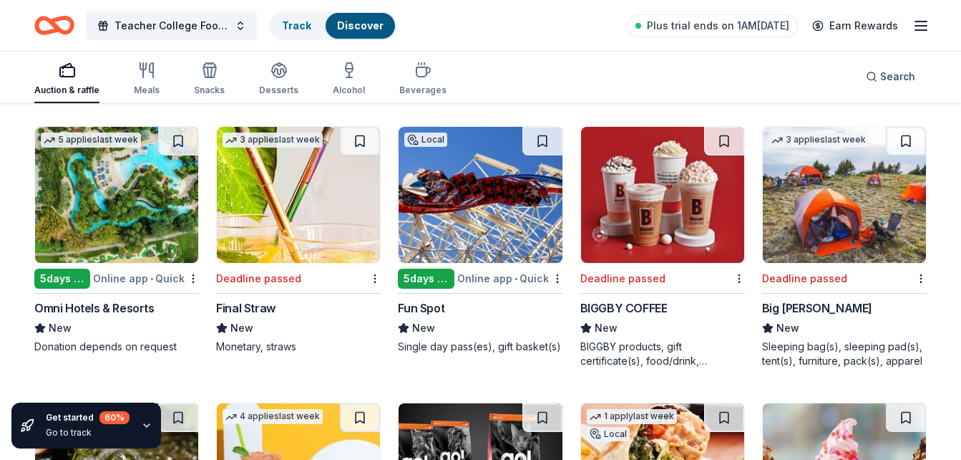
scroll to position [13580, 0]
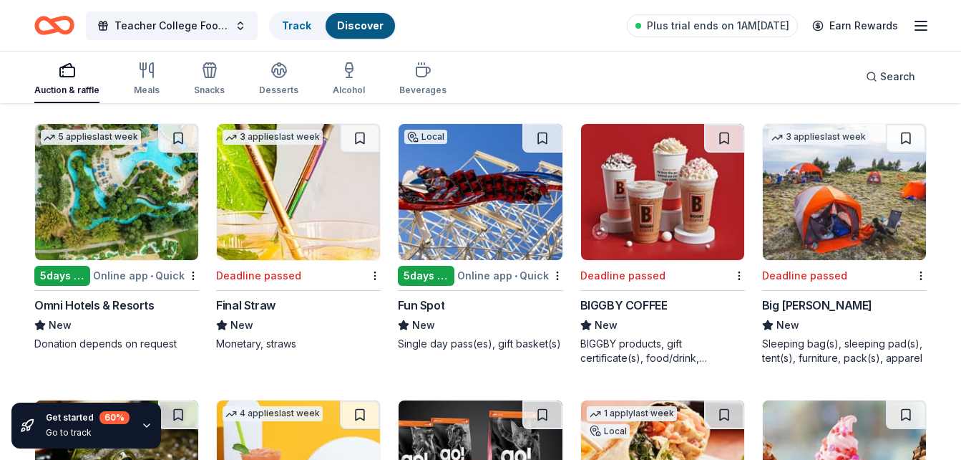
click at [82, 223] on img at bounding box center [116, 192] width 163 height 136
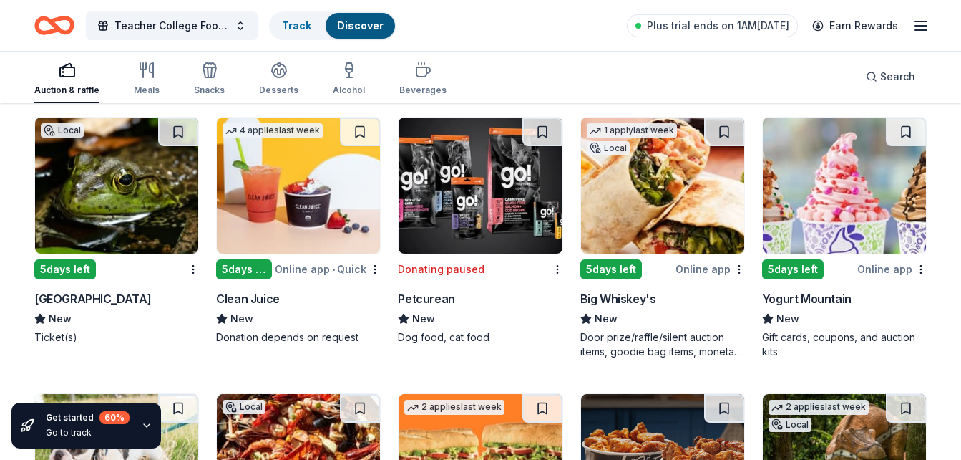
scroll to position [13781, 0]
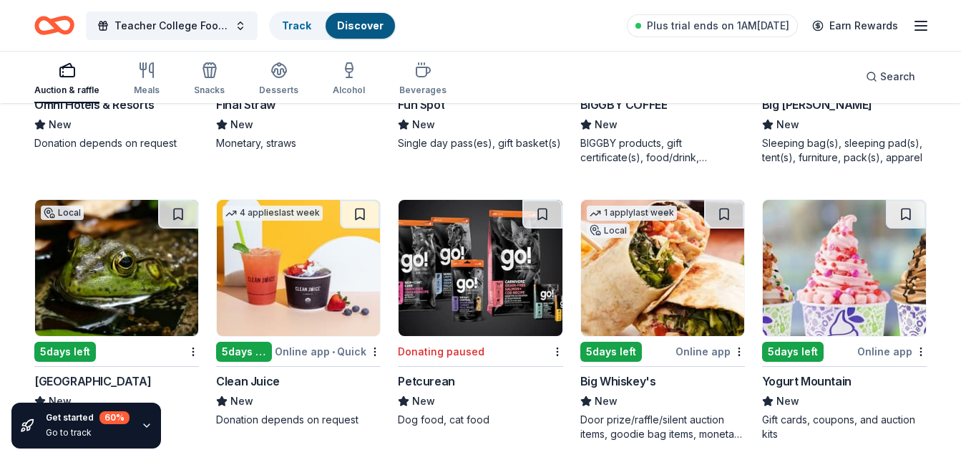
click at [614, 223] on div "Local" at bounding box center [608, 230] width 43 height 14
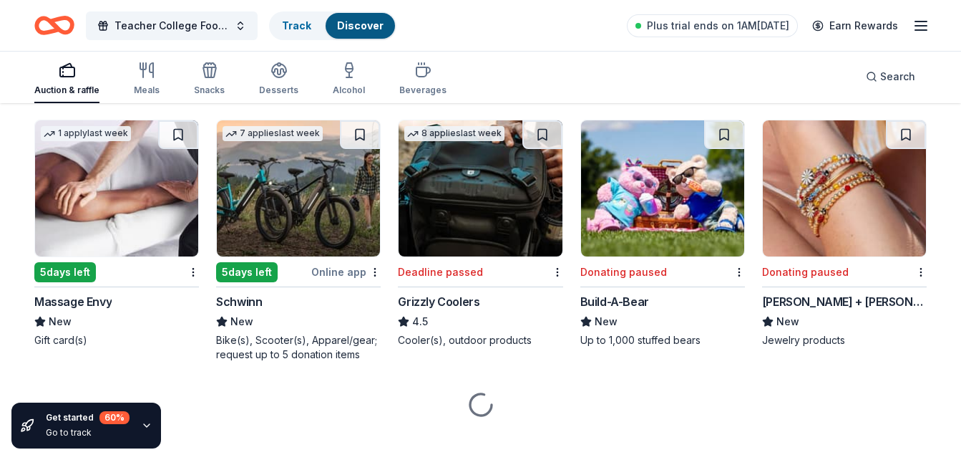
scroll to position [16307, 0]
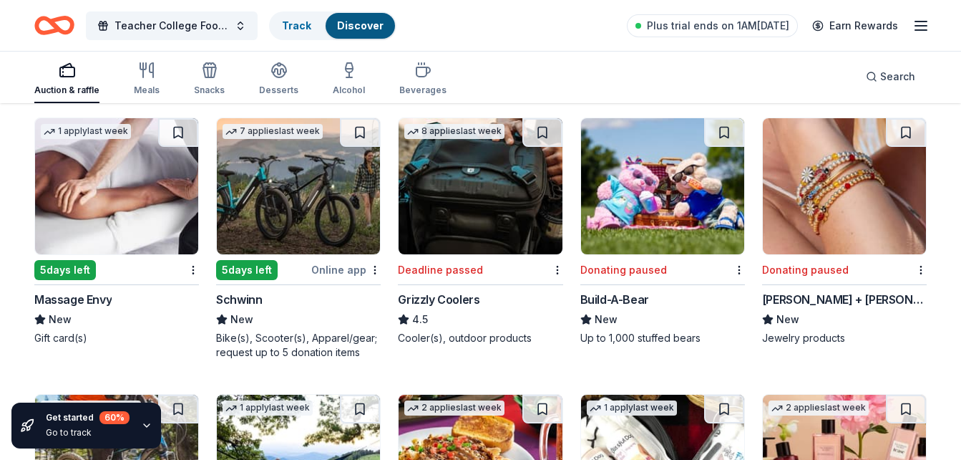
click at [265, 178] on img at bounding box center [298, 186] width 163 height 136
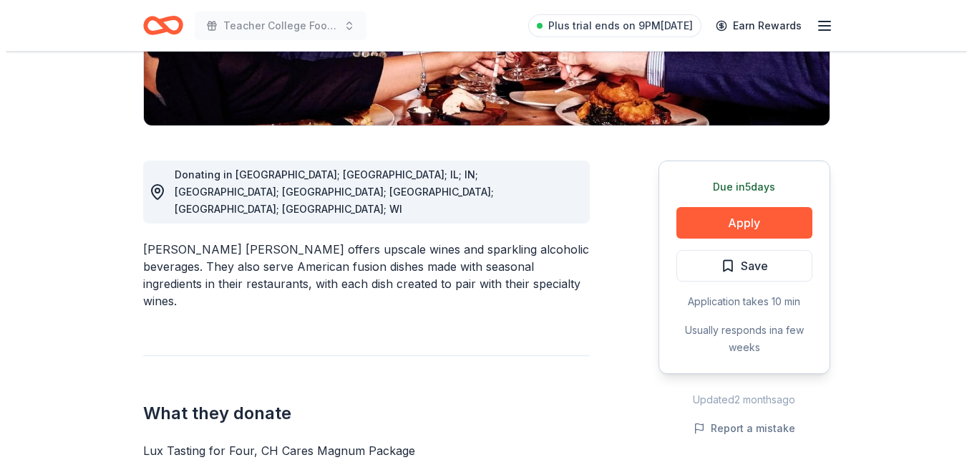
scroll to position [401, 0]
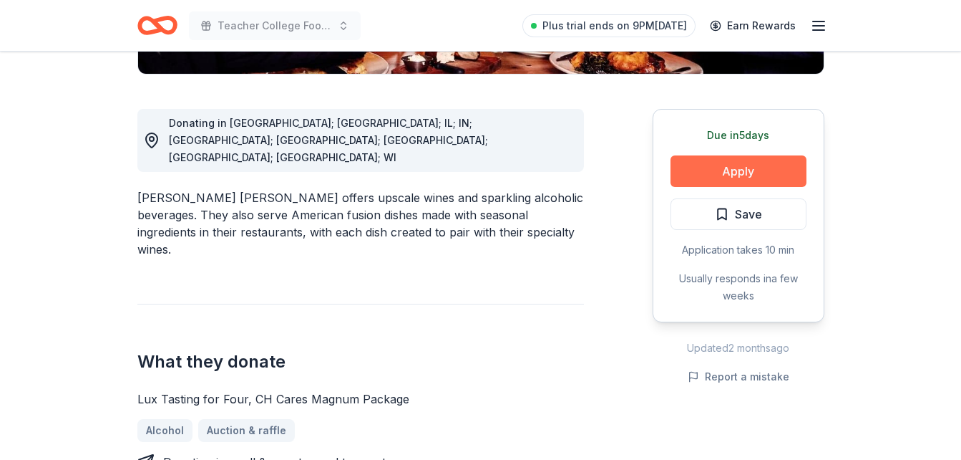
click at [723, 155] on button "Apply" at bounding box center [739, 170] width 136 height 31
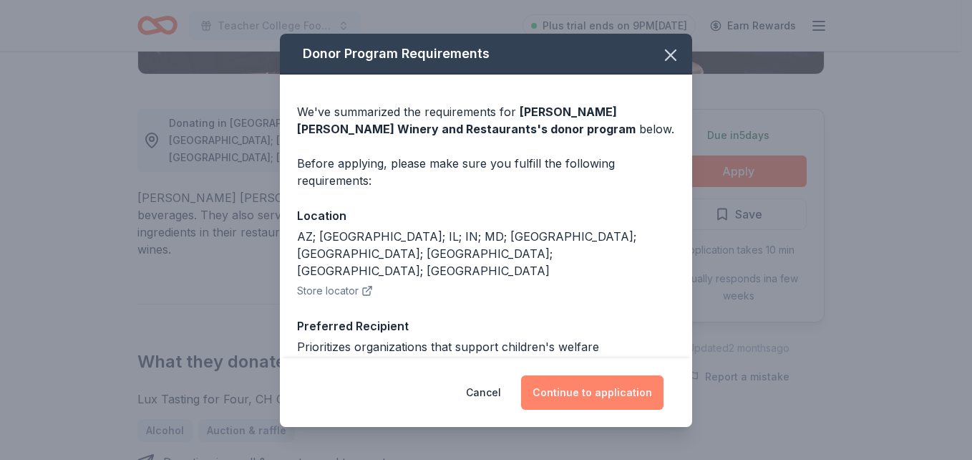
click at [609, 391] on button "Continue to application" at bounding box center [592, 392] width 142 height 34
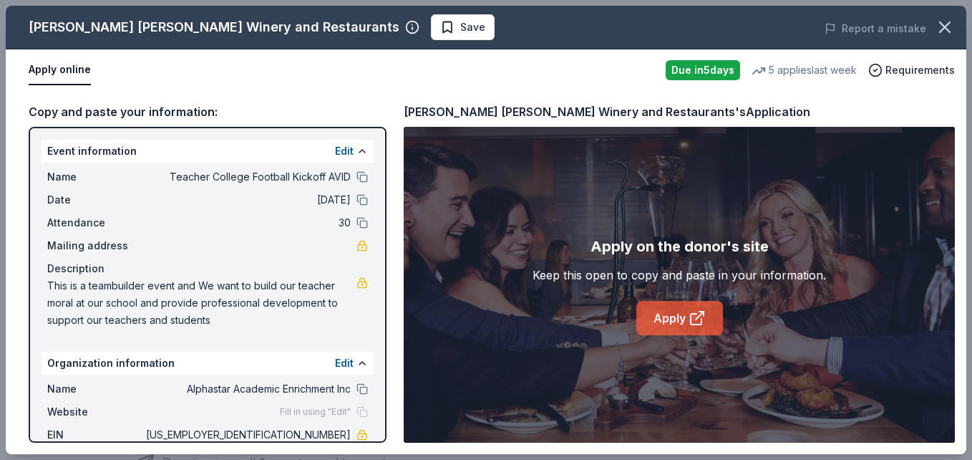
click at [677, 322] on link "Apply" at bounding box center [679, 318] width 87 height 34
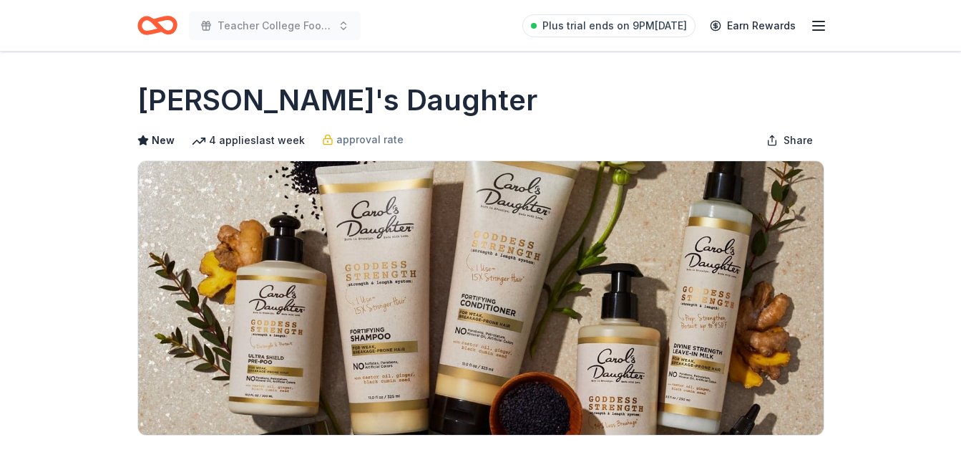
scroll to position [372, 0]
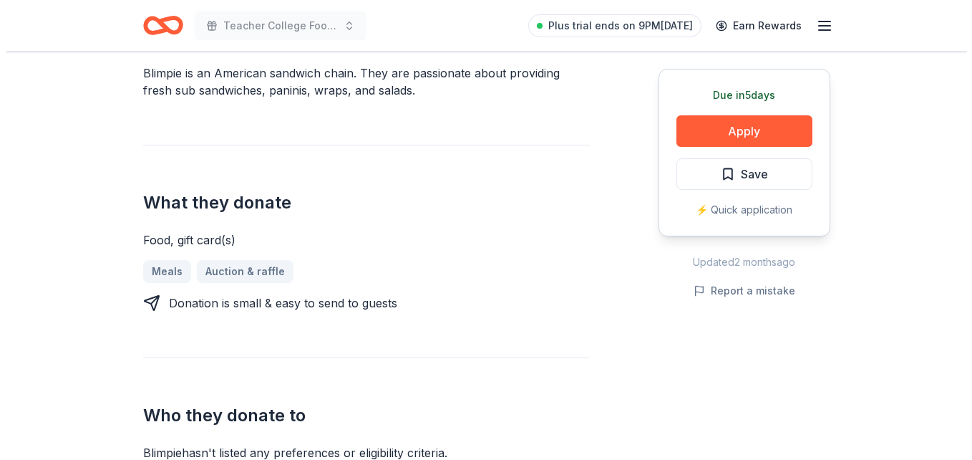
scroll to position [487, 0]
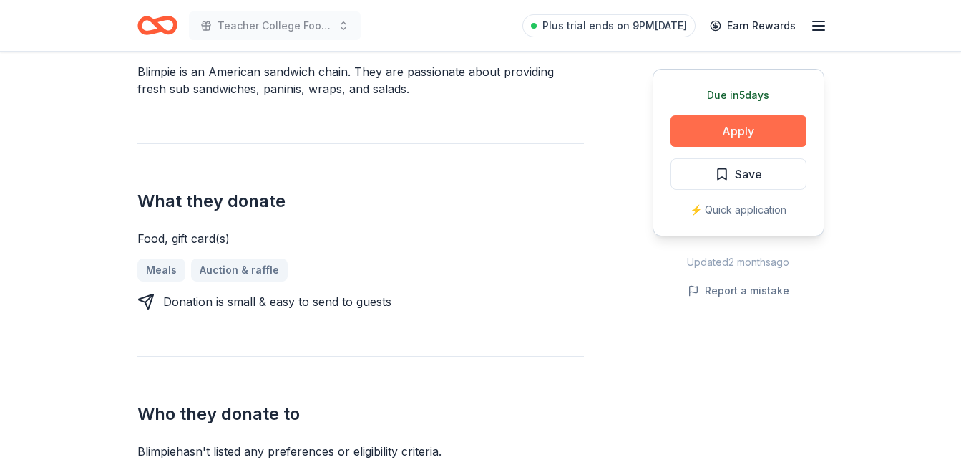
click at [742, 132] on button "Apply" at bounding box center [739, 130] width 136 height 31
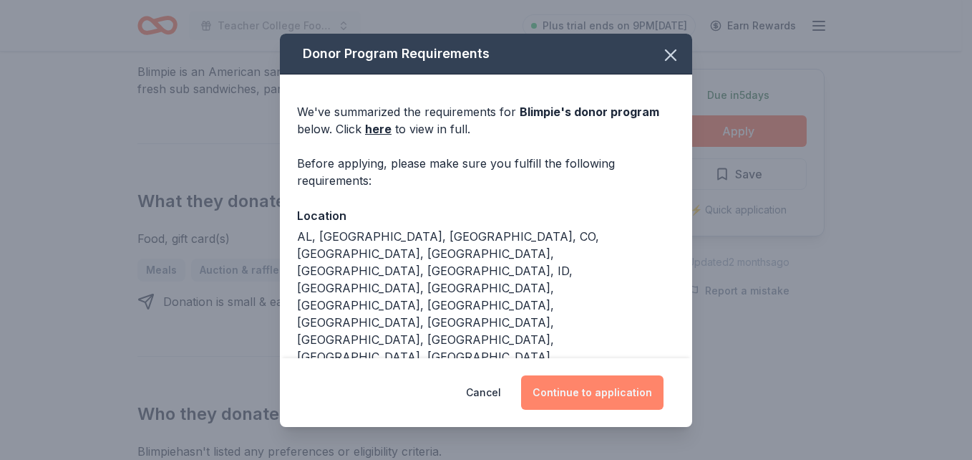
click at [598, 388] on button "Continue to application" at bounding box center [592, 392] width 142 height 34
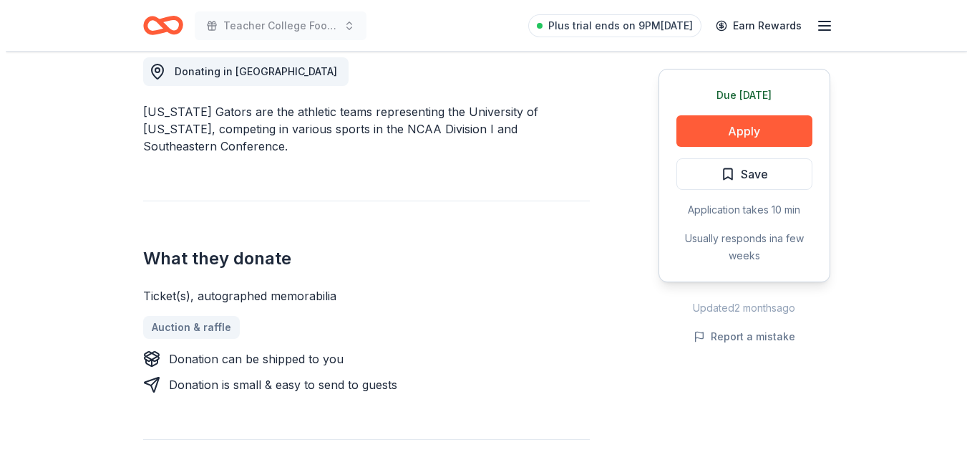
scroll to position [430, 0]
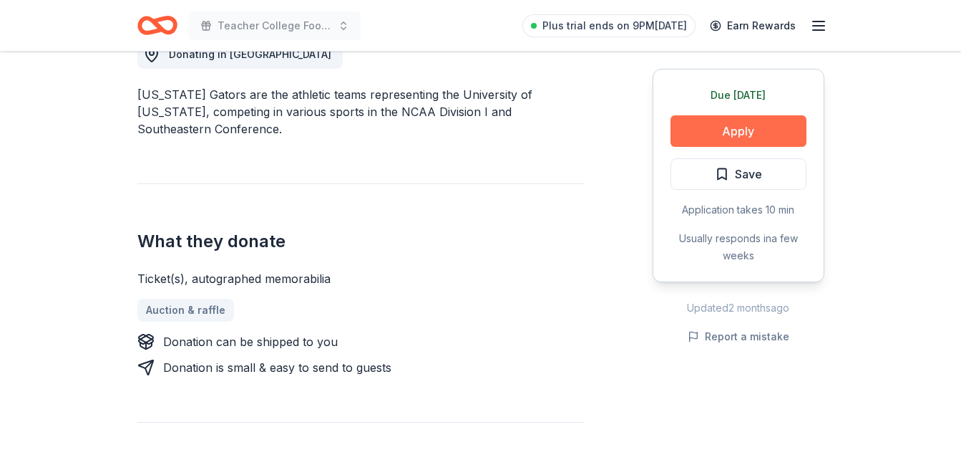
click at [723, 130] on button "Apply" at bounding box center [739, 130] width 136 height 31
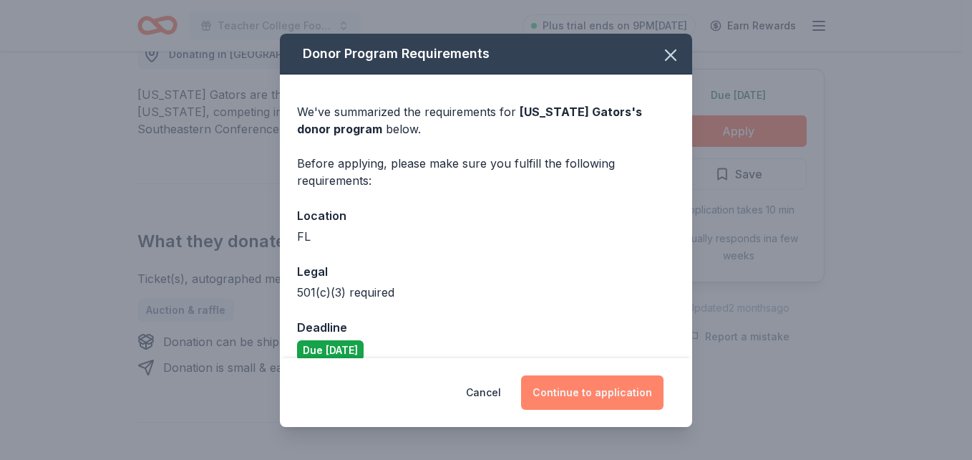
click at [593, 392] on button "Continue to application" at bounding box center [592, 392] width 142 height 34
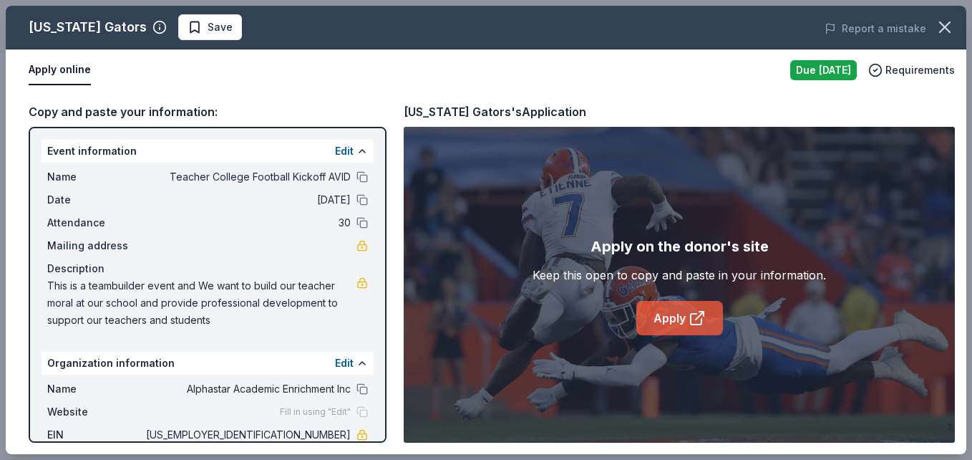
click at [677, 321] on link "Apply" at bounding box center [679, 318] width 87 height 34
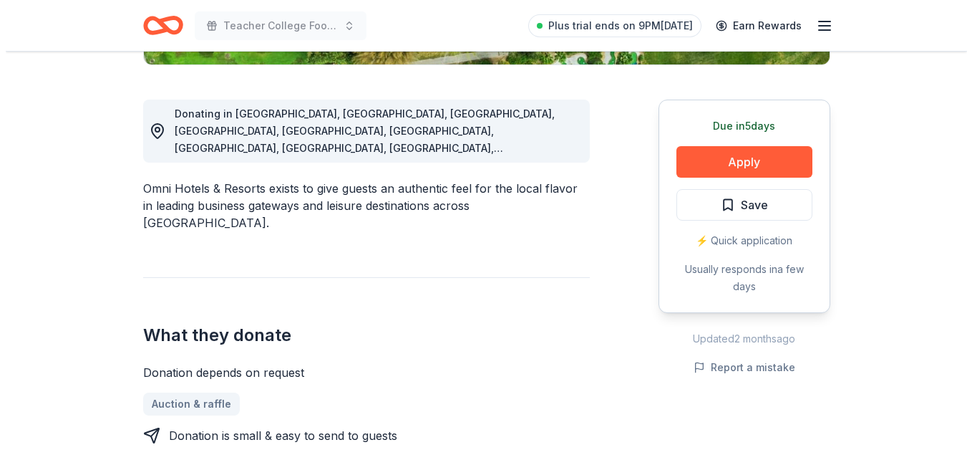
scroll to position [372, 0]
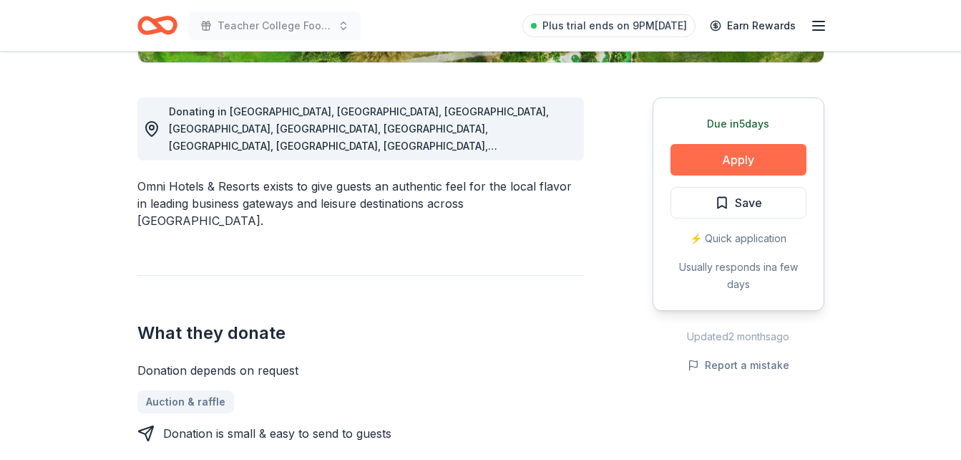
click at [750, 159] on button "Apply" at bounding box center [739, 159] width 136 height 31
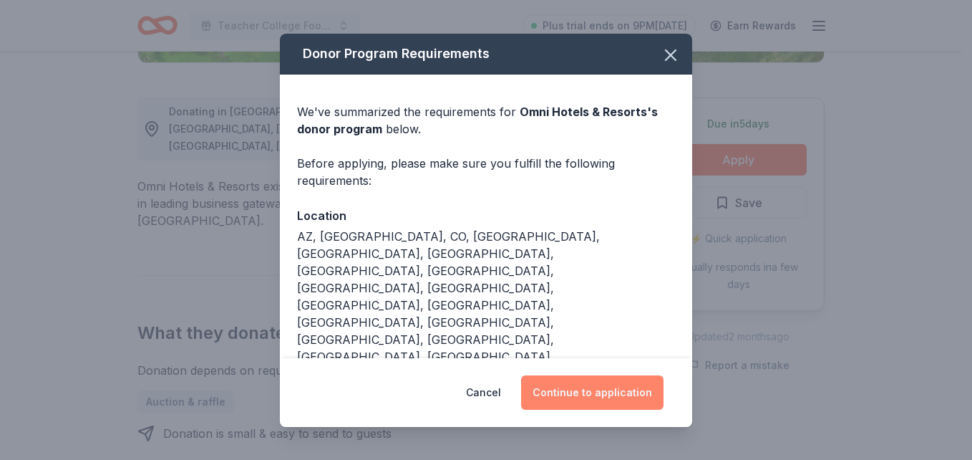
click at [607, 395] on button "Continue to application" at bounding box center [592, 392] width 142 height 34
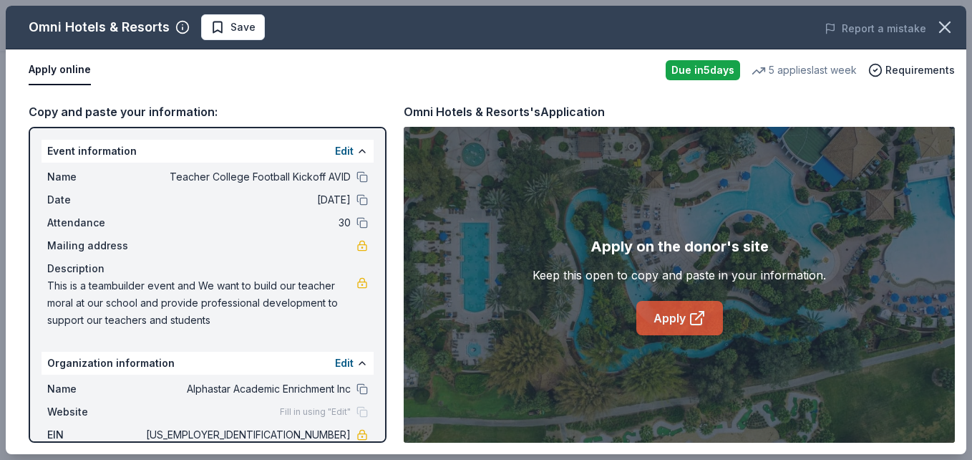
click at [674, 319] on link "Apply" at bounding box center [679, 318] width 87 height 34
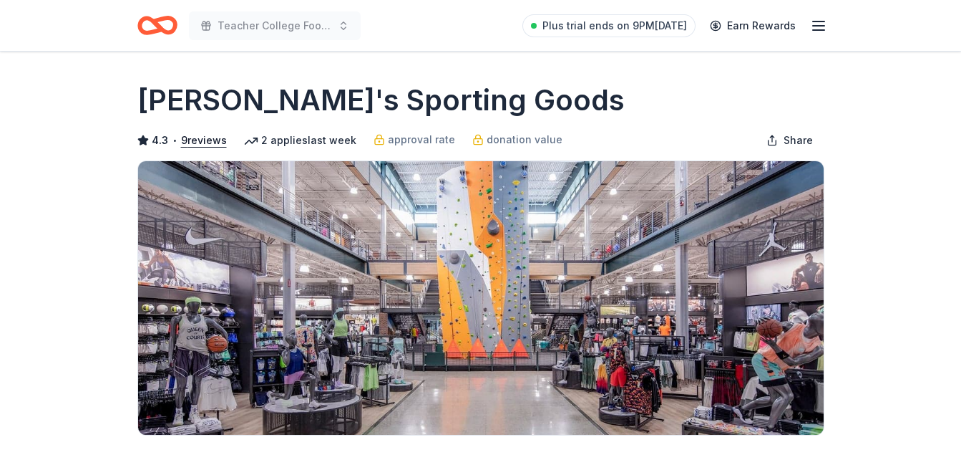
scroll to position [401, 0]
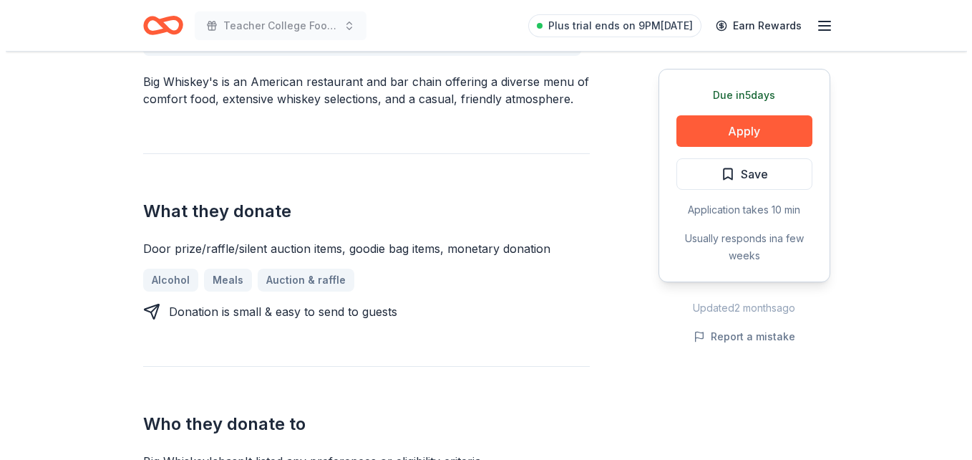
scroll to position [458, 0]
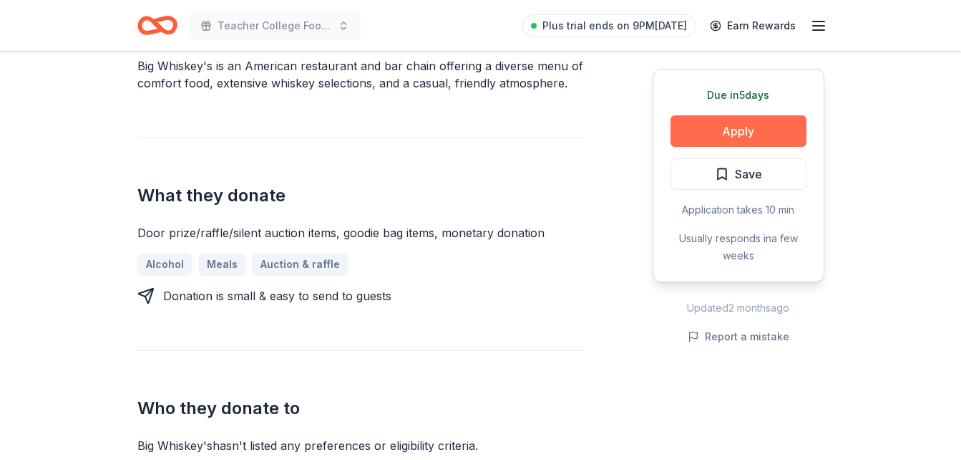
click at [756, 136] on button "Apply" at bounding box center [739, 130] width 136 height 31
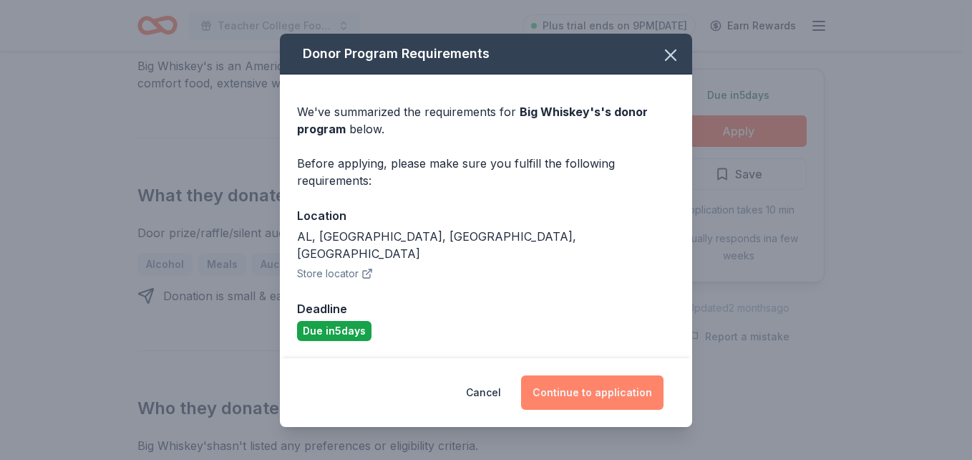
click at [583, 384] on button "Continue to application" at bounding box center [592, 392] width 142 height 34
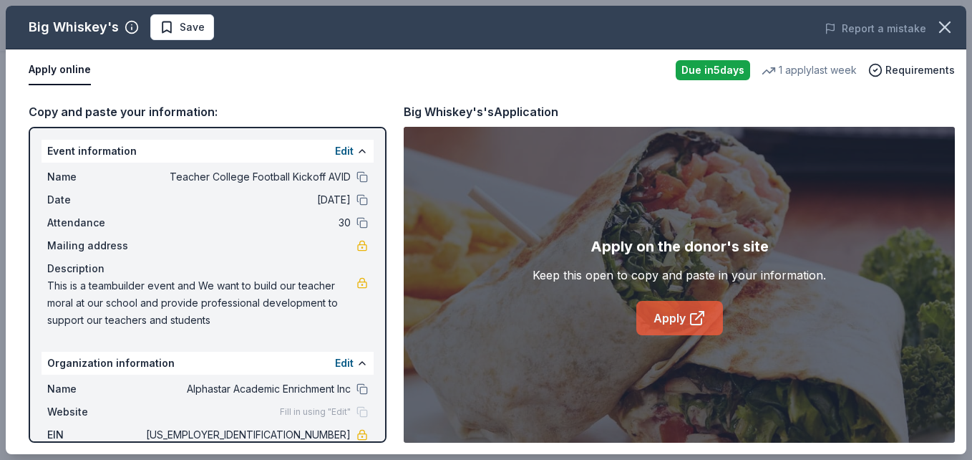
click at [667, 326] on link "Apply" at bounding box center [679, 318] width 87 height 34
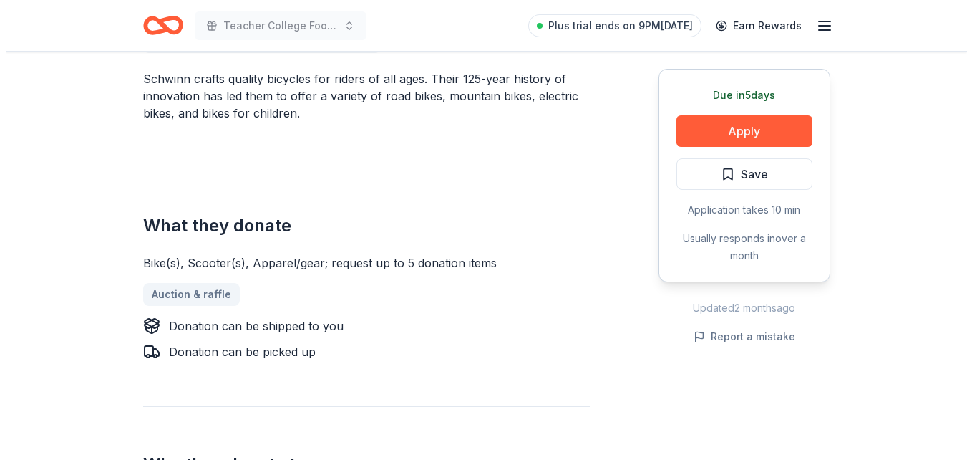
scroll to position [458, 0]
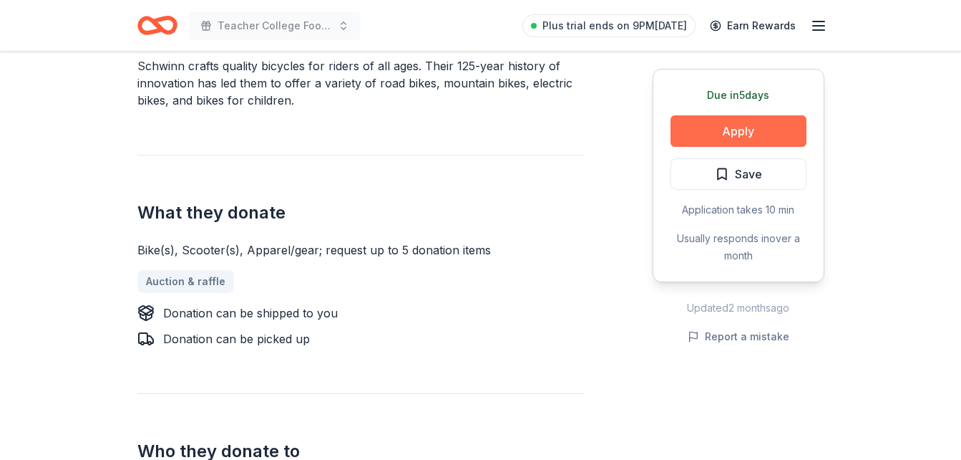
click at [755, 122] on button "Apply" at bounding box center [739, 130] width 136 height 31
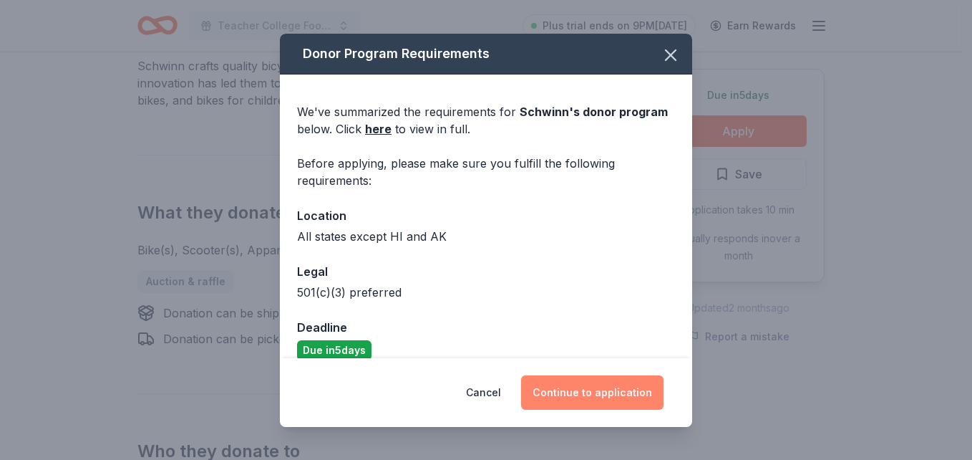
click at [593, 394] on button "Continue to application" at bounding box center [592, 392] width 142 height 34
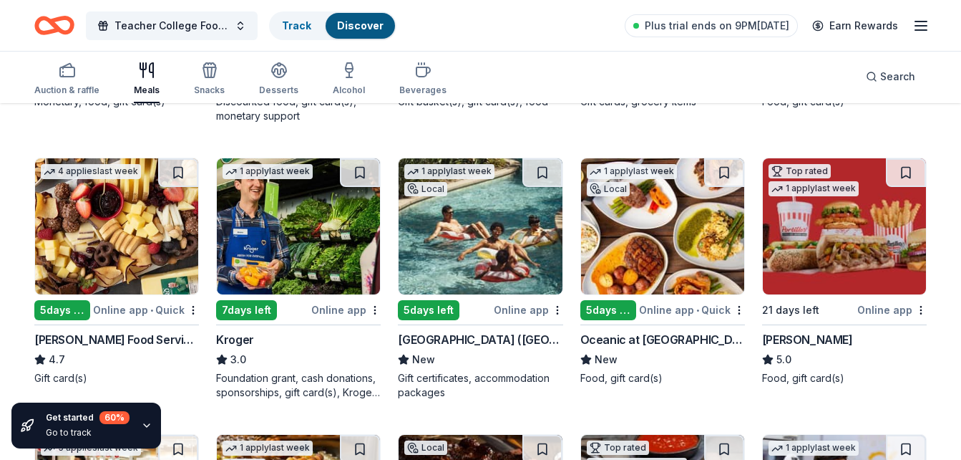
scroll to position [411, 0]
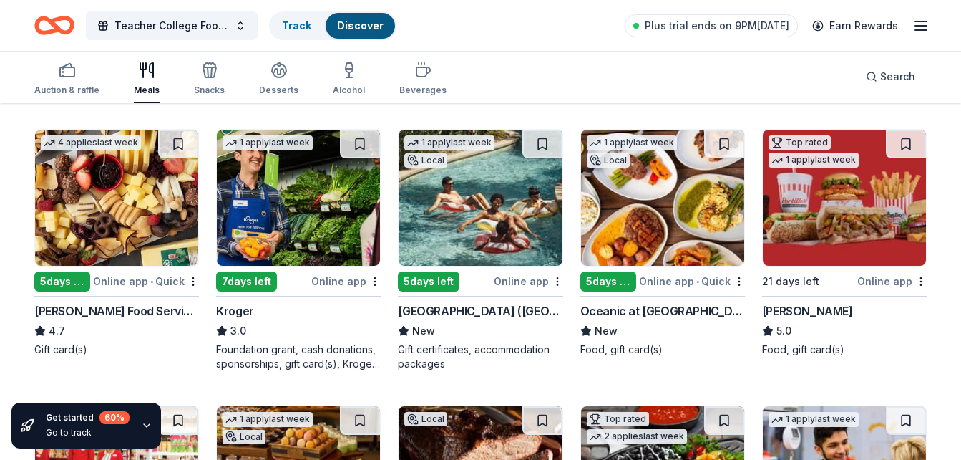
click at [257, 188] on img at bounding box center [298, 198] width 163 height 136
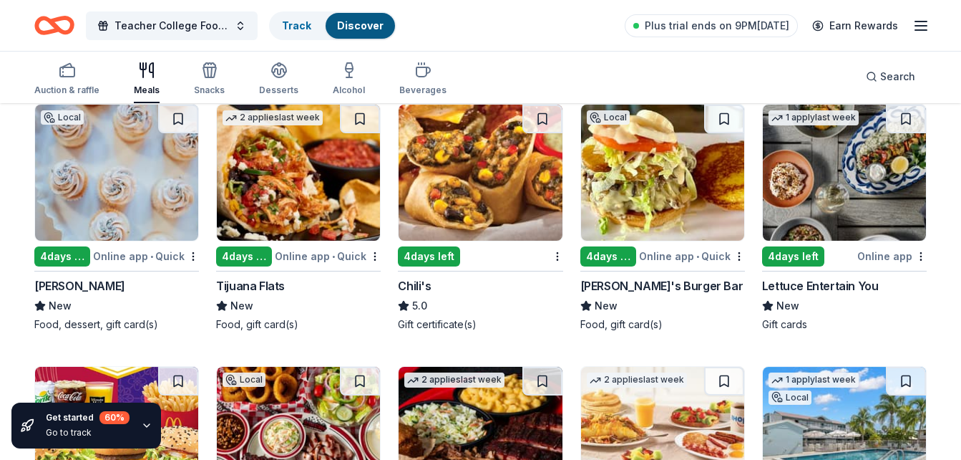
scroll to position [1184, 0]
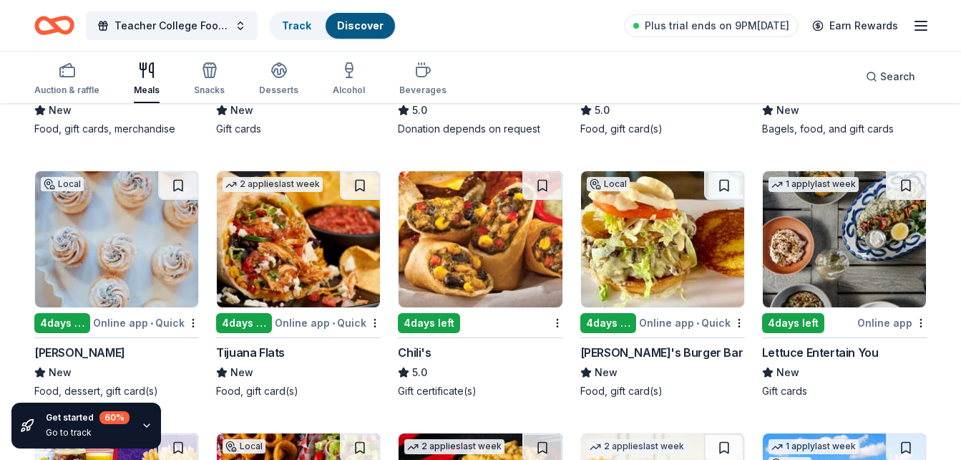
click at [97, 281] on img at bounding box center [116, 239] width 163 height 136
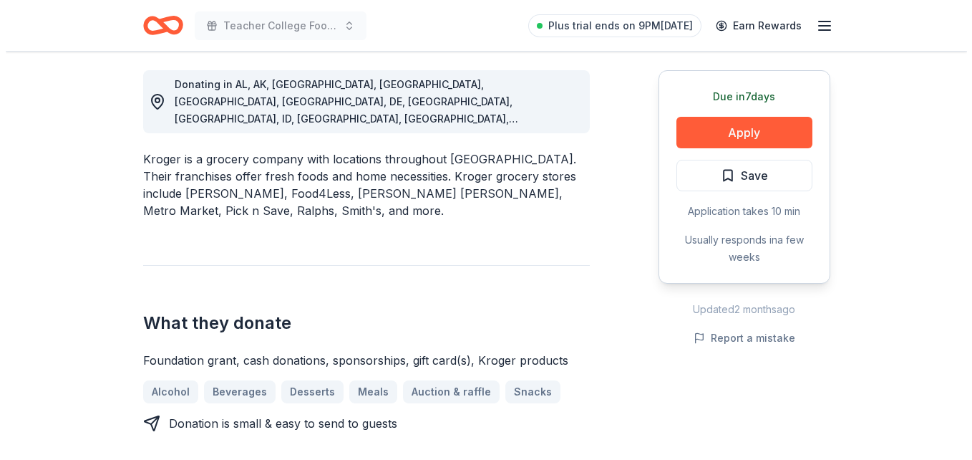
scroll to position [401, 0]
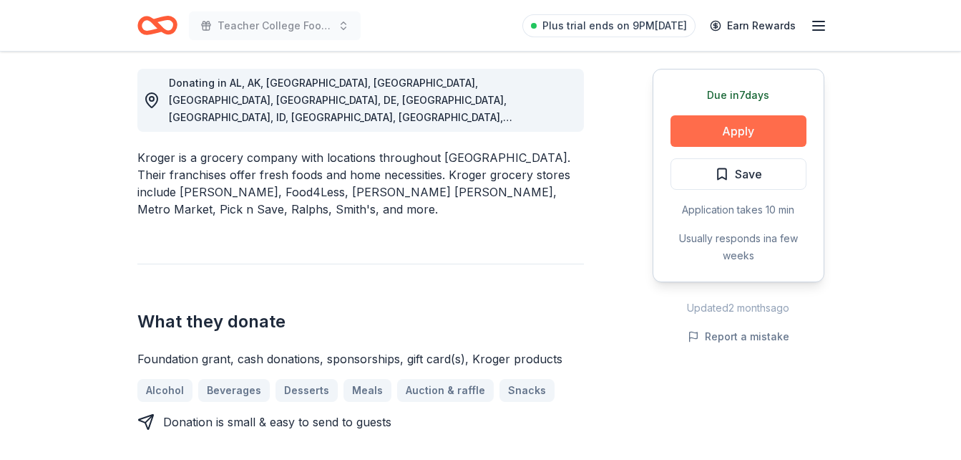
click at [737, 129] on button "Apply" at bounding box center [739, 130] width 136 height 31
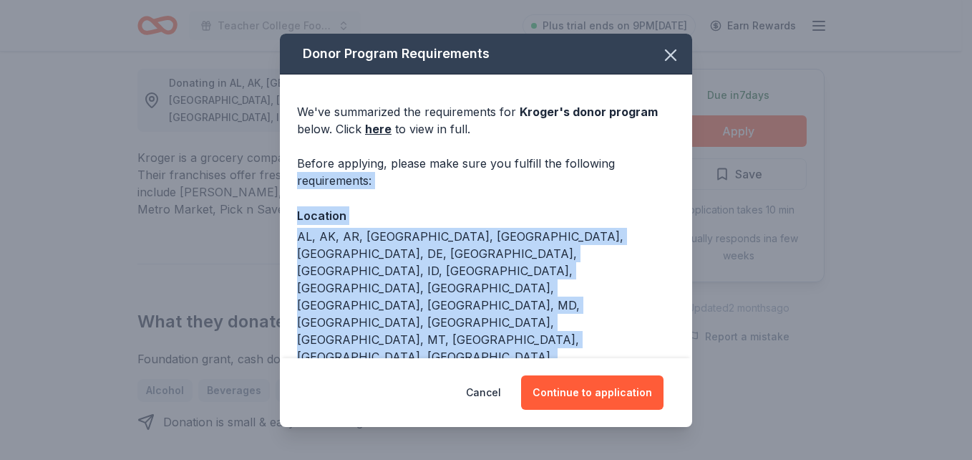
drag, startPoint x: 681, startPoint y: 160, endPoint x: 687, endPoint y: 293, distance: 133.3
click at [687, 293] on div "Donor Program Requirements We've summarized the requirements for [PERSON_NAME] …" at bounding box center [486, 196] width 412 height 324
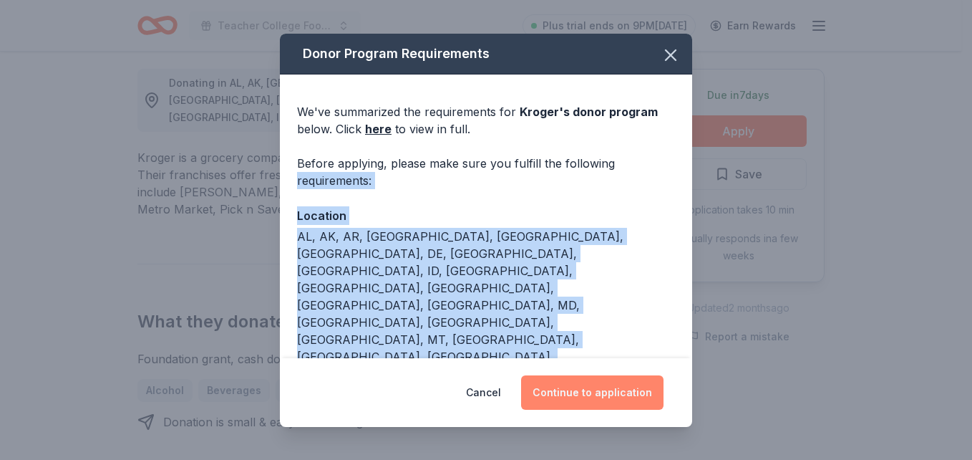
click at [594, 399] on button "Continue to application" at bounding box center [592, 392] width 142 height 34
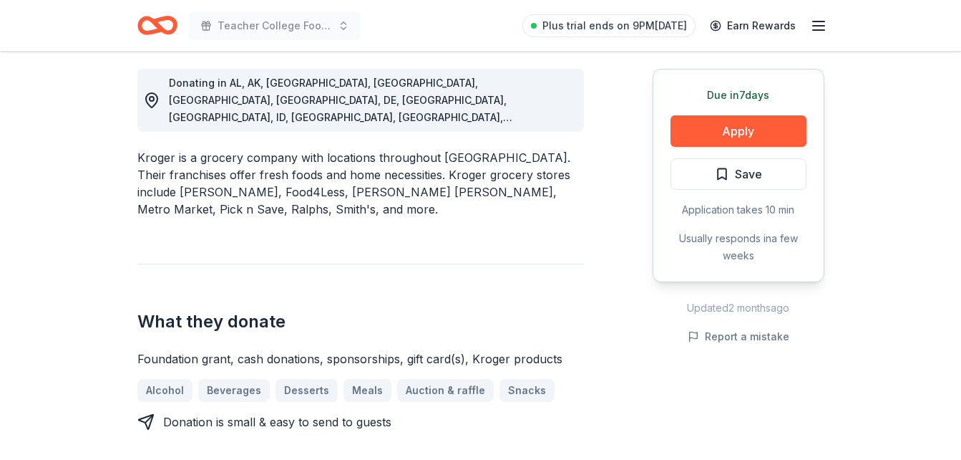
click at [594, 399] on button "Continue to application" at bounding box center [581, 383] width 135 height 33
click at [594, 399] on div "Donating in AL, AK, [GEOGRAPHIC_DATA], [GEOGRAPHIC_DATA], [GEOGRAPHIC_DATA], [G…" at bounding box center [480, 358] width 687 height 649
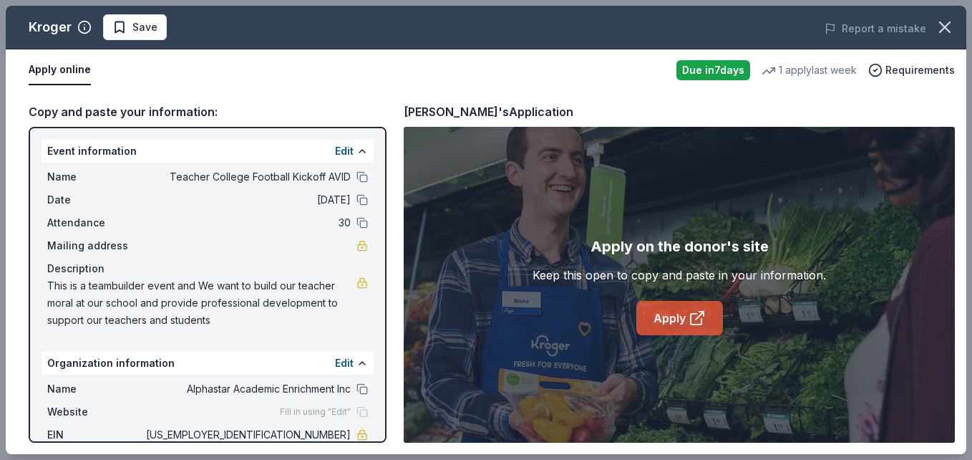
click at [668, 317] on link "Apply" at bounding box center [679, 318] width 87 height 34
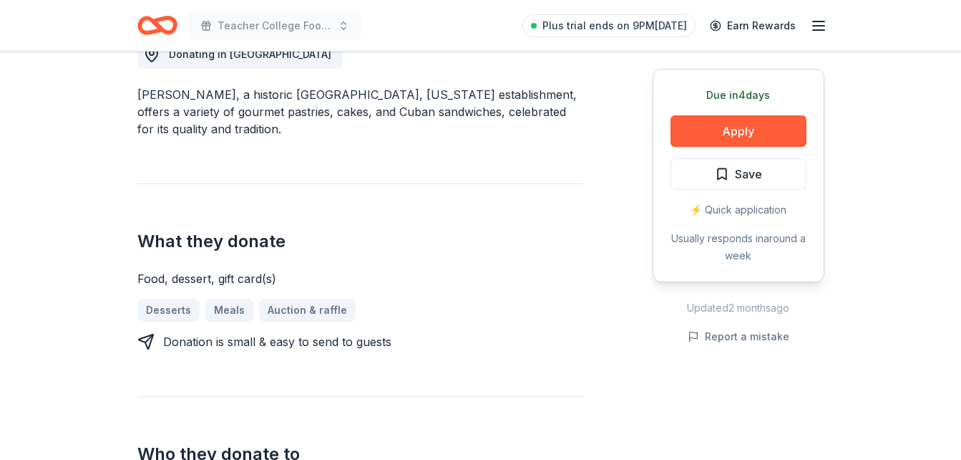
scroll to position [458, 0]
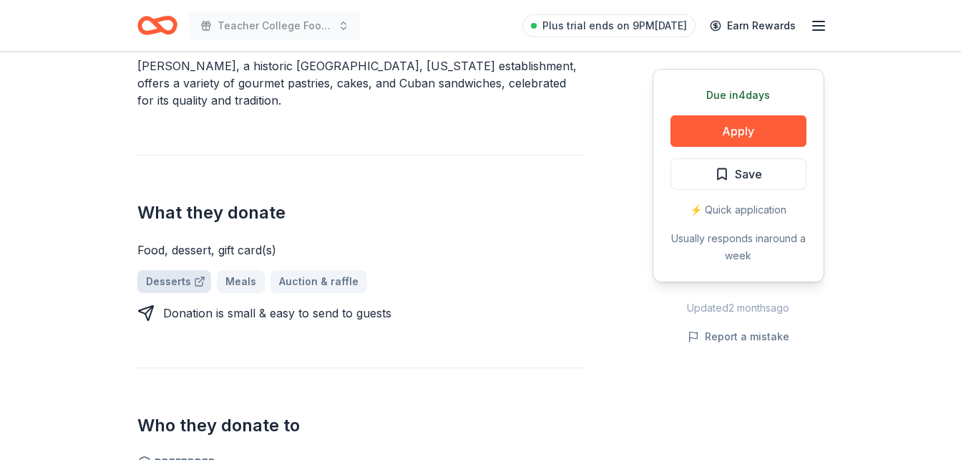
click at [173, 270] on link "Desserts" at bounding box center [174, 281] width 74 height 23
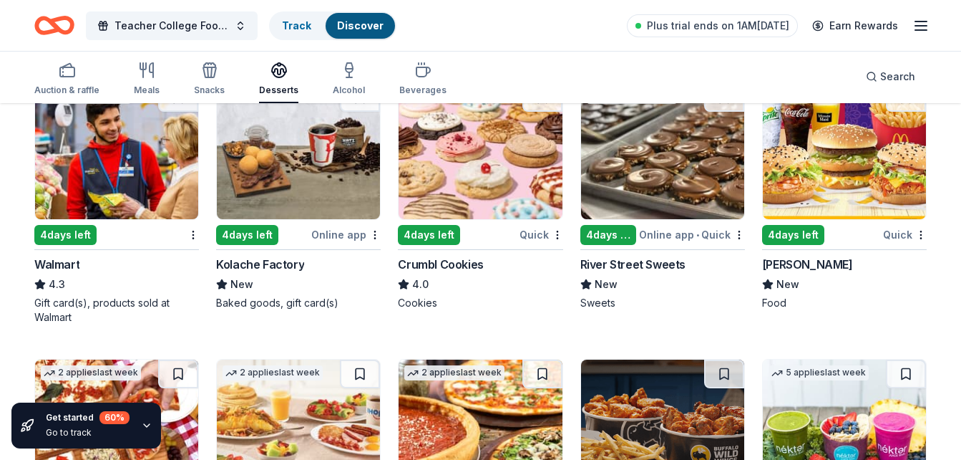
scroll to position [1304, 0]
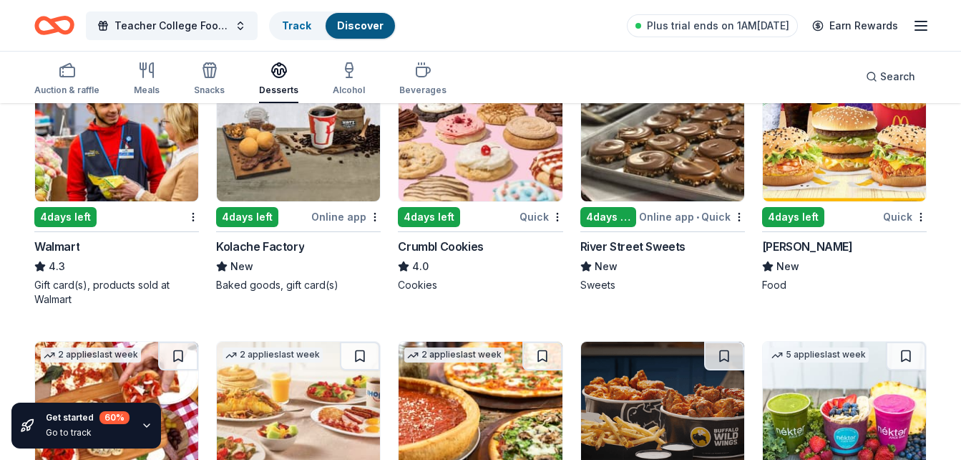
click at [481, 168] on img at bounding box center [480, 133] width 163 height 136
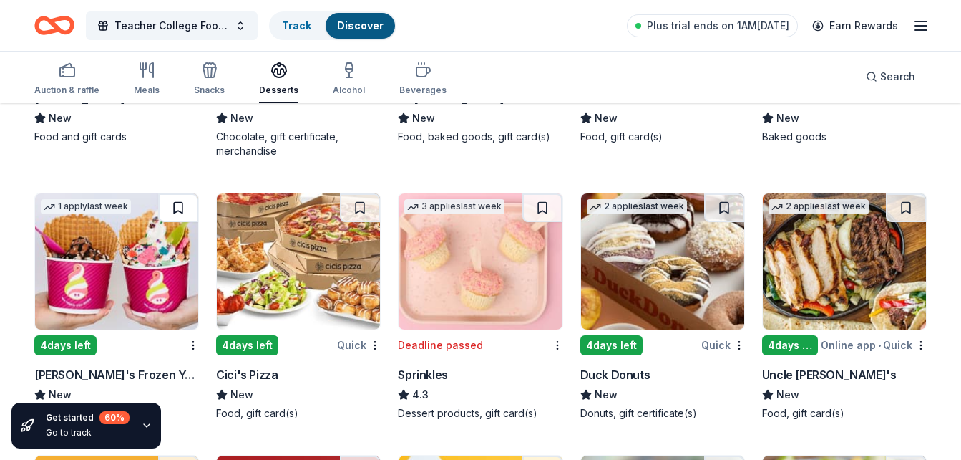
scroll to position [2236, 0]
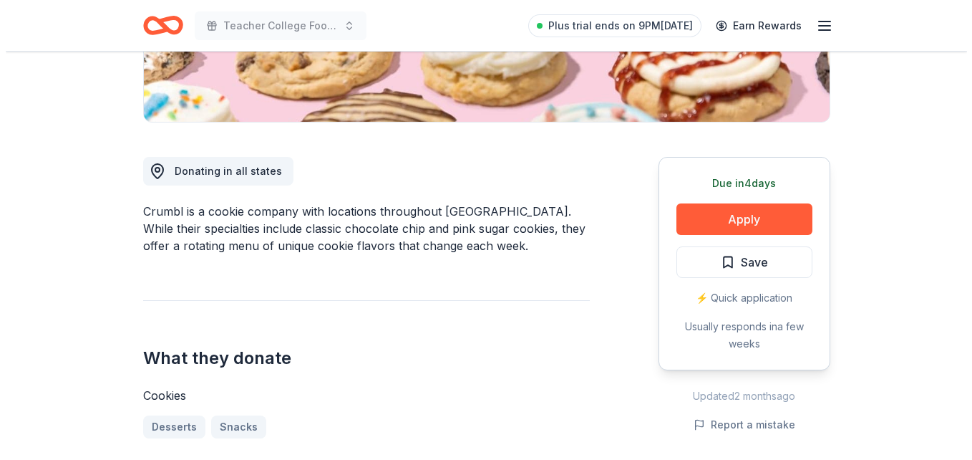
scroll to position [401, 0]
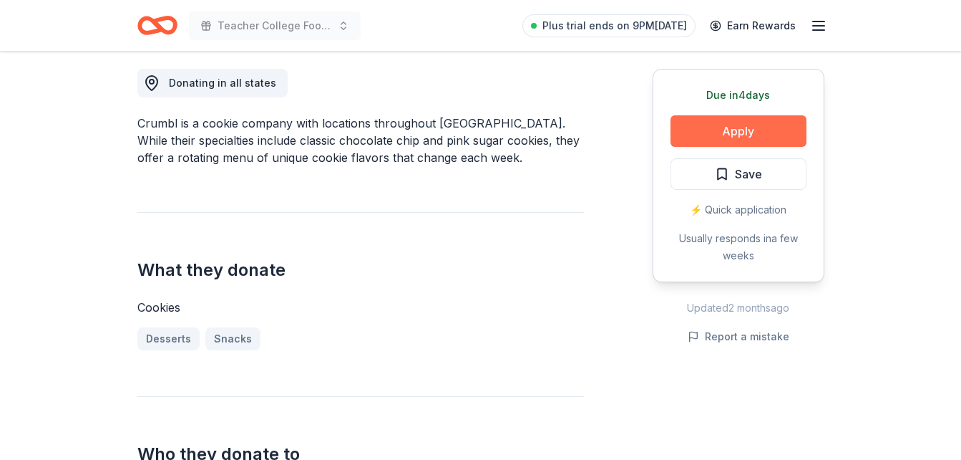
click at [748, 128] on button "Apply" at bounding box center [739, 130] width 136 height 31
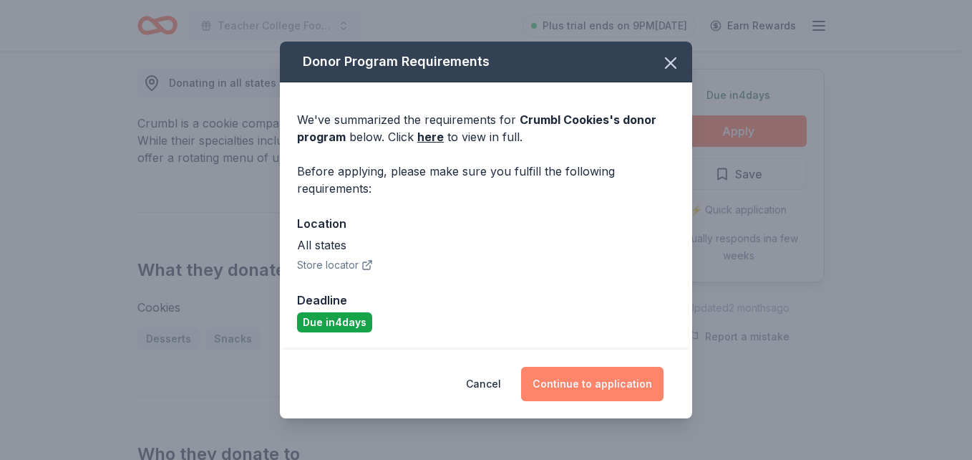
click at [582, 384] on button "Continue to application" at bounding box center [592, 384] width 142 height 34
